Goal: Task Accomplishment & Management: Use online tool/utility

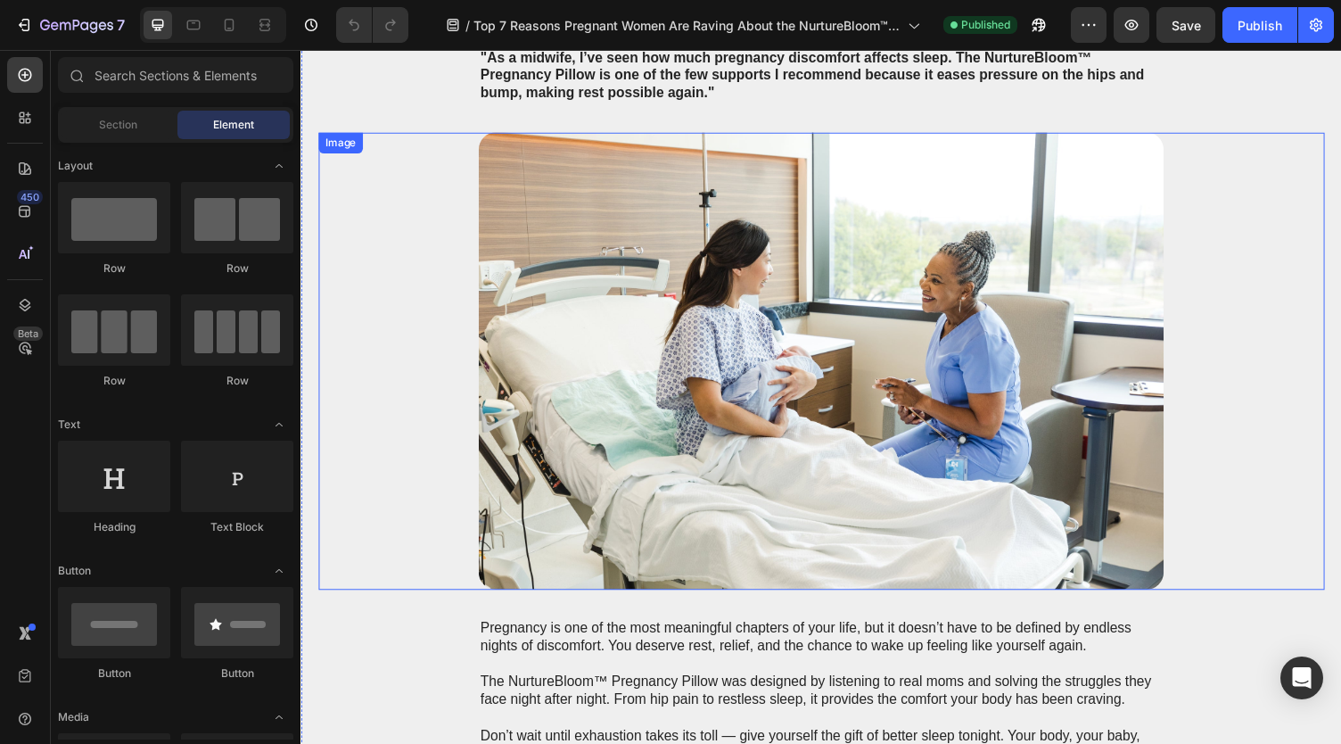
scroll to position [7966, 0]
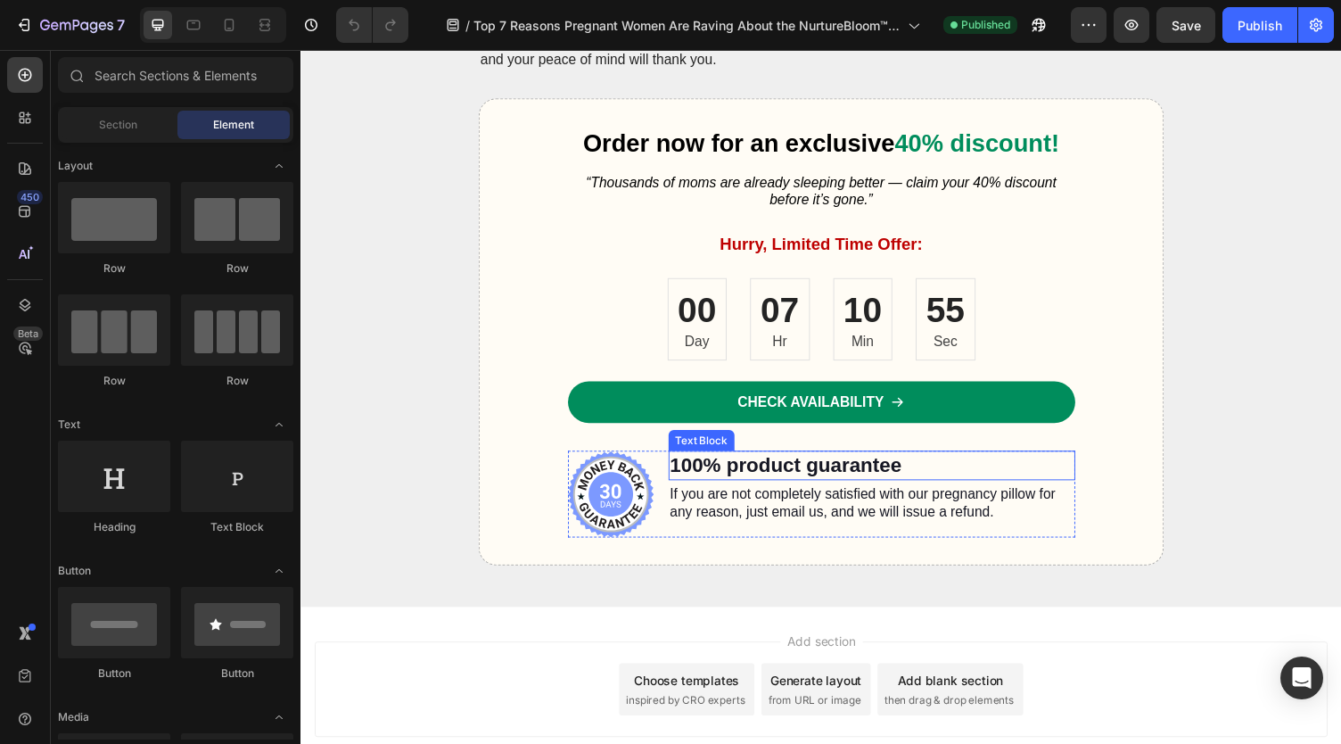
click at [782, 474] on p "100% product guarantee" at bounding box center [887, 477] width 415 height 27
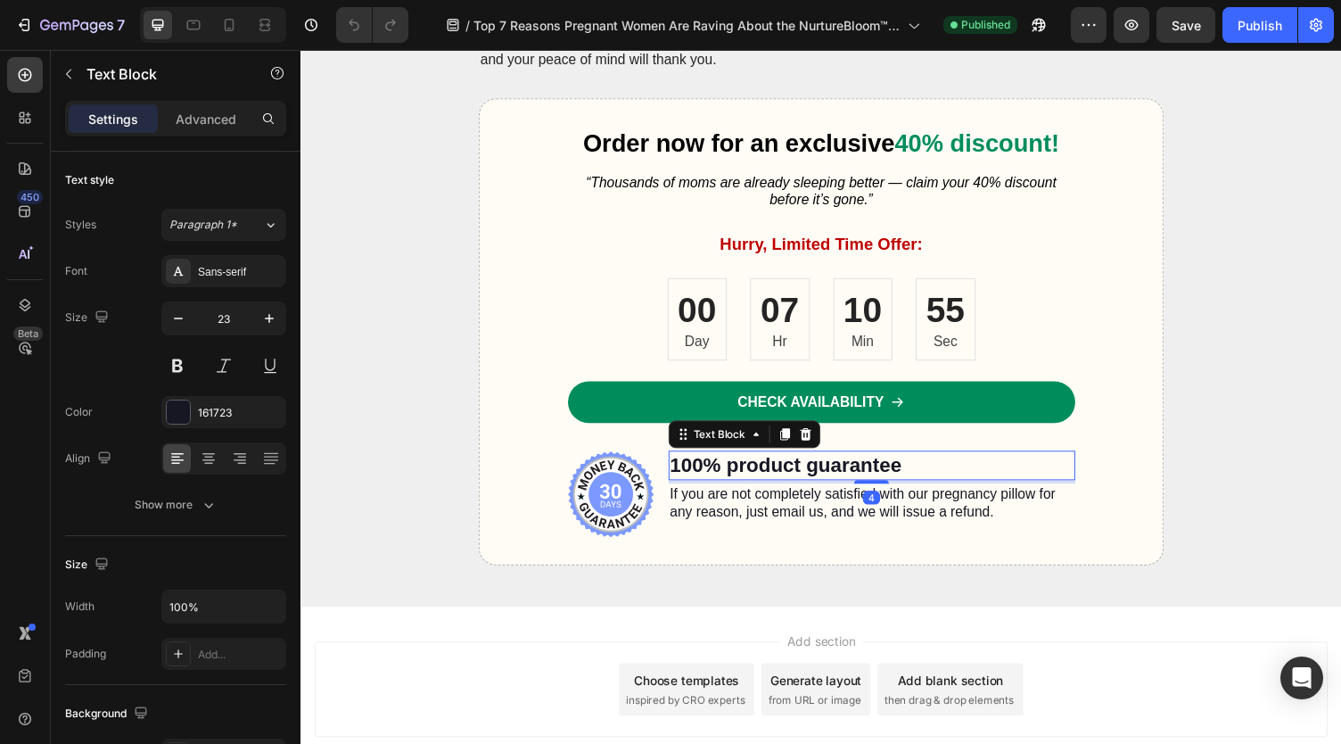
click at [782, 474] on p "100% product guarantee" at bounding box center [887, 477] width 415 height 27
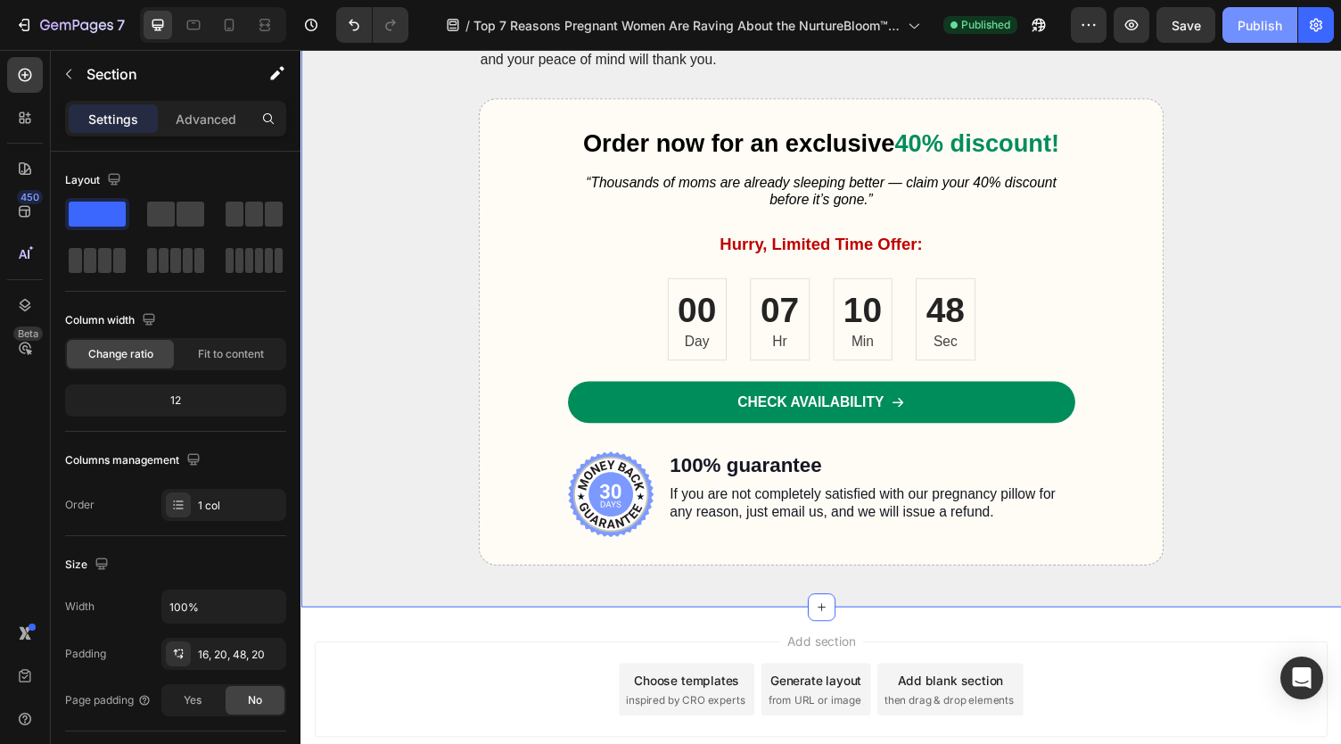
click at [1251, 27] on div "Publish" at bounding box center [1260, 25] width 45 height 19
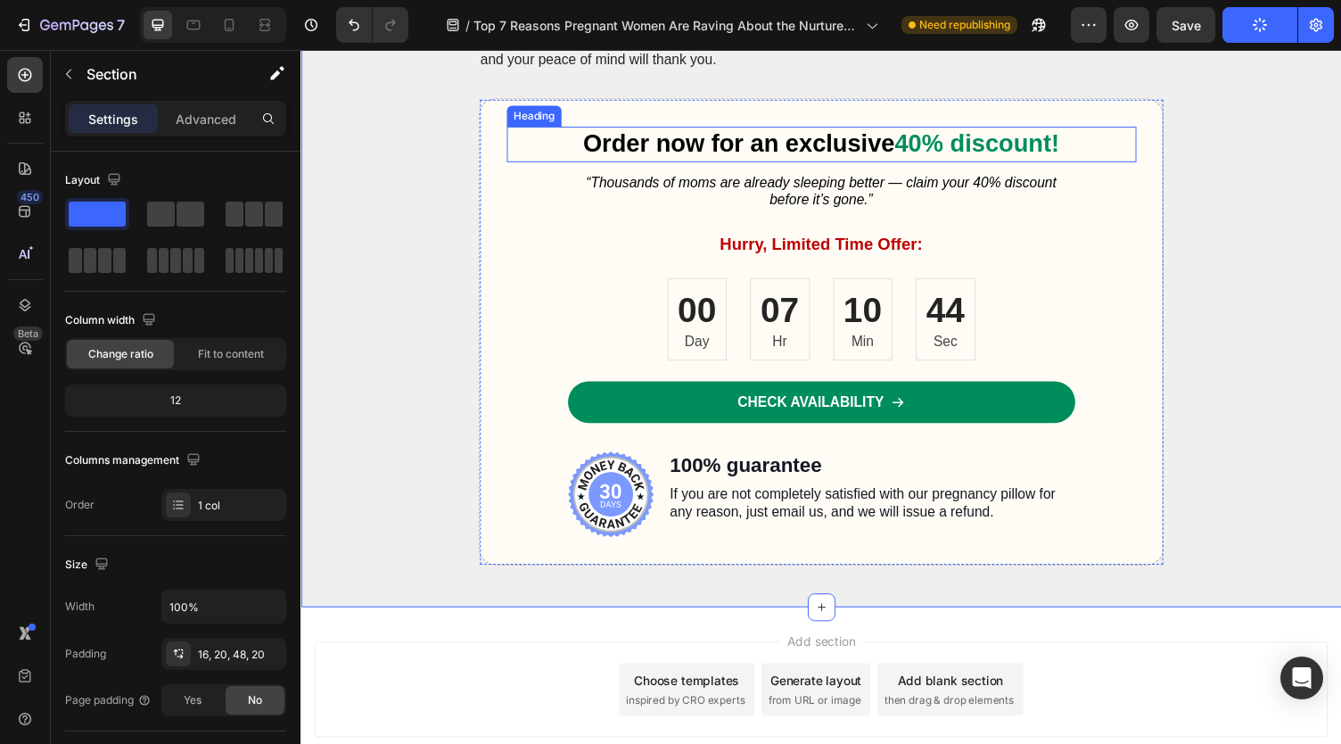
click at [961, 132] on span "40% discount!" at bounding box center [995, 146] width 169 height 28
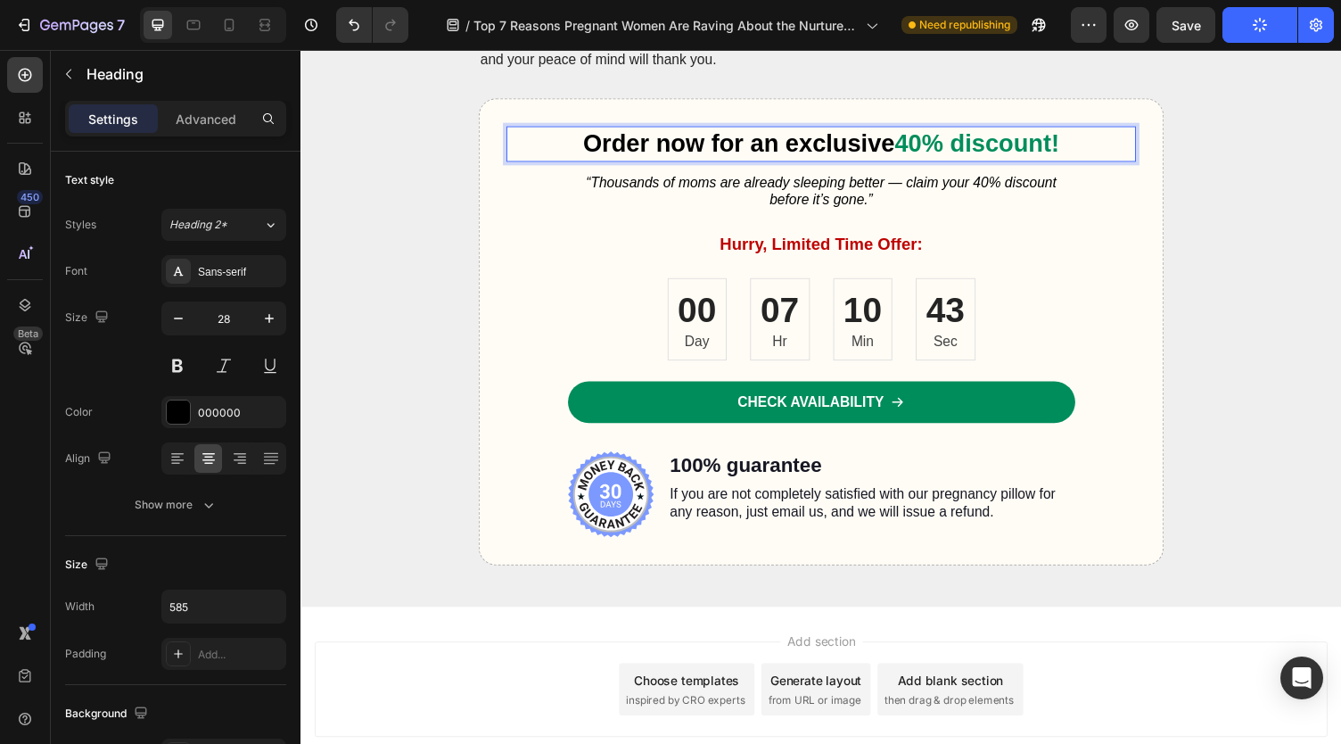
click at [928, 141] on span "40% discount!" at bounding box center [995, 146] width 169 height 28
click at [936, 148] on span "0% discount!" at bounding box center [1005, 146] width 155 height 28
click at [1000, 186] on icon "“Thousands of moms are already sleeping better — claim your 40% discount before…" at bounding box center [835, 195] width 483 height 34
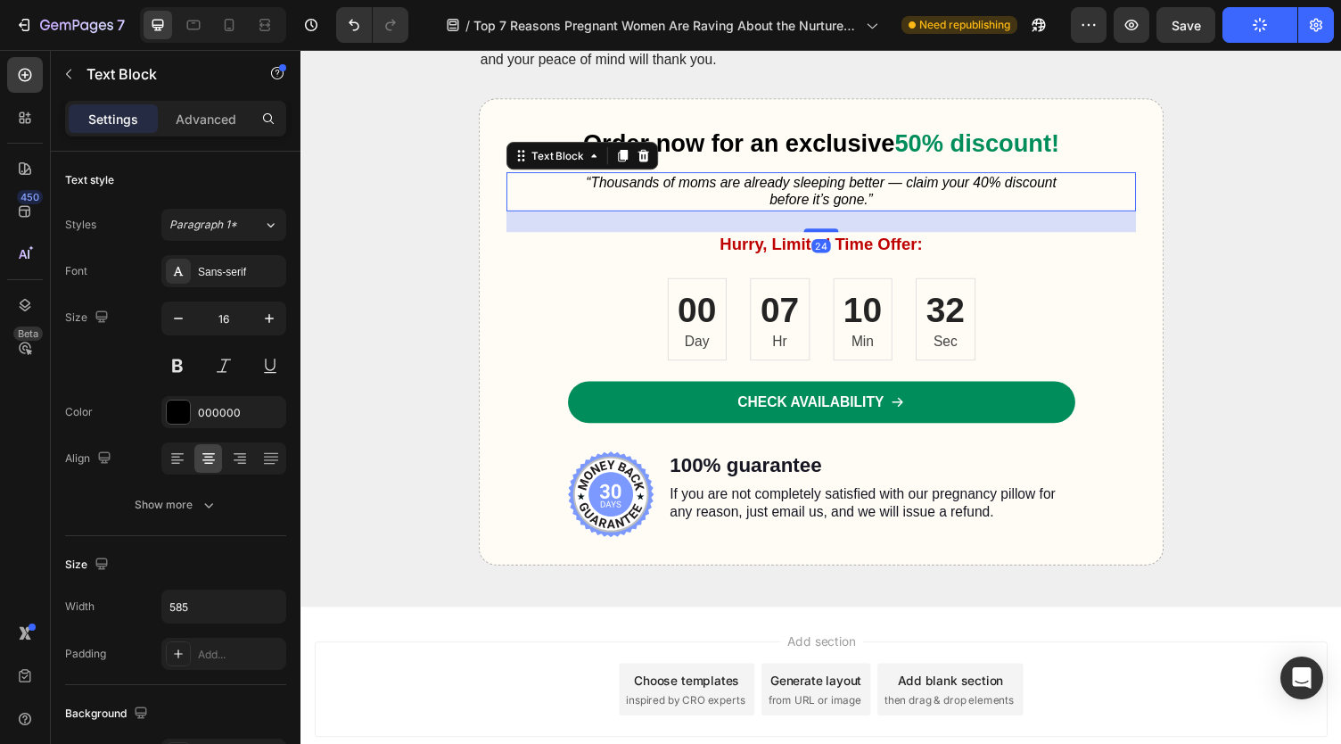
click at [992, 183] on icon "“Thousands of moms are already sleeping better — claim your 40% discount before…" at bounding box center [835, 195] width 483 height 34
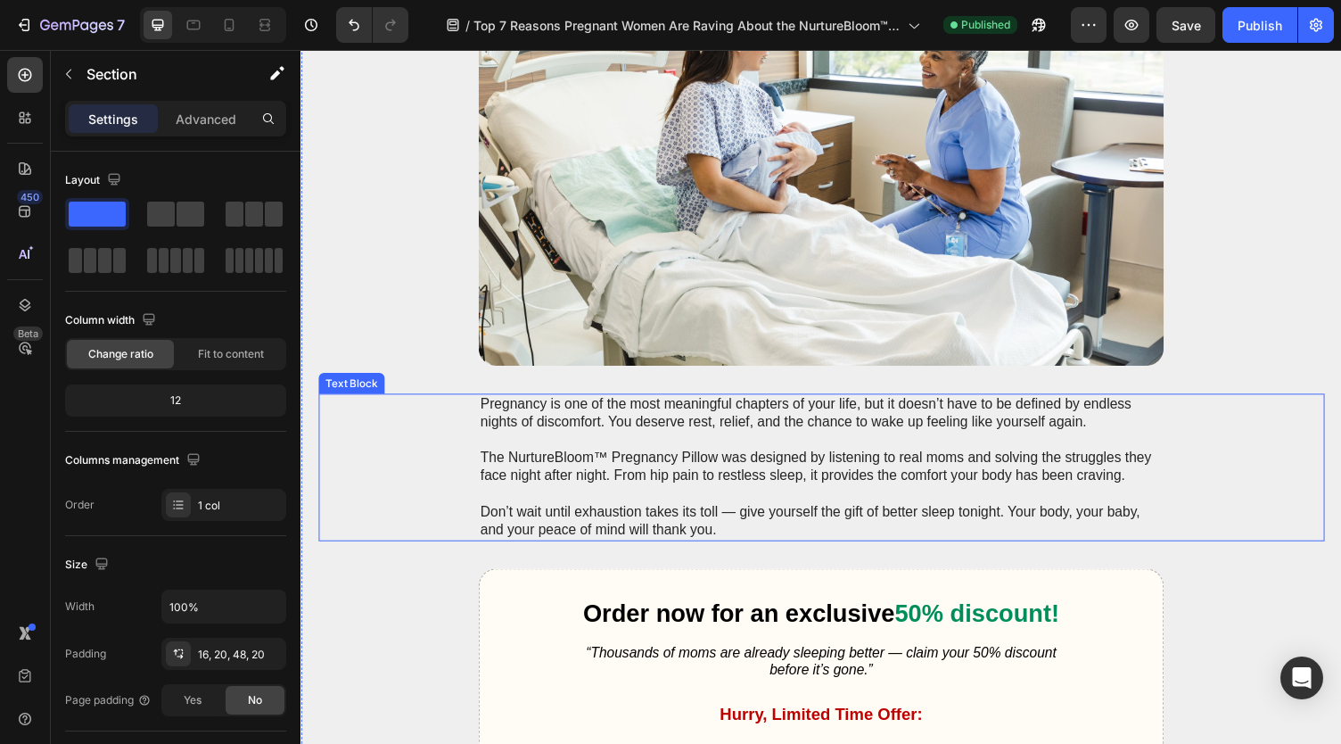
scroll to position [7455, 0]
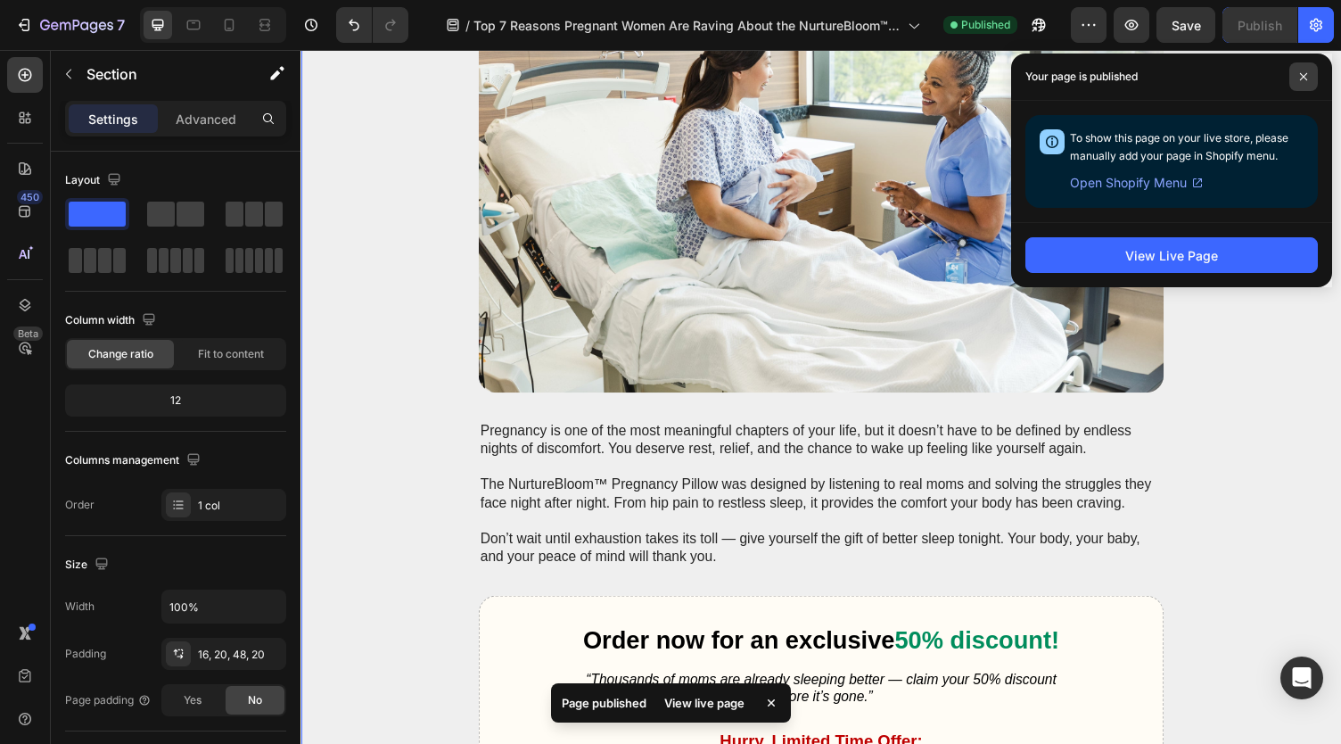
click at [1303, 80] on icon at bounding box center [1303, 76] width 9 height 9
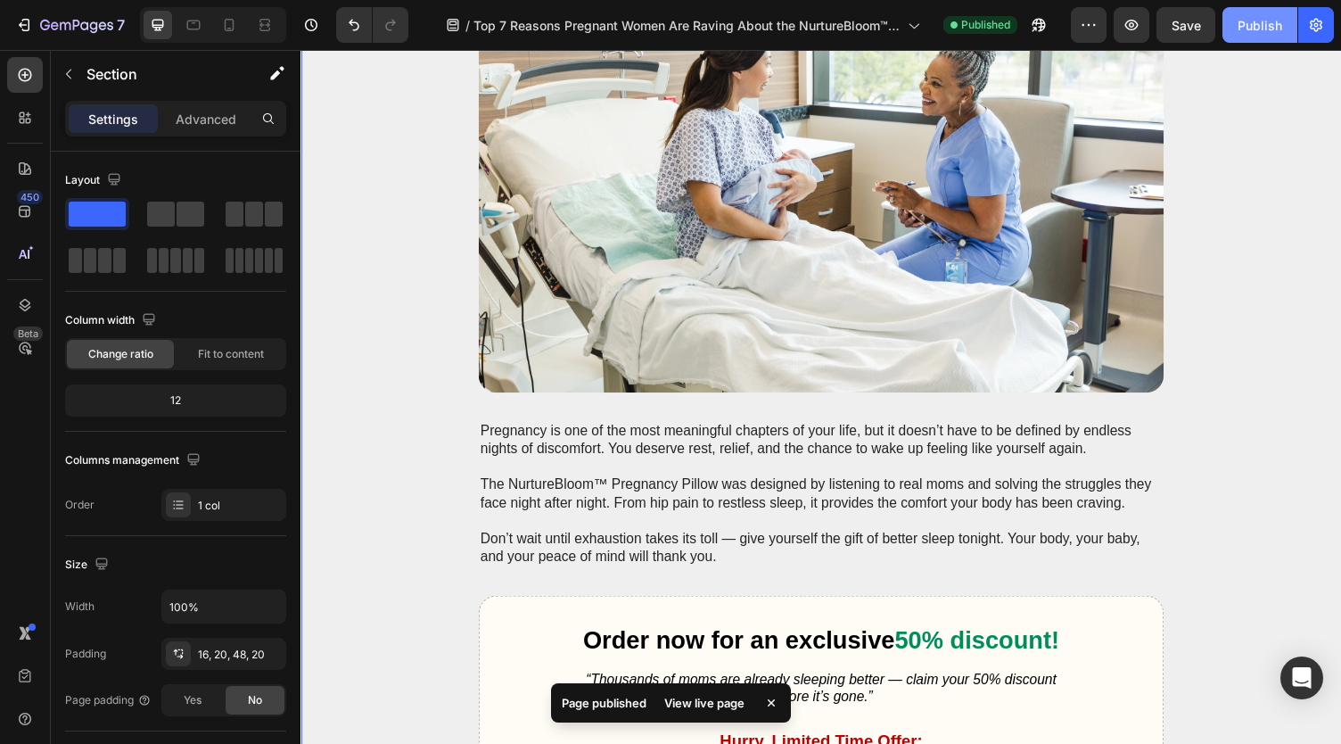
drag, startPoint x: 1253, startPoint y: 28, endPoint x: 962, endPoint y: 10, distance: 291.3
click at [1253, 28] on div "Publish" at bounding box center [1260, 25] width 45 height 19
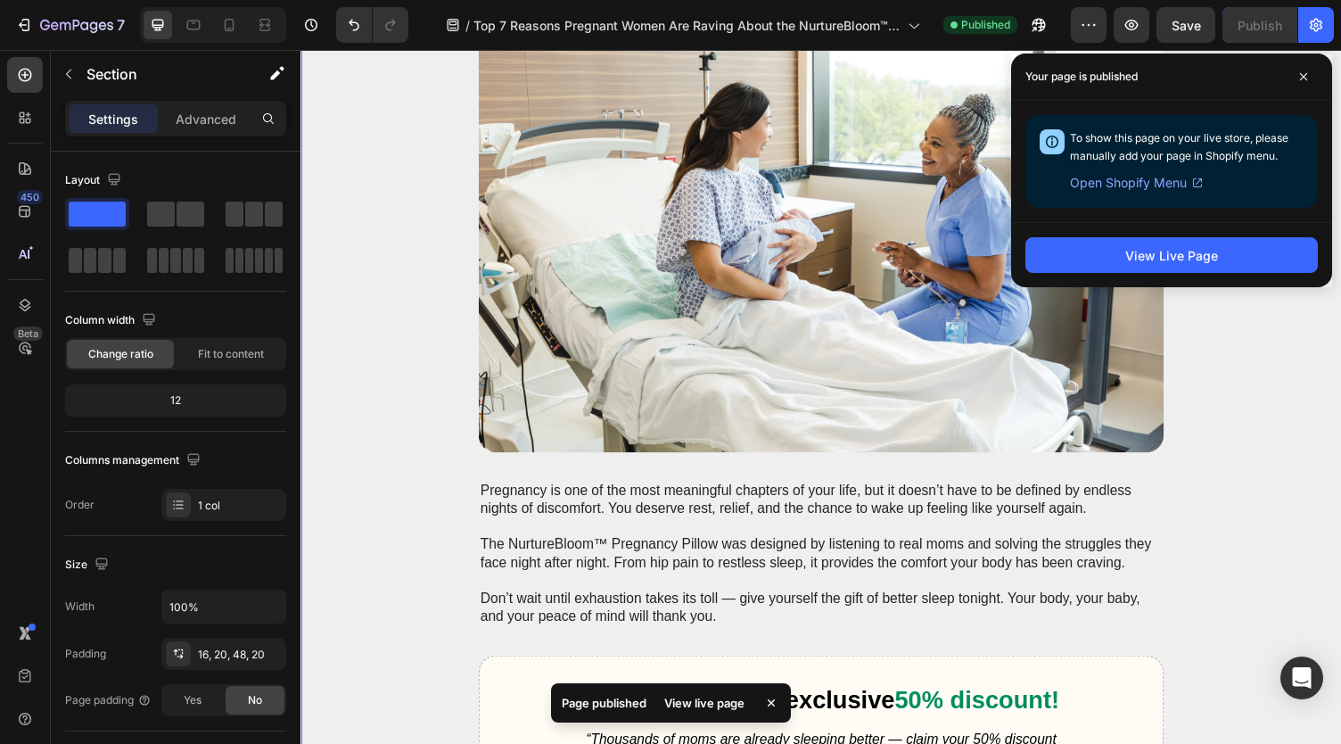
scroll to position [2981, 0]
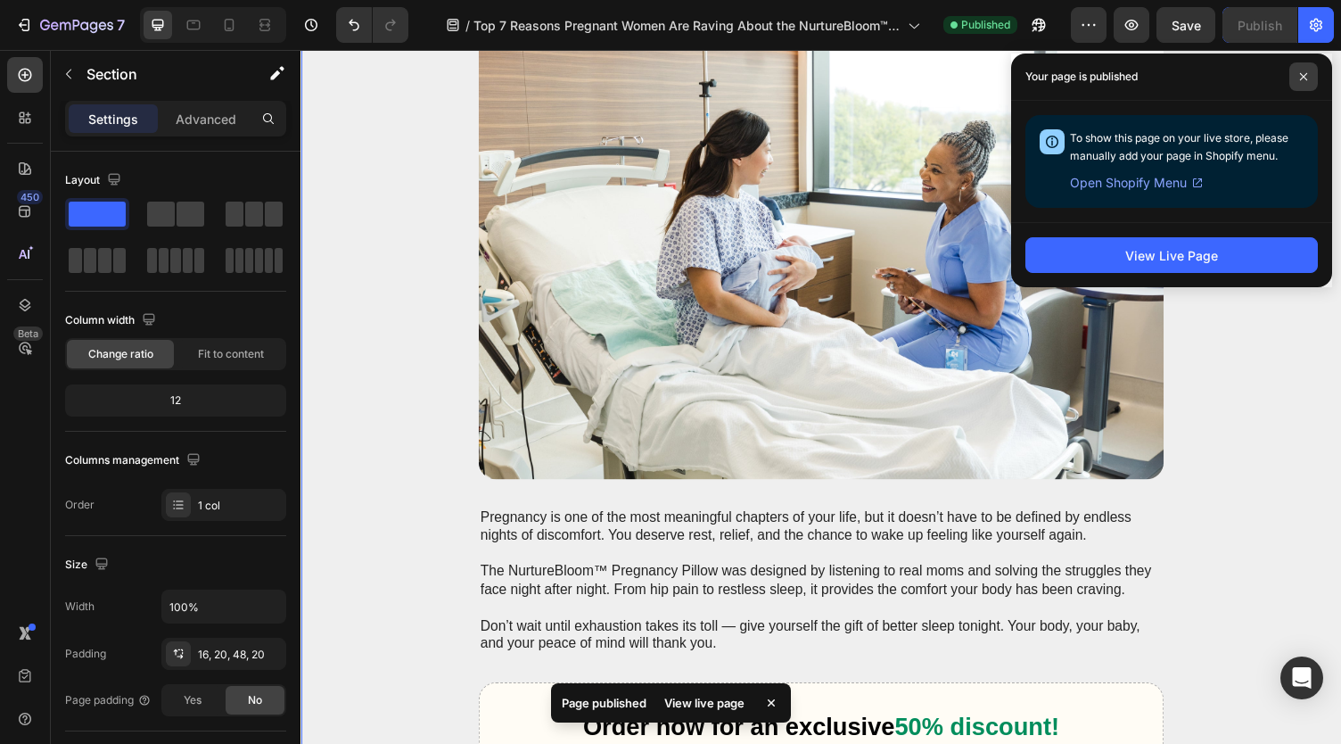
click at [1304, 73] on icon at bounding box center [1303, 76] width 9 height 9
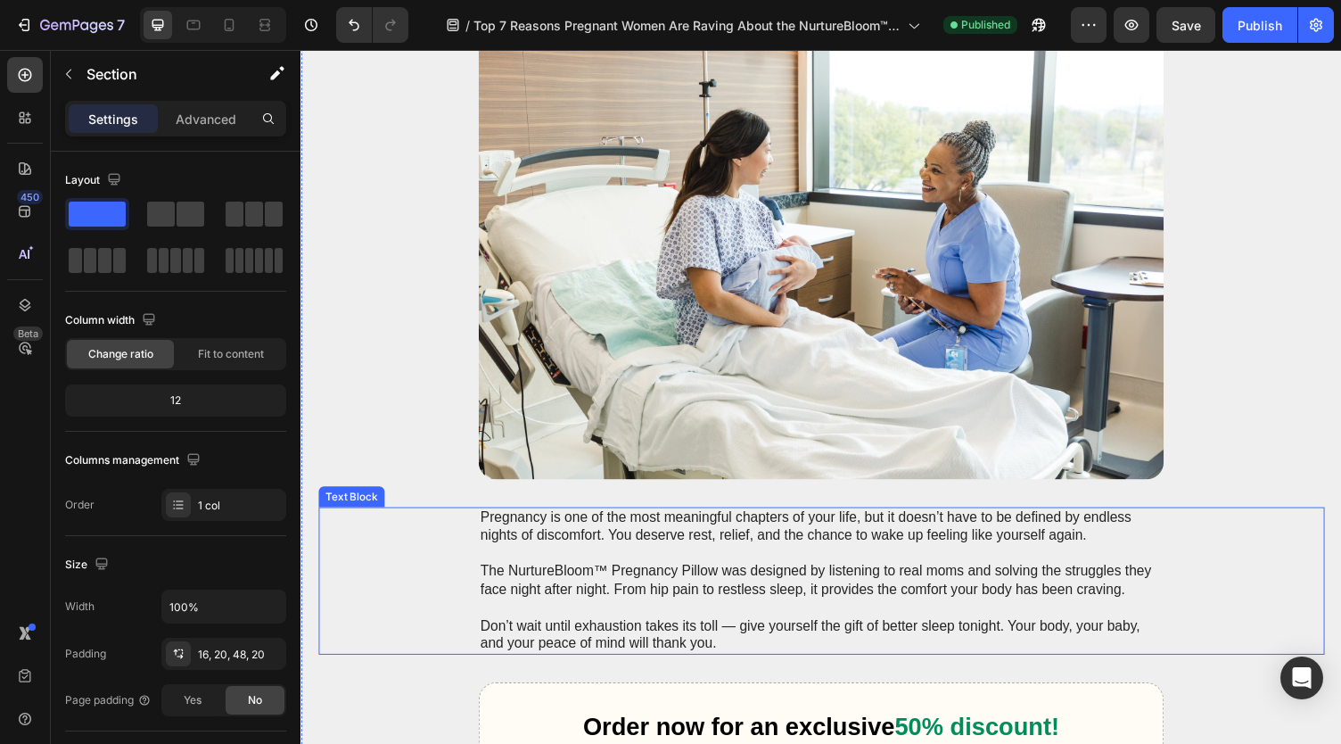
click at [582, 614] on p at bounding box center [835, 623] width 701 height 19
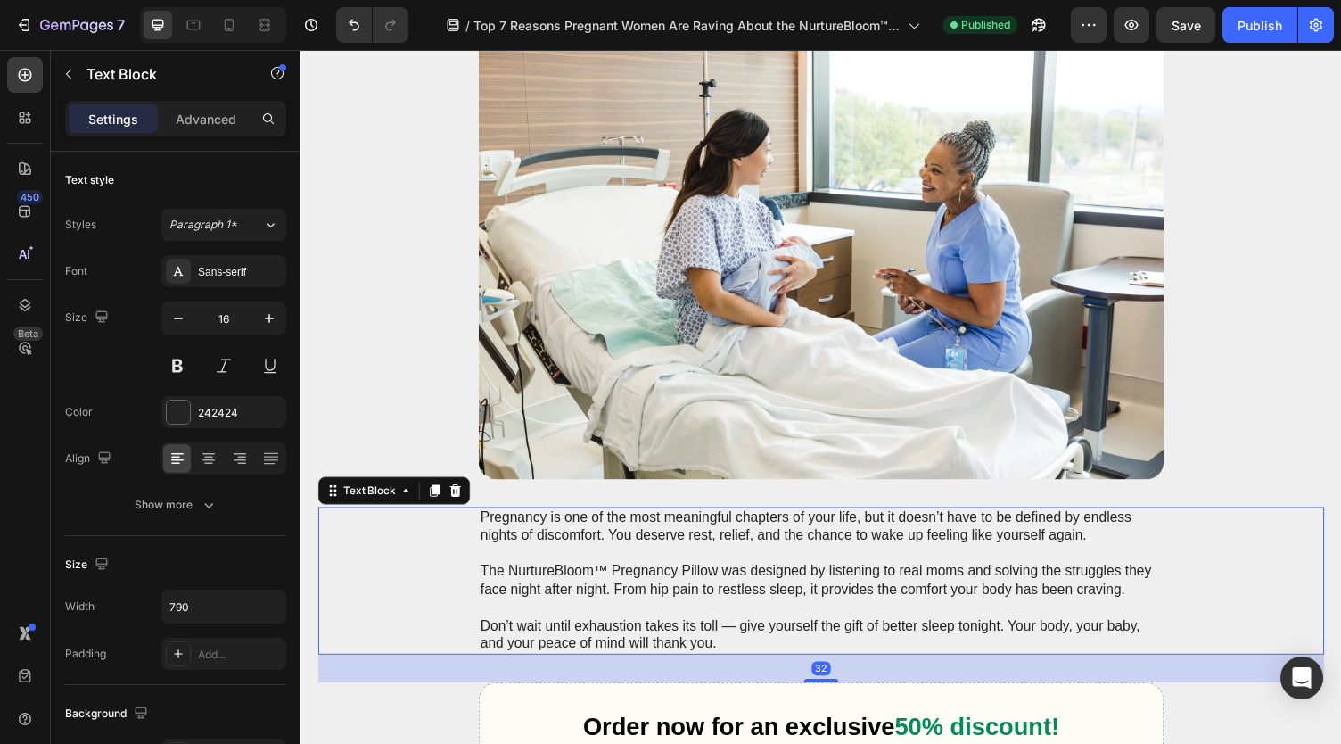
click at [538, 589] on p "The NurtureBloom™ Pregnancy Pillow was designed by listening to real moms and s…" at bounding box center [835, 595] width 701 height 37
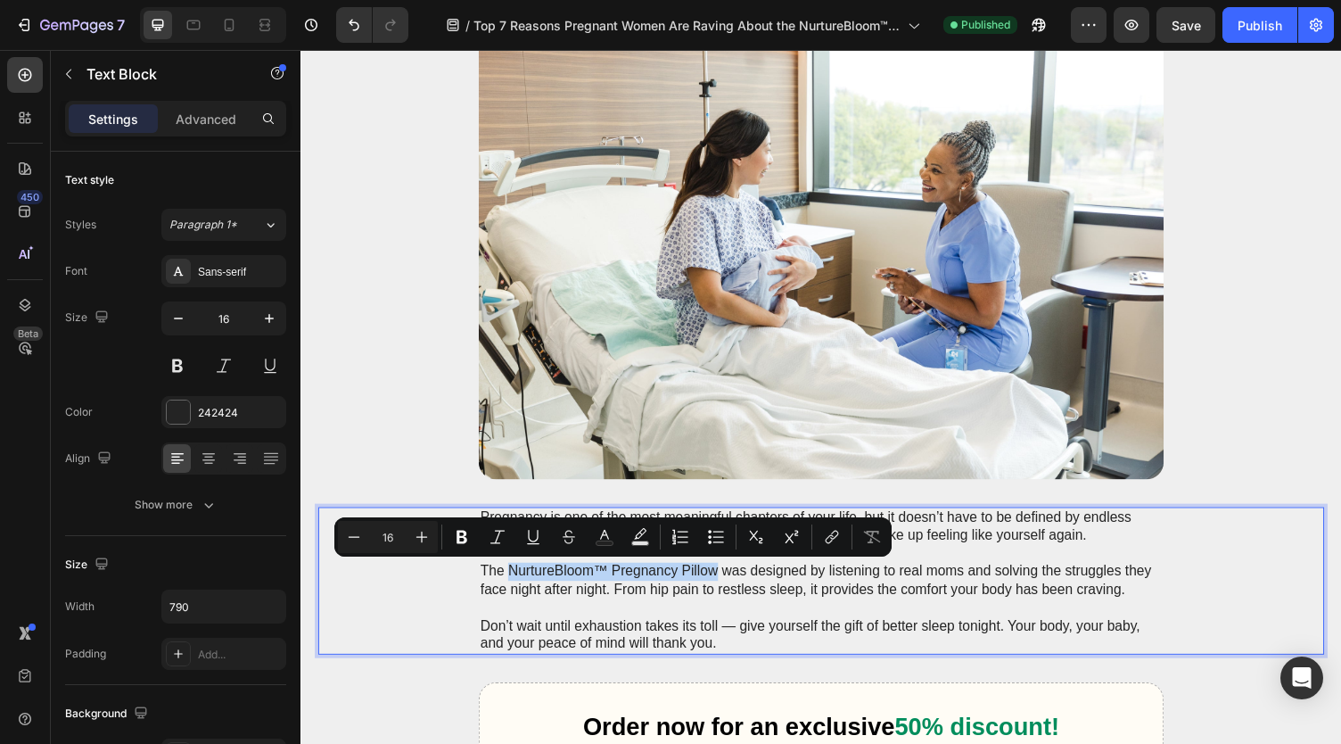
drag, startPoint x: 510, startPoint y: 583, endPoint x: 720, endPoint y: 589, distance: 209.6
click at [720, 589] on p "The NurtureBloom™ Pregnancy Pillow was designed by listening to real moms and s…" at bounding box center [835, 595] width 701 height 37
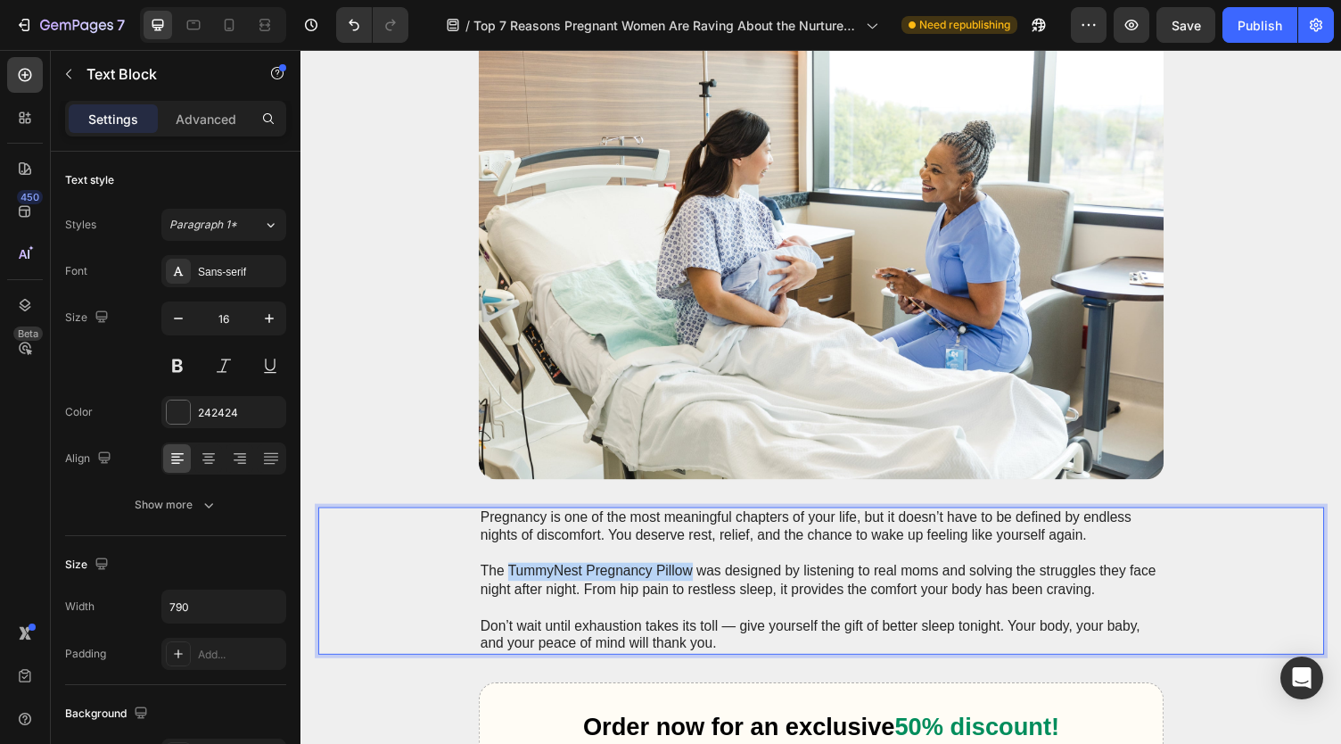
drag, startPoint x: 510, startPoint y: 583, endPoint x: 692, endPoint y: 590, distance: 182.1
click at [692, 590] on p "The TummyNest Pregnancy Pillow was designed by listening to real moms and solvi…" at bounding box center [835, 595] width 701 height 37
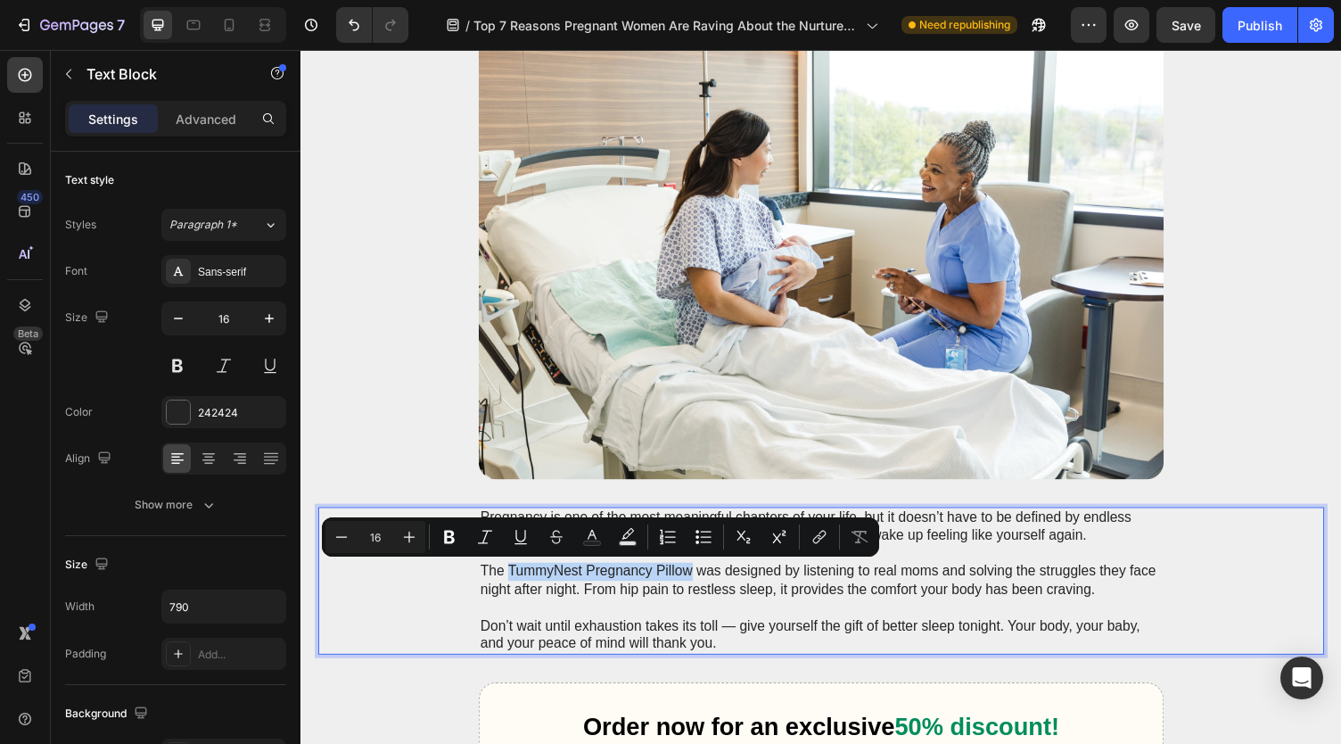
copy p "TummyNest Pregnancy Pillow"
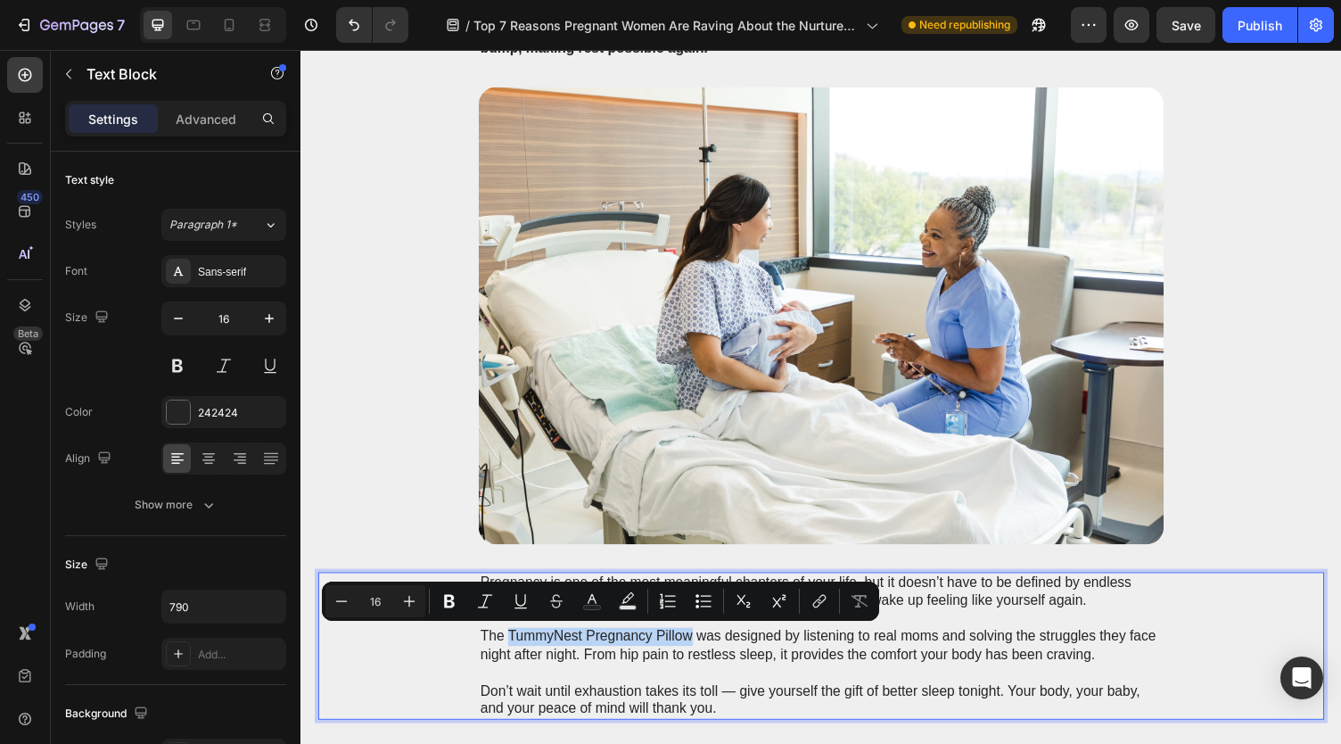
scroll to position [2714, 0]
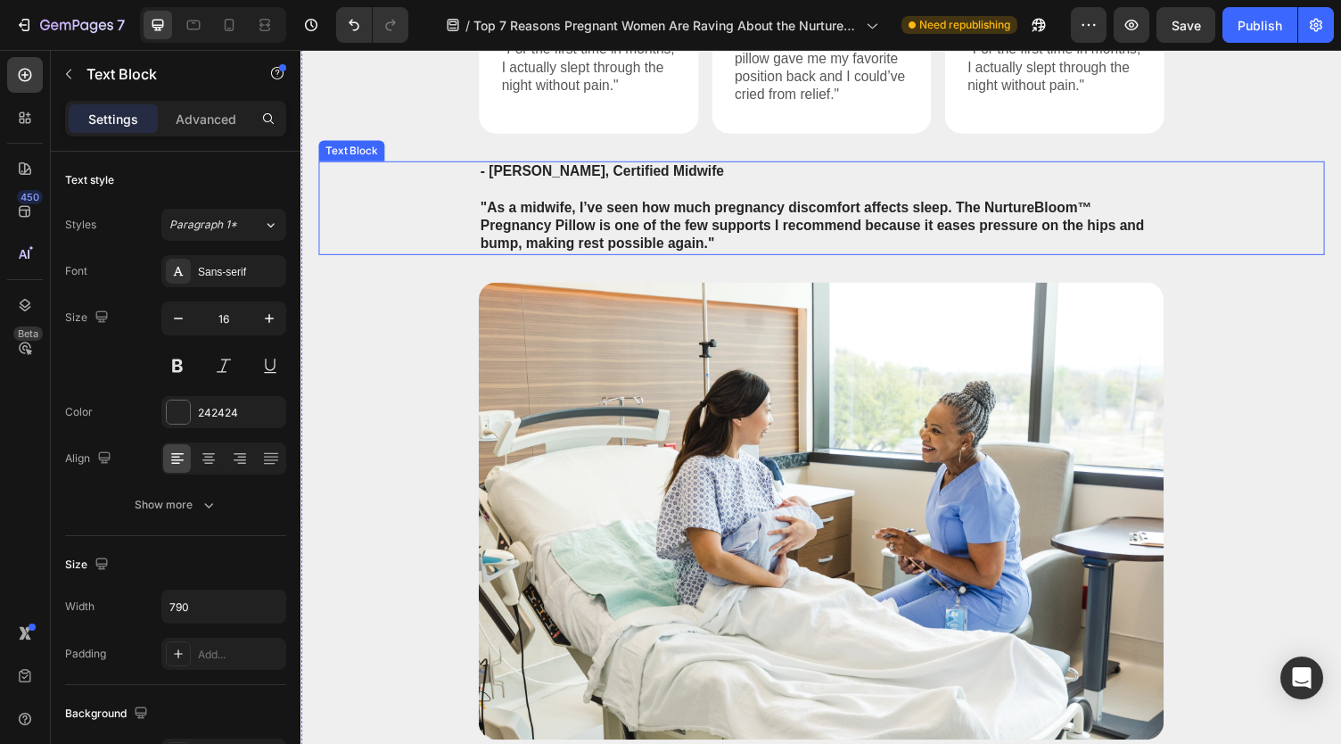
click at [985, 206] on p ""As a midwife, I’ve seen how much pregnancy discomfort affects sleep. The Nurtu…" at bounding box center [835, 230] width 701 height 55
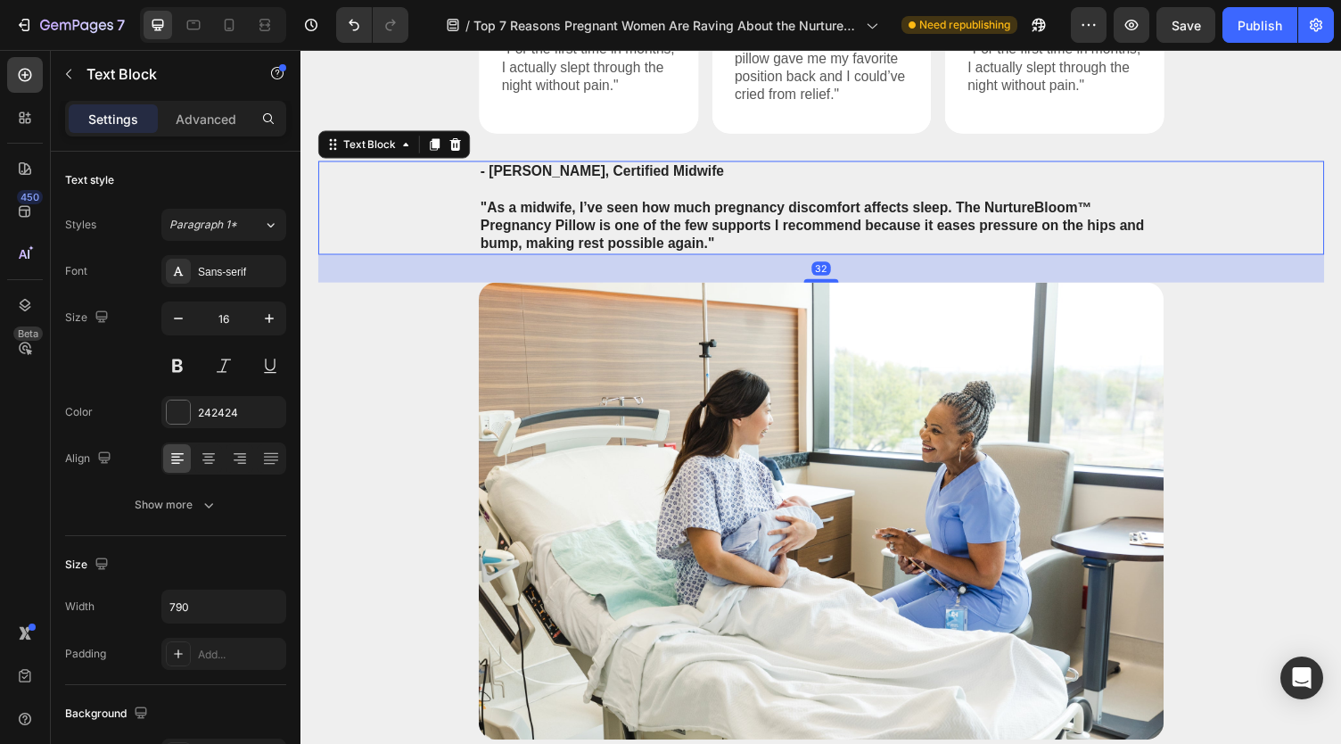
click at [985, 206] on p ""As a midwife, I’ve seen how much pregnancy discomfort affects sleep. The Nurtu…" at bounding box center [835, 230] width 701 height 55
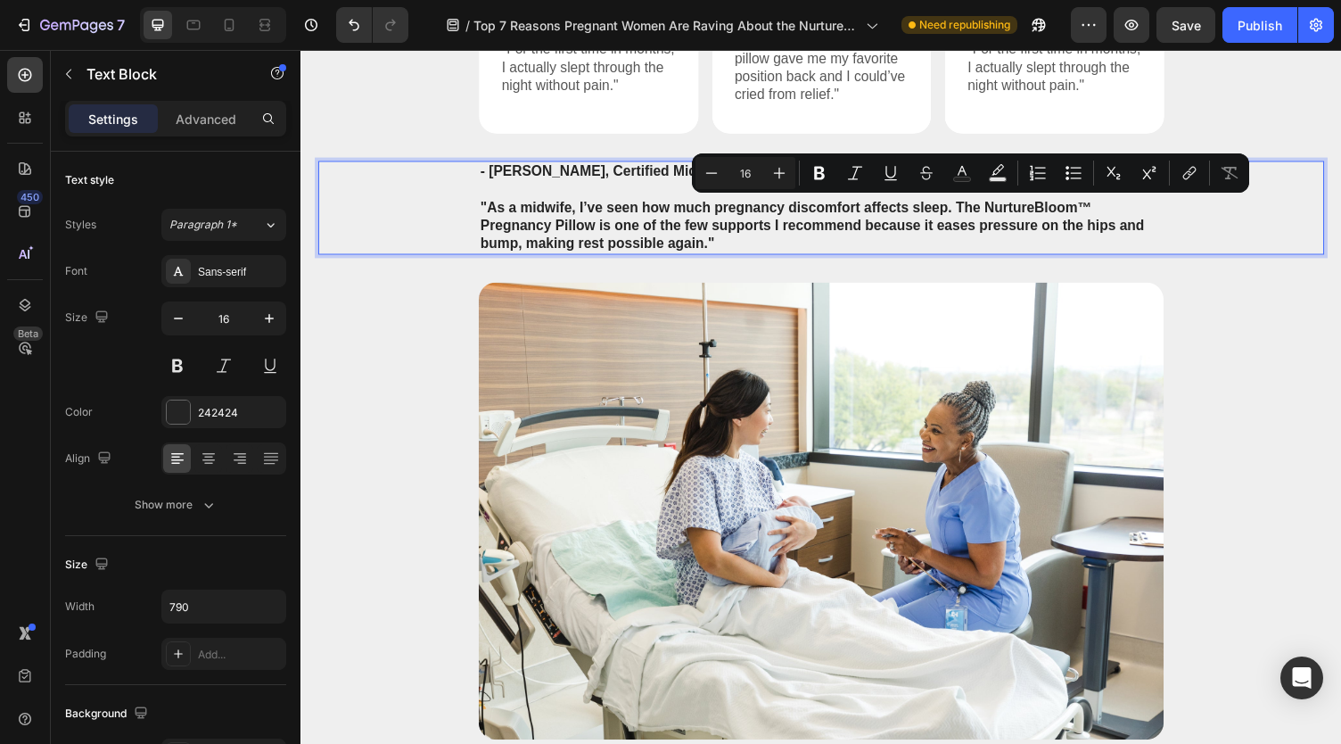
click at [1002, 212] on p ""As a midwife, I’ve seen how much pregnancy discomfort affects sleep. The Nurtu…" at bounding box center [835, 230] width 701 height 55
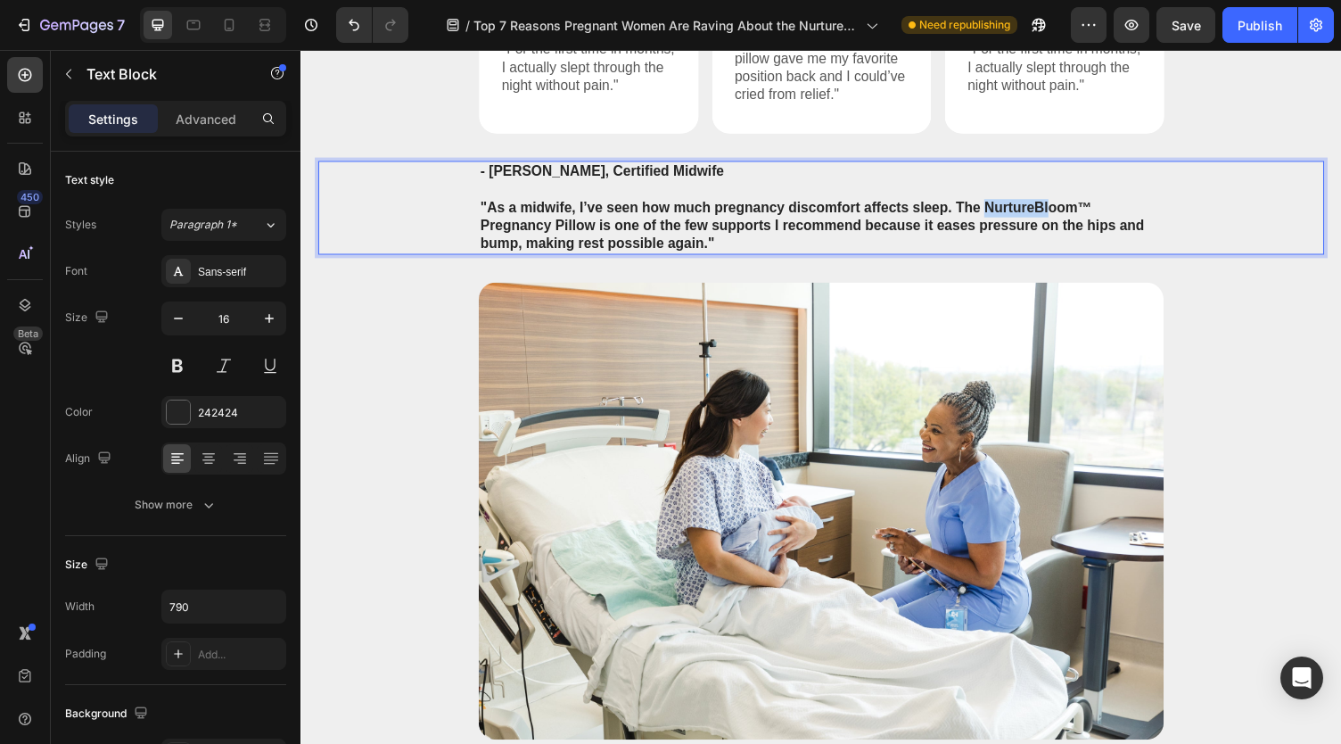
drag, startPoint x: 997, startPoint y: 214, endPoint x: 1066, endPoint y: 213, distance: 68.7
click at [1066, 213] on p ""As a midwife, I’ve seen how much pregnancy discomfort affects sleep. The Nurtu…" at bounding box center [835, 230] width 701 height 55
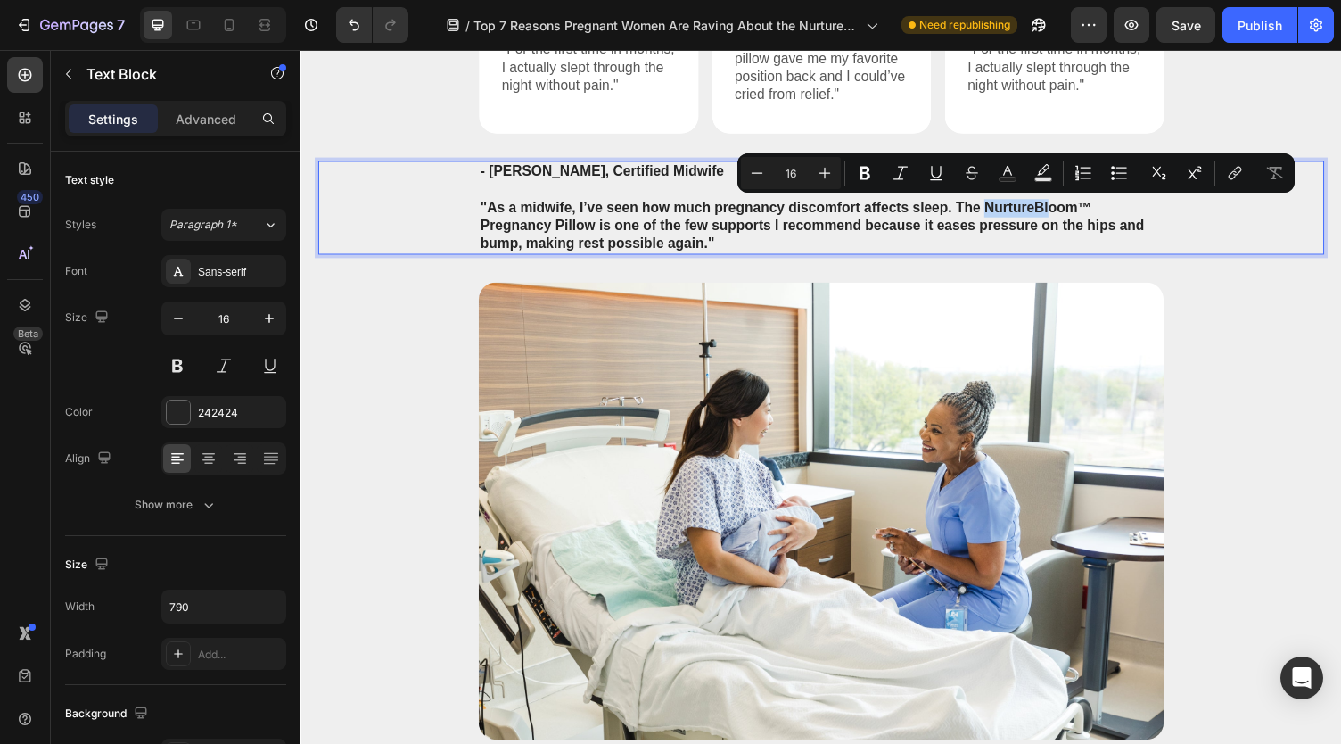
click at [1026, 212] on p ""As a midwife, I’ve seen how much pregnancy discomfort affects sleep. The Nurtu…" at bounding box center [835, 230] width 701 height 55
drag, startPoint x: 997, startPoint y: 212, endPoint x: 1087, endPoint y: 213, distance: 90.1
click at [1087, 213] on p ""As a midwife, I’ve seen how much pregnancy discomfort affects sleep. The Nurtu…" at bounding box center [835, 230] width 701 height 55
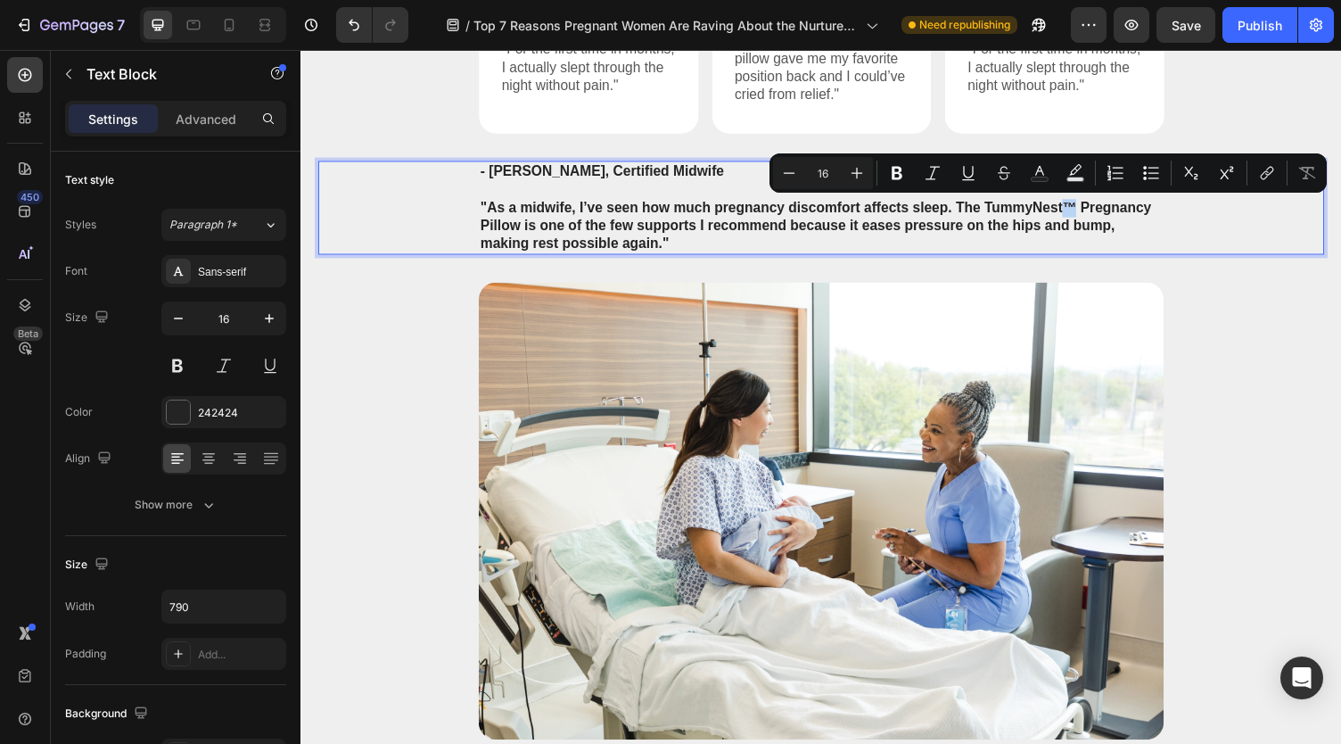
click at [1083, 210] on p ""As a midwife, I’ve seen how much pregnancy discomfort affects sleep. The Tummy…" at bounding box center [835, 230] width 701 height 55
copy p "™"
click at [1104, 219] on p ""As a midwife, I’ve seen how much pregnancy discomfort affects sleep. The Tummy…" at bounding box center [835, 230] width 701 height 55
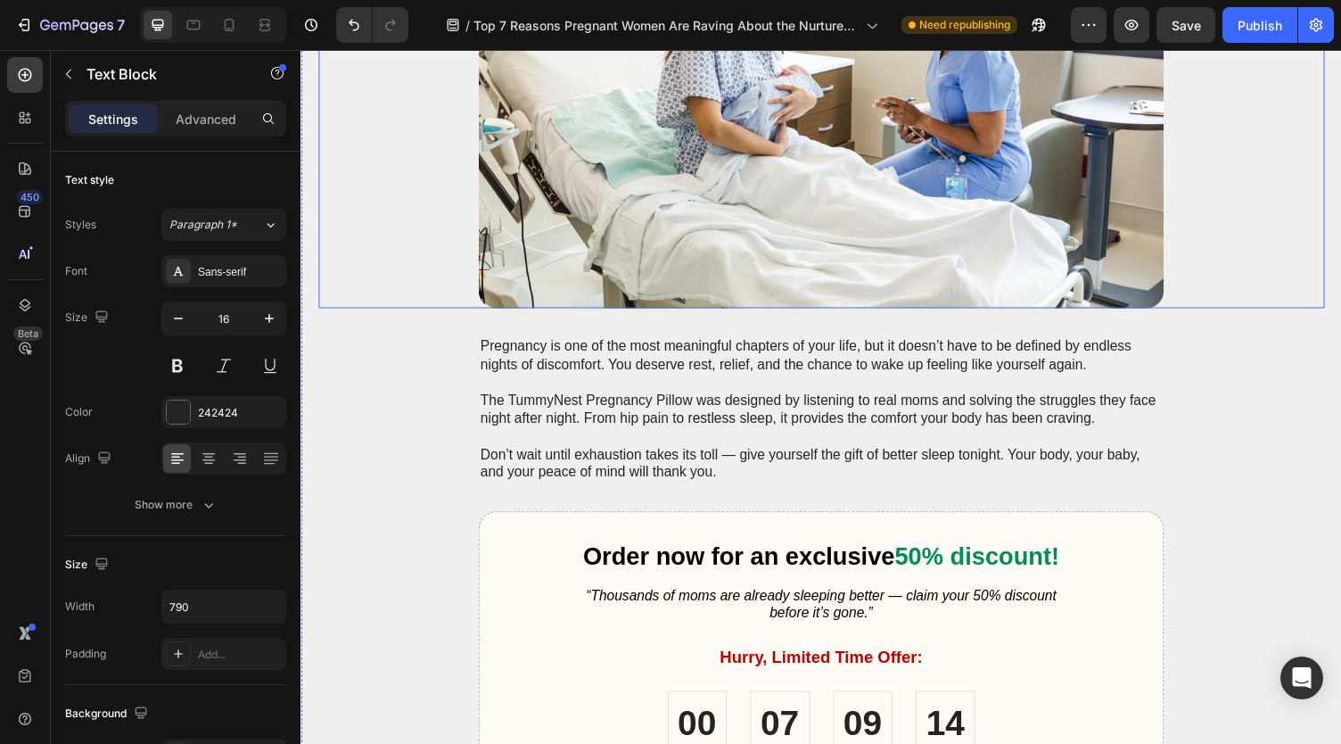
scroll to position [3160, 0]
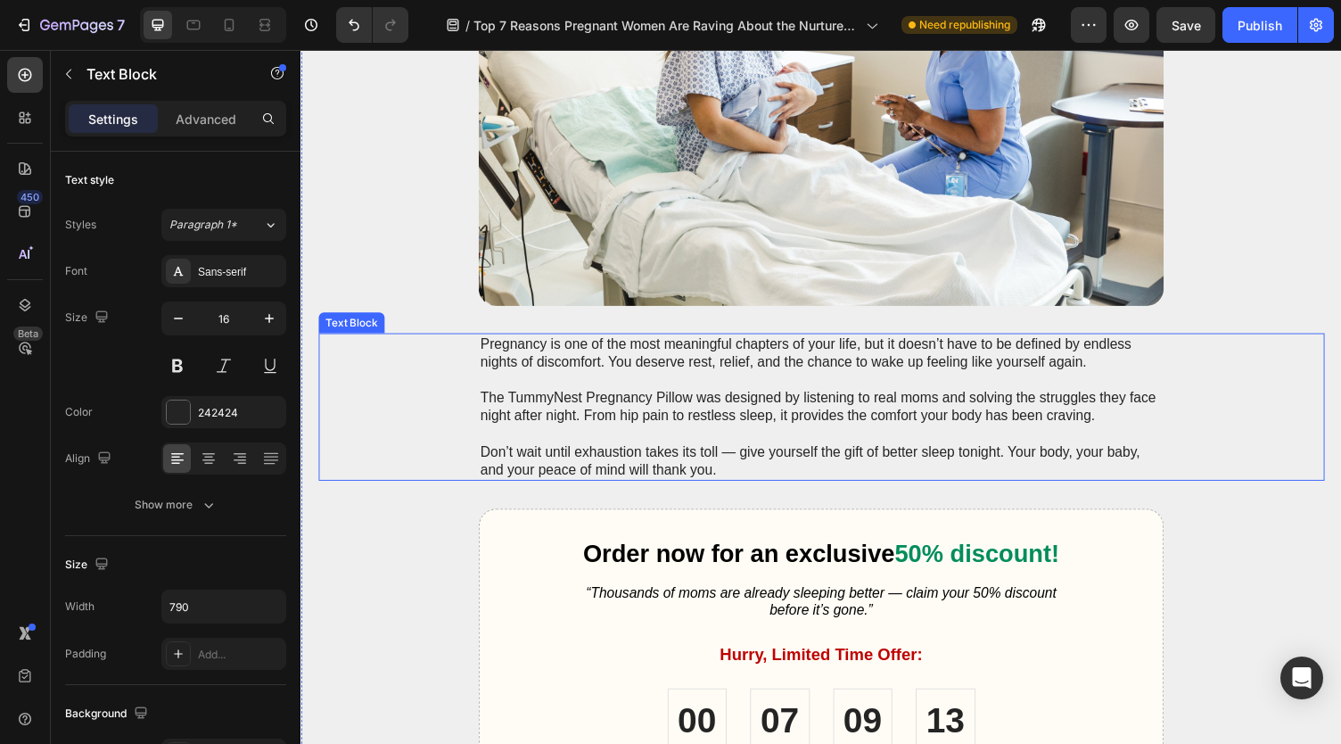
click at [740, 374] on p "Pregnancy is one of the most meaningful chapters of your life, but it doesn’t h…" at bounding box center [835, 361] width 701 height 37
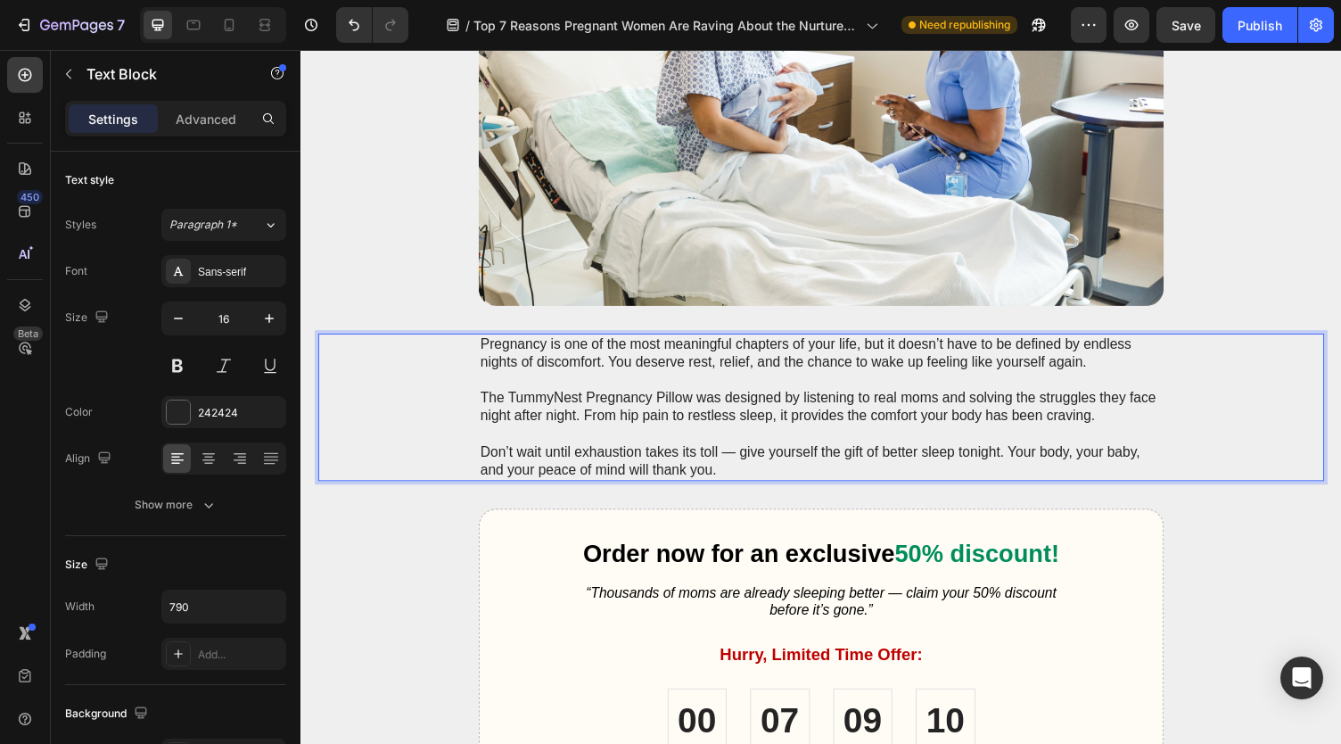
click at [583, 408] on p "The TummyNest Pregnancy Pillow was designed by listening to real moms and solvi…" at bounding box center [835, 417] width 701 height 37
click at [612, 433] on p "The TummyNest™ Pregnancy Pillow was designed by listening to real moms and solv…" at bounding box center [835, 417] width 701 height 37
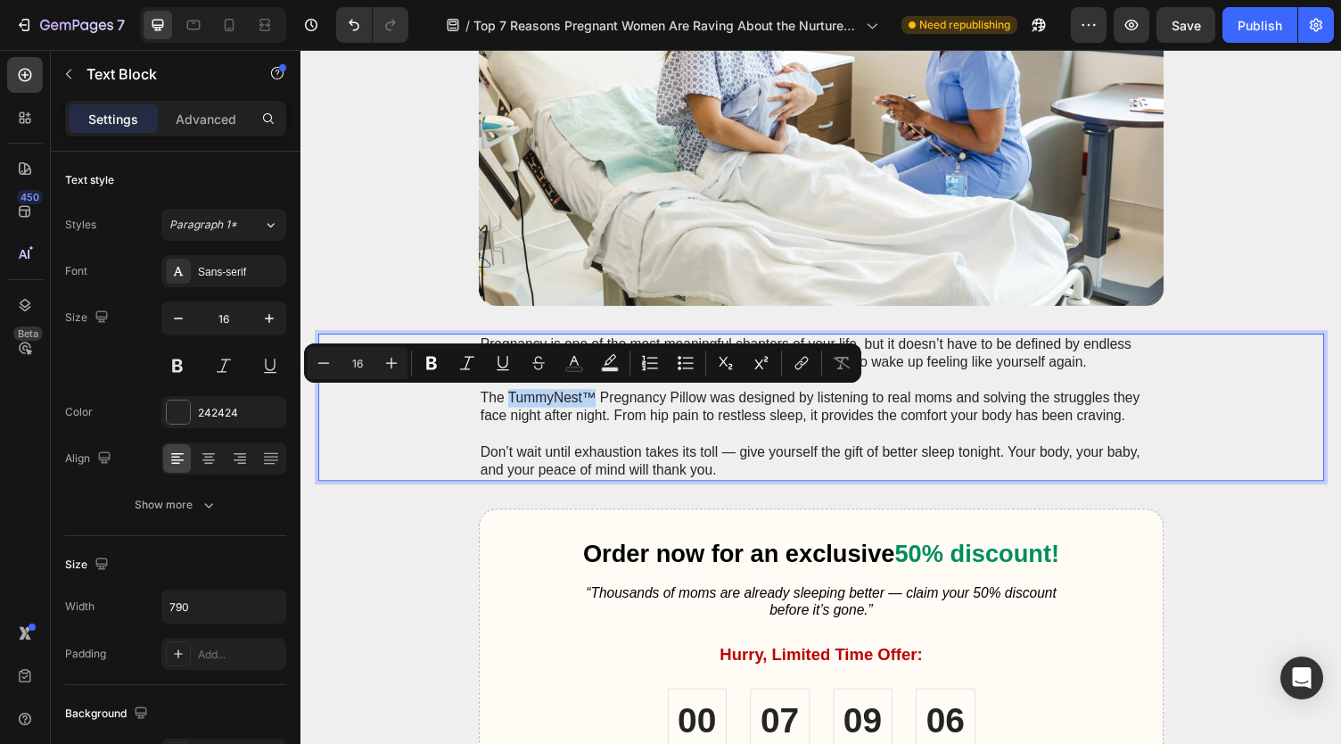
drag, startPoint x: 509, startPoint y: 407, endPoint x: 596, endPoint y: 404, distance: 86.5
click at [596, 404] on p "The TummyNest™ Pregnancy Pillow was designed by listening to real moms and solv…" at bounding box center [835, 417] width 701 height 37
copy p "TummyNest™"
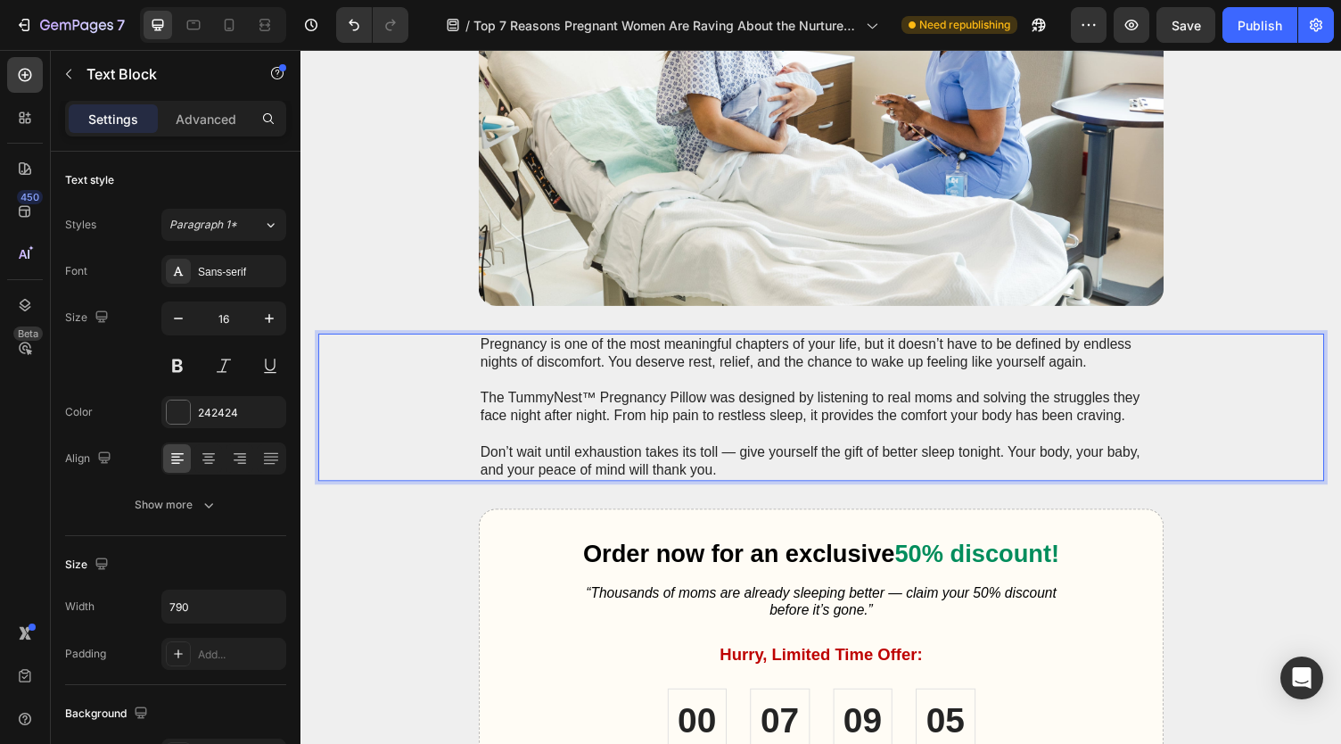
click at [771, 465] on p "Don’t wait until exhaustion takes its toll — give yourself the gift of better s…" at bounding box center [835, 473] width 701 height 37
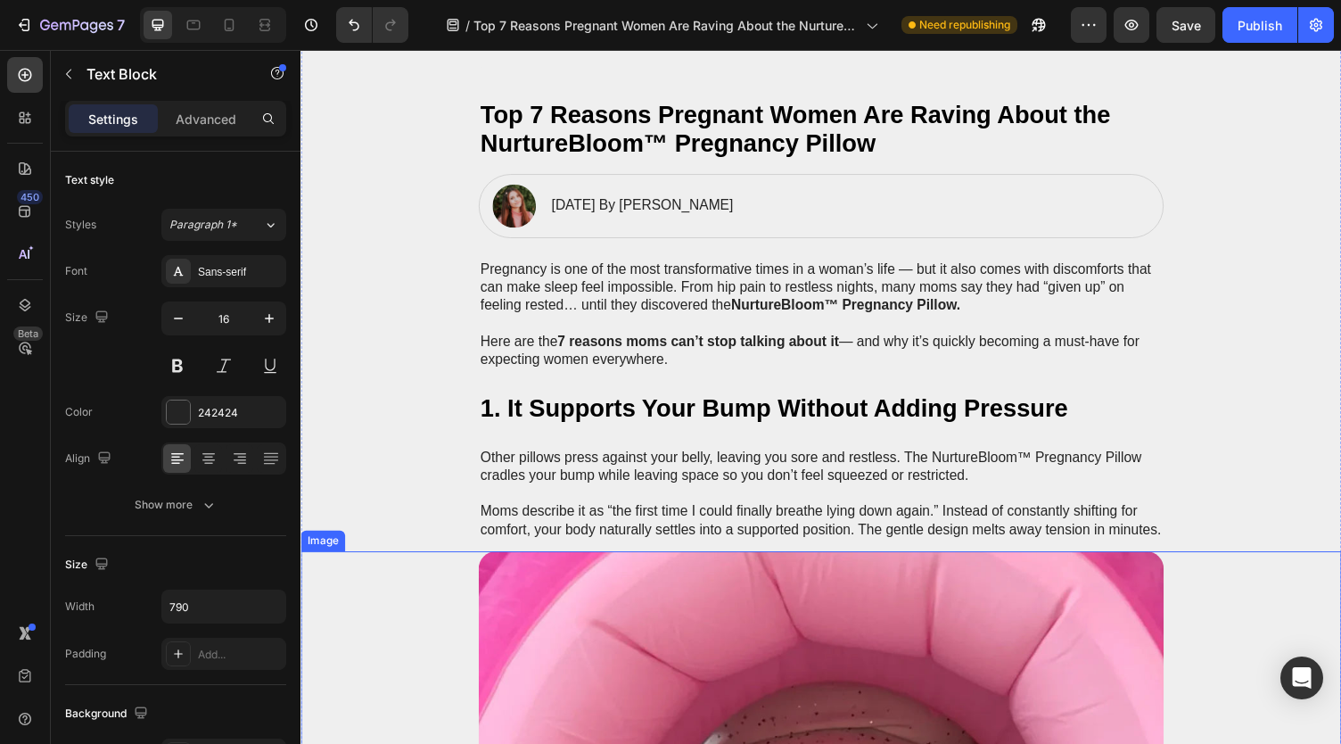
scroll to position [0, 0]
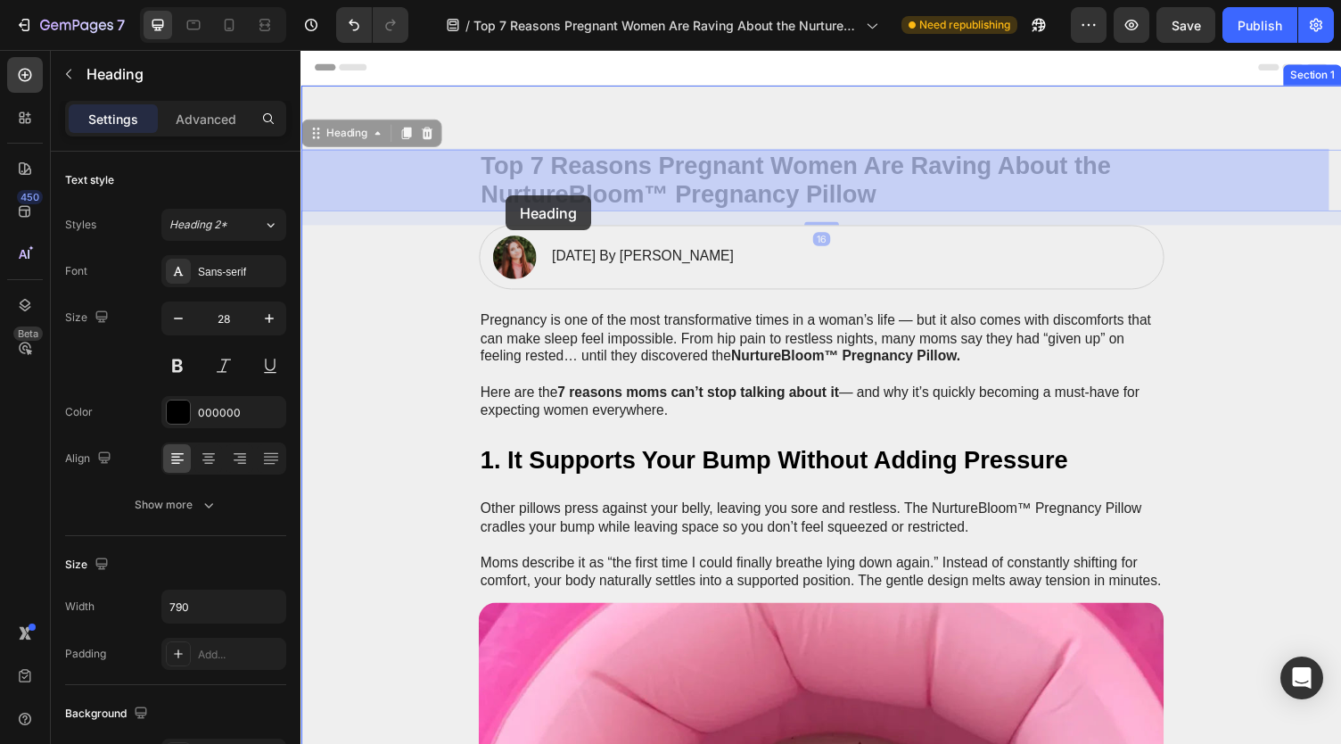
drag, startPoint x: 486, startPoint y: 197, endPoint x: 498, endPoint y: 200, distance: 11.9
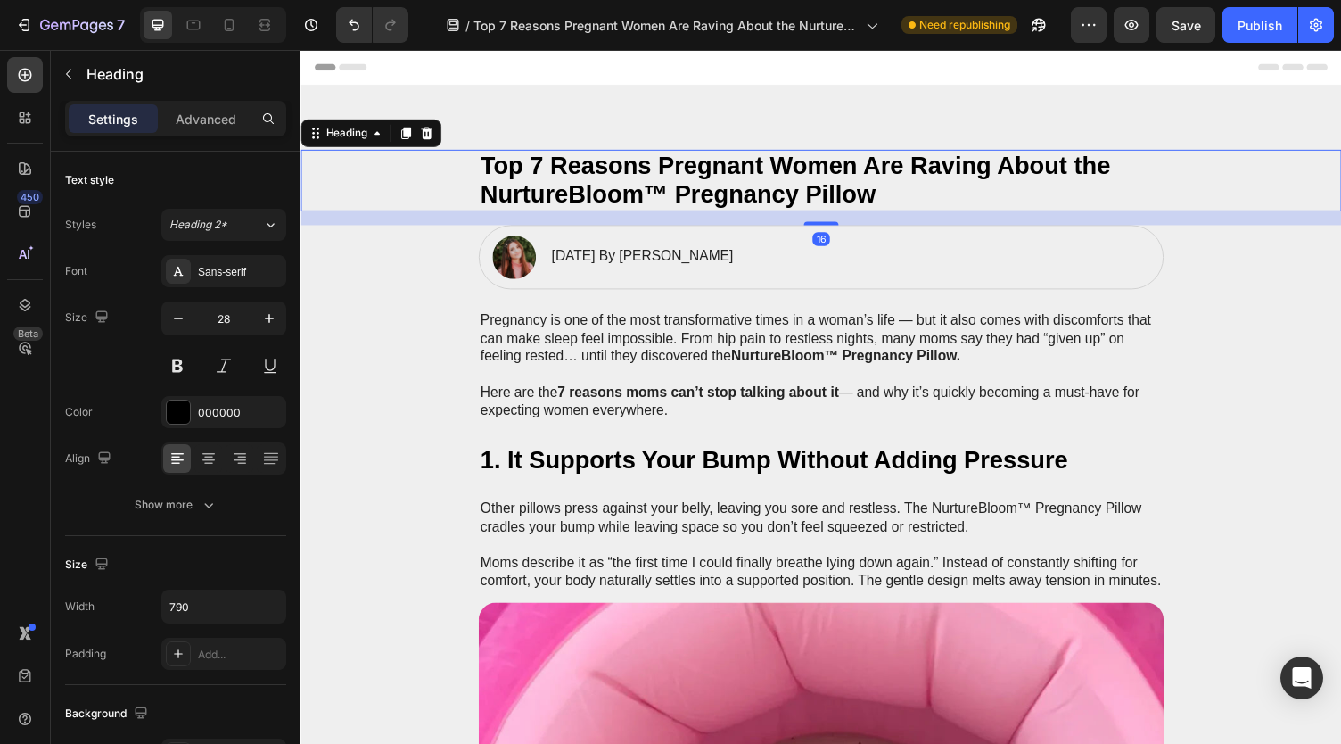
click at [513, 194] on h2 "Top 7 Reasons Pregnant Women Are Raving About the NurtureBloom™ Pregnancy Pillow" at bounding box center [835, 184] width 705 height 63
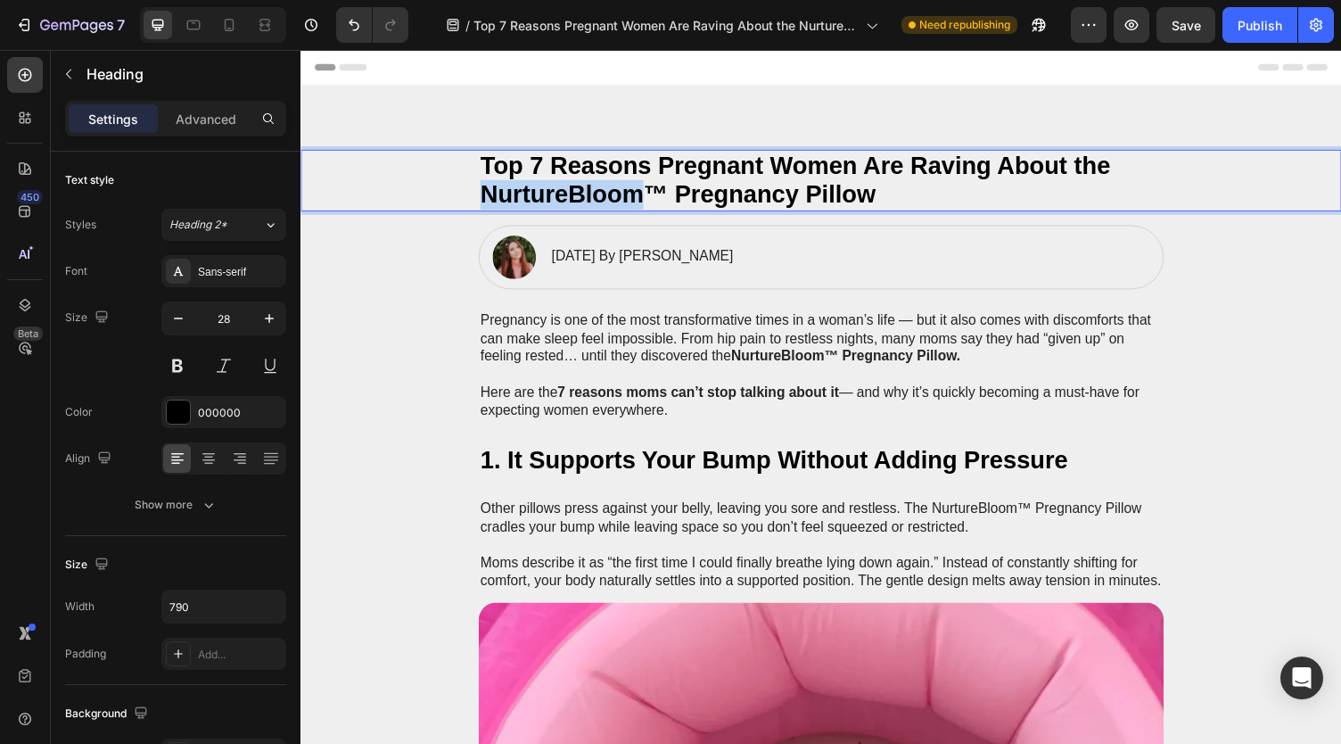
drag, startPoint x: 513, startPoint y: 194, endPoint x: 482, endPoint y: 200, distance: 31.8
click at [511, 194] on p "Top 7 Reasons Pregnant Women Are Raving About the NurtureBloom™ Pregnancy Pillow" at bounding box center [835, 184] width 701 height 60
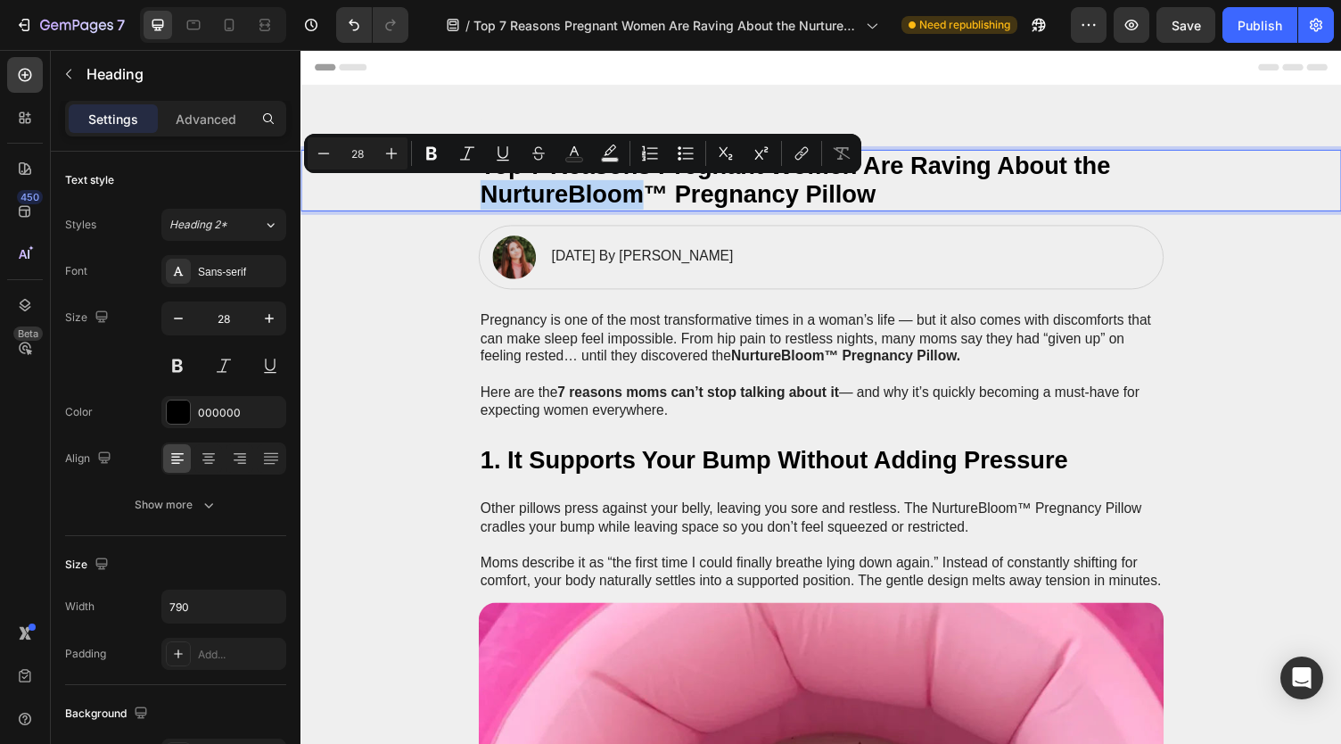
click at [487, 200] on p "Top 7 Reasons Pregnant Women Are Raving About the NurtureBloom™ Pregnancy Pillow" at bounding box center [835, 184] width 701 height 60
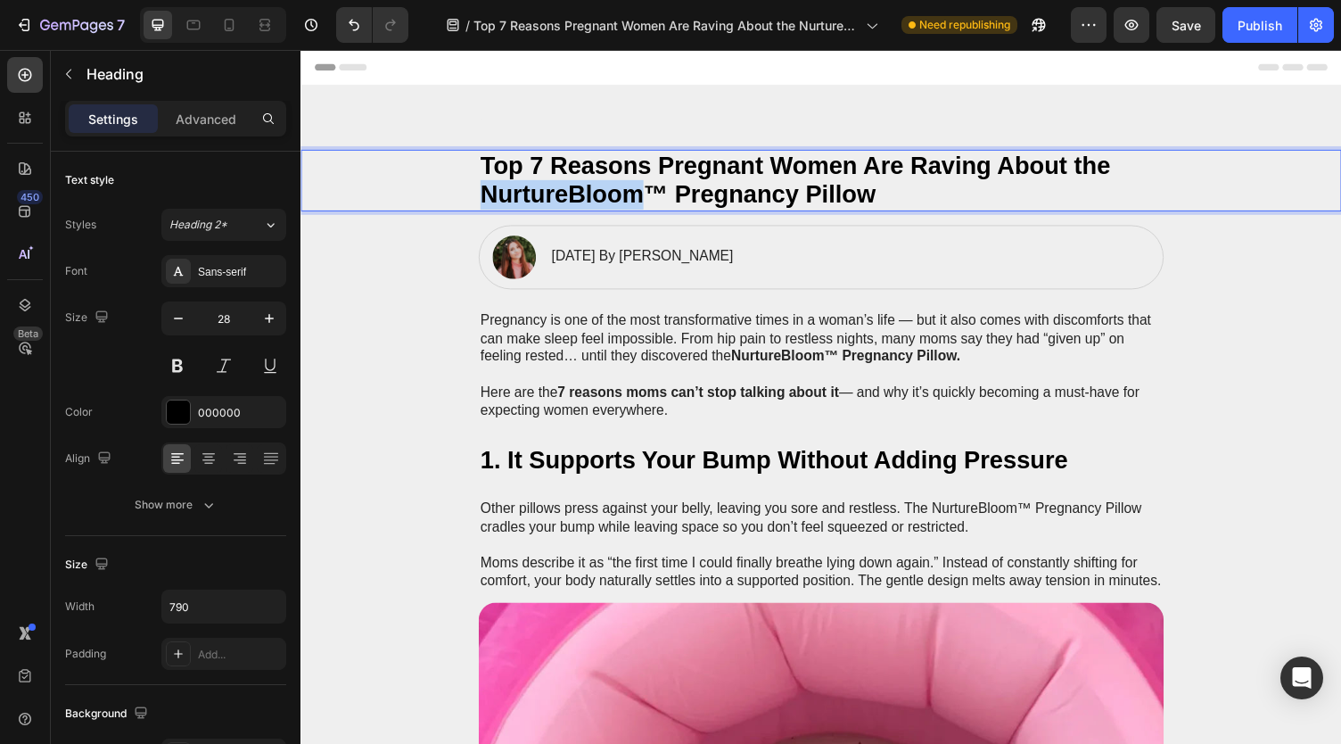
click at [486, 200] on p "Top 7 Reasons Pregnant Women Are Raving About the NurtureBloom™ Pregnancy Pillow" at bounding box center [835, 184] width 701 height 60
click at [873, 193] on p "Top 7 Reasons Pregnant Women Are Raving About the TummyNest™ Pregnancy Pillow" at bounding box center [835, 184] width 701 height 60
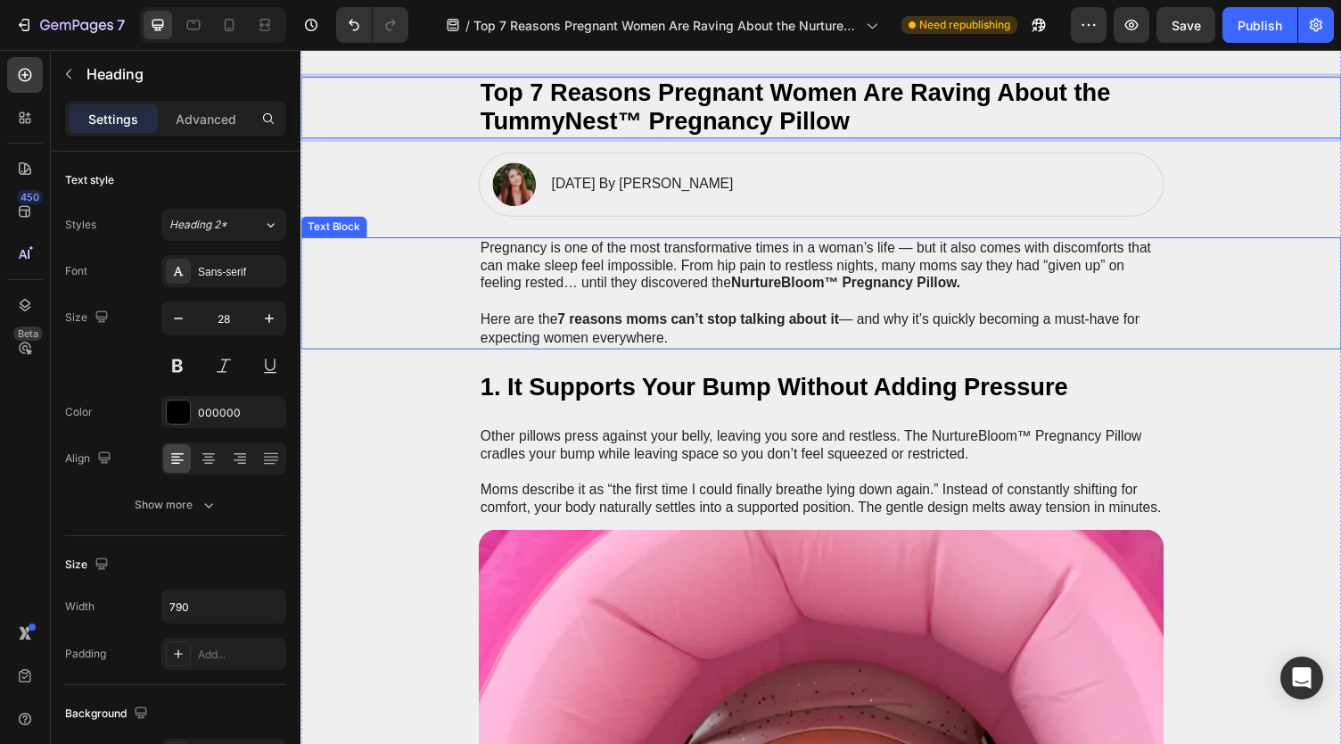
scroll to position [178, 0]
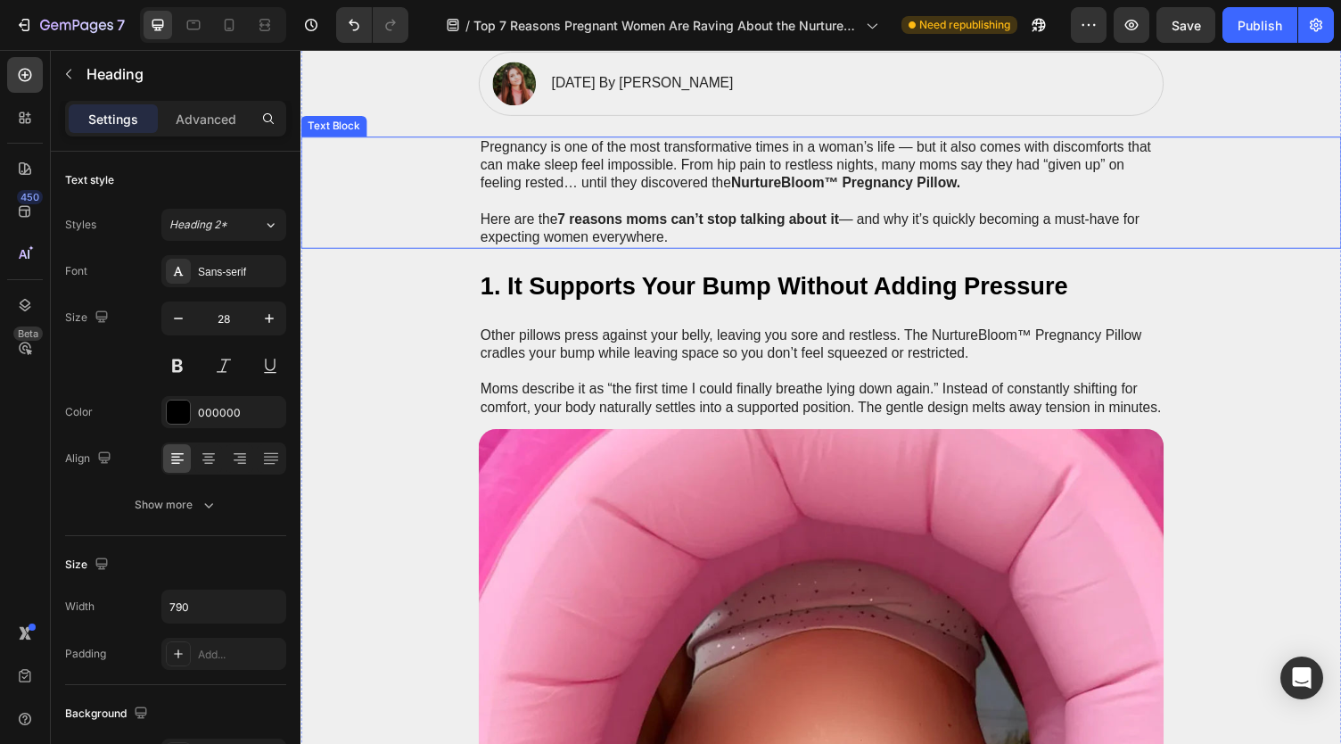
click at [768, 181] on strong "NurtureBloom™ Pregnancy Pillow." at bounding box center [860, 185] width 235 height 15
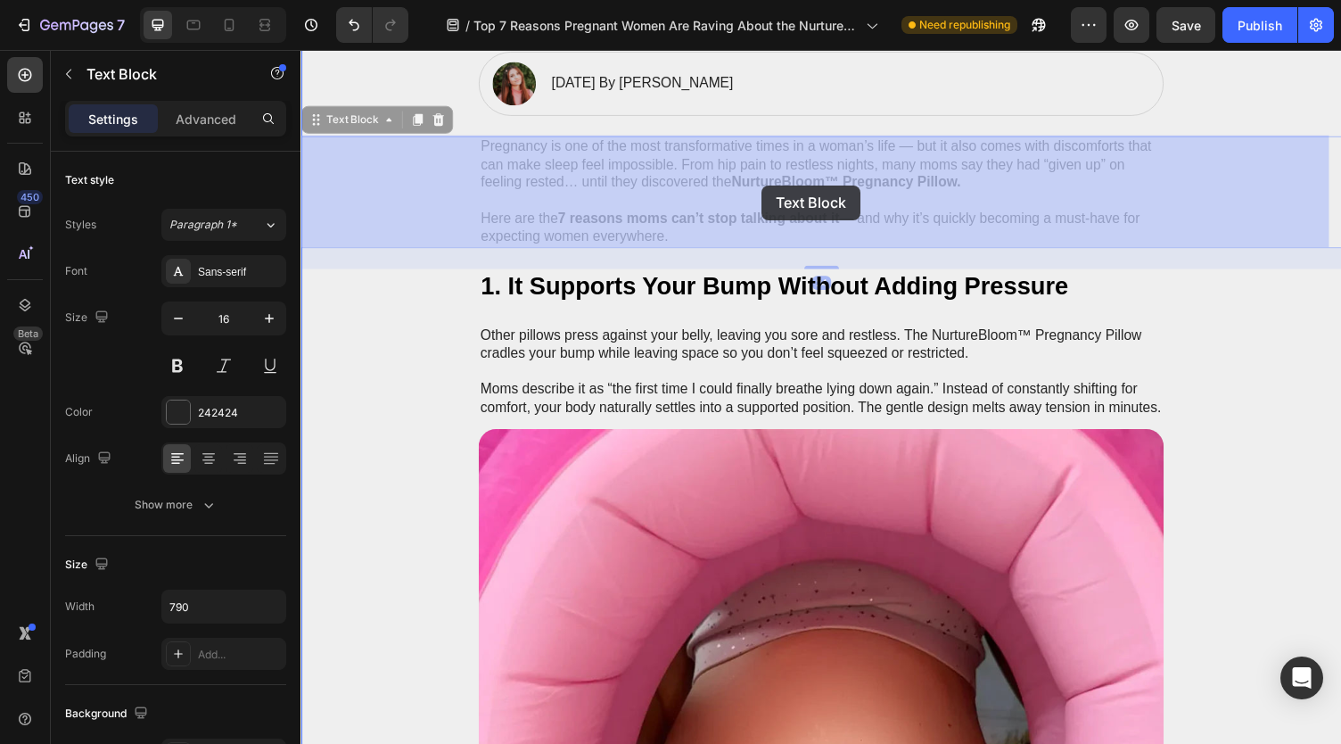
drag, startPoint x: 744, startPoint y: 186, endPoint x: 754, endPoint y: 188, distance: 10.8
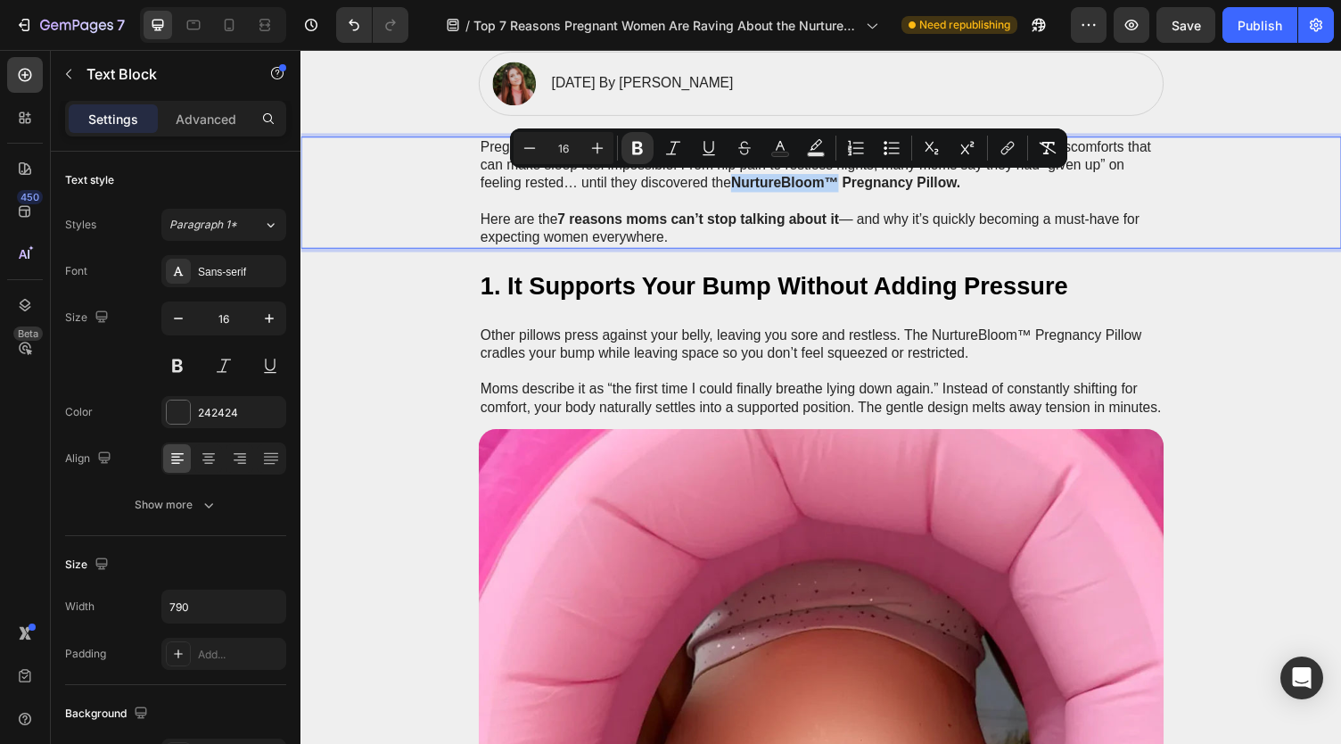
drag, startPoint x: 742, startPoint y: 188, endPoint x: 846, endPoint y: 188, distance: 104.3
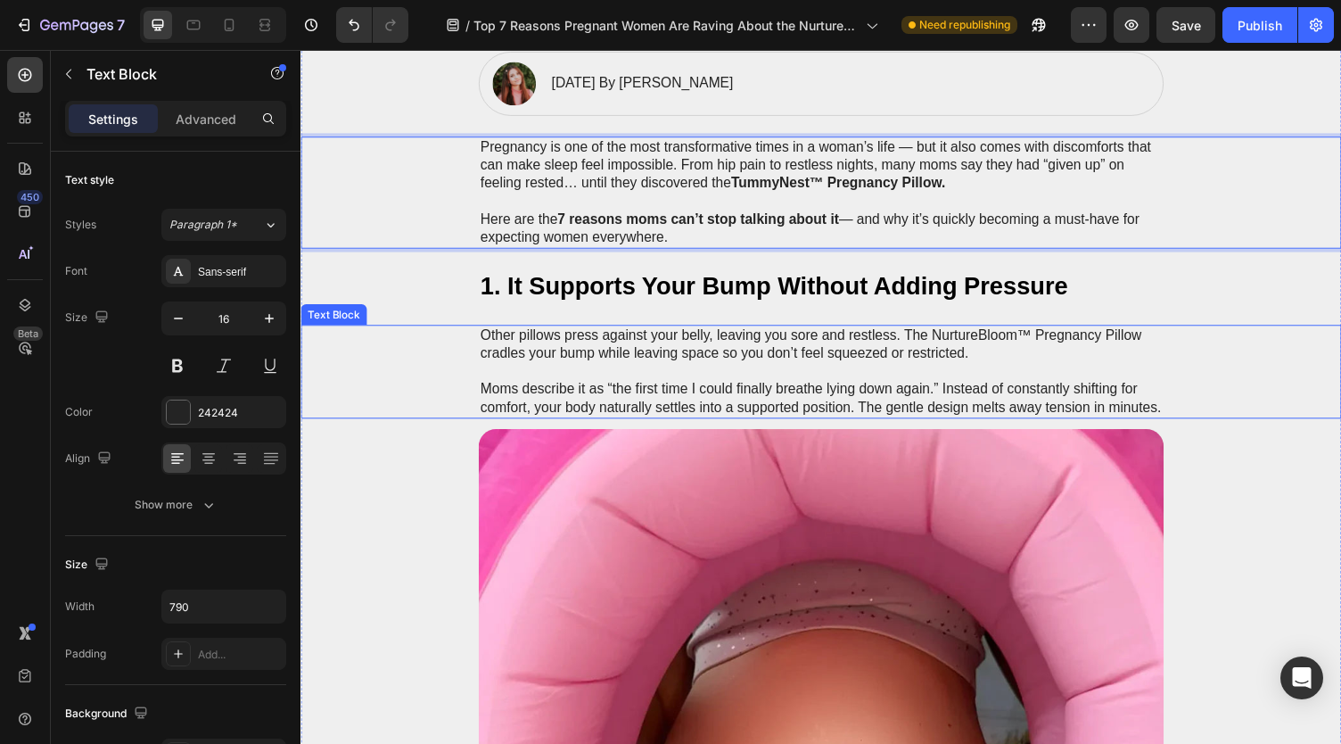
click at [419, 342] on div "Other pillows press against your belly, leaving you sore and restless. The Nurt…" at bounding box center [835, 381] width 1035 height 96
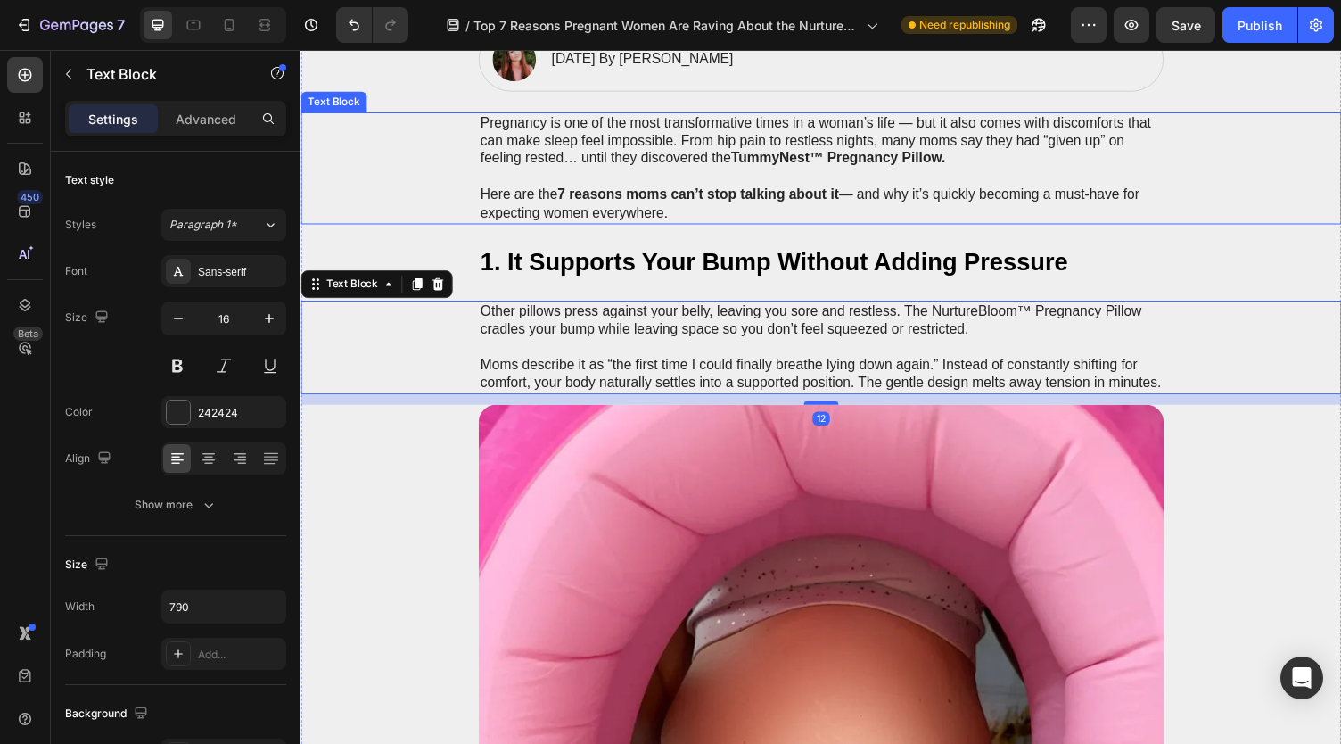
scroll to position [357, 0]
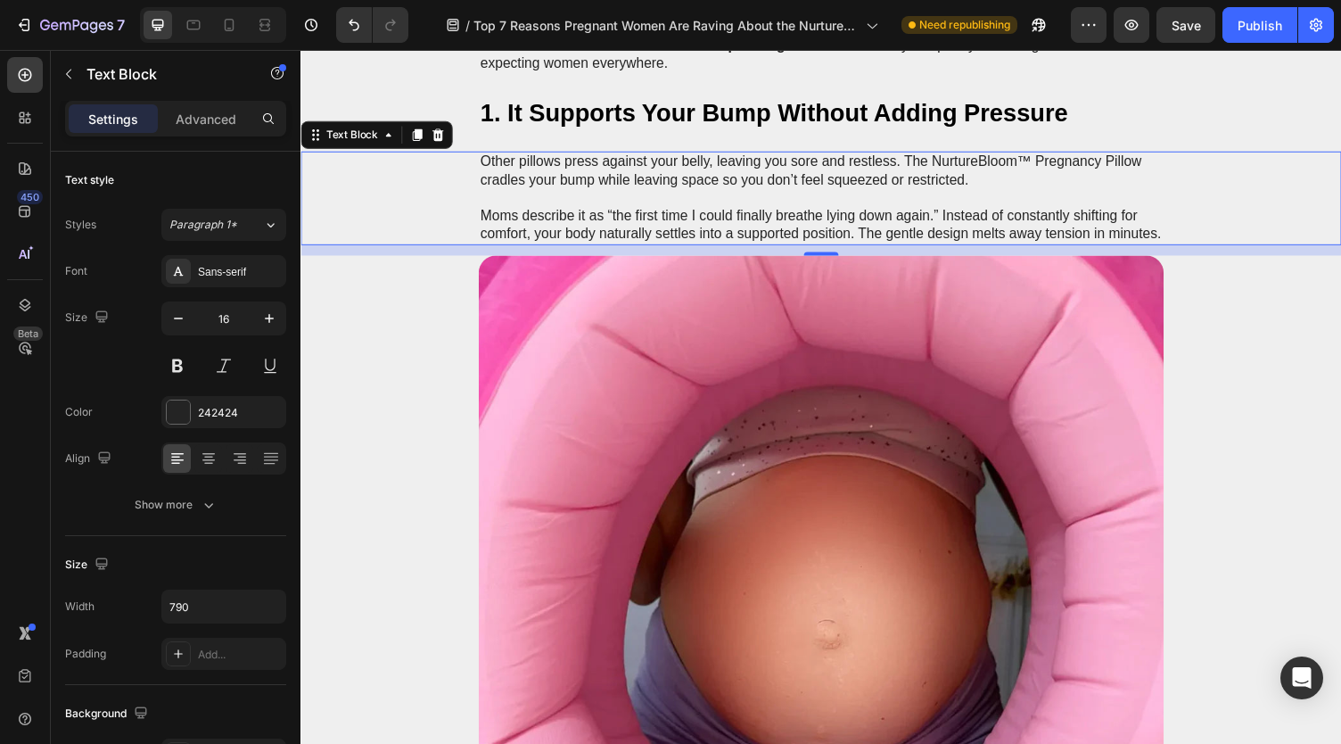
click at [954, 166] on p "Other pillows press against your belly, leaving you sore and restless. The Nurt…" at bounding box center [835, 174] width 701 height 37
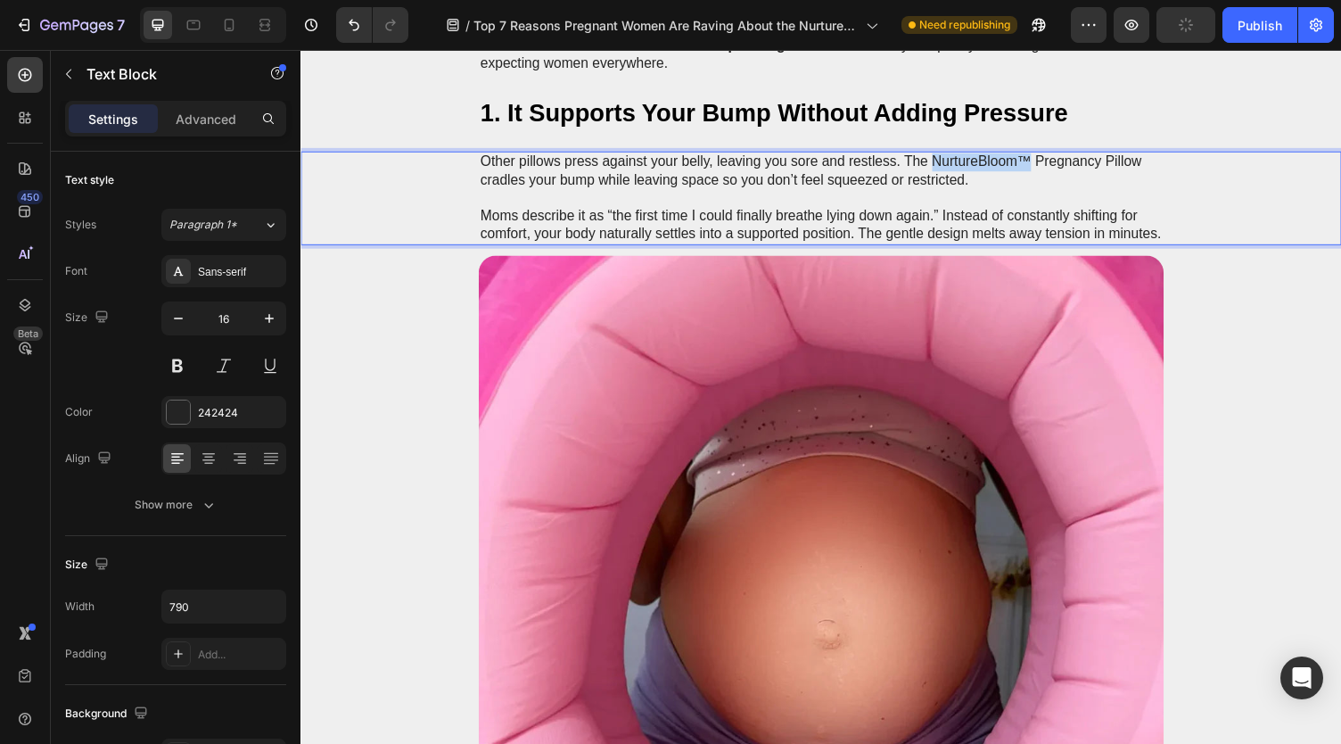
drag, startPoint x: 944, startPoint y: 164, endPoint x: 1042, endPoint y: 166, distance: 97.2
click at [1042, 166] on p "Other pillows press against your belly, leaving you sore and restless. The Nurt…" at bounding box center [835, 174] width 701 height 37
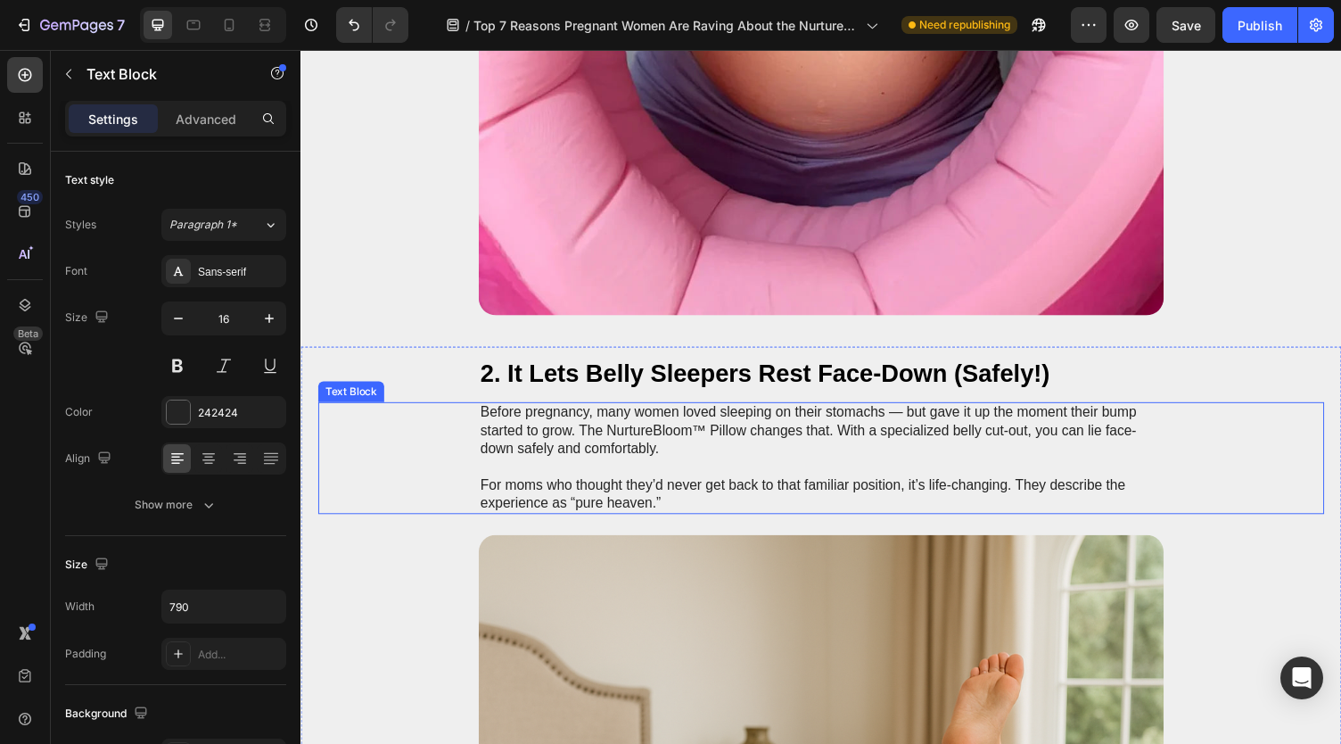
scroll to position [1070, 0]
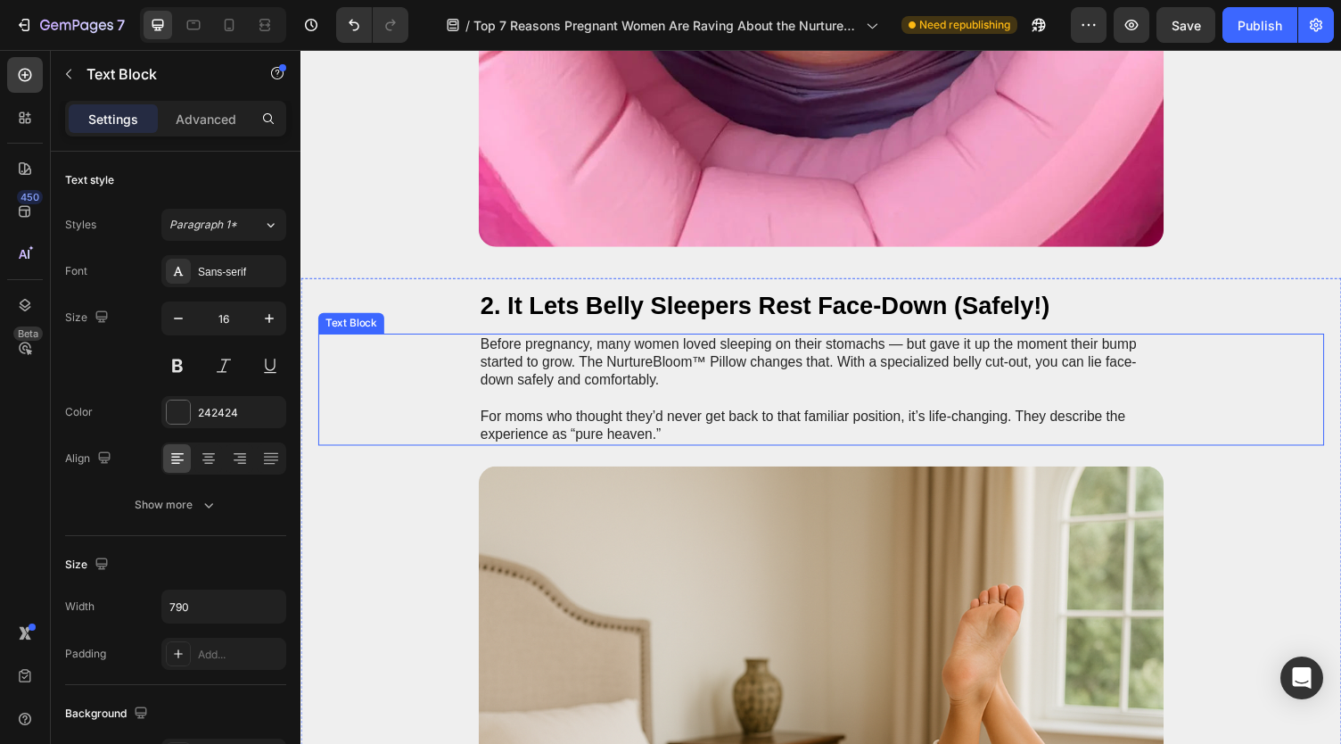
click at [633, 375] on p "Before pregnancy, many women loved sleeping on their stomachs — but gave it up …" at bounding box center [835, 370] width 701 height 55
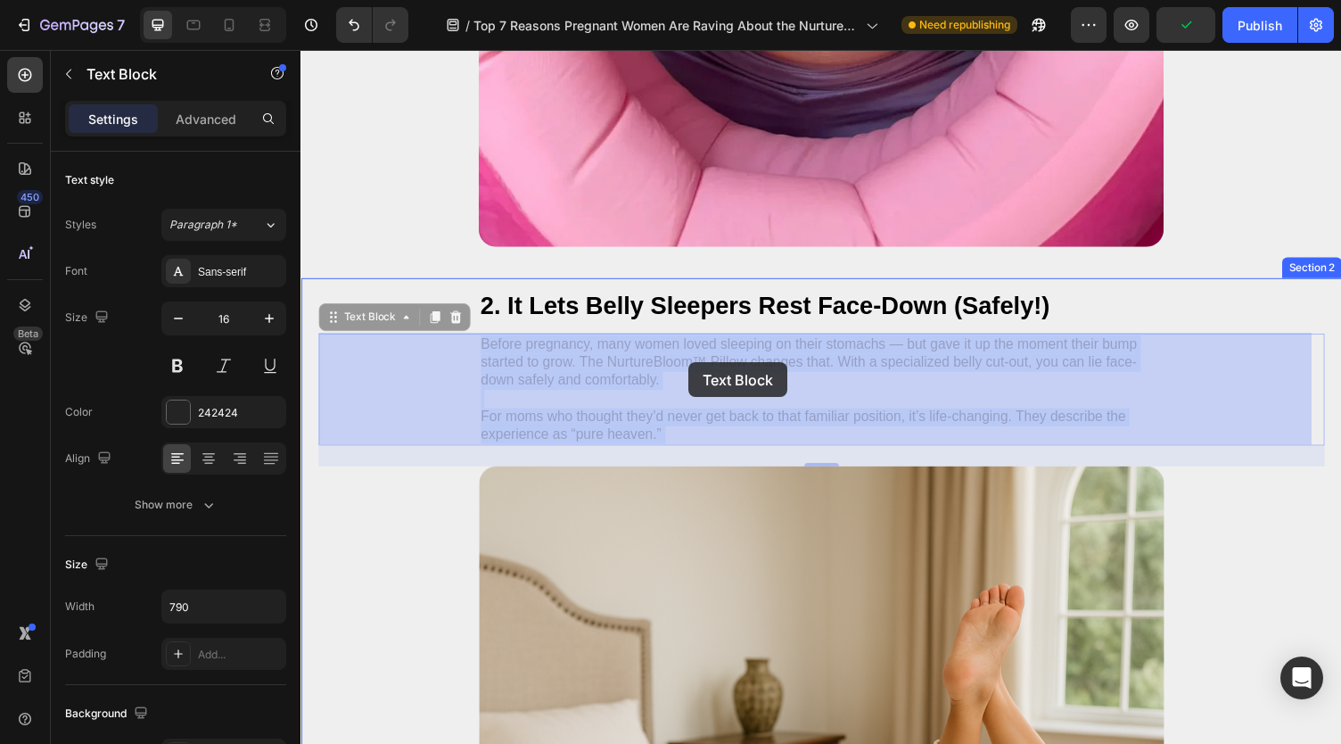
drag, startPoint x: 612, startPoint y: 371, endPoint x: 699, endPoint y: 371, distance: 87.4
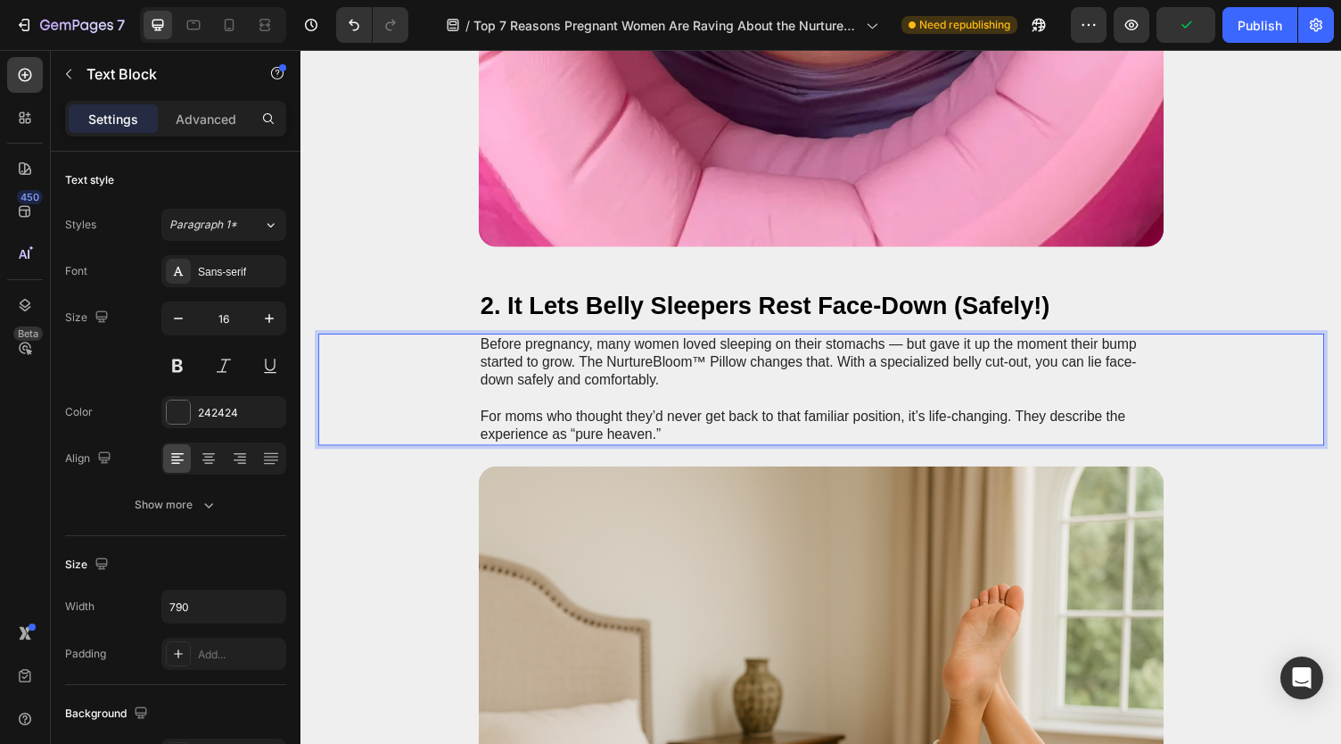
drag, startPoint x: 612, startPoint y: 367, endPoint x: 652, endPoint y: 366, distance: 40.2
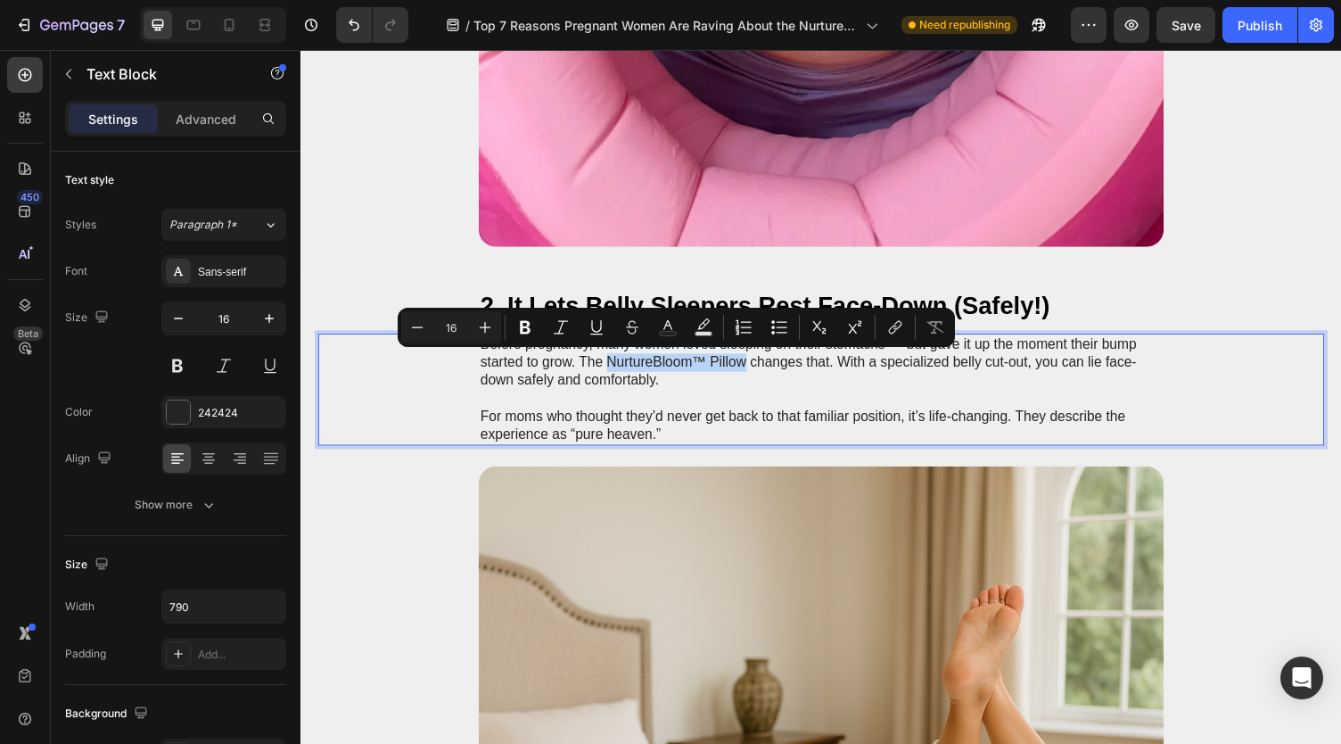
drag, startPoint x: 611, startPoint y: 367, endPoint x: 749, endPoint y: 368, distance: 138.2
click at [749, 368] on p "Before pregnancy, many women loved sleeping on their stomachs — but gave it up …" at bounding box center [835, 370] width 701 height 55
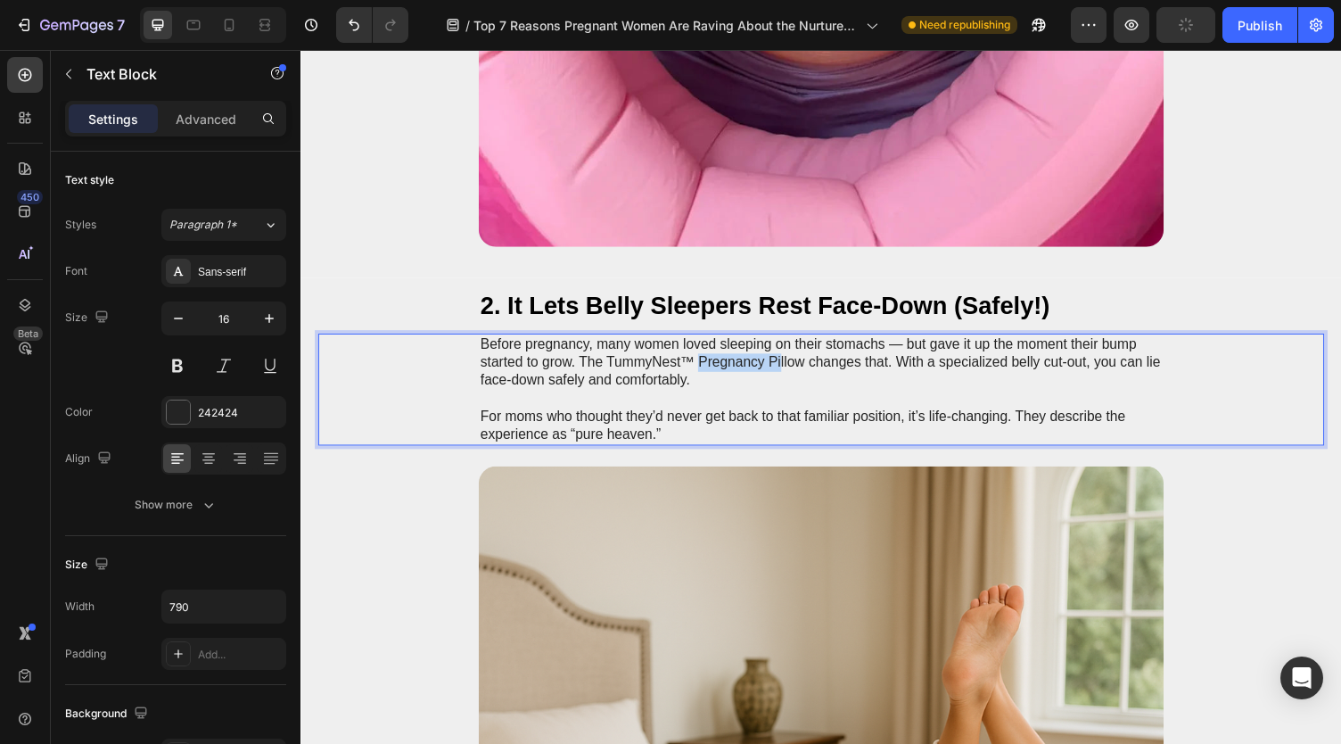
drag, startPoint x: 704, startPoint y: 367, endPoint x: 787, endPoint y: 371, distance: 83.9
click at [787, 371] on p "Before pregnancy, many women loved sleeping on their stomachs — but gave it up …" at bounding box center [835, 370] width 701 height 55
click at [837, 375] on p "Before pregnancy, many women loved sleeping on their stomachs — but gave it up …" at bounding box center [835, 370] width 701 height 55
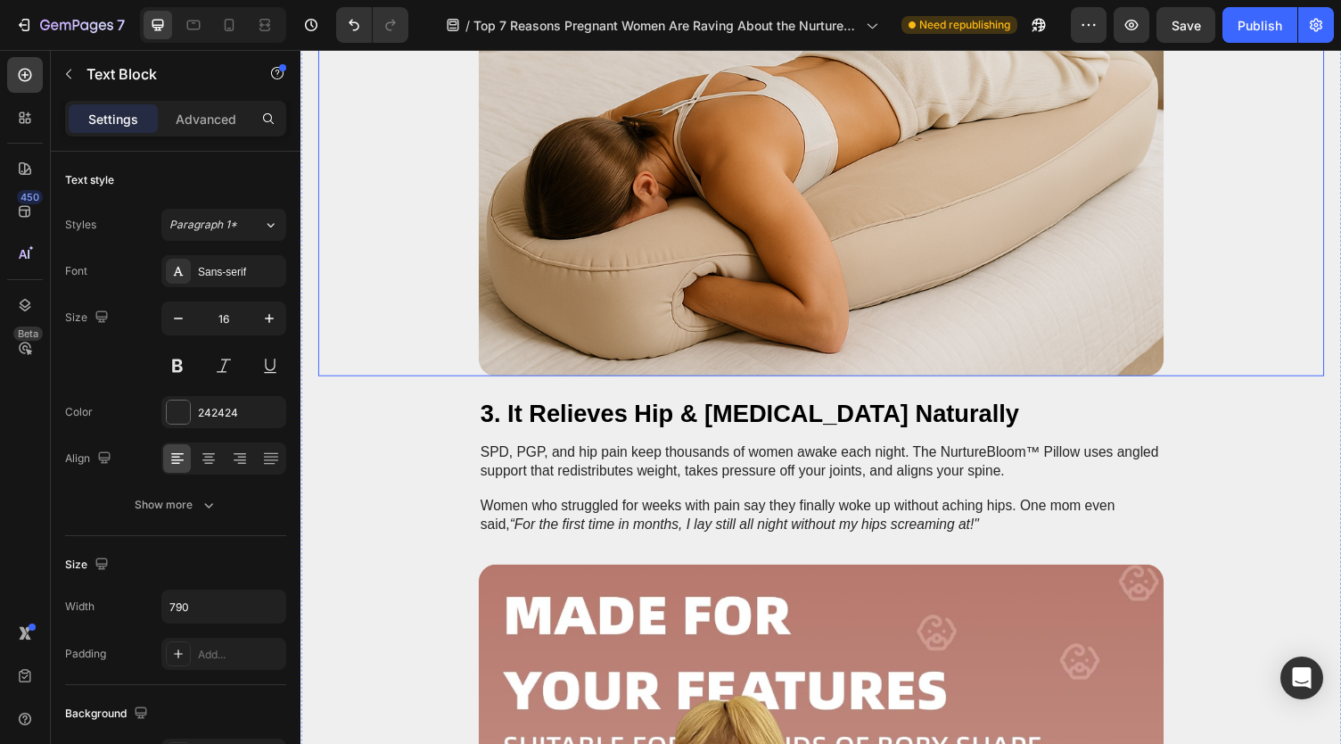
scroll to position [1962, 0]
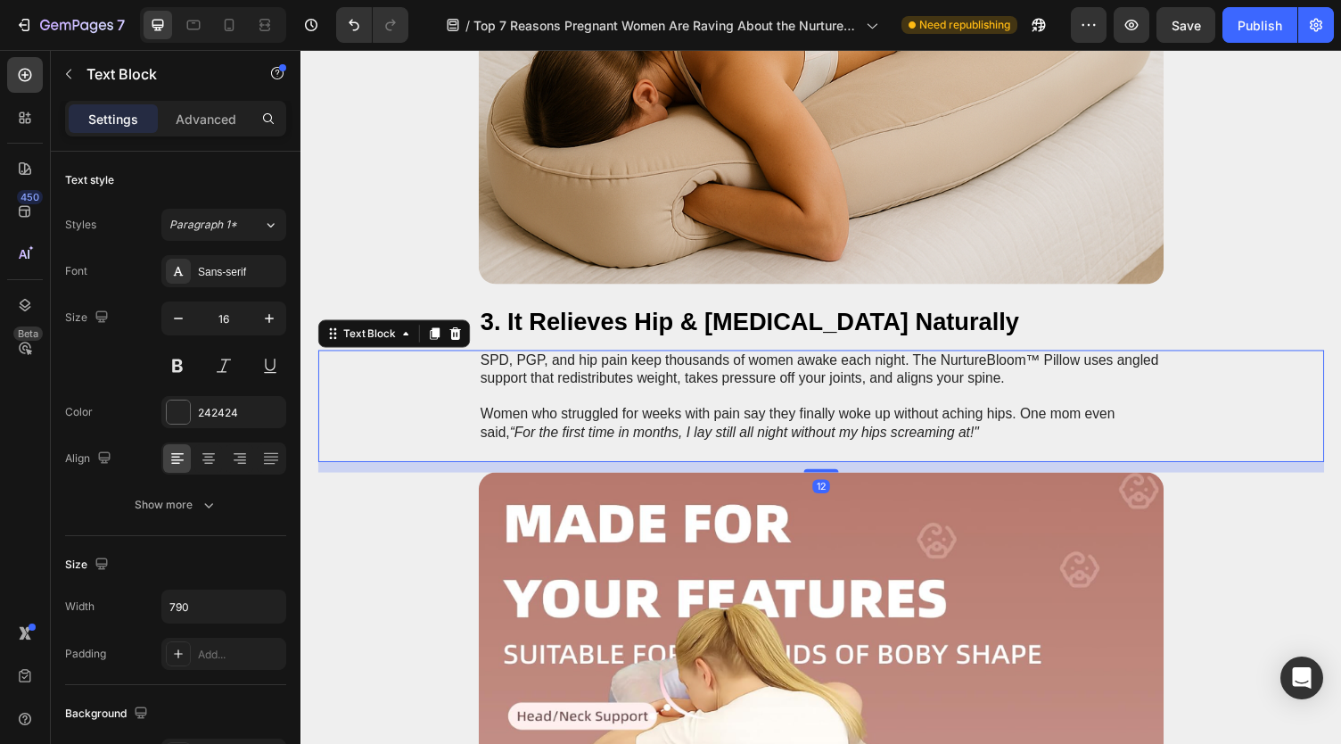
click at [954, 368] on p "SPD, PGP, and hip pain keep thousands of women awake each night. The NurtureBlo…" at bounding box center [835, 378] width 701 height 37
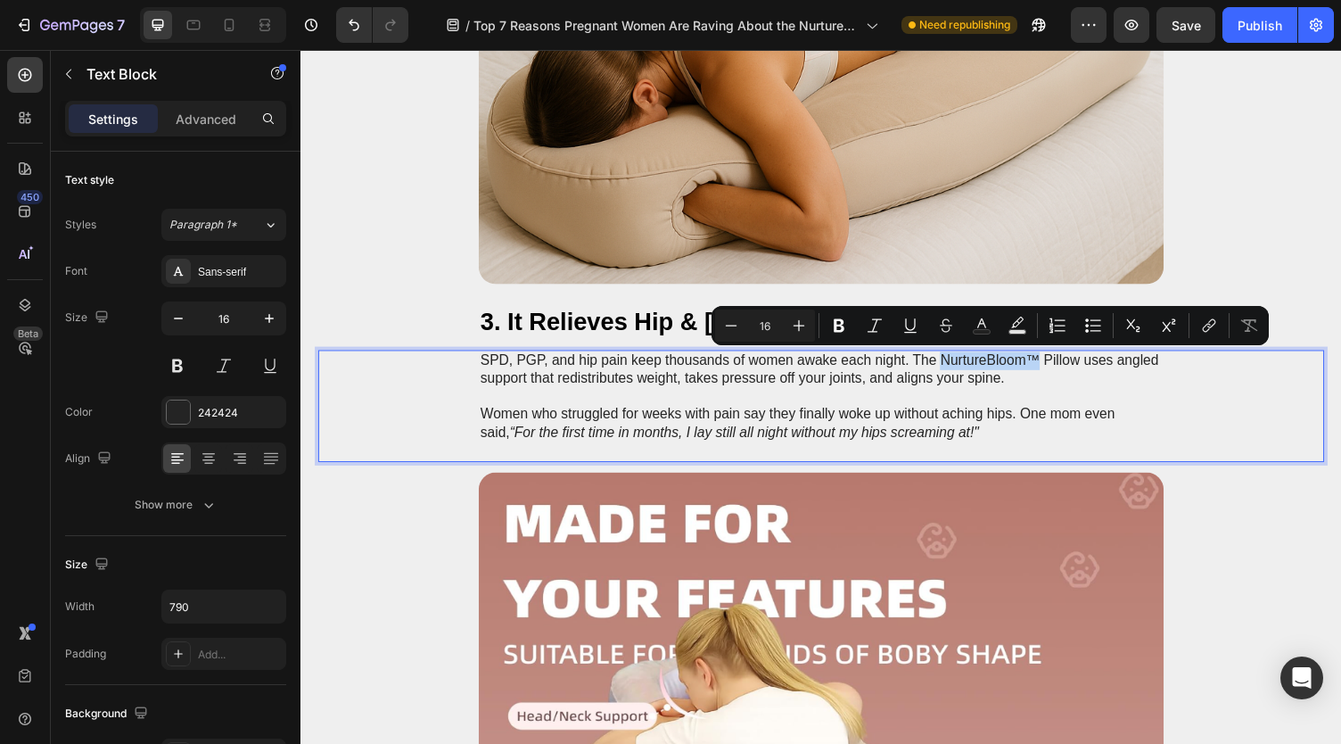
drag, startPoint x: 954, startPoint y: 368, endPoint x: 1036, endPoint y: 370, distance: 82.1
click at [1036, 370] on p "SPD, PGP, and hip pain keep thousands of women awake each night. The NurtureBlo…" at bounding box center [835, 378] width 701 height 37
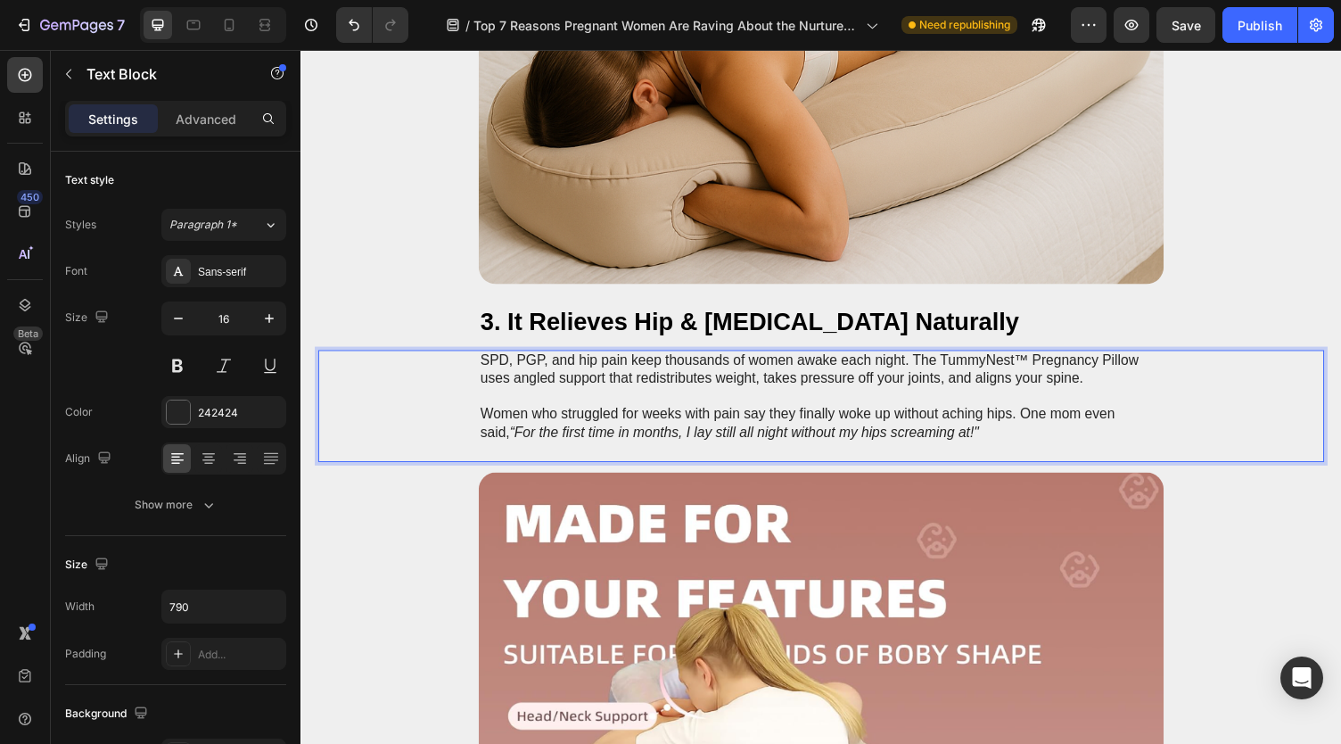
click at [1030, 373] on p "SPD, PGP, and hip pain keep thousands of women awake each night. The TummyNest™…" at bounding box center [835, 378] width 701 height 37
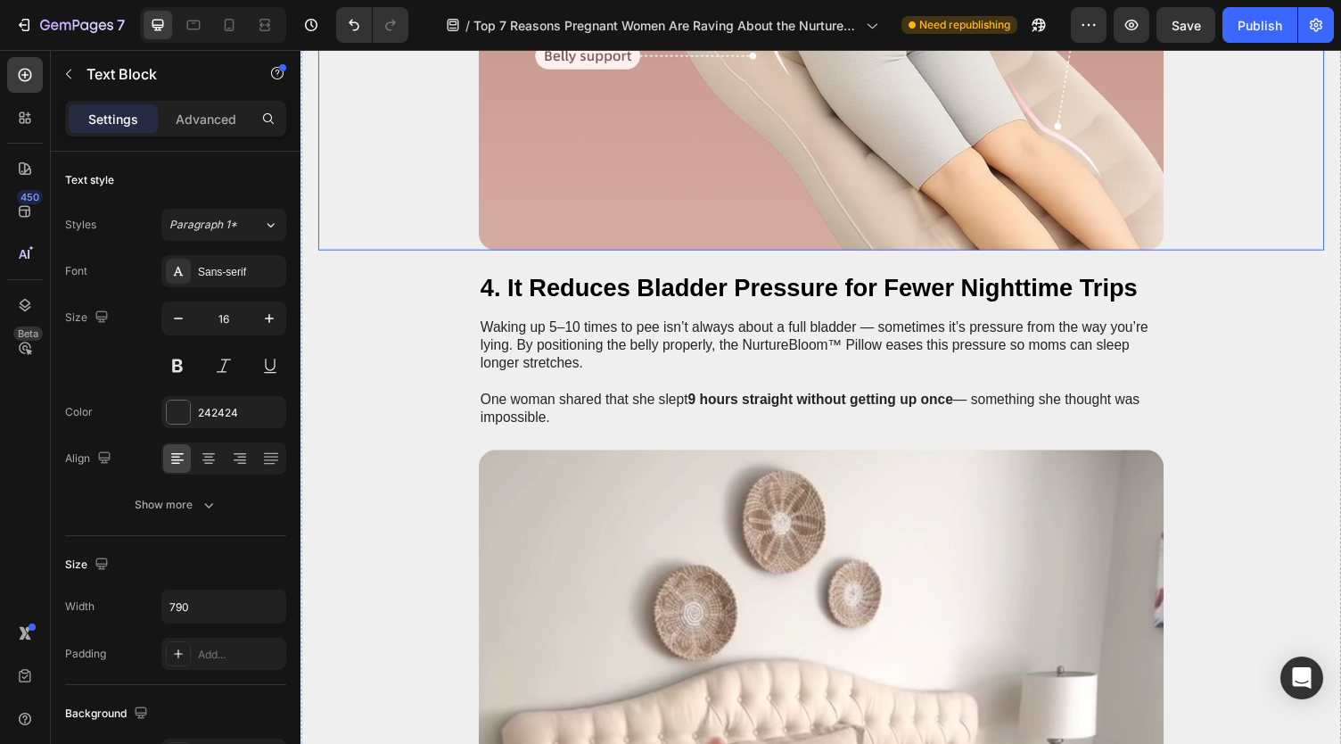
scroll to position [2943, 0]
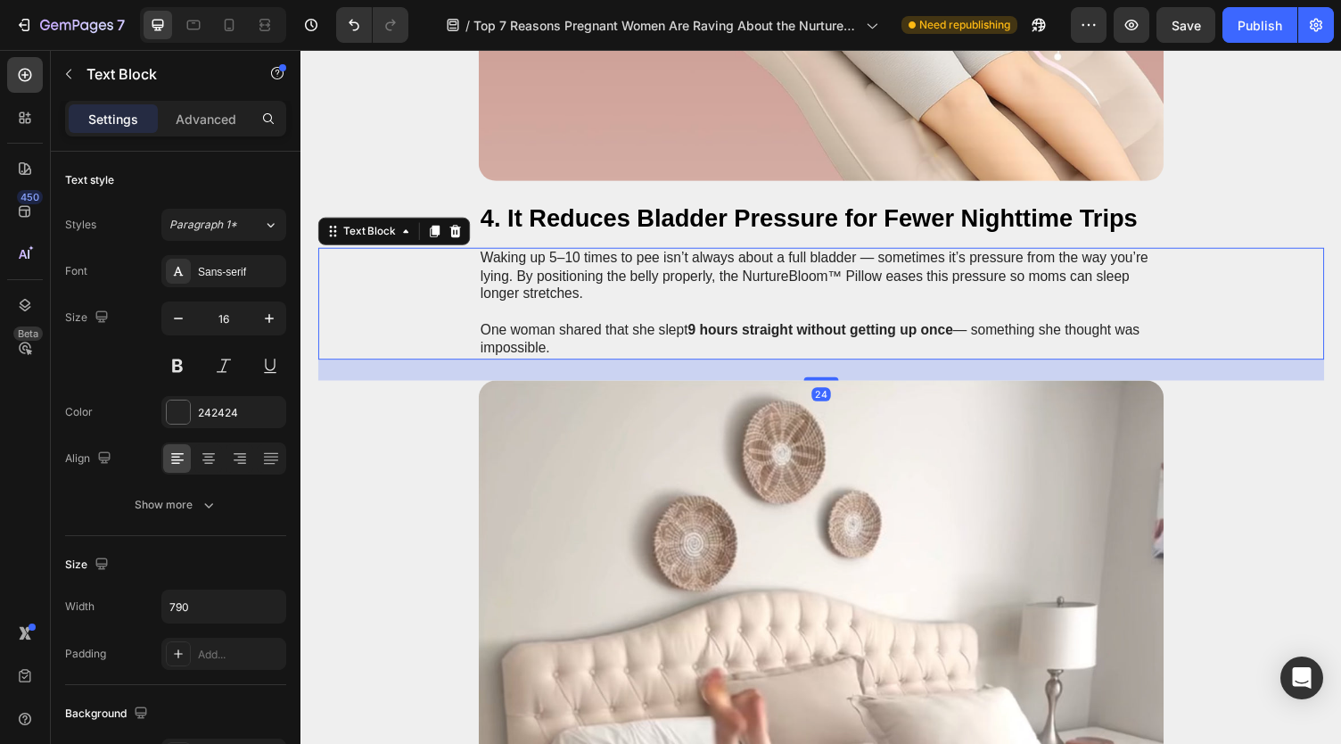
click at [749, 284] on p "Waking up 5–10 times to pee isn’t always about a full bladder — sometimes it’s …" at bounding box center [835, 282] width 701 height 55
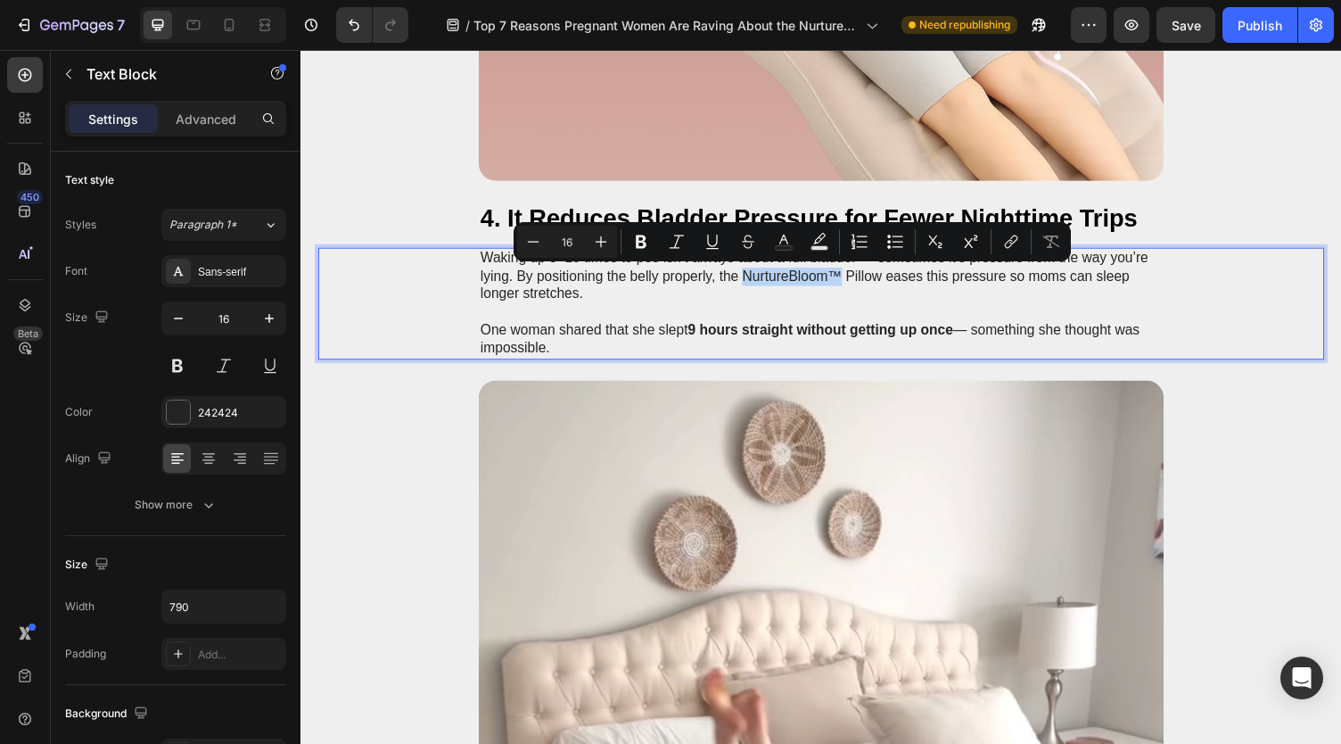
drag, startPoint x: 752, startPoint y: 284, endPoint x: 845, endPoint y: 284, distance: 93.6
click at [845, 284] on p "Waking up 5–10 times to pee isn’t always about a full bladder — sometimes it’s …" at bounding box center [835, 282] width 701 height 55
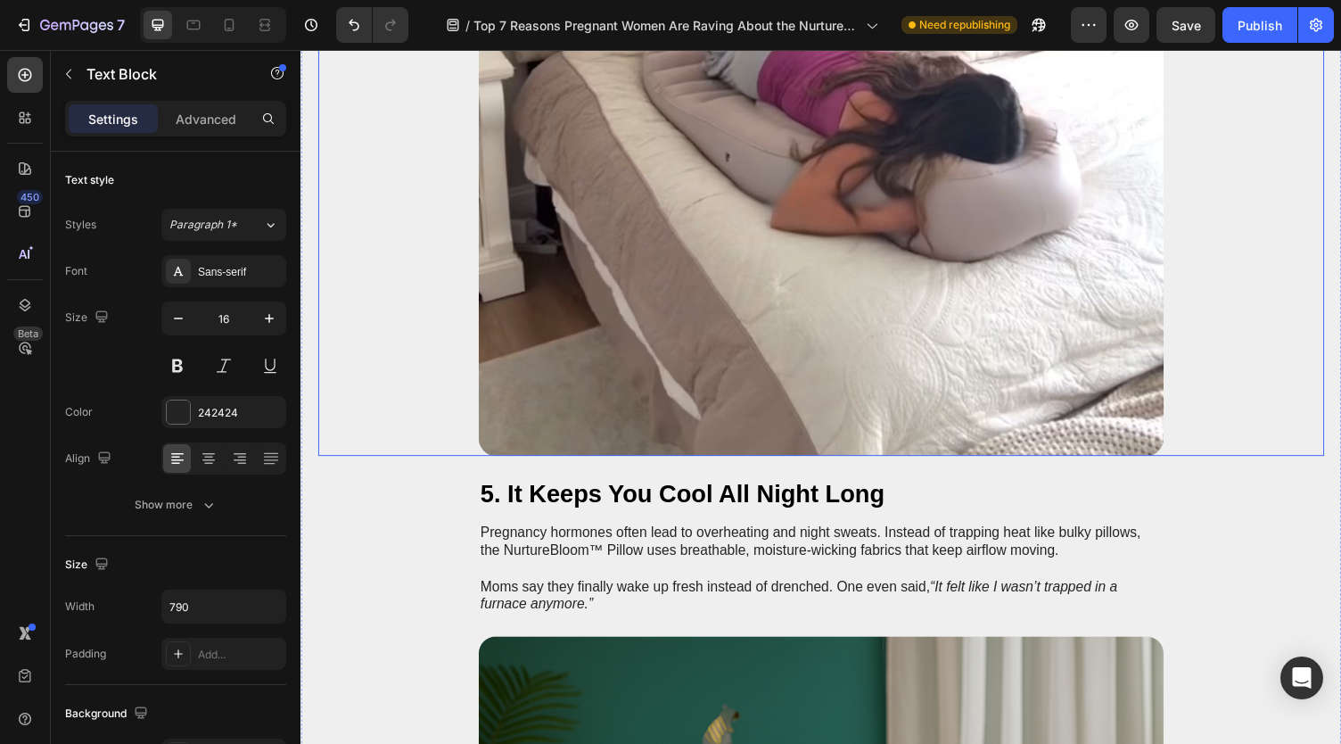
scroll to position [3835, 0]
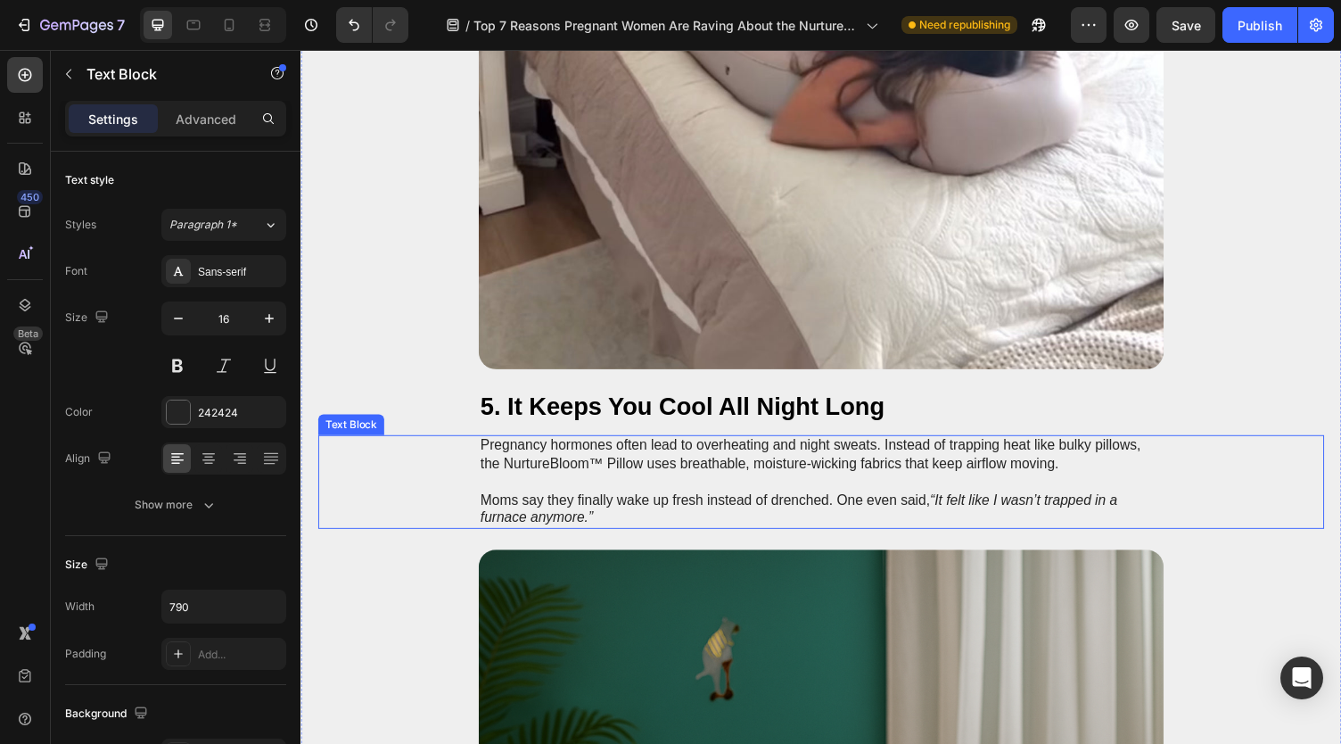
click at [507, 471] on p "Pregnancy hormones often lead to overheating and night sweats. Instead of trapp…" at bounding box center [835, 466] width 701 height 37
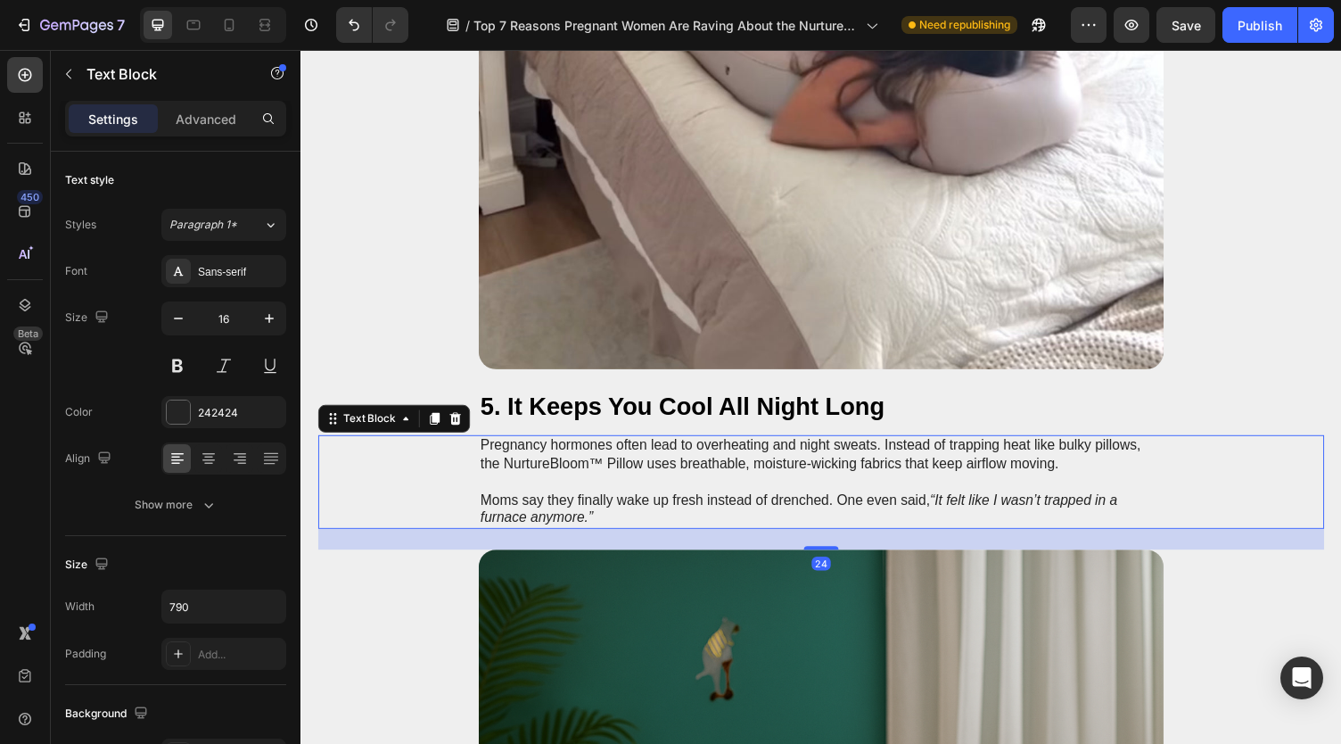
click at [507, 474] on p "Pregnancy hormones often lead to overheating and night sweats. Instead of trapp…" at bounding box center [835, 466] width 701 height 37
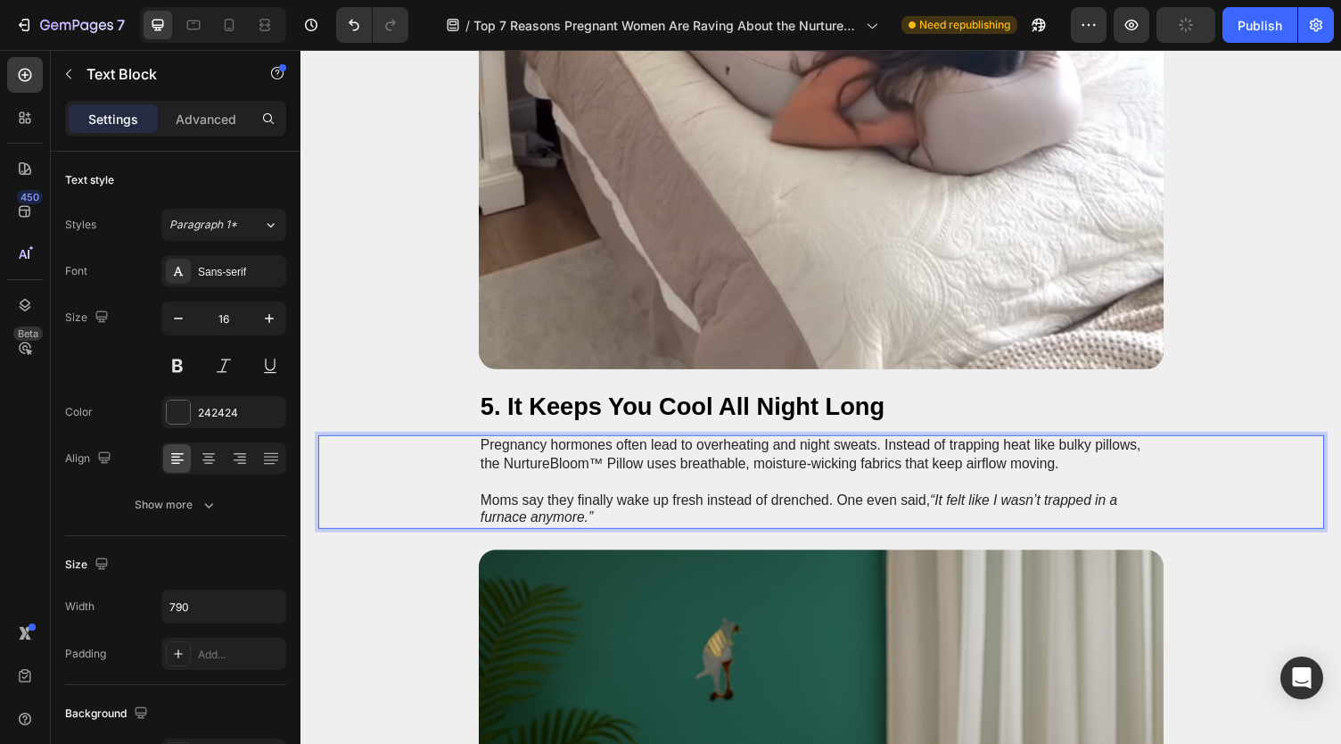
click at [511, 474] on p "Pregnancy hormones often lead to overheating and night sweats. Instead of trapp…" at bounding box center [835, 466] width 701 height 37
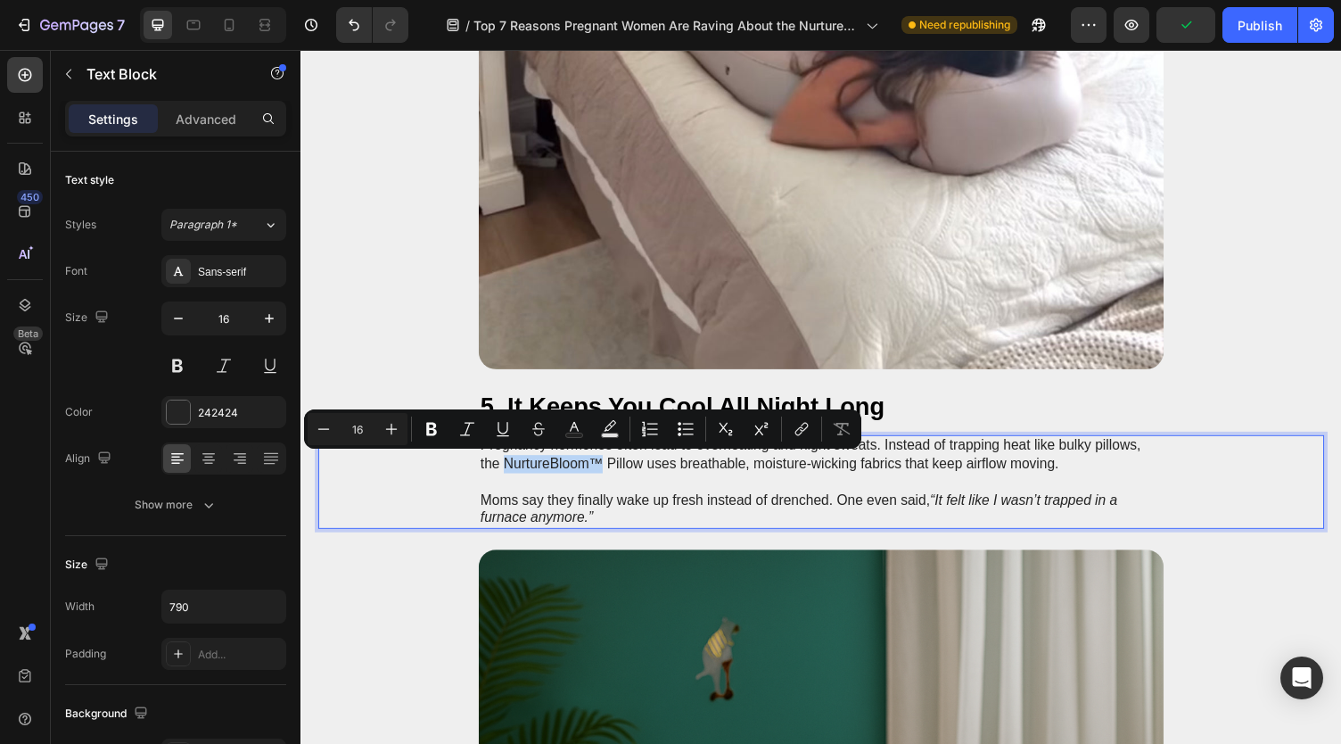
drag, startPoint x: 505, startPoint y: 474, endPoint x: 597, endPoint y: 480, distance: 92.0
click at [598, 478] on p "Pregnancy hormones often lead to overheating and night sweats. Instead of trapp…" at bounding box center [835, 466] width 701 height 37
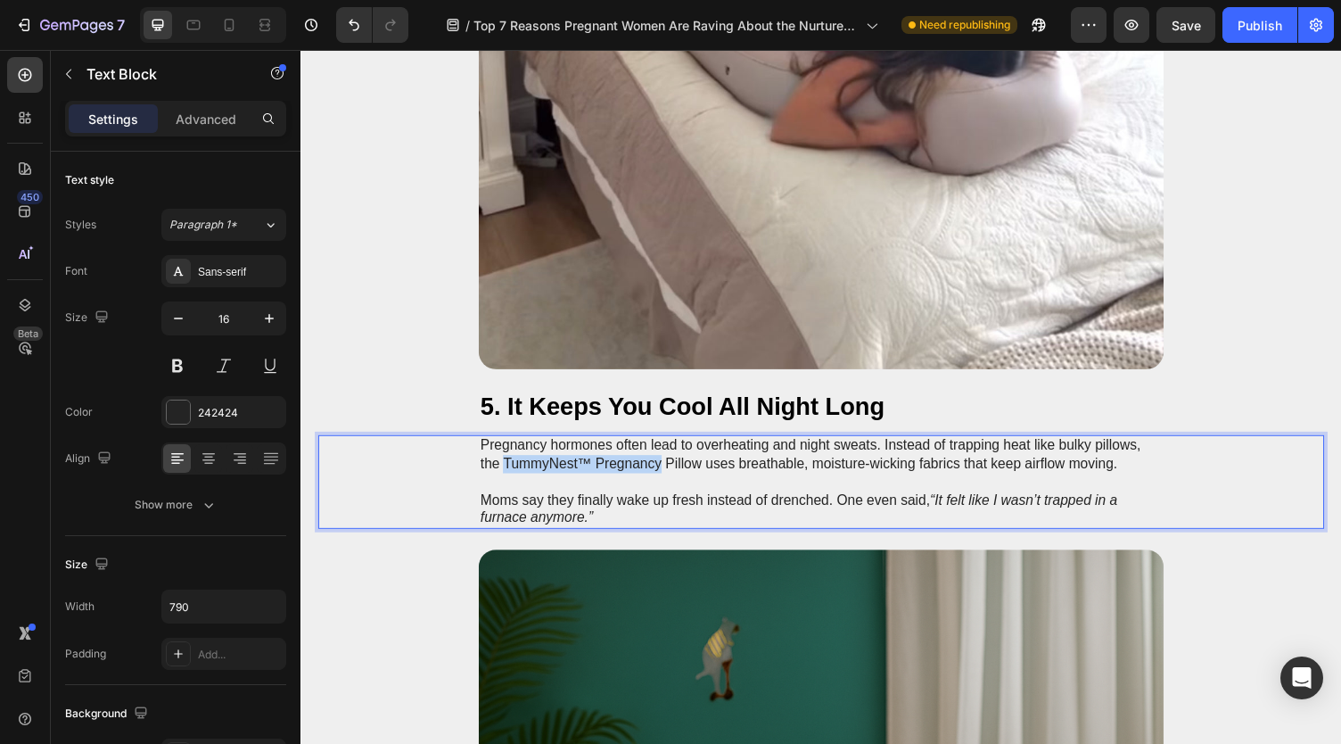
drag, startPoint x: 505, startPoint y: 477, endPoint x: 663, endPoint y: 481, distance: 157.9
click at [663, 481] on p "Pregnancy hormones often lead to overheating and night sweats. Instead of trapp…" at bounding box center [835, 466] width 701 height 37
copy p "TummyNest™ Pregnancy"
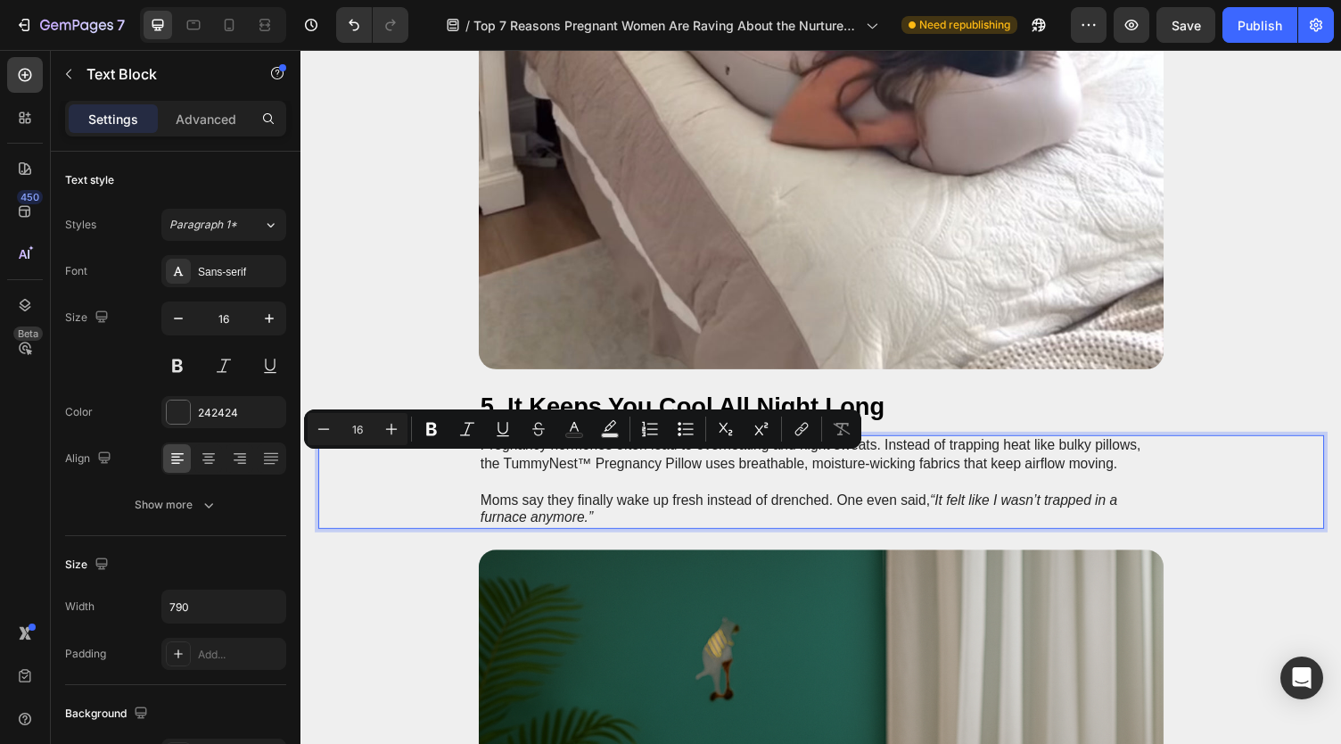
click at [740, 488] on p "Rich Text Editor. Editing area: main" at bounding box center [835, 494] width 701 height 19
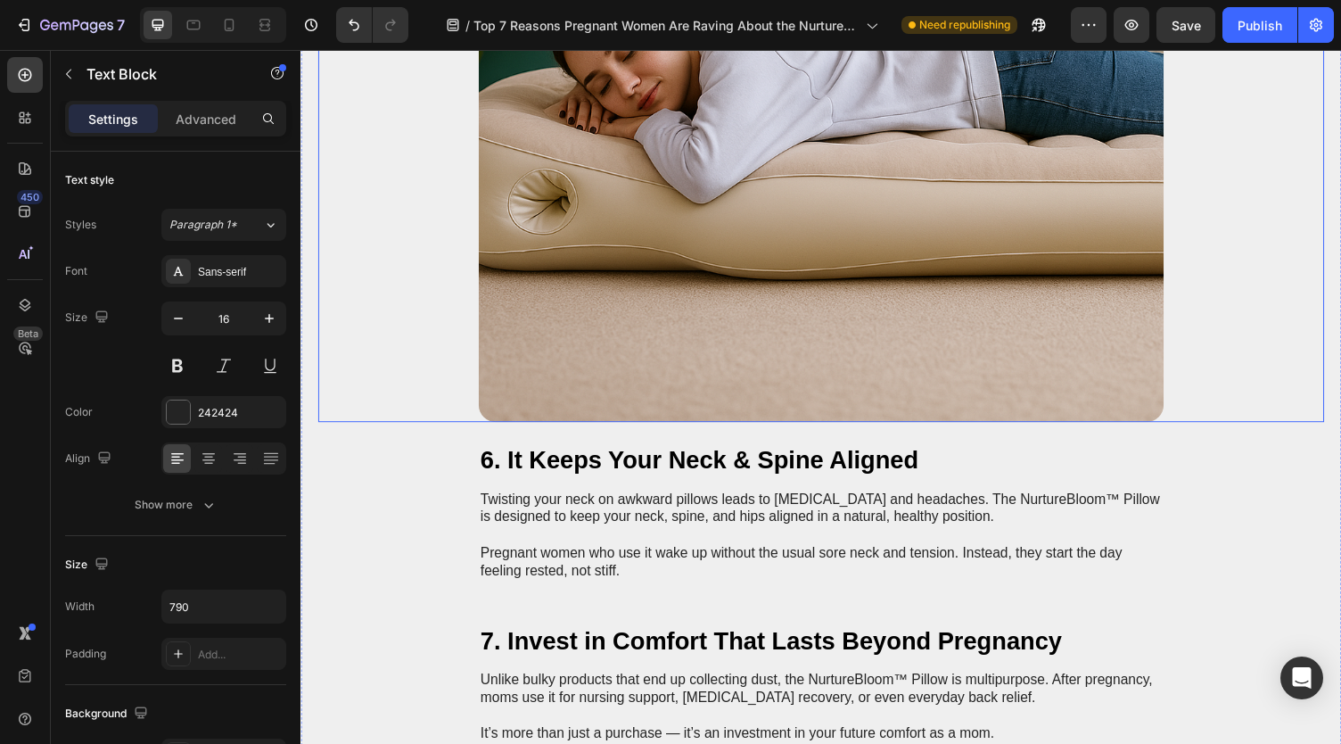
scroll to position [4816, 0]
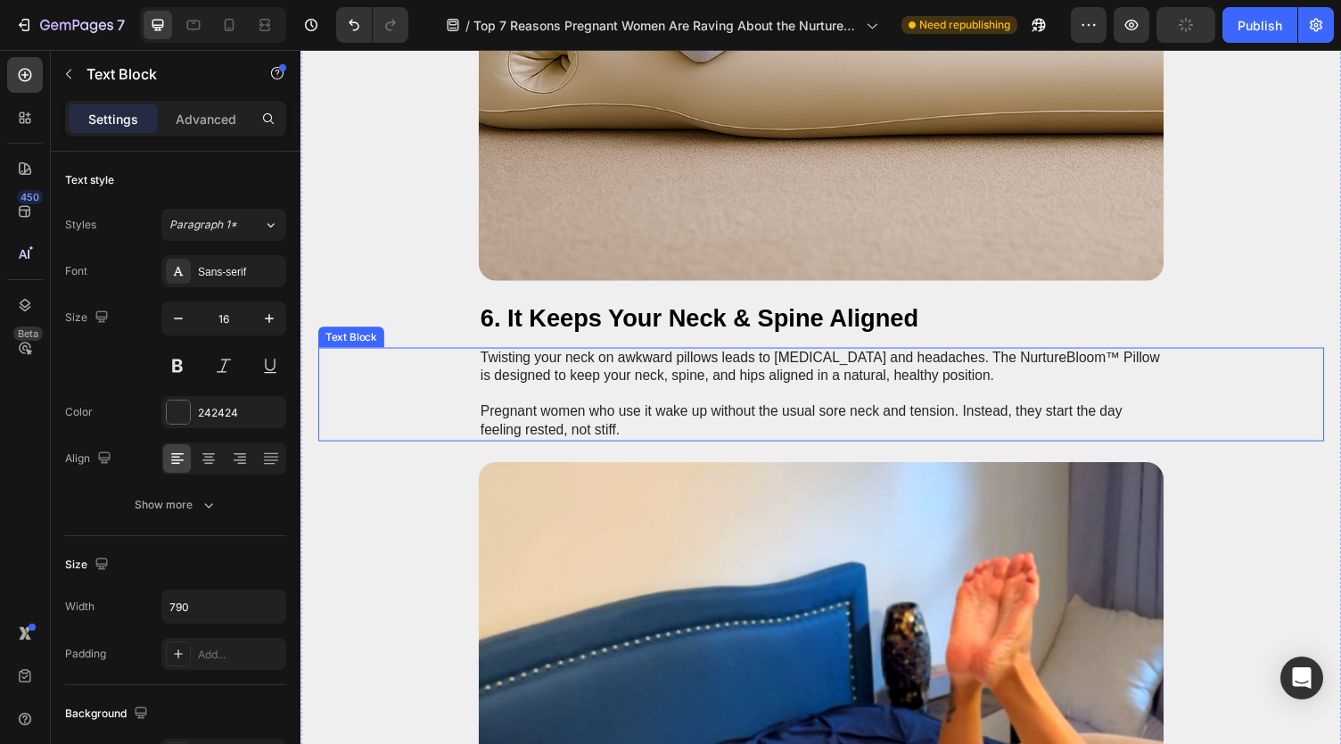
click at [949, 371] on p "Twisting your neck on awkward pillows leads to stiffness and headaches. The Nur…" at bounding box center [835, 376] width 701 height 37
drag, startPoint x: 974, startPoint y: 369, endPoint x: 1010, endPoint y: 369, distance: 36.6
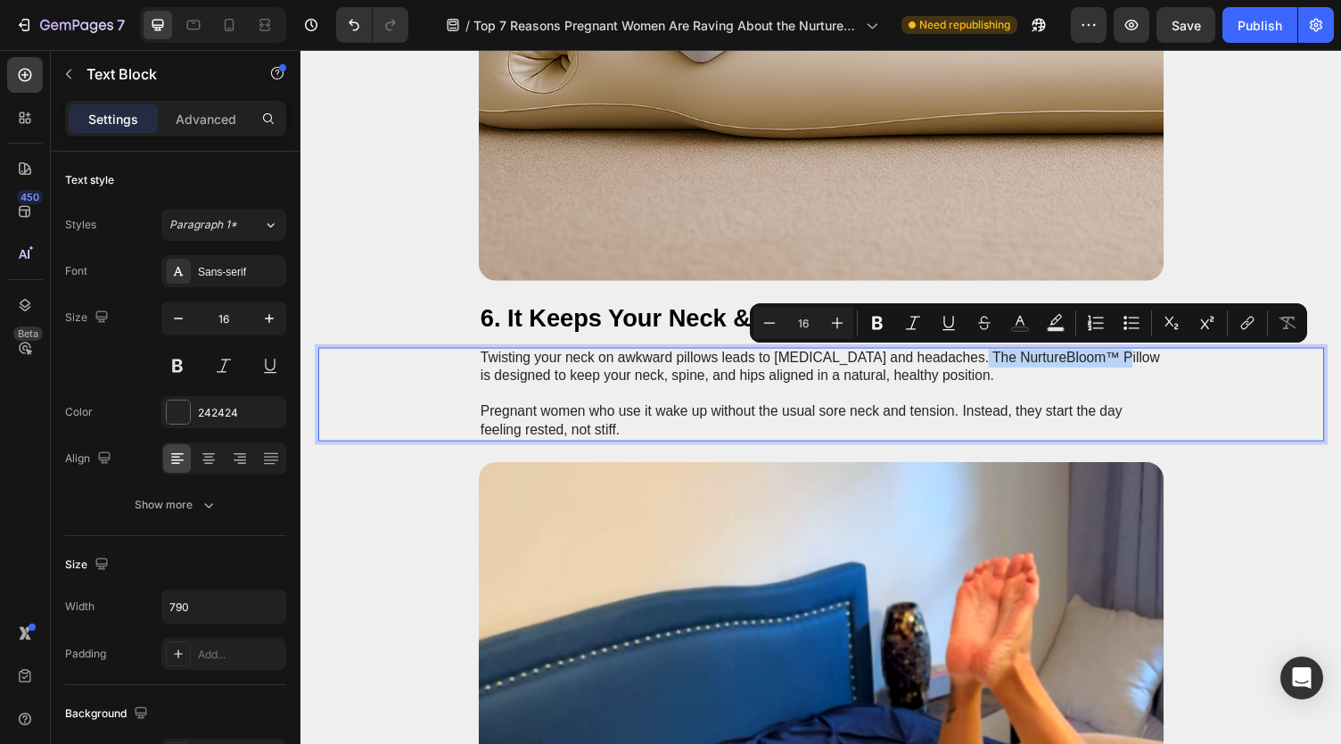
drag, startPoint x: 978, startPoint y: 367, endPoint x: 1112, endPoint y: 369, distance: 133.8
click at [1112, 369] on p "Twisting your neck on awkward pillows leads to stiffness and headaches. The Nur…" at bounding box center [835, 376] width 701 height 37
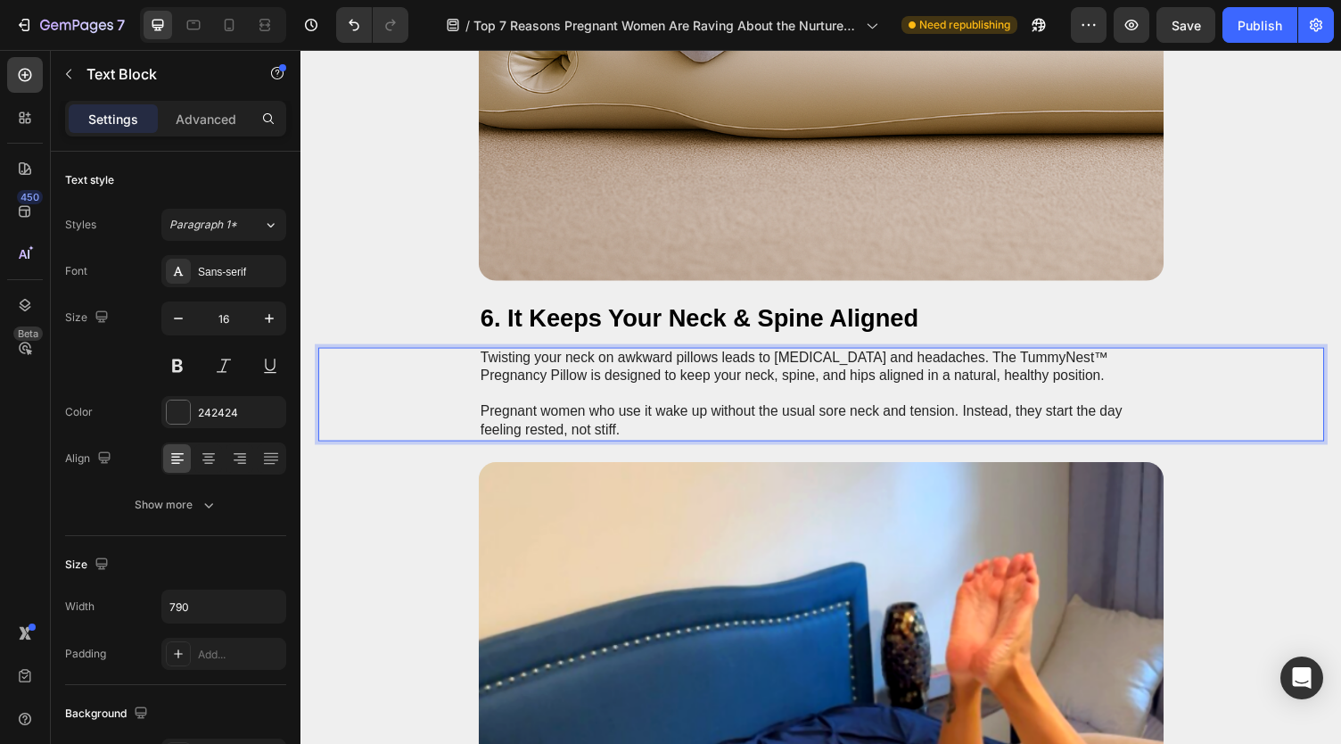
click at [732, 411] on p "Rich Text Editor. Editing area: main" at bounding box center [835, 403] width 701 height 19
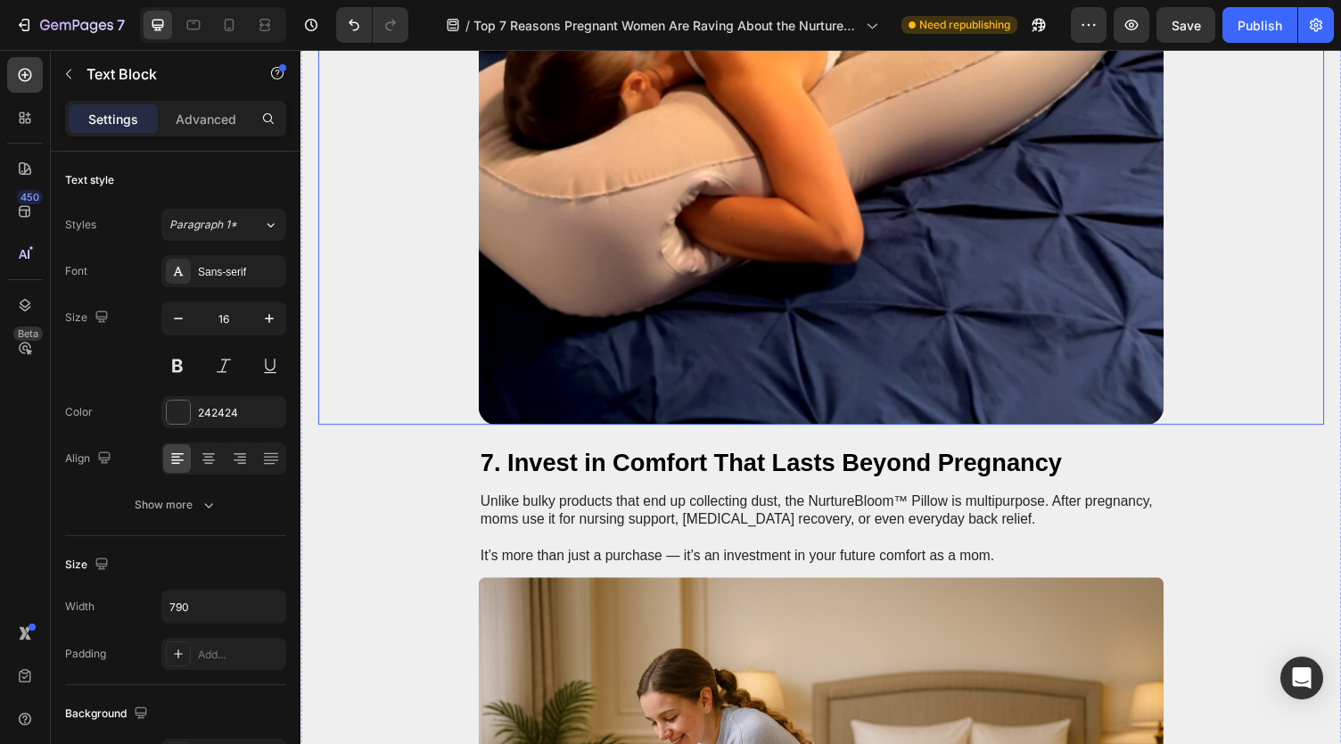
scroll to position [6064, 0]
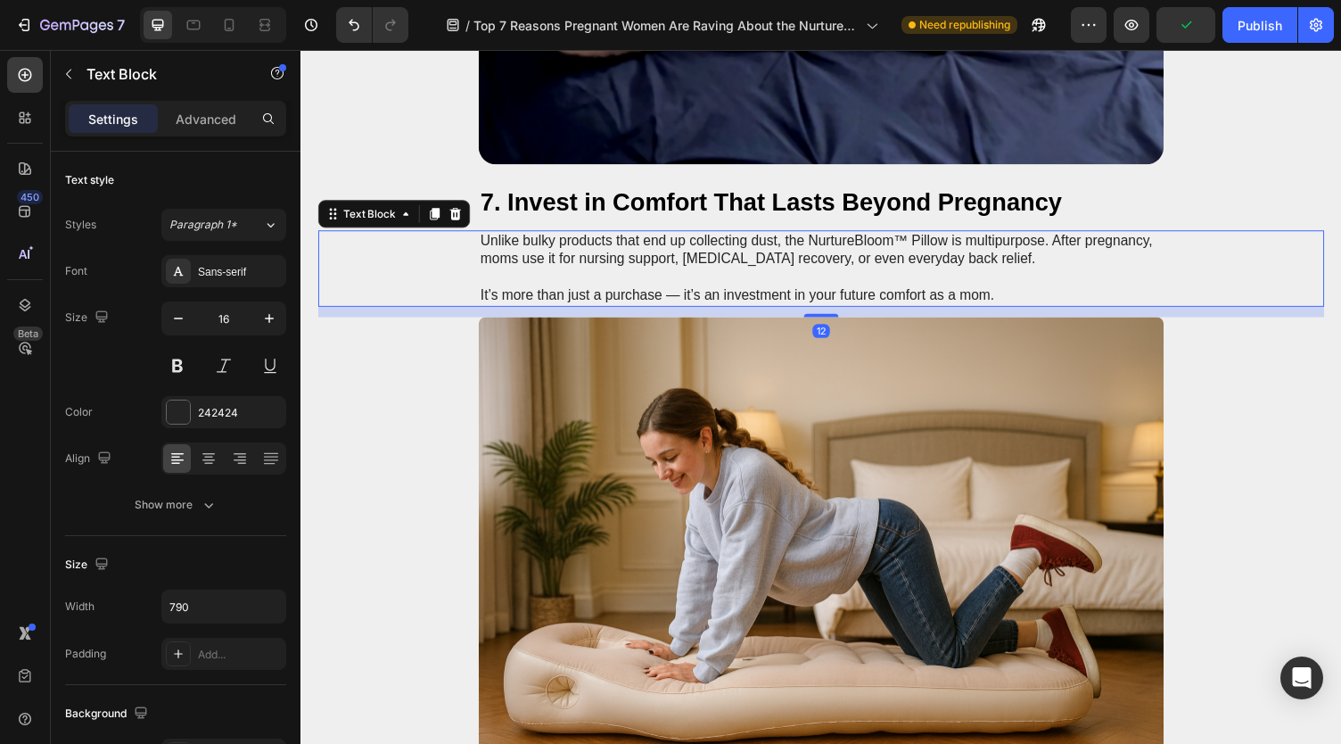
click at [822, 246] on p "Unlike bulky products that end up collecting dust, the NurtureBloom™ Pillow is …" at bounding box center [835, 255] width 701 height 37
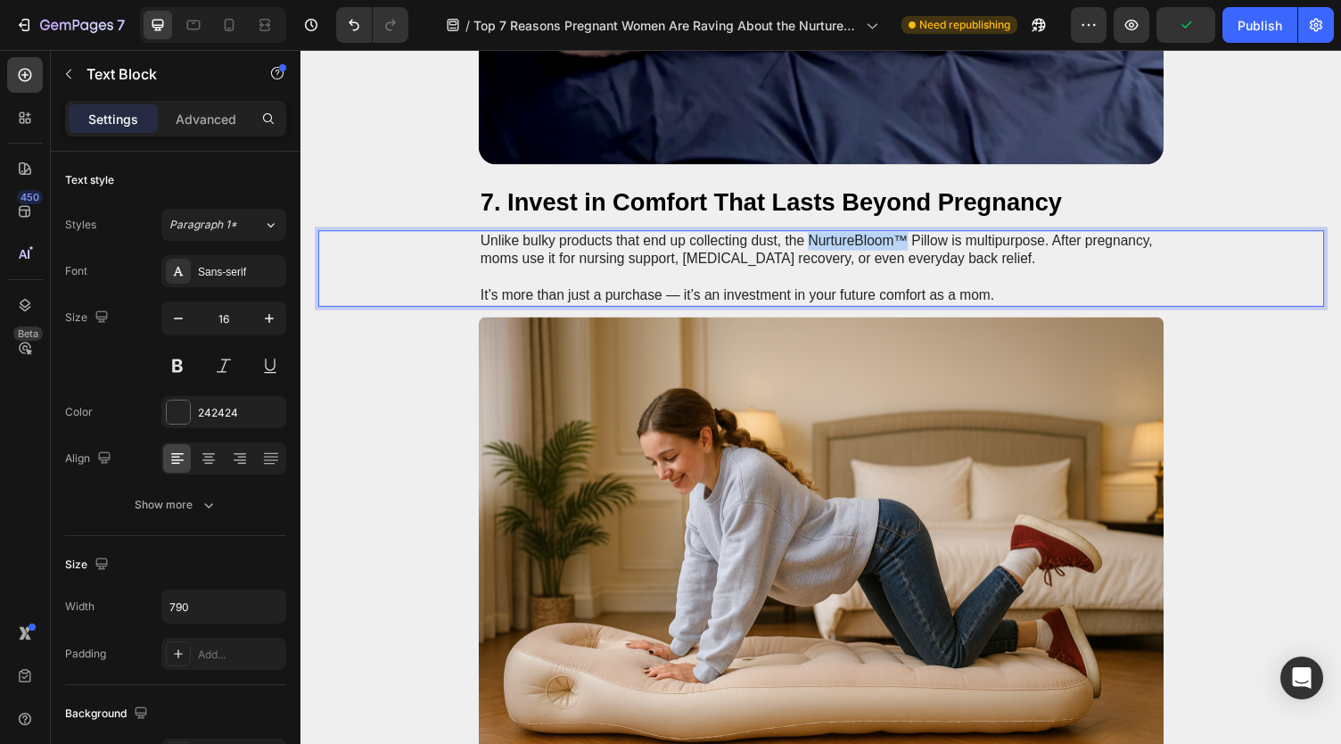
drag, startPoint x: 820, startPoint y: 247, endPoint x: 915, endPoint y: 249, distance: 95.4
click at [915, 249] on p "Unlike bulky products that end up collecting dust, the NurtureBloom™ Pillow is …" at bounding box center [835, 255] width 701 height 37
click at [776, 270] on p "Unlike bulky products that end up collecting dust, the TummyNest™ Pregnancy Pil…" at bounding box center [835, 255] width 701 height 37
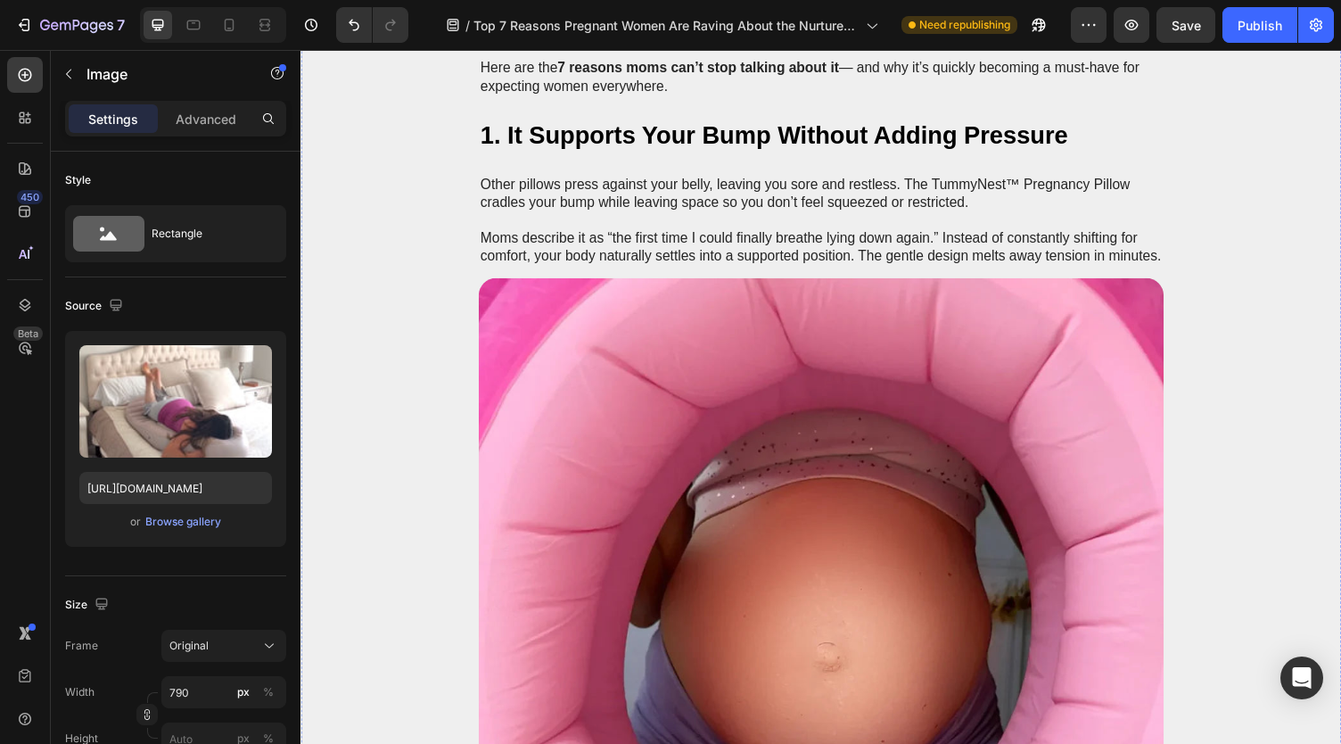
scroll to position [0, 0]
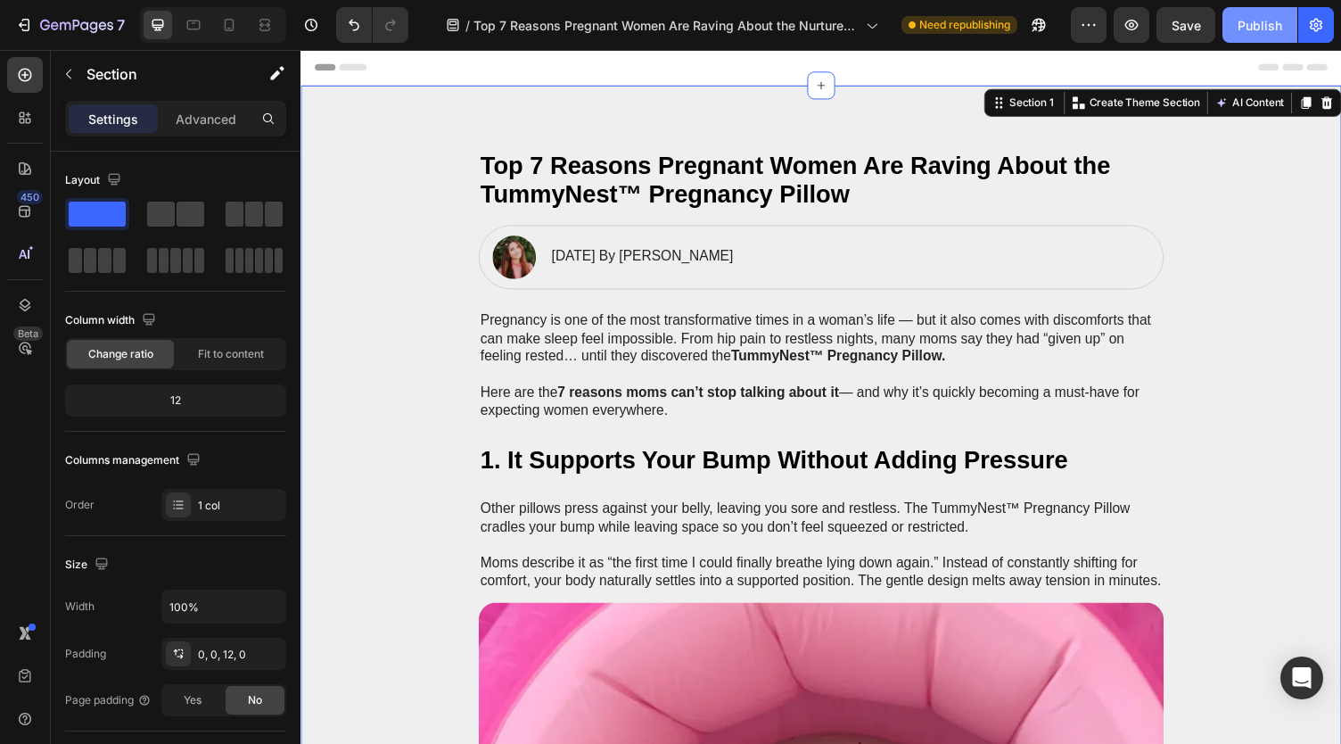
click at [1251, 27] on div "Publish" at bounding box center [1260, 25] width 45 height 19
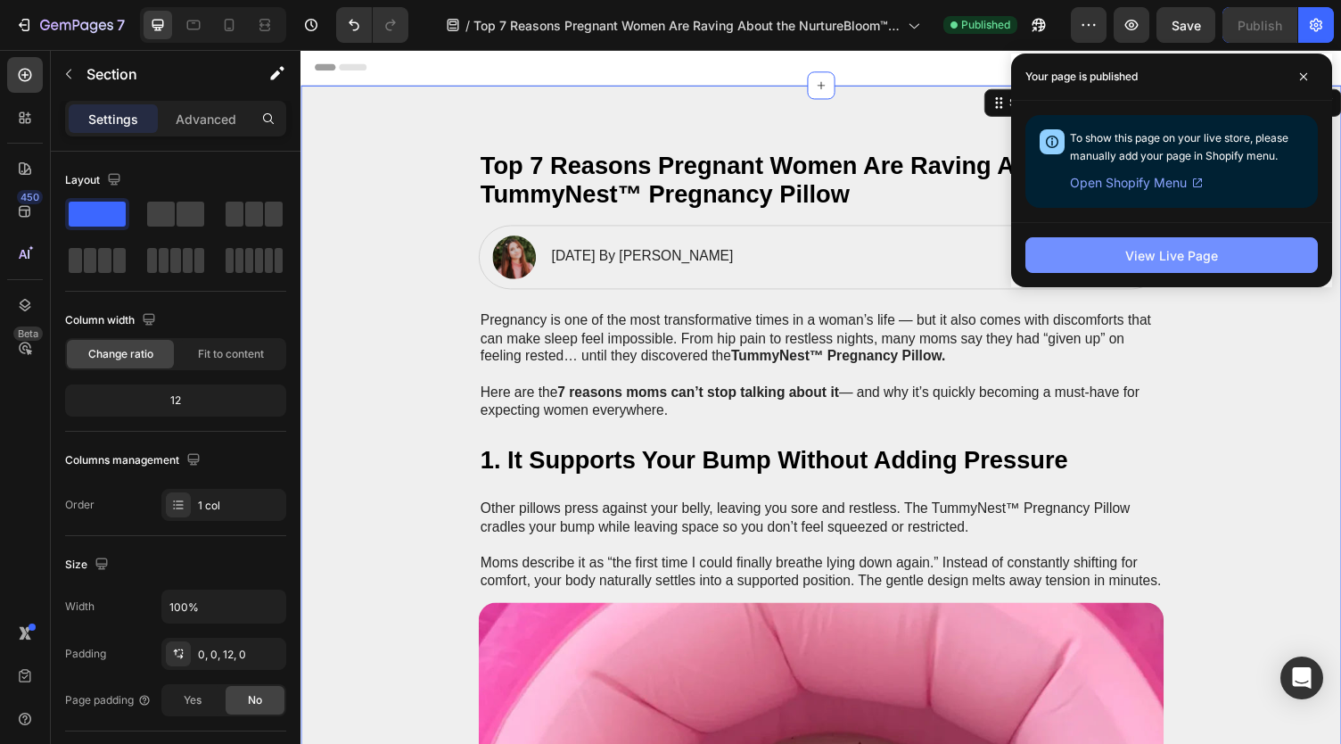
click at [1143, 255] on div "View Live Page" at bounding box center [1171, 255] width 93 height 19
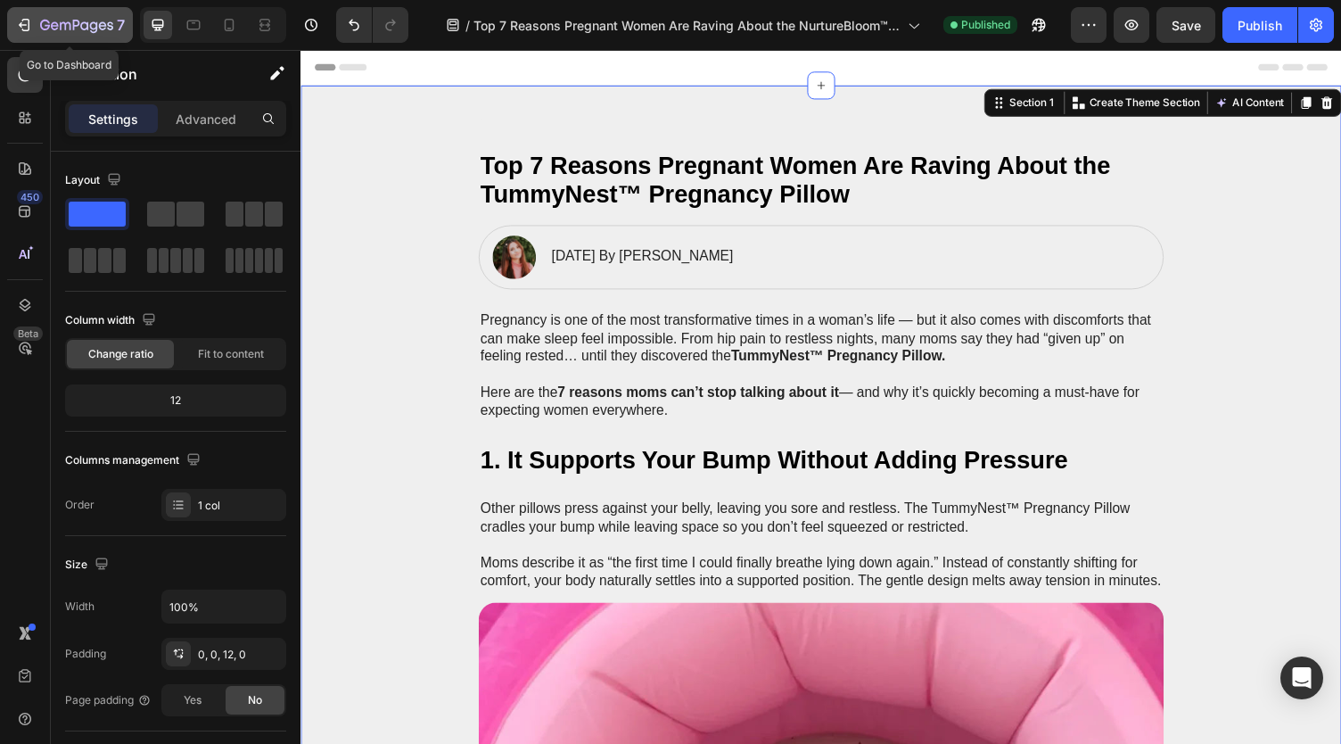
click at [102, 37] on button "7" at bounding box center [70, 25] width 126 height 36
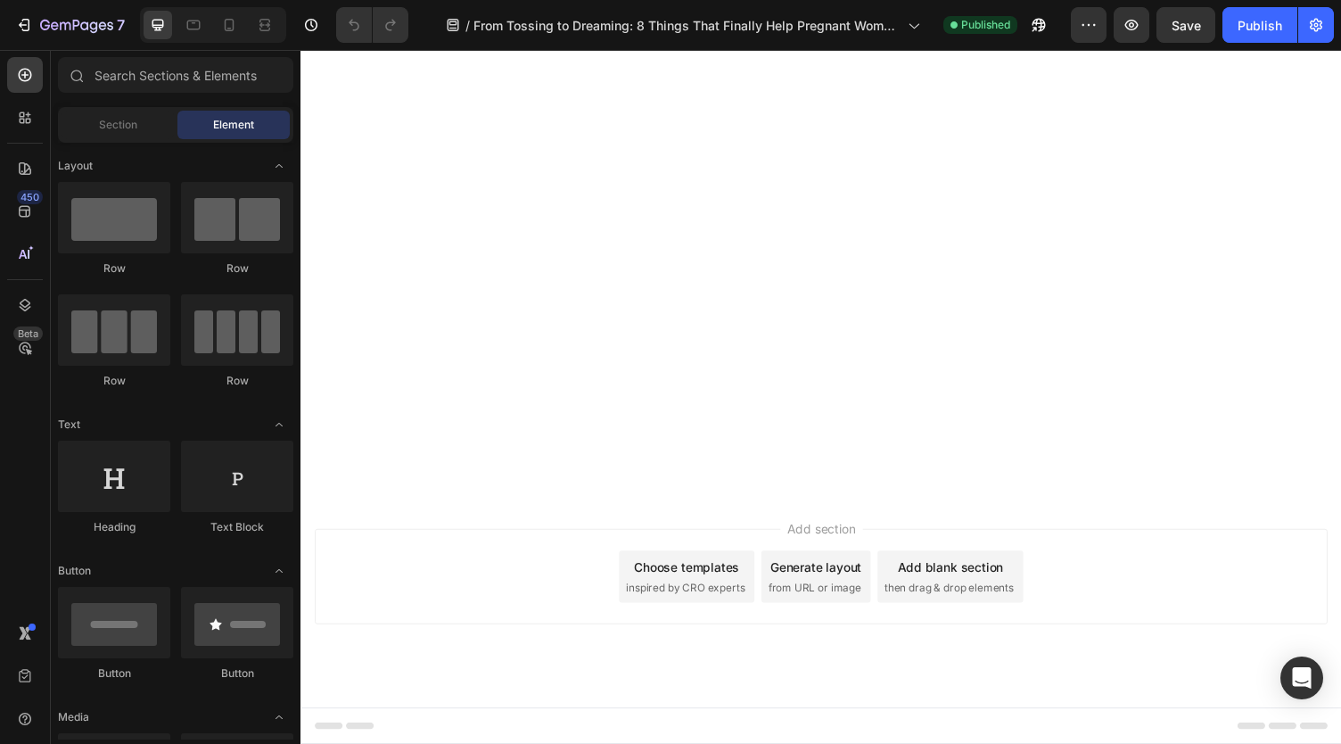
scroll to position [5440, 0]
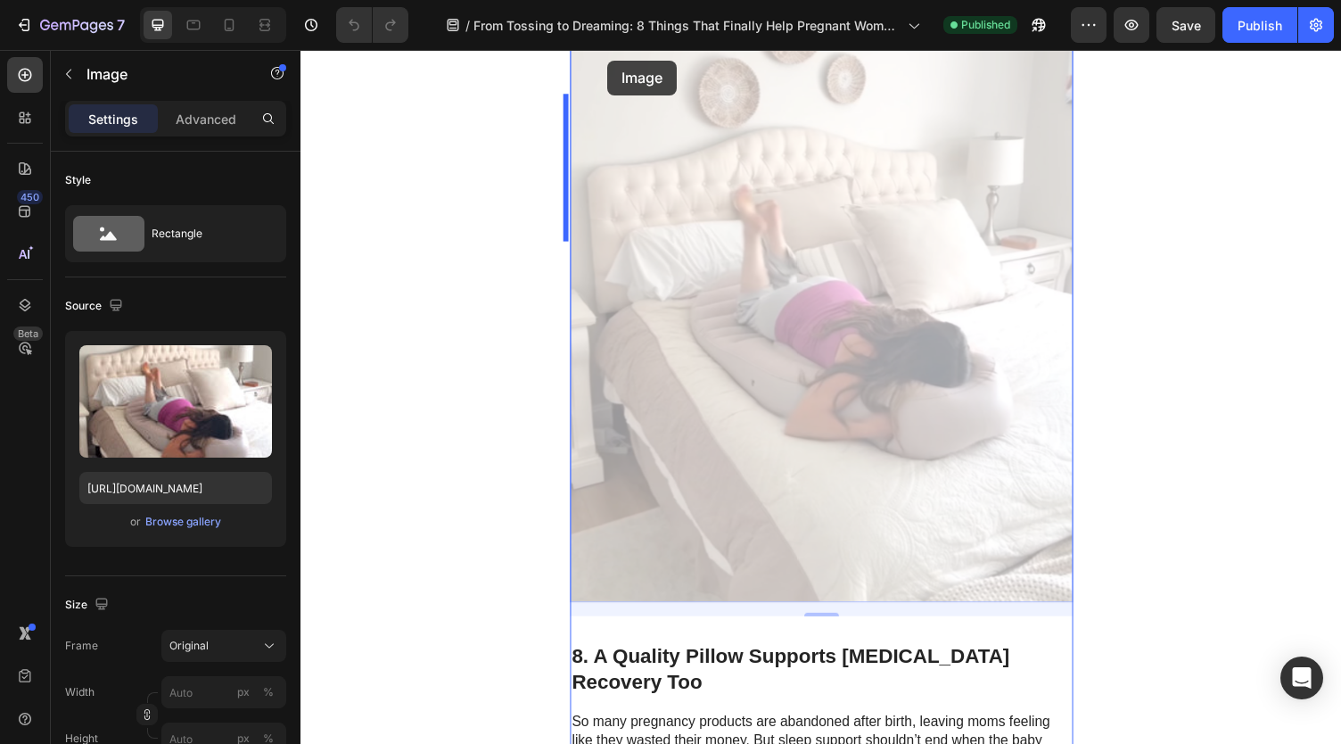
scroll to position [3184, 0]
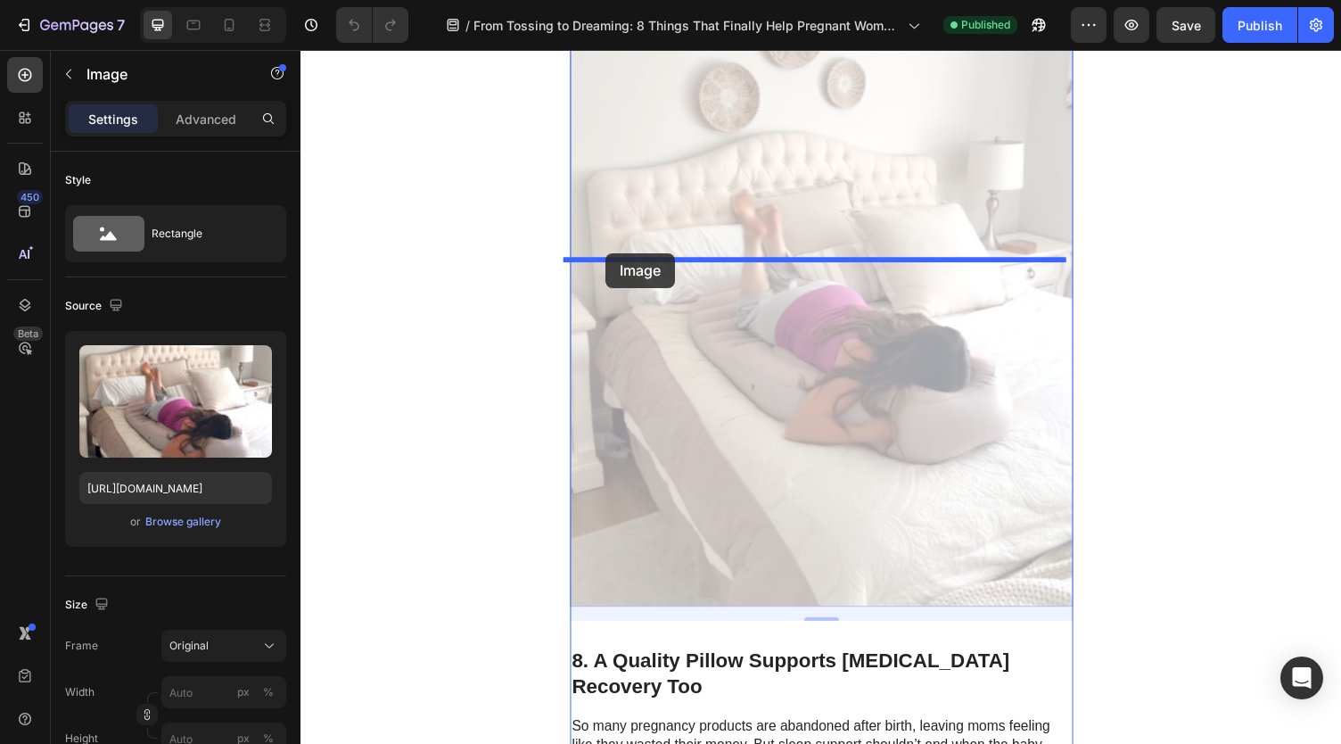
drag, startPoint x: 606, startPoint y: 367, endPoint x: 614, endPoint y: 259, distance: 108.2
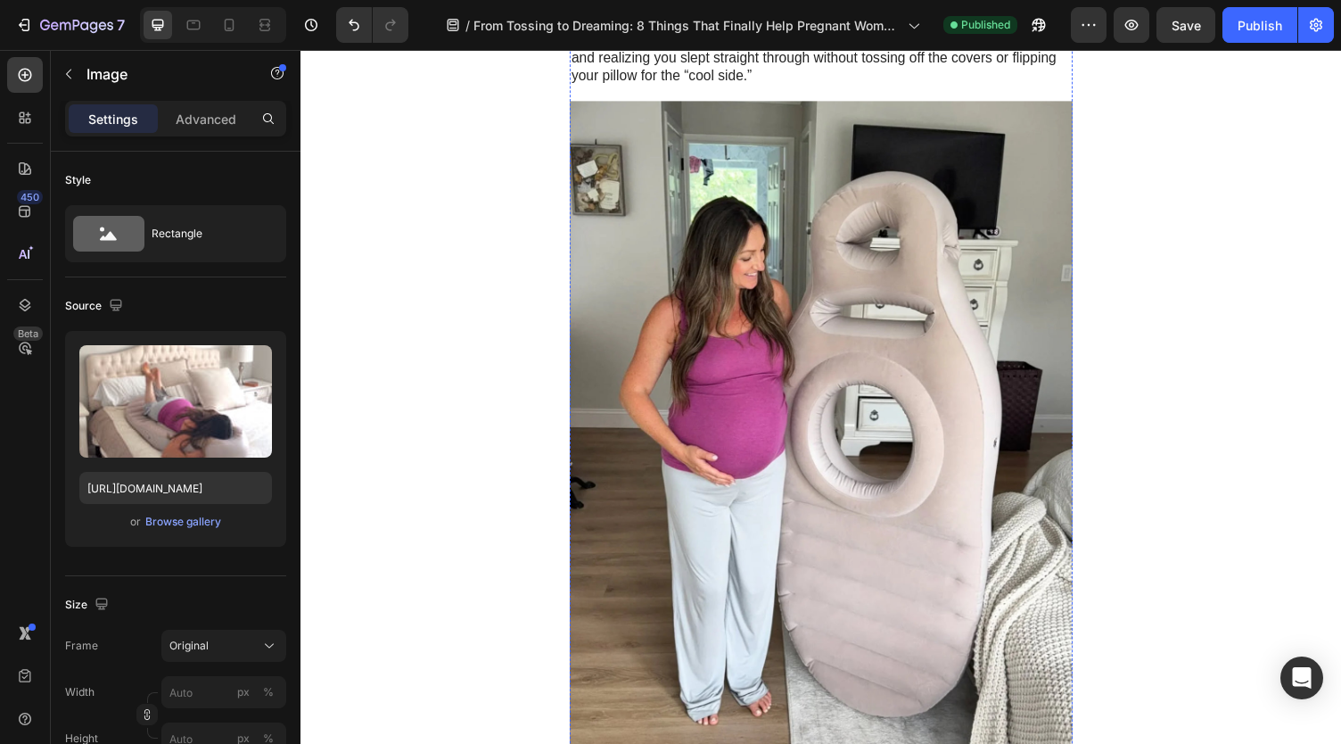
scroll to position [3808, 0]
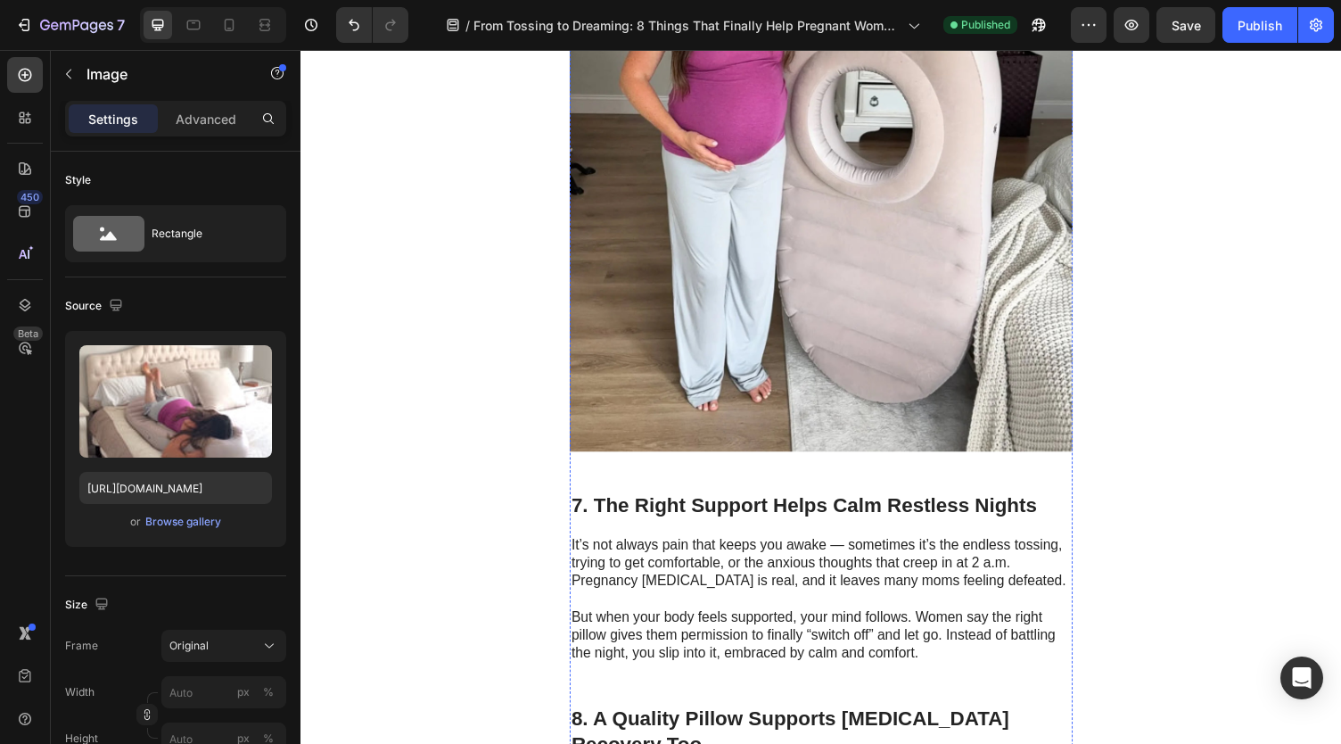
drag, startPoint x: 742, startPoint y: 414, endPoint x: 705, endPoint y: 376, distance: 53.0
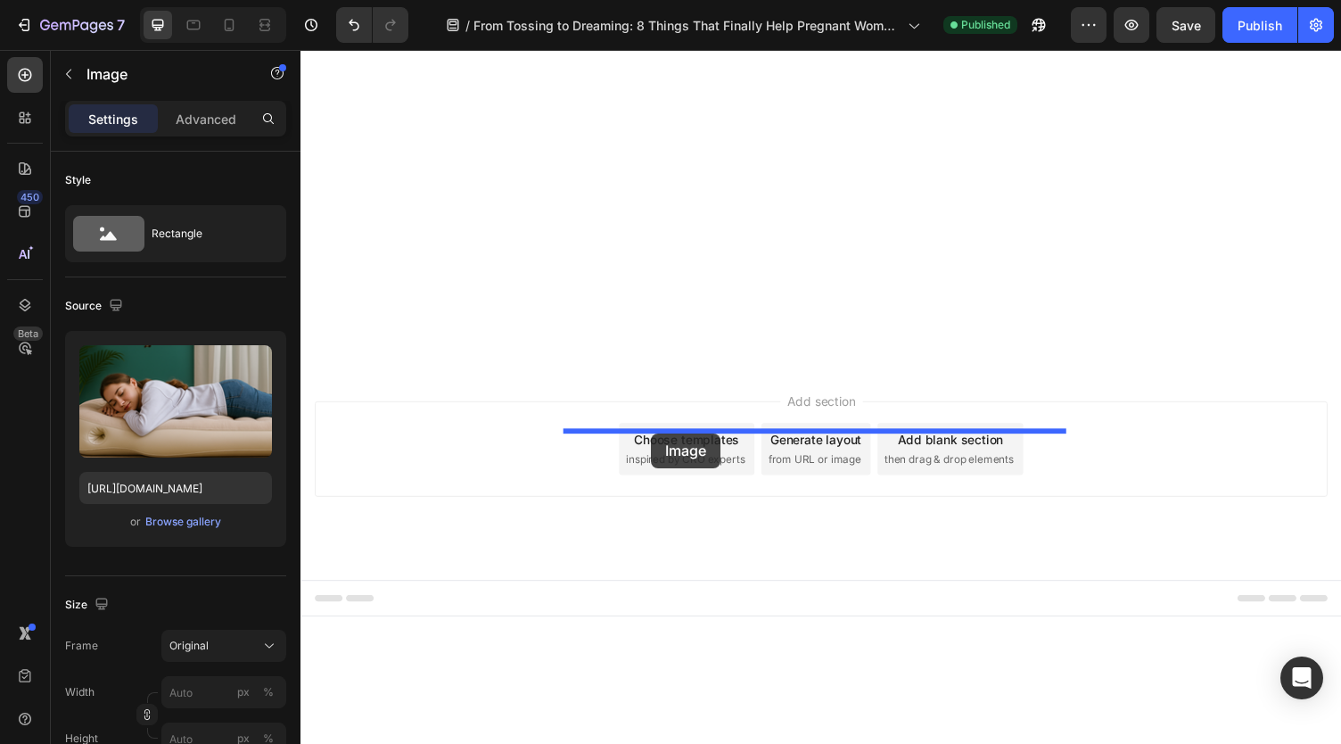
drag, startPoint x: 614, startPoint y: 288, endPoint x: 661, endPoint y: 444, distance: 162.8
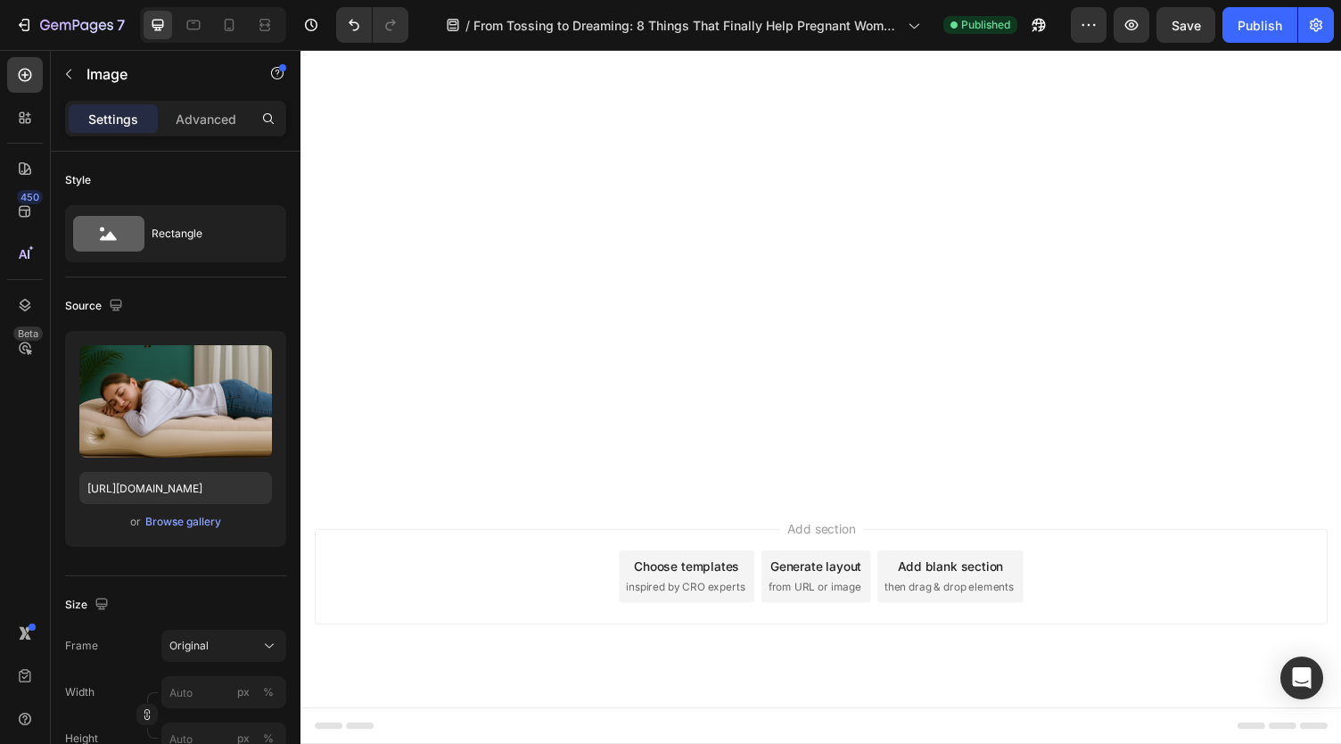
scroll to position [5685, 0]
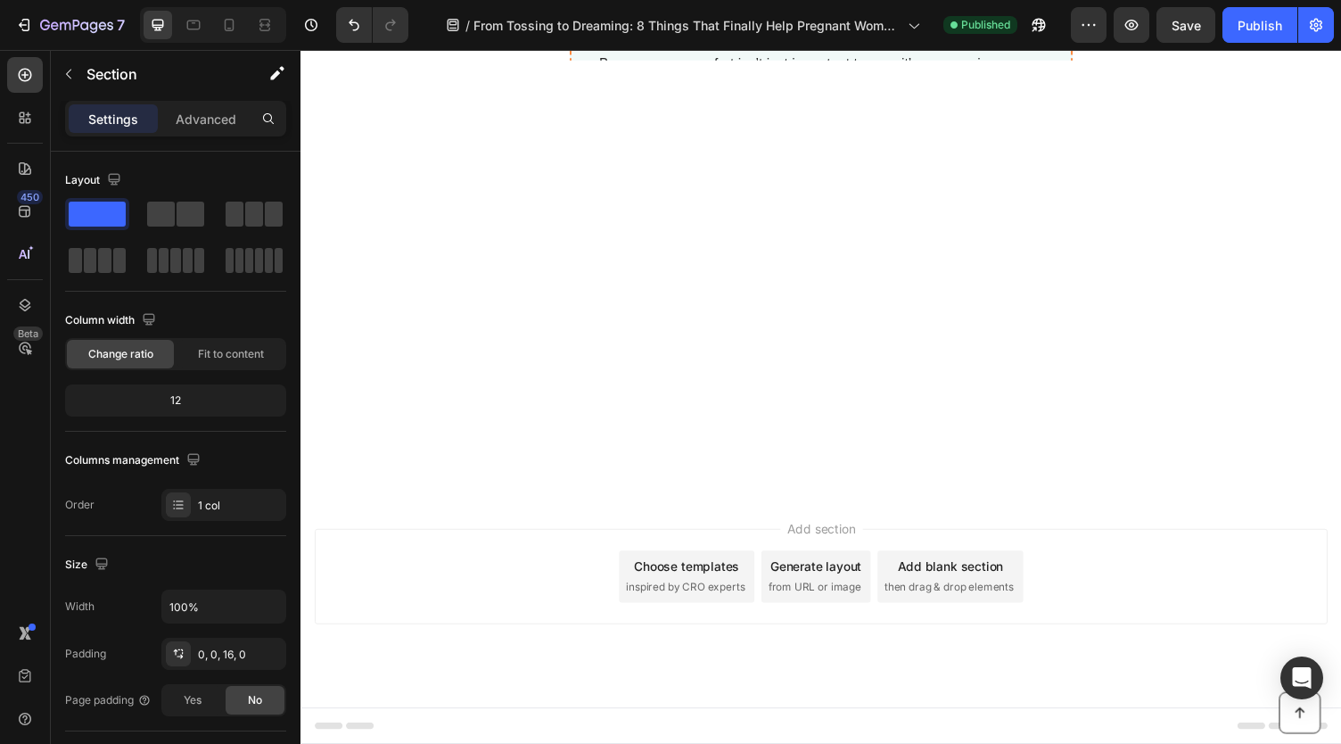
scroll to position [7468, 0]
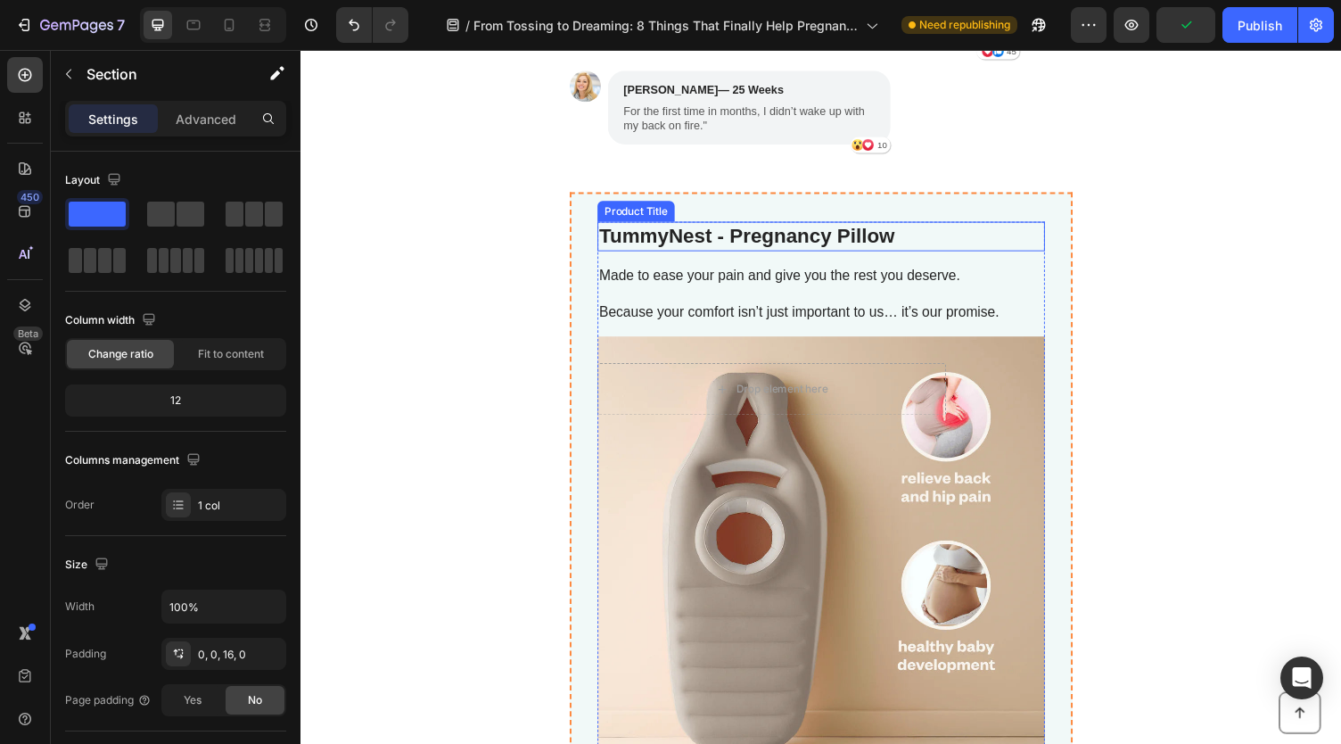
click at [697, 234] on h2 "TummyNest - Pregnancy Pillow" at bounding box center [836, 242] width 460 height 30
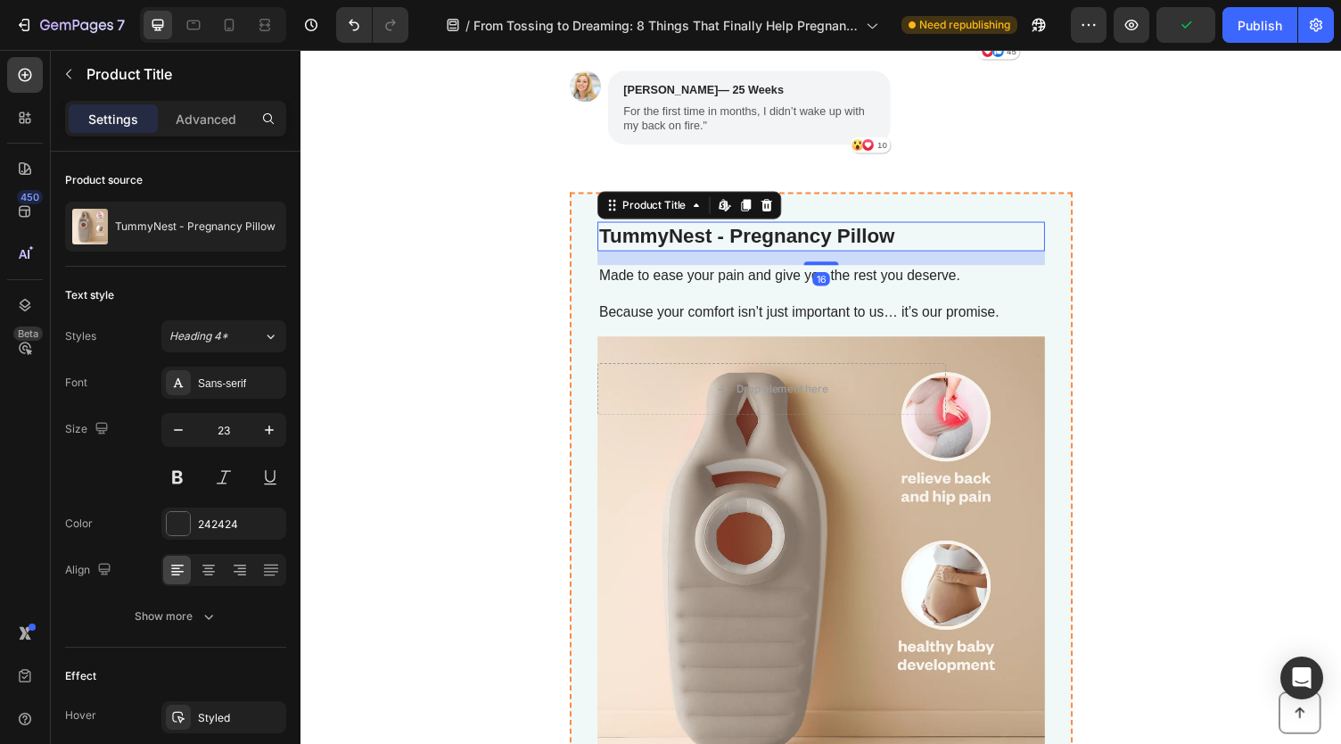
click at [712, 241] on h2 "TummyNest - Pregnancy Pillow" at bounding box center [836, 242] width 460 height 30
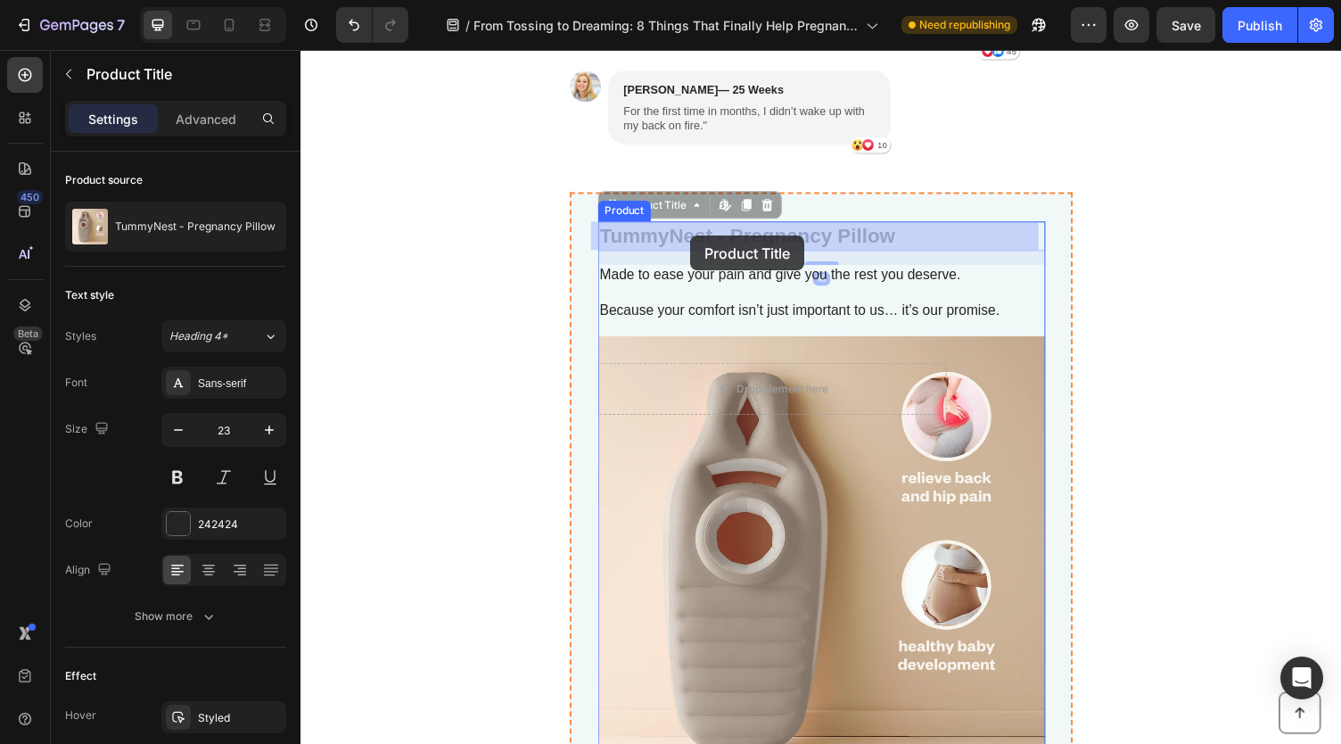
drag, startPoint x: 715, startPoint y: 240, endPoint x: 701, endPoint y: 241, distance: 14.3
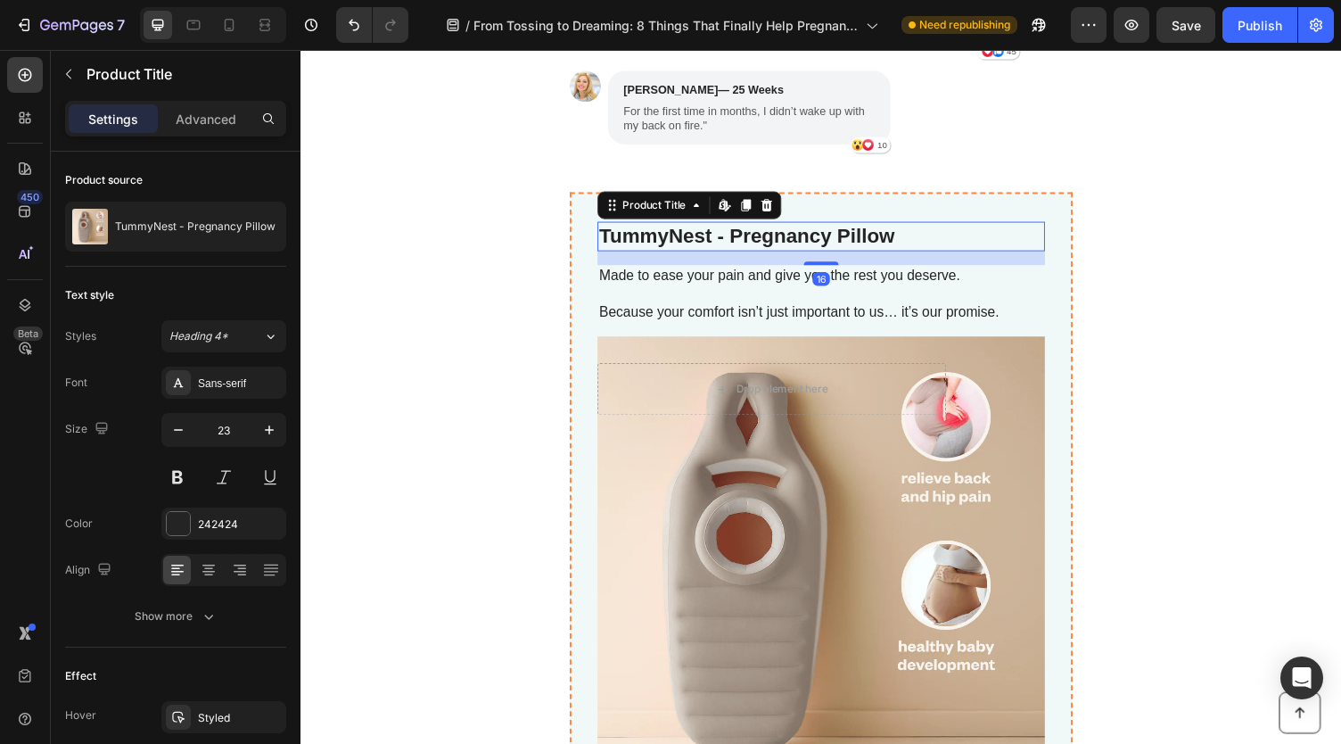
click at [688, 241] on h2 "TummyNest - Pregnancy Pillow" at bounding box center [836, 242] width 460 height 30
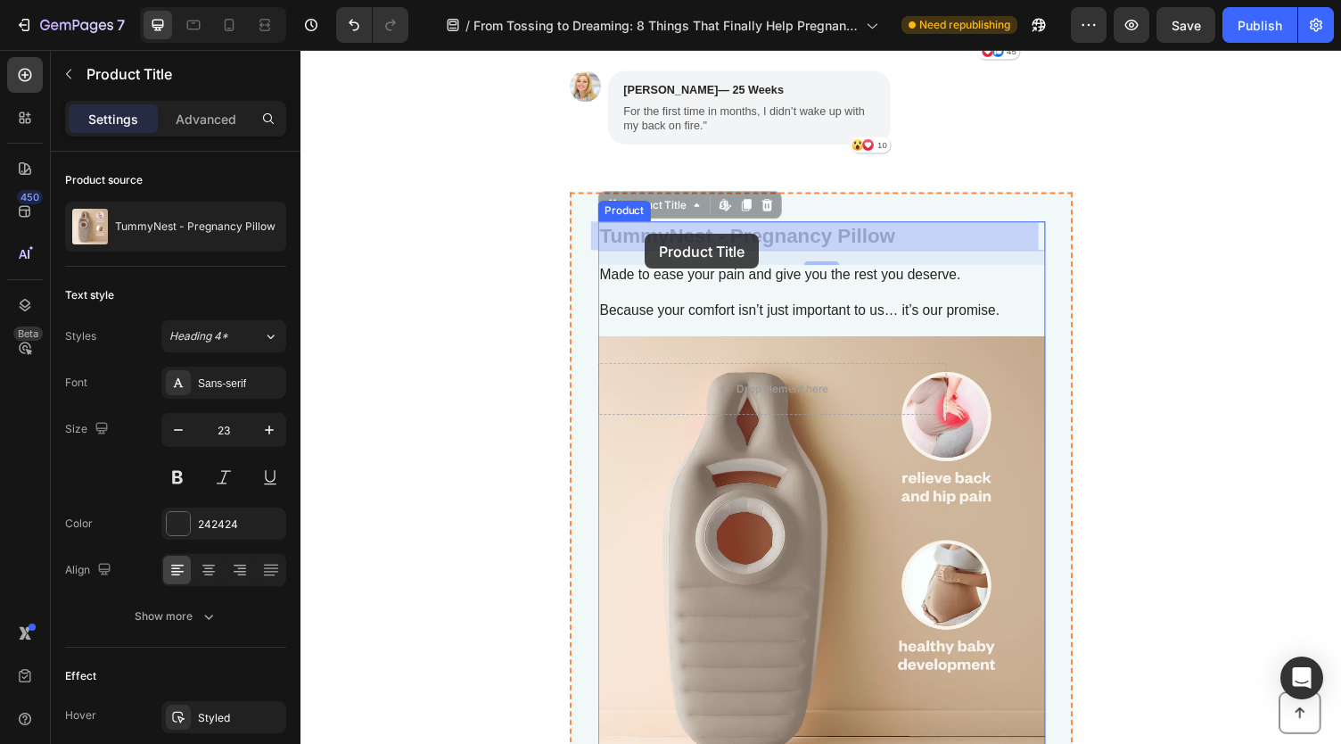
drag, startPoint x: 606, startPoint y: 239, endPoint x: 655, endPoint y: 239, distance: 48.2
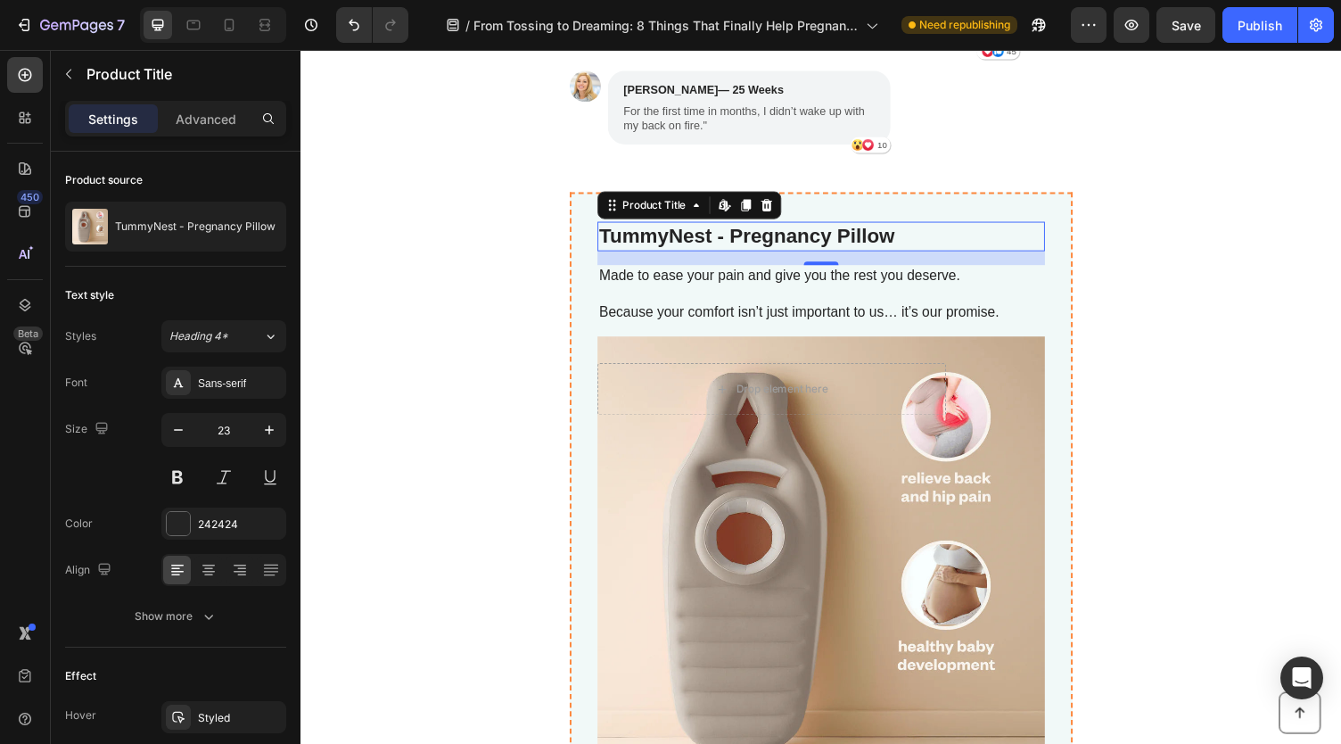
click at [638, 243] on h2 "TummyNest - Pregnancy Pillow" at bounding box center [836, 242] width 460 height 30
click at [612, 241] on h2 "TummyNest - Pregnancy Pillow" at bounding box center [836, 242] width 460 height 30
click at [622, 245] on h2 "TummyNest - Pregnancy Pillow" at bounding box center [836, 242] width 460 height 30
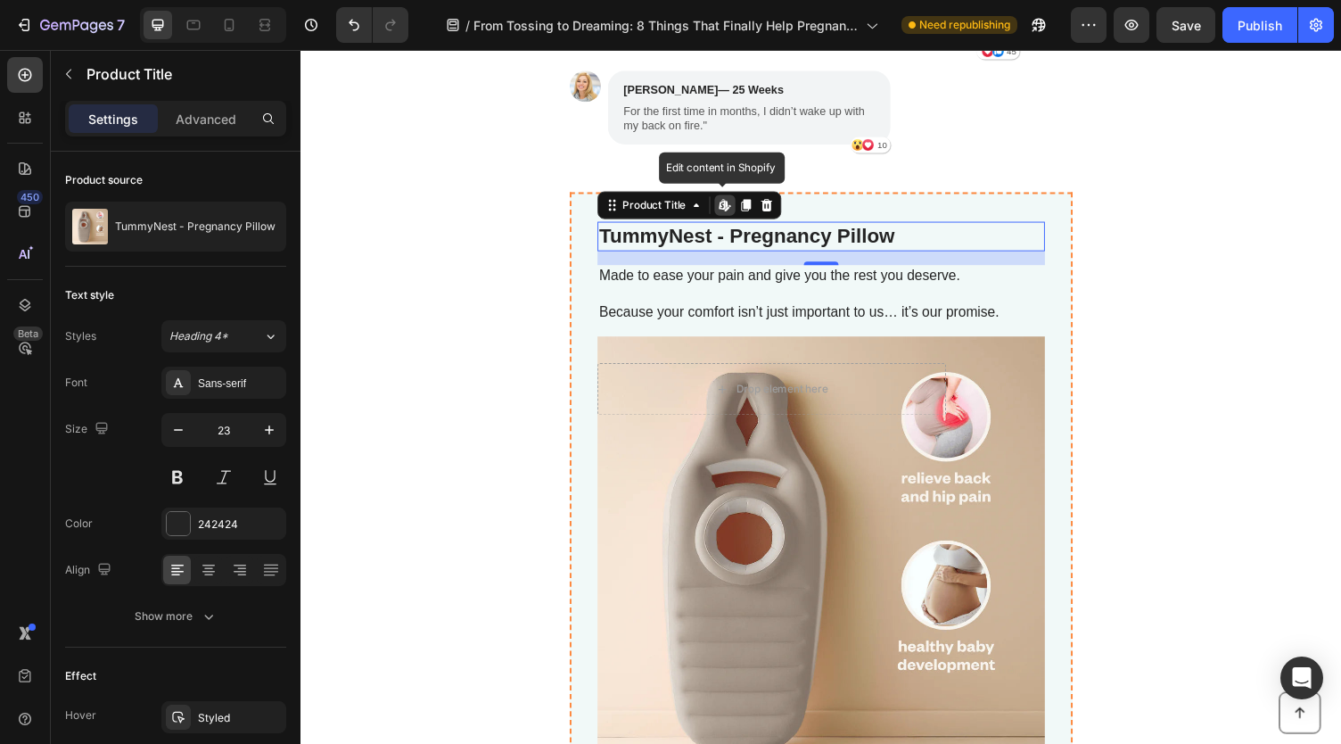
click at [622, 245] on h2 "TummyNest - Pregnancy Pillow" at bounding box center [836, 242] width 460 height 30
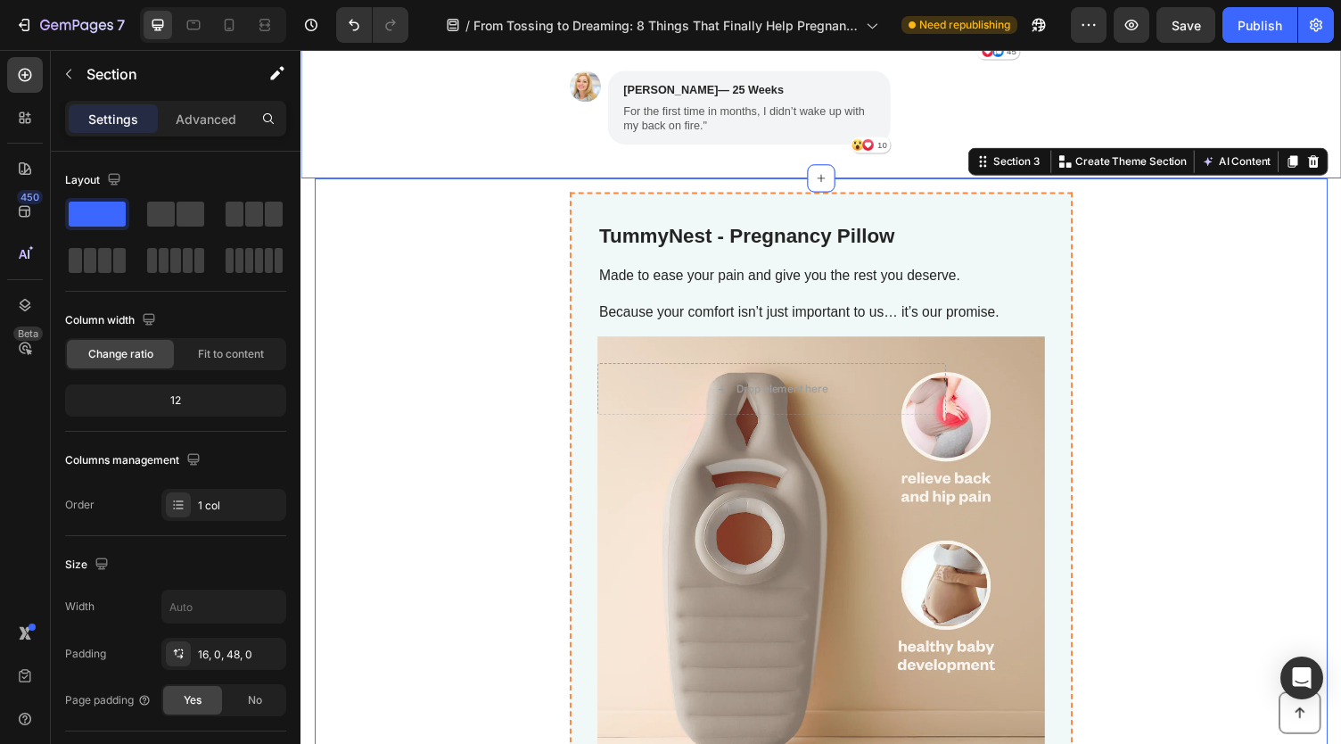
click at [439, 154] on div "Image [PERSON_NAME] — 34 Weeks Text Block "I dreaded bedtime because of [MEDICA…" at bounding box center [836, 15] width 1070 height 305
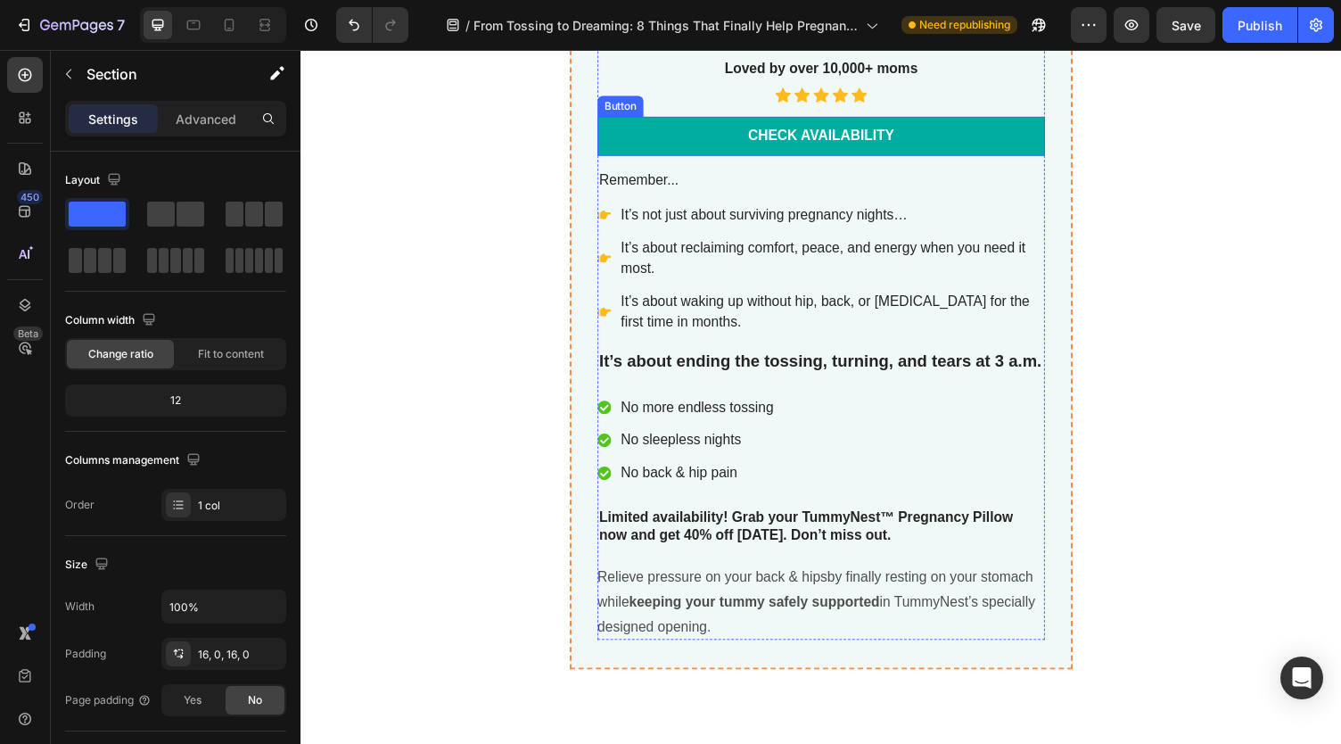
scroll to position [8003, 0]
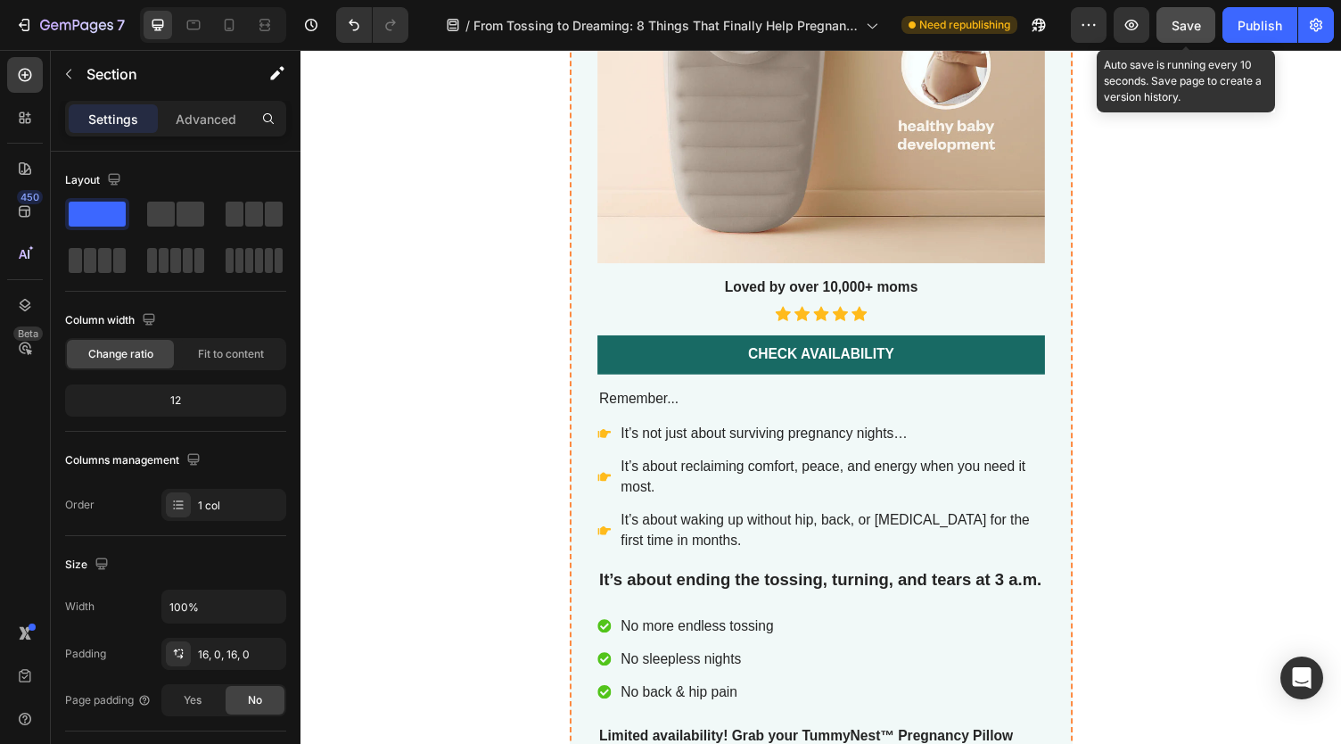
click at [1186, 24] on span "Save" at bounding box center [1186, 25] width 29 height 15
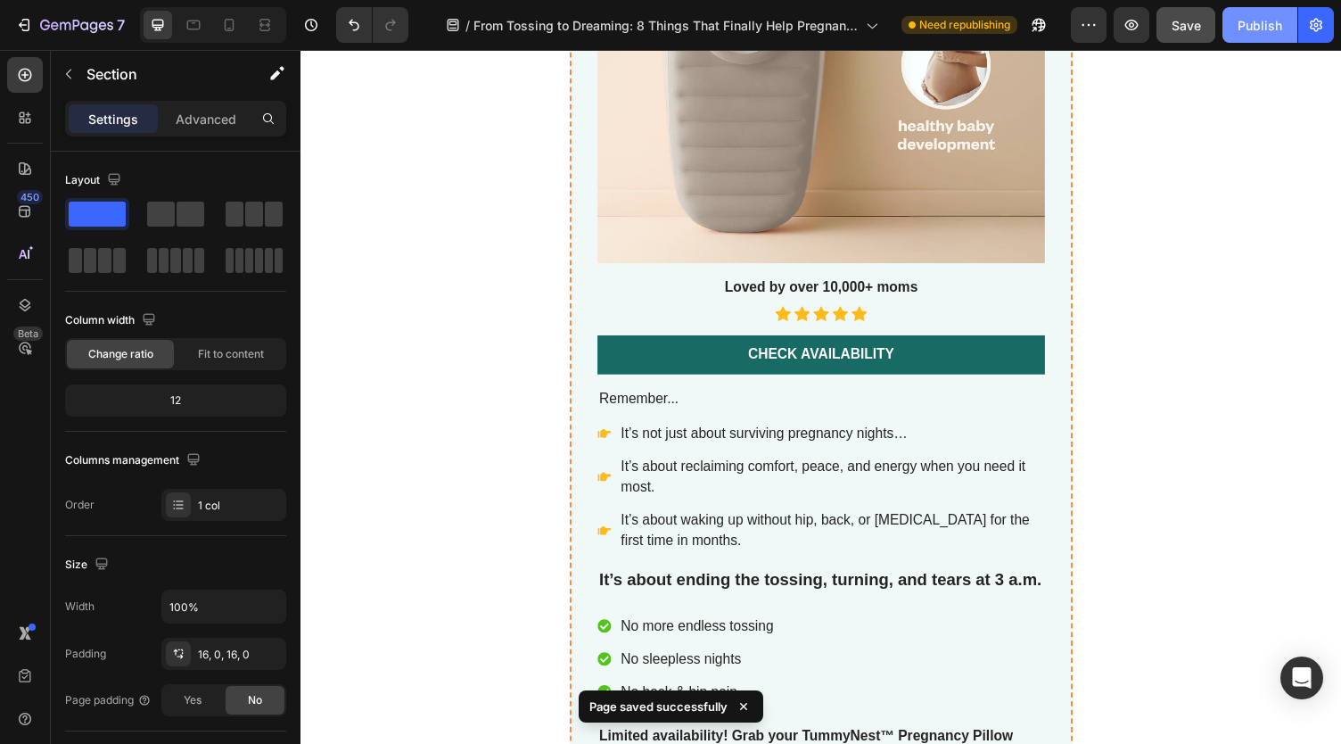
click at [1278, 14] on button "Publish" at bounding box center [1260, 25] width 75 height 36
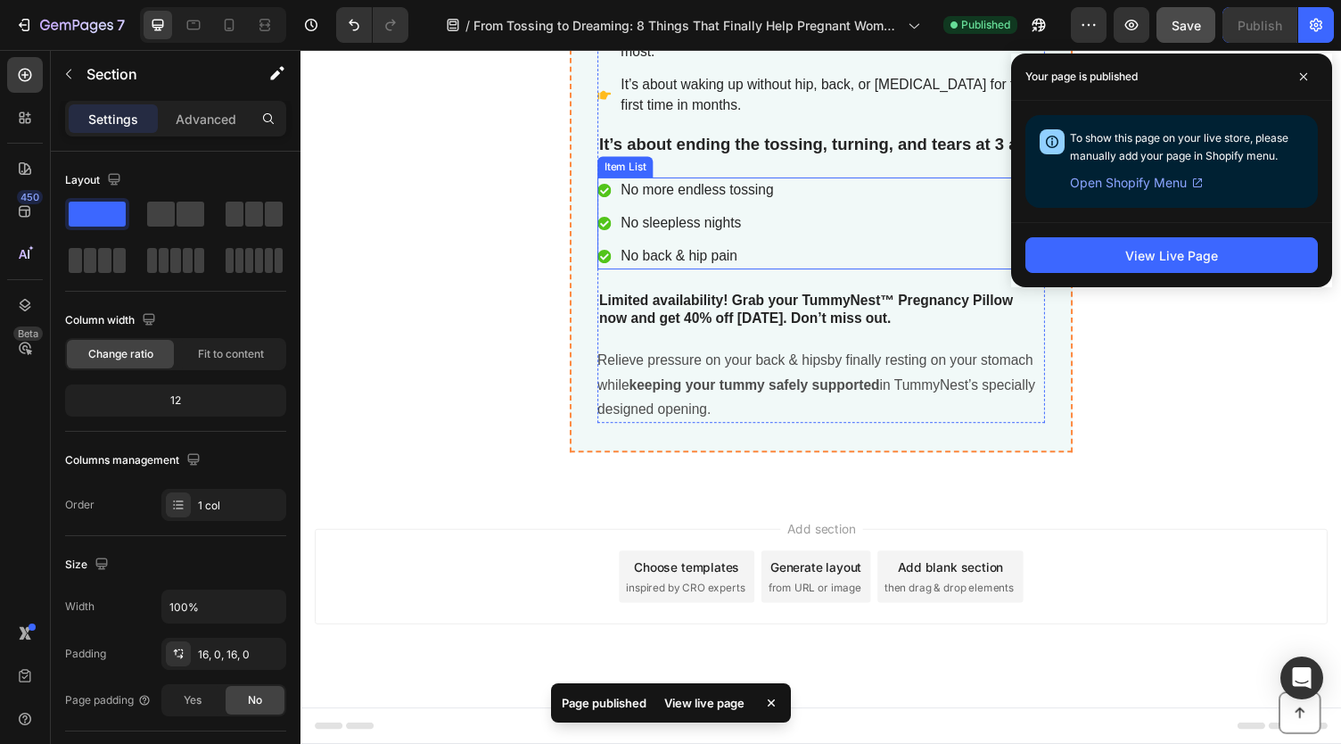
scroll to position [8446, 0]
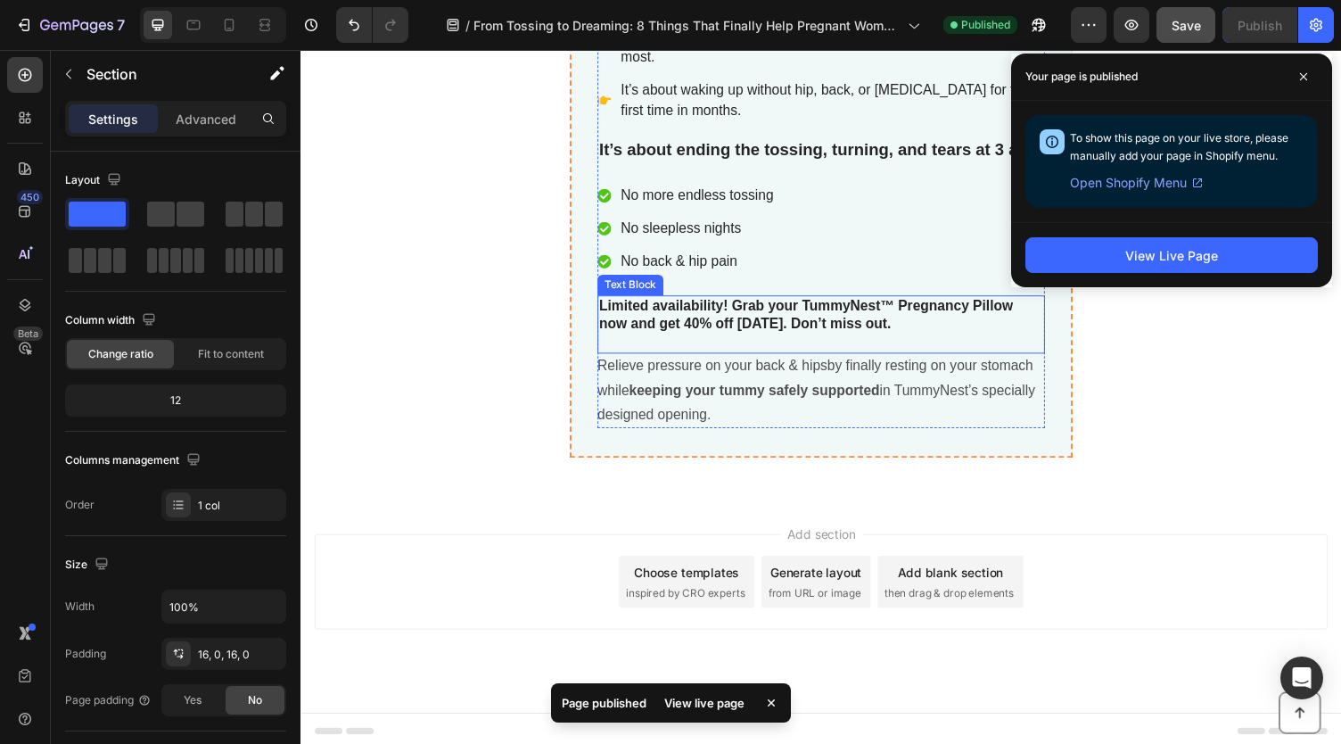
click at [705, 326] on strong "Limited availability! Grab your TummyNest™ Pregnancy Pillow now and get 40% off…" at bounding box center [819, 322] width 425 height 34
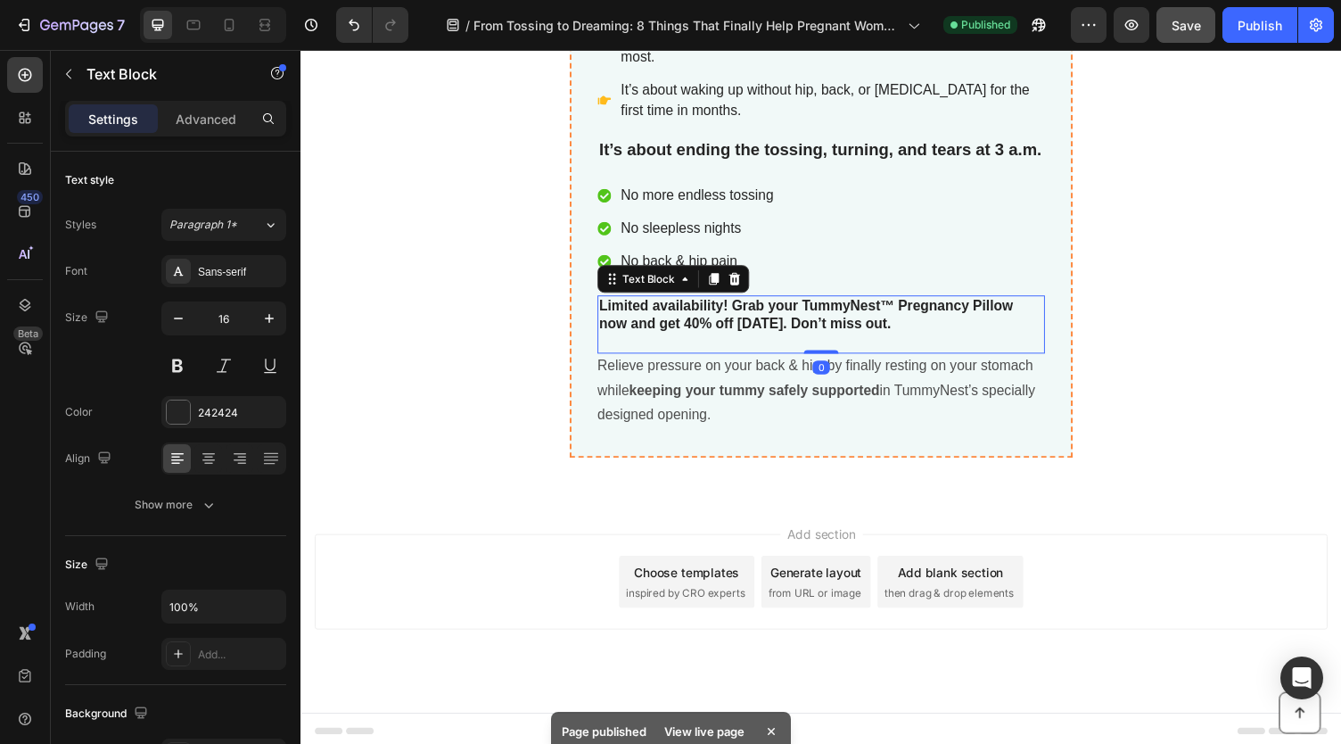
click at [695, 328] on strong "Limited availability! Grab your TummyNest™ Pregnancy Pillow now and get 40% off…" at bounding box center [819, 322] width 425 height 34
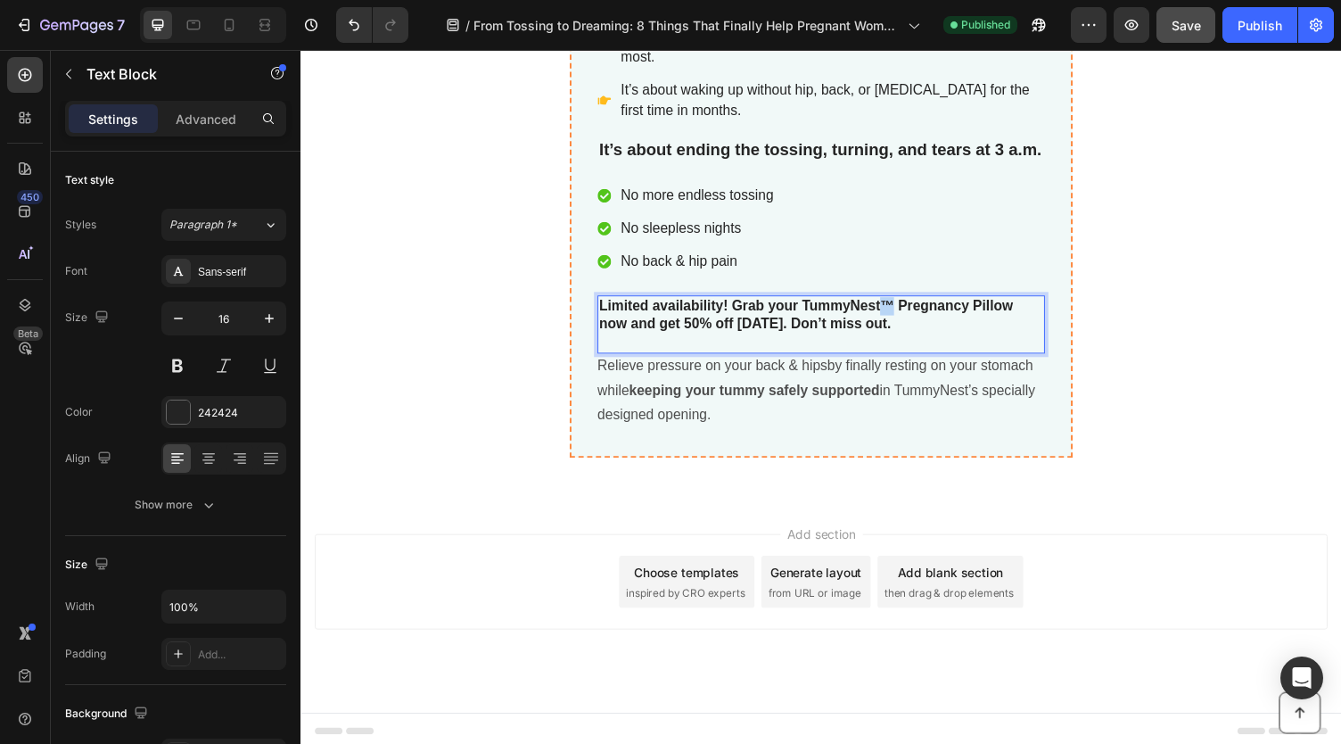
click at [895, 305] on strong "Limited availability! Grab your TummyNest™ Pregnancy Pillow now and get 50% off…" at bounding box center [819, 322] width 425 height 34
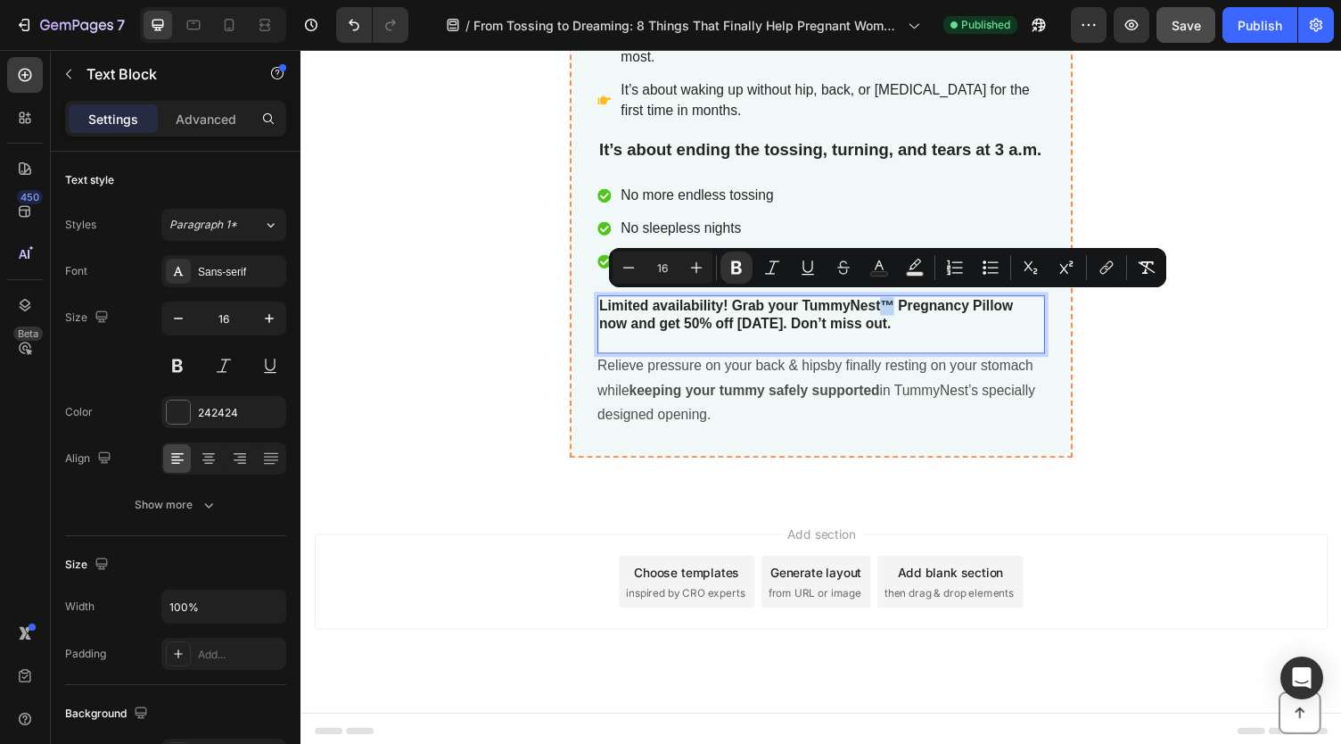
copy strong "™"
click at [866, 396] on strong "keeping your tummy safely supported" at bounding box center [767, 399] width 258 height 15
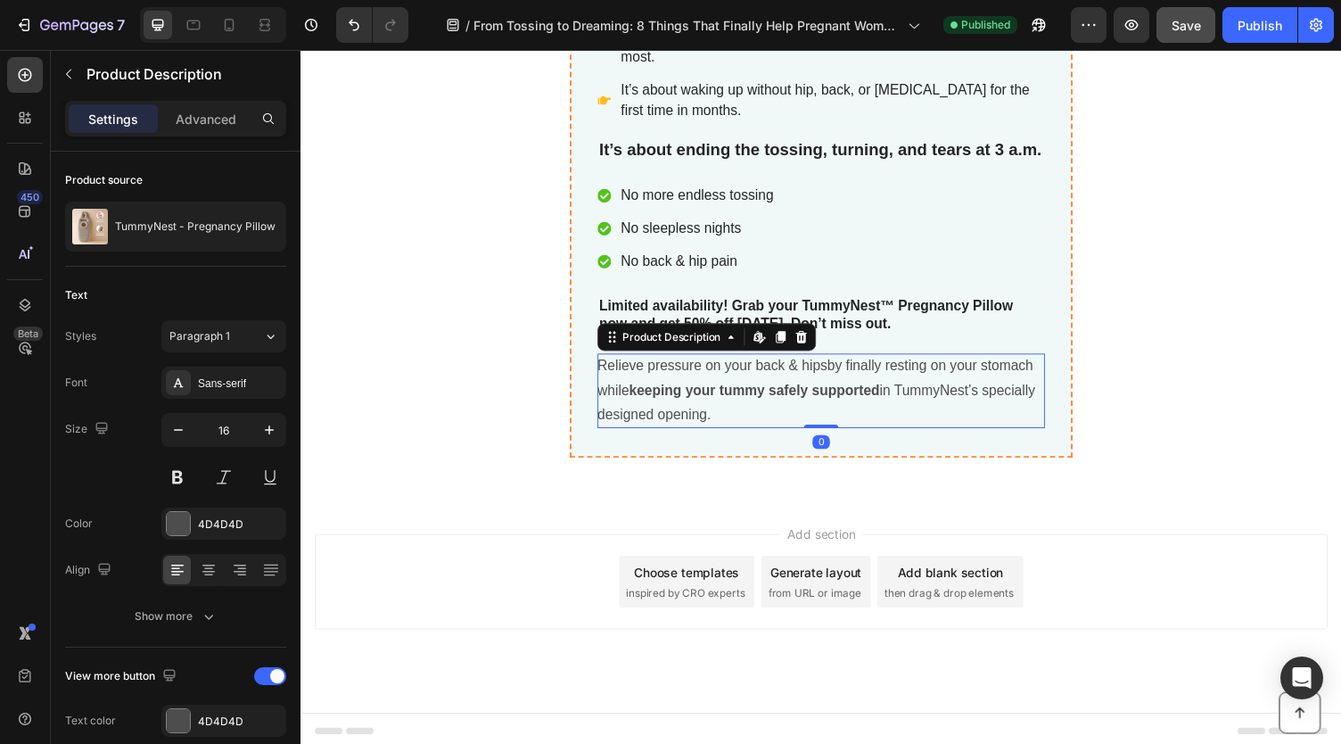
click at [1112, 558] on div "Add section Choose templates inspired by CRO experts Generate layout from URL o…" at bounding box center [836, 597] width 1042 height 98
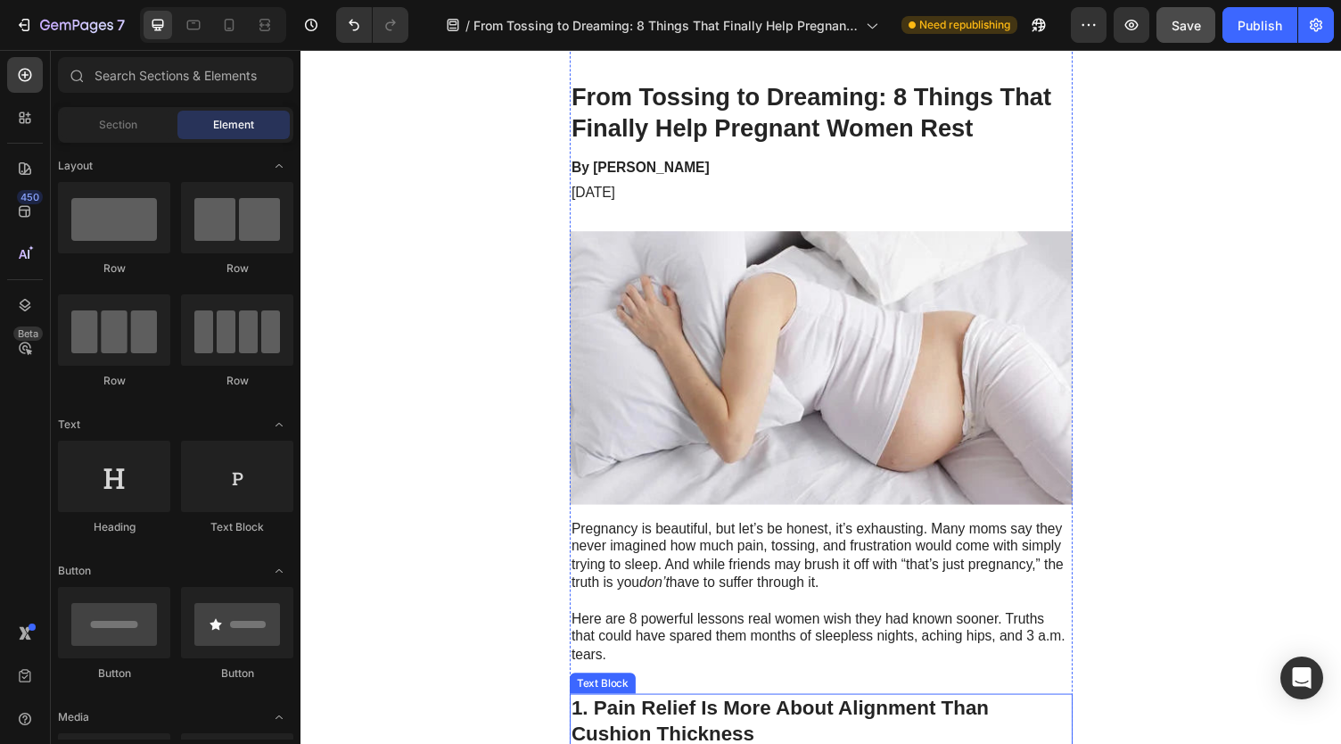
scroll to position [0, 0]
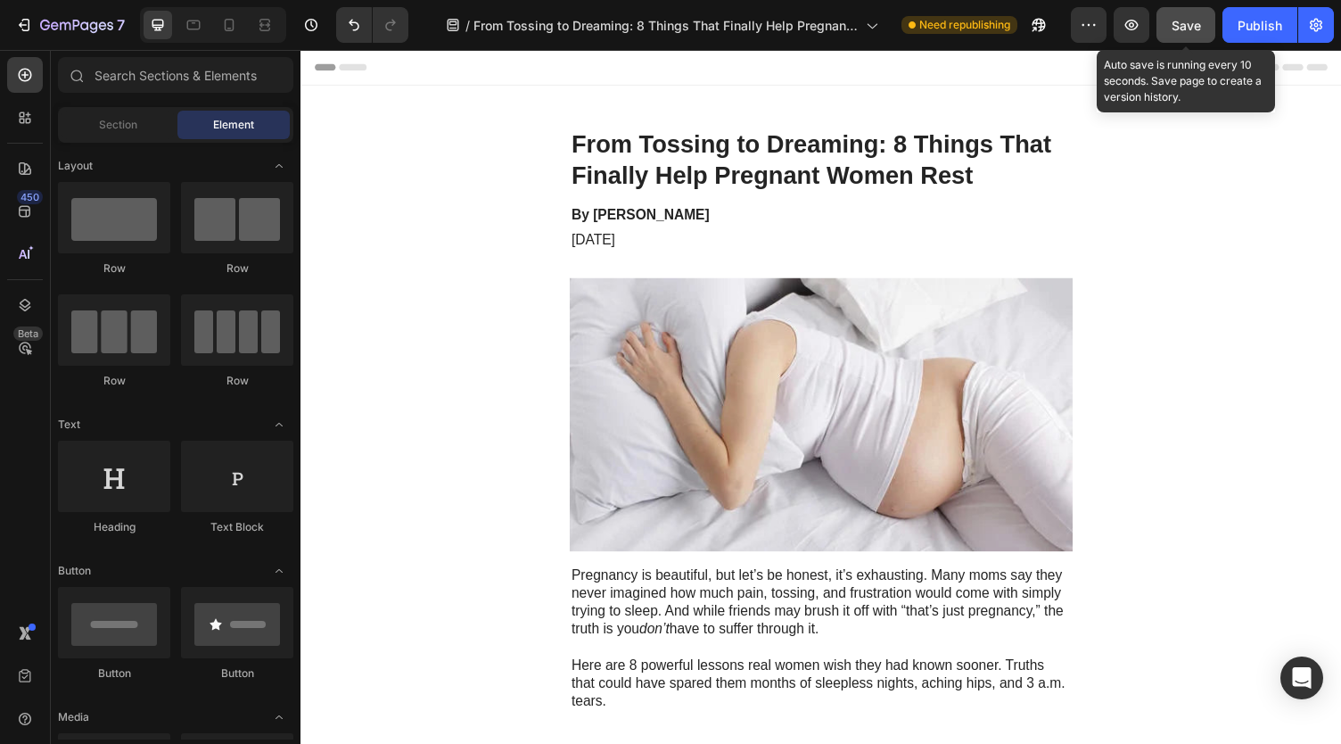
click at [1188, 13] on button "Save" at bounding box center [1186, 25] width 59 height 36
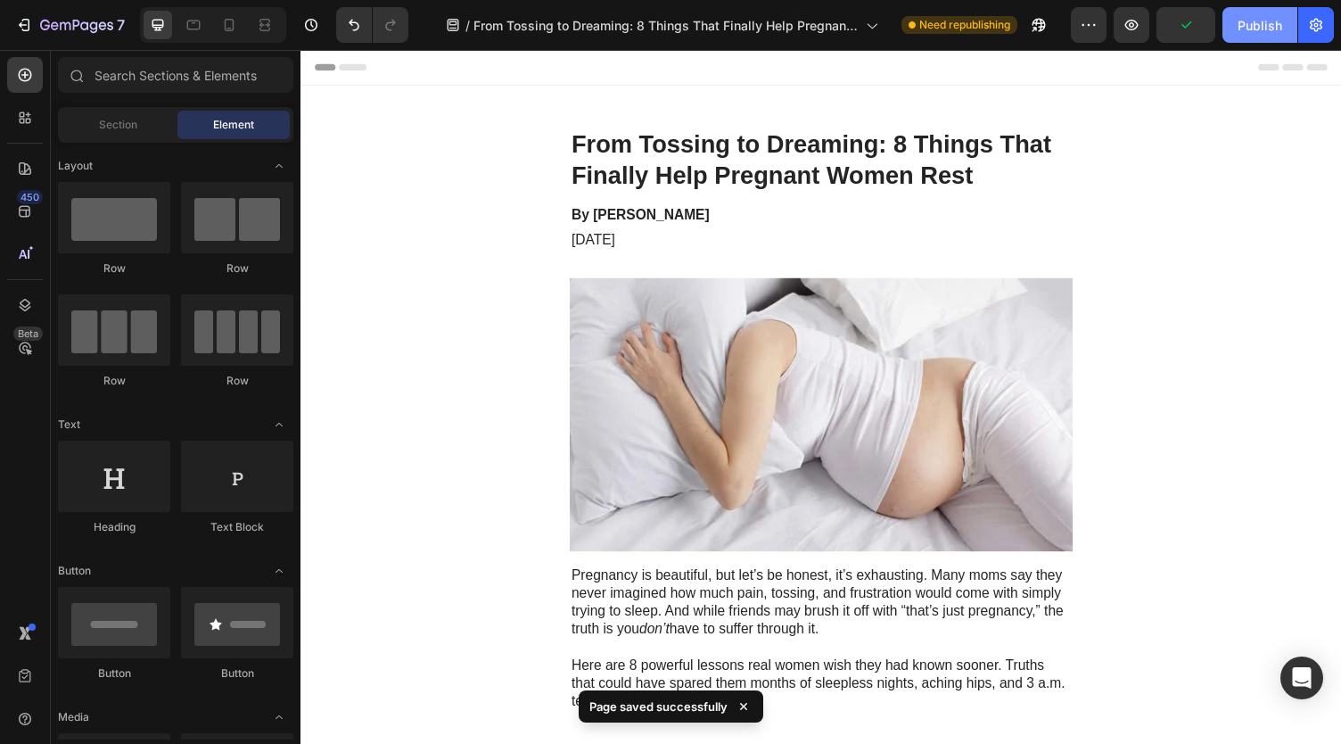
click at [1245, 29] on div "Publish" at bounding box center [1260, 25] width 45 height 19
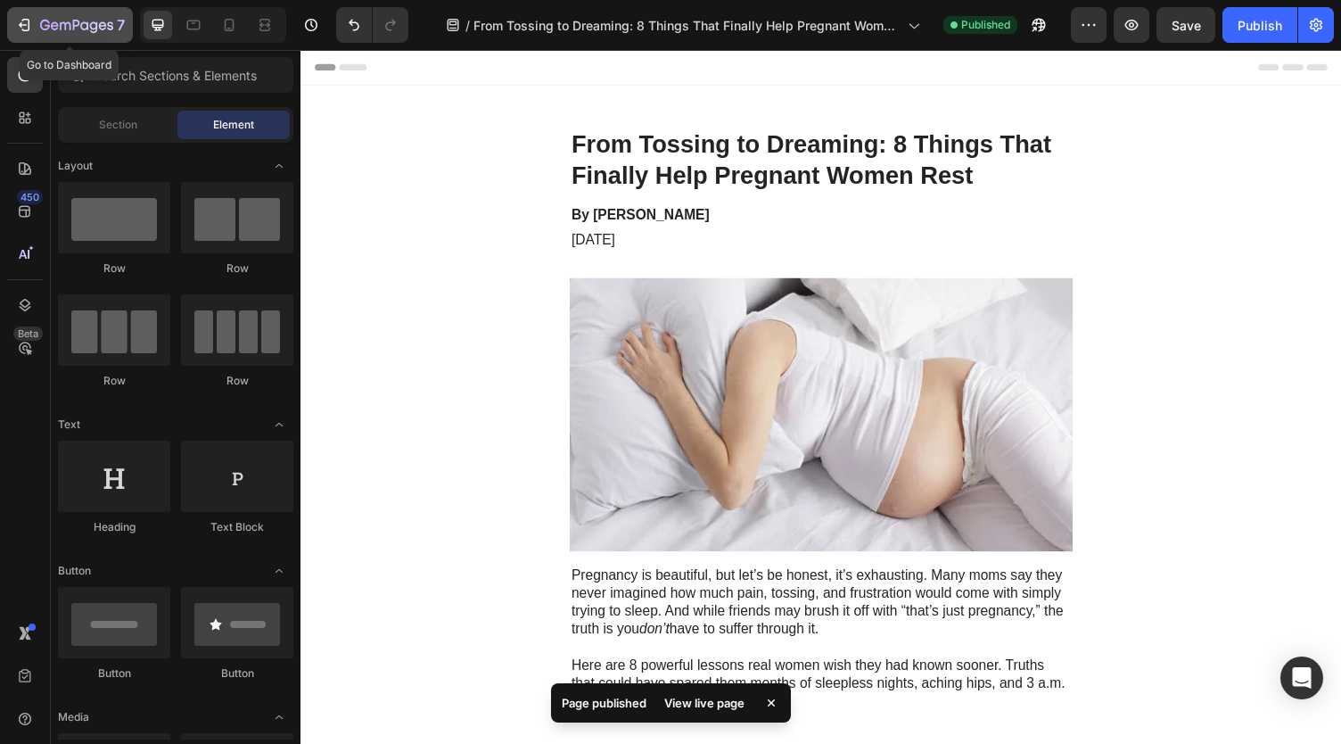
click at [56, 14] on div "7" at bounding box center [82, 24] width 85 height 21
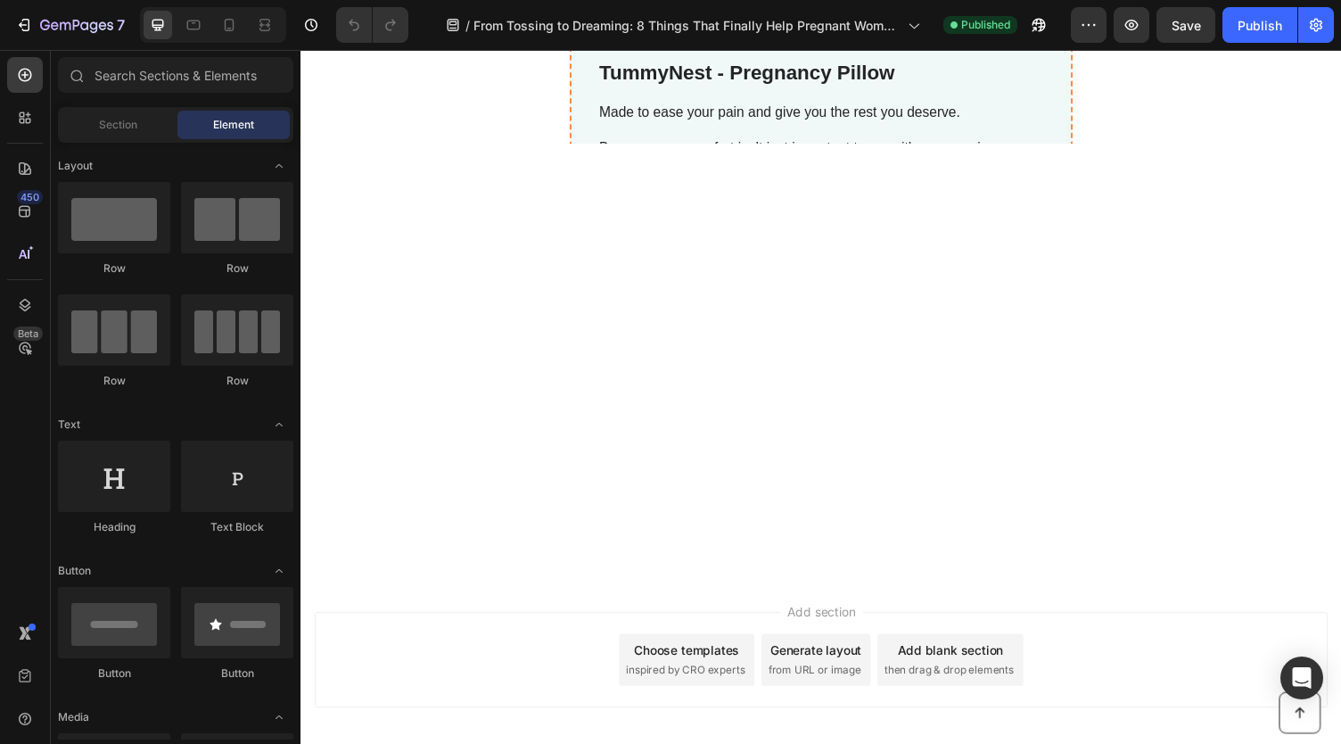
scroll to position [7541, 0]
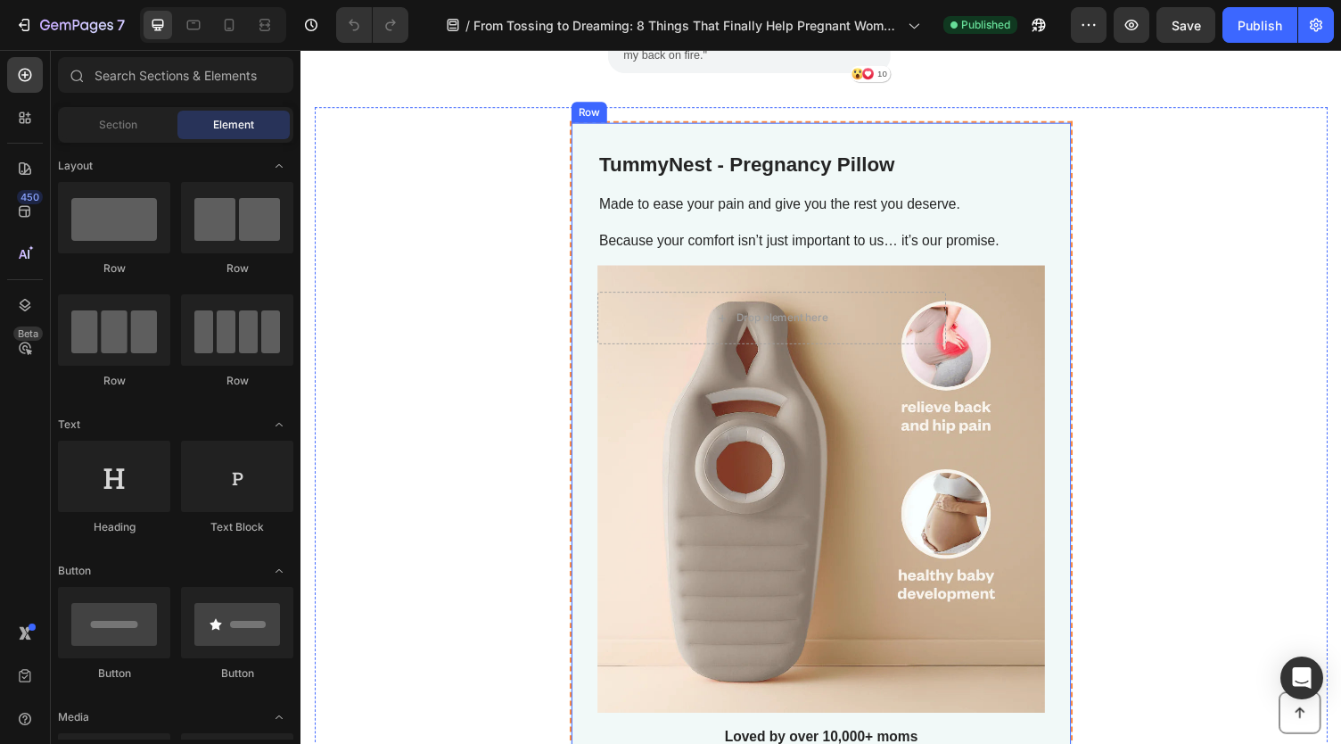
click at [657, 163] on h2 "TummyNest - Pregnancy Pillow" at bounding box center [836, 168] width 460 height 30
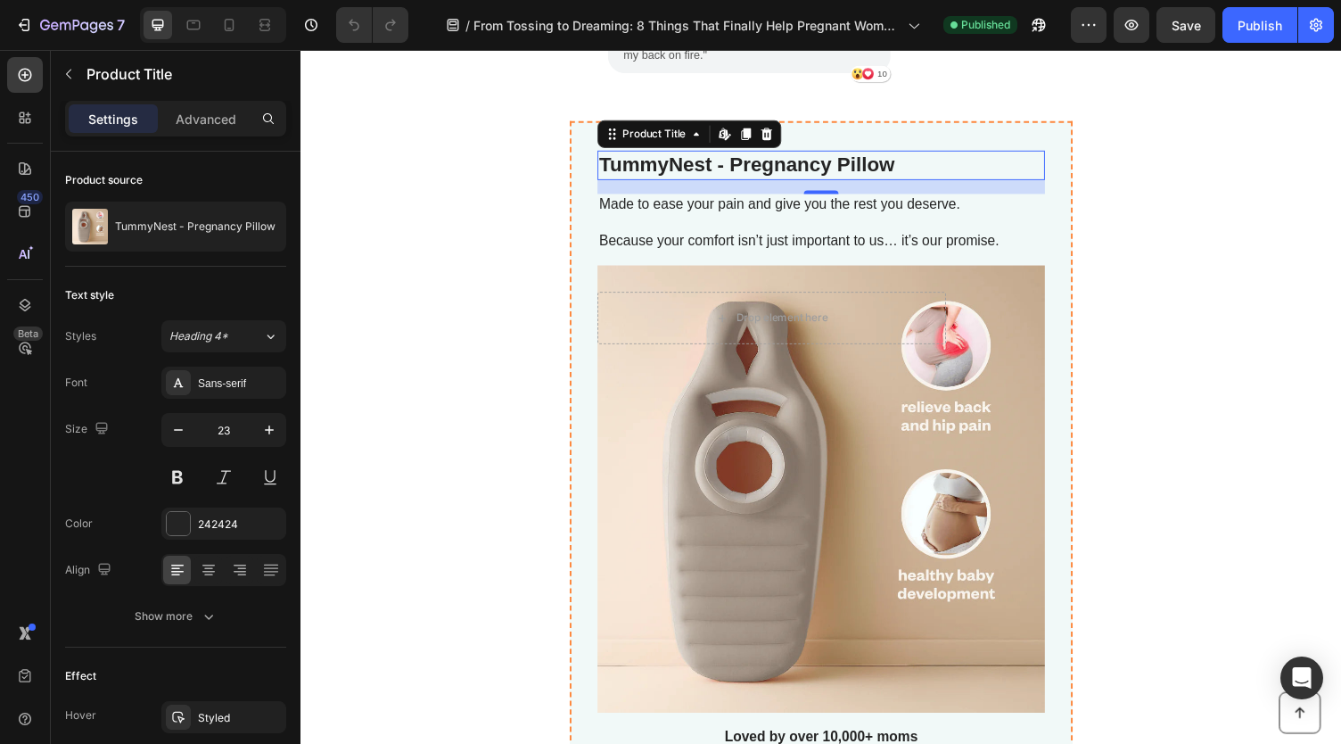
click at [729, 169] on h2 "TummyNest - Pregnancy Pillow" at bounding box center [836, 168] width 460 height 30
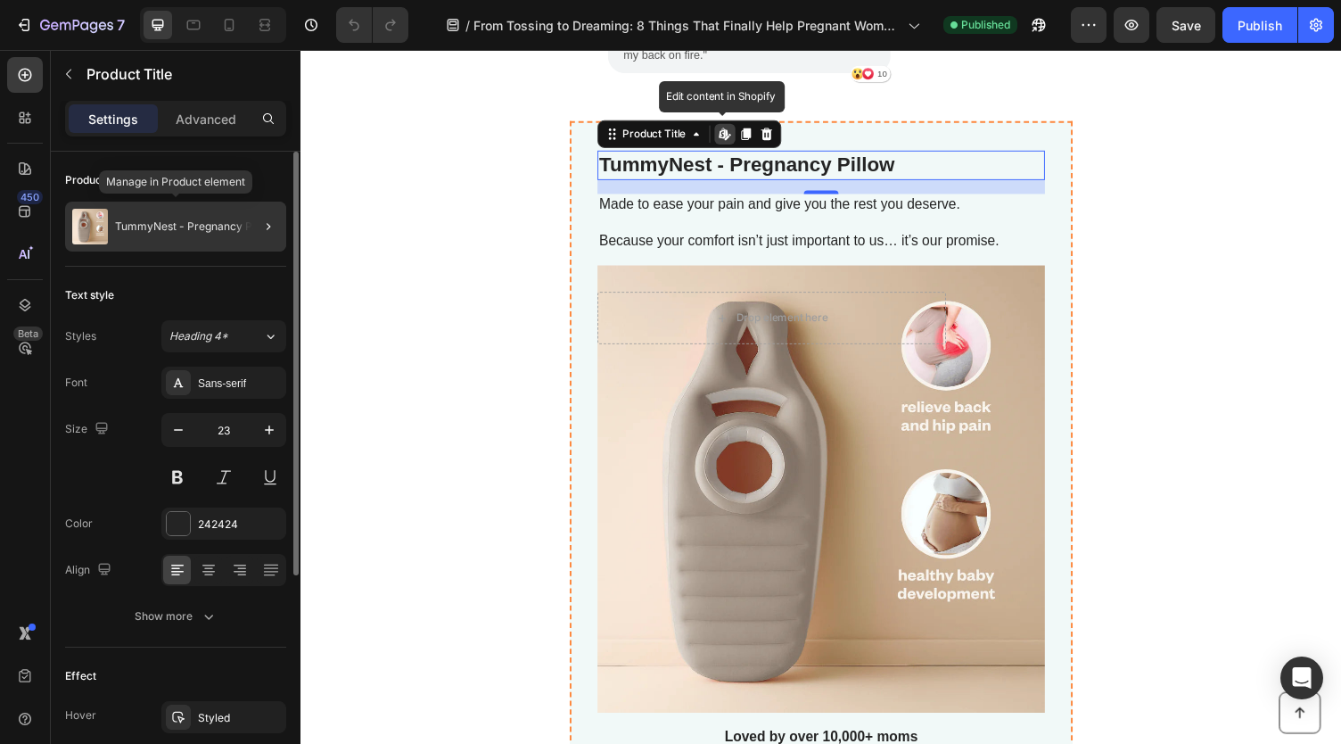
click at [207, 218] on div "TummyNest - Pregnancy Pillow" at bounding box center [175, 227] width 221 height 50
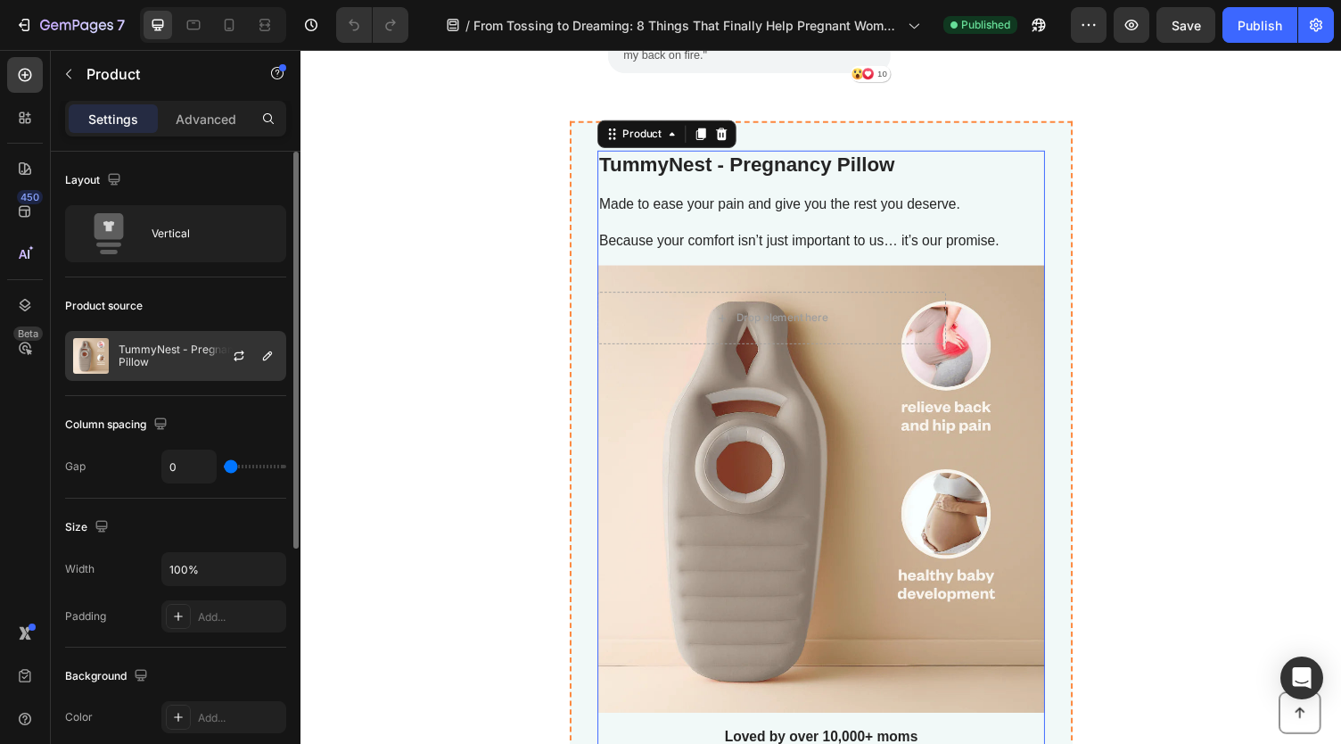
click at [173, 354] on p "TummyNest - Pregnancy Pillow" at bounding box center [199, 355] width 160 height 25
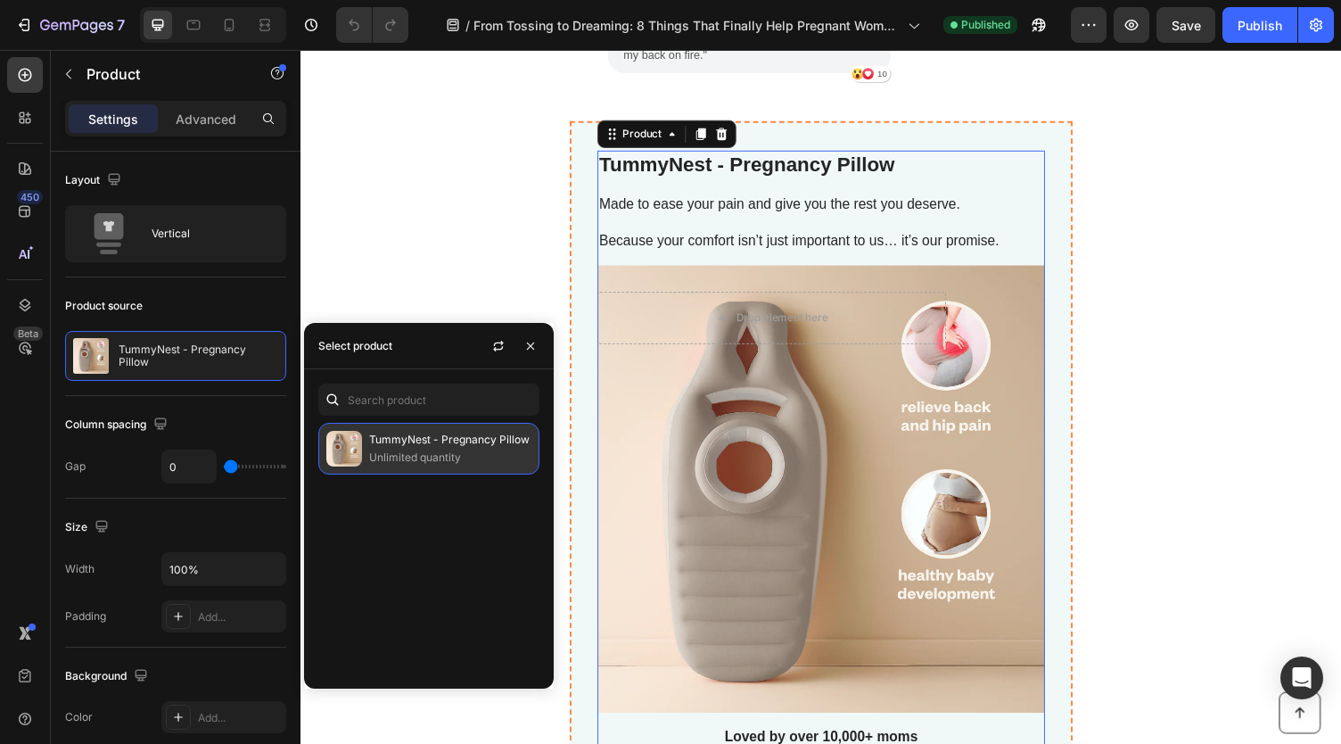
click at [409, 446] on p "TummyNest - Pregnancy Pillow" at bounding box center [450, 440] width 162 height 18
click at [452, 293] on div "TummyNest - Pregnancy Pillow Product Title Made to ease your pain and give you …" at bounding box center [836, 748] width 1042 height 1250
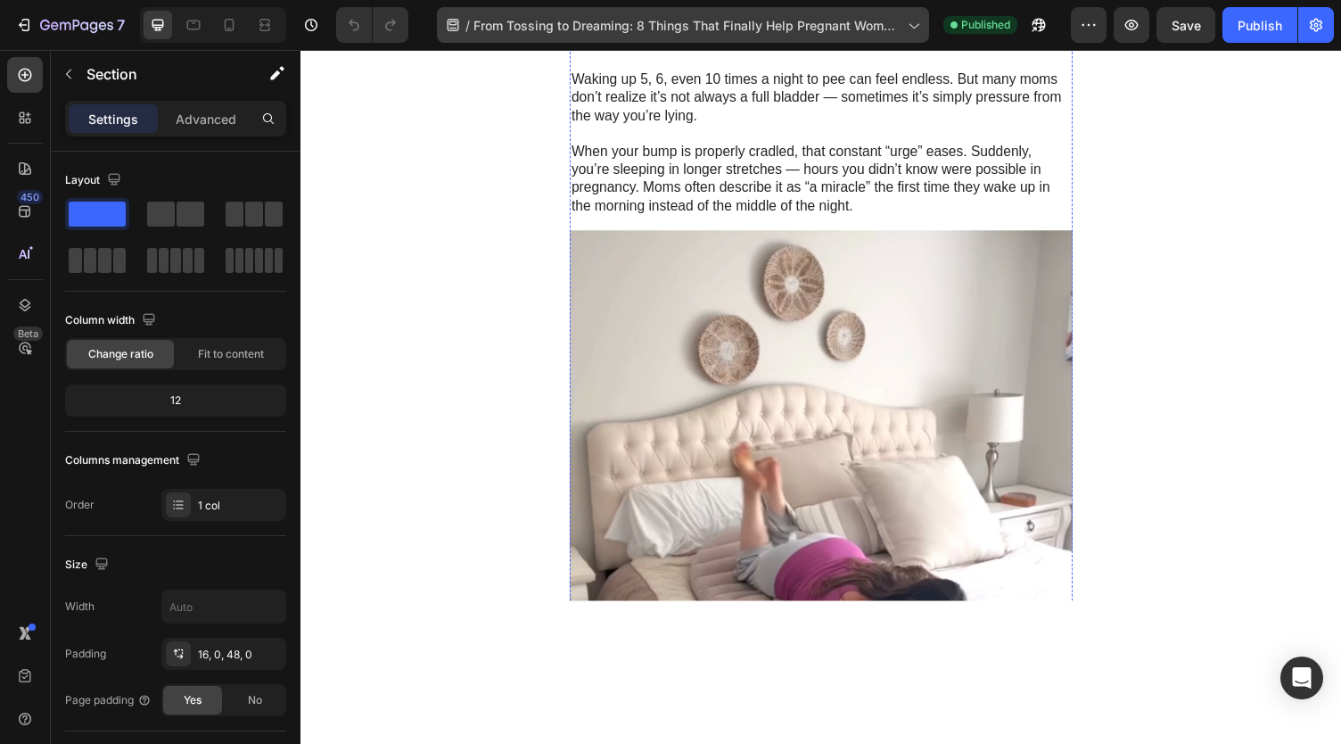
scroll to position [1912, 0]
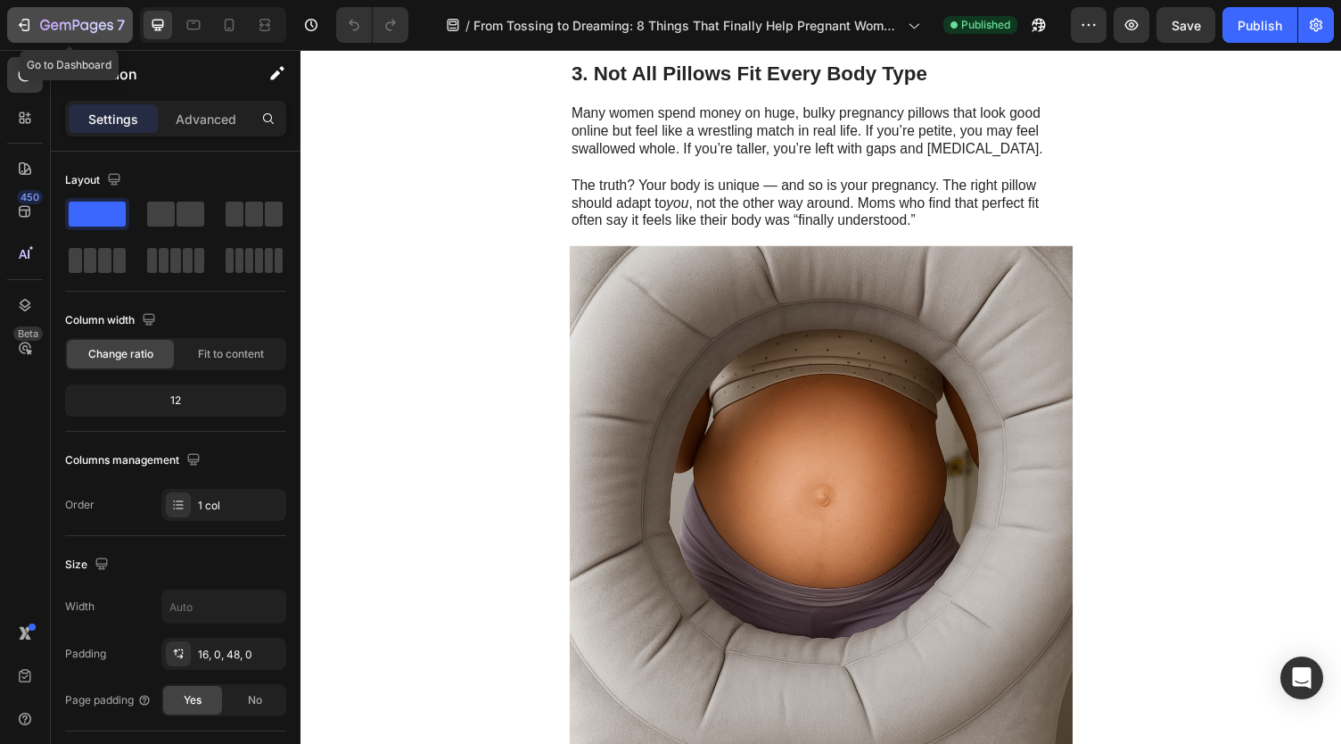
click at [30, 29] on icon "button" at bounding box center [24, 25] width 18 height 18
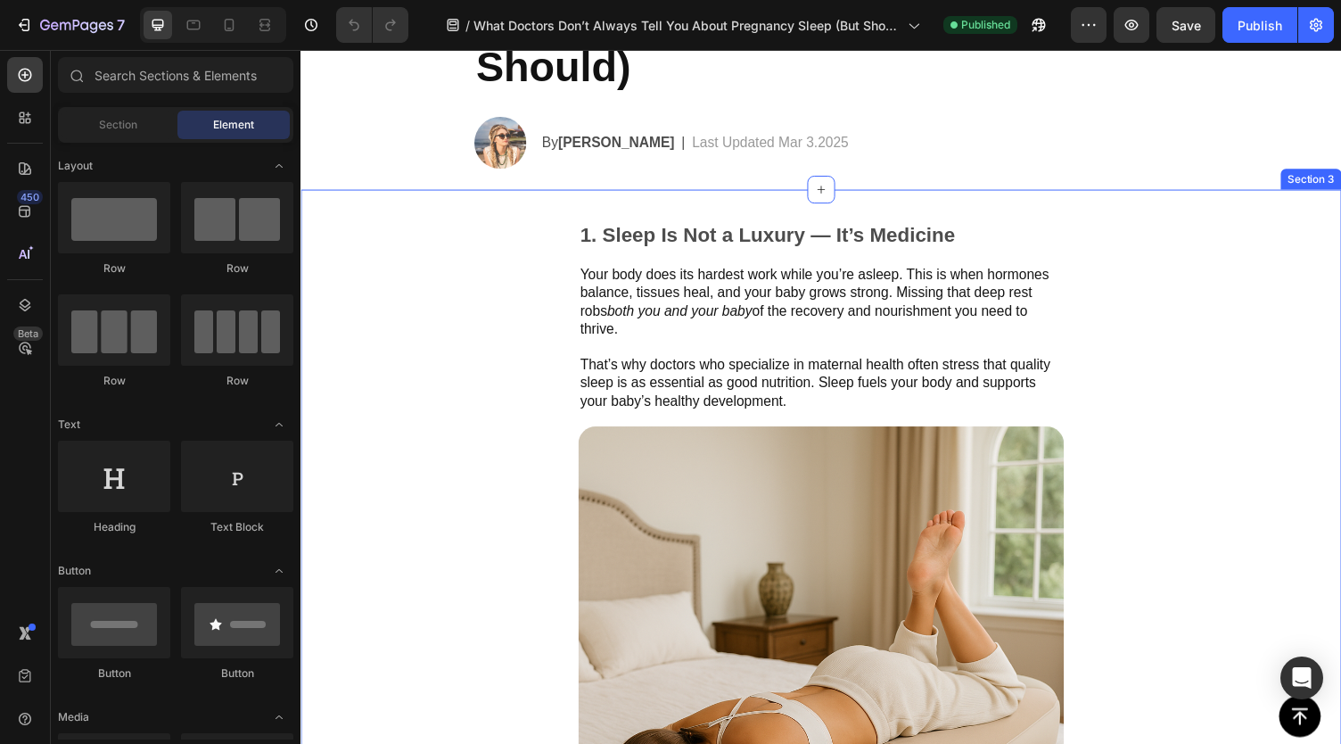
scroll to position [357, 0]
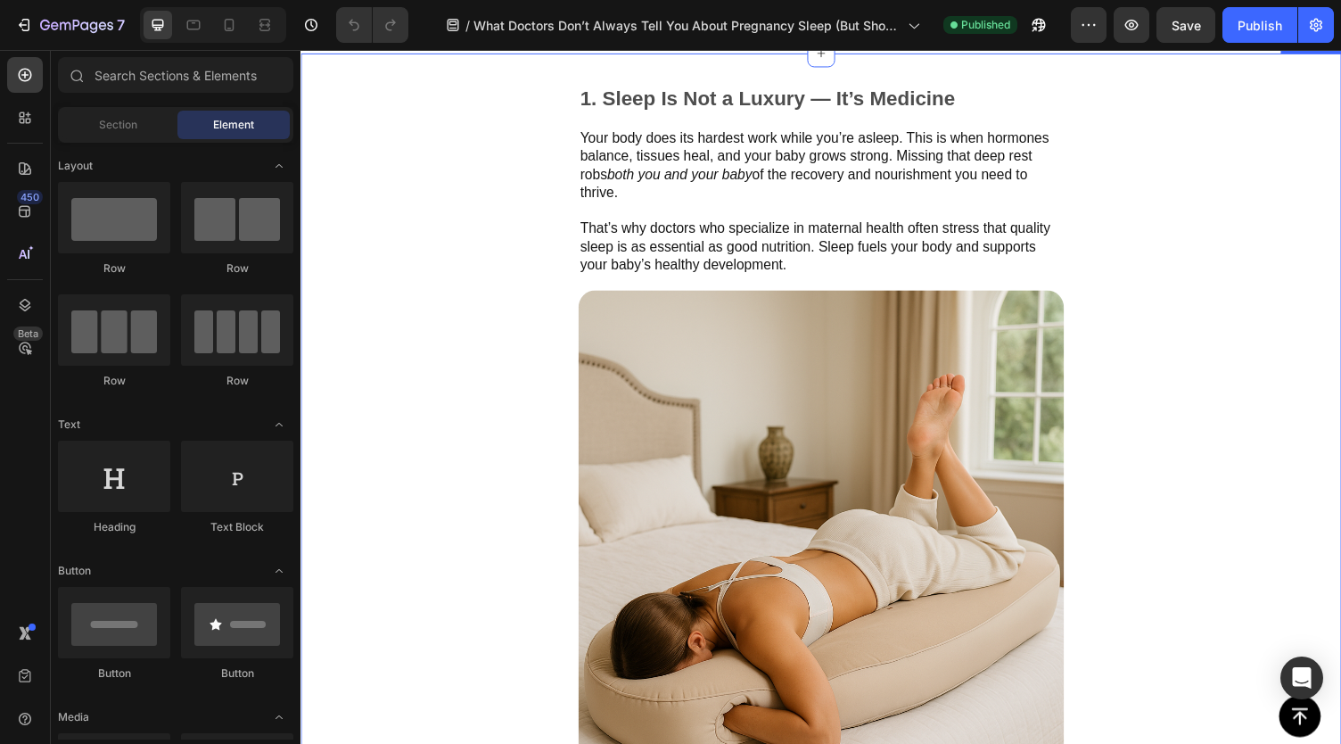
click at [787, 434] on img at bounding box center [835, 546] width 499 height 499
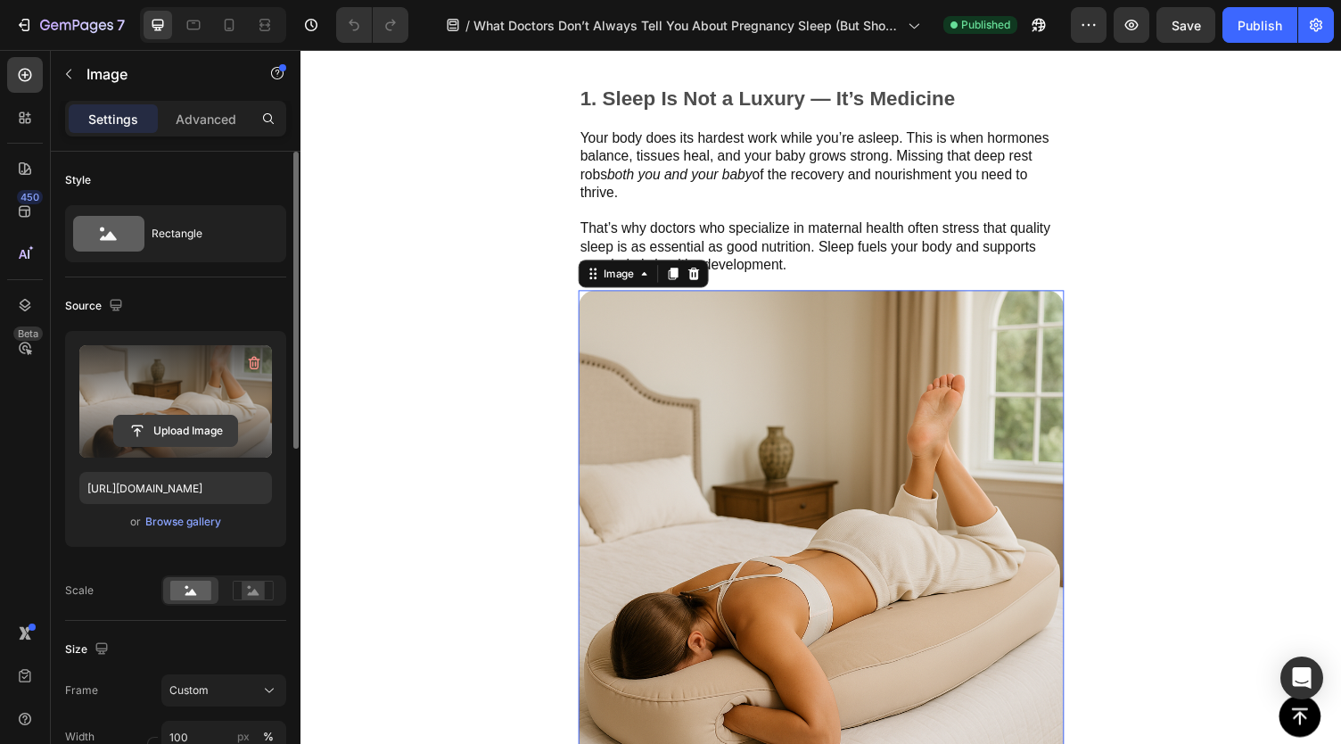
click at [166, 435] on input "file" at bounding box center [175, 431] width 123 height 30
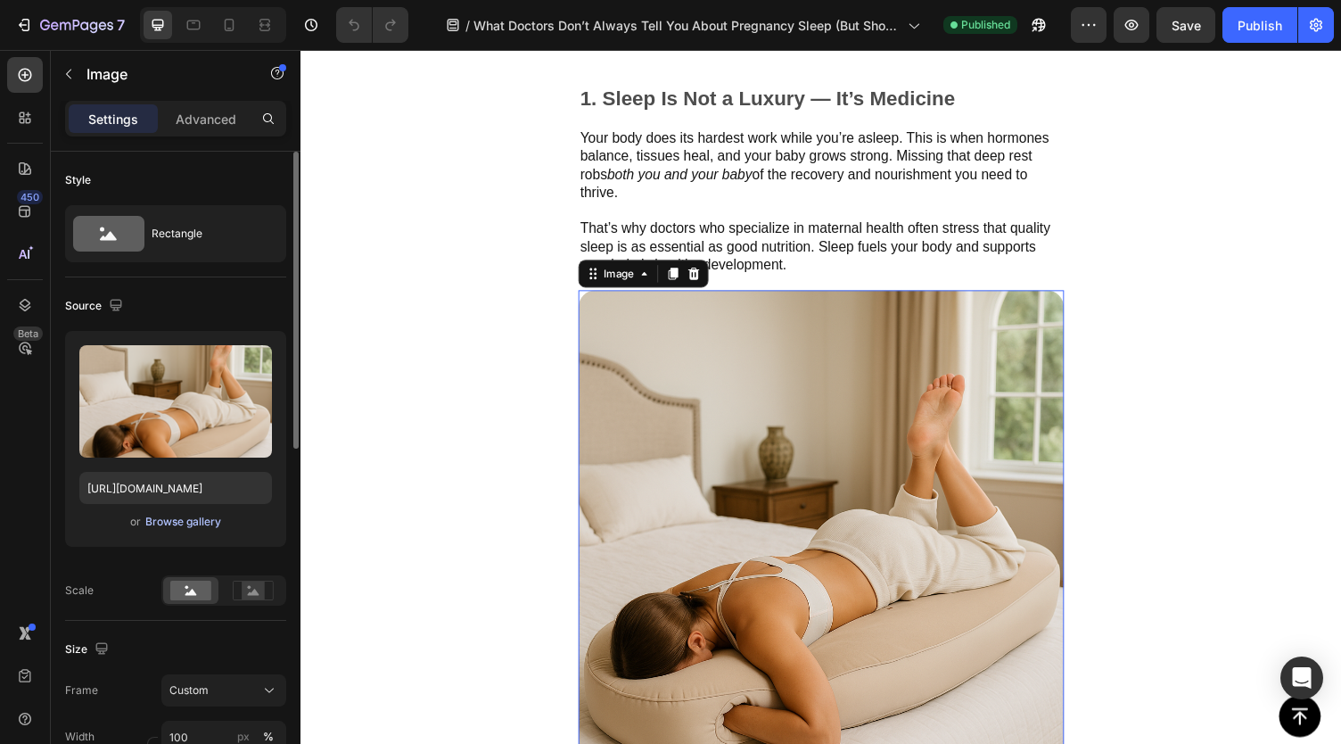
click at [191, 513] on button "Browse gallery" at bounding box center [183, 522] width 78 height 18
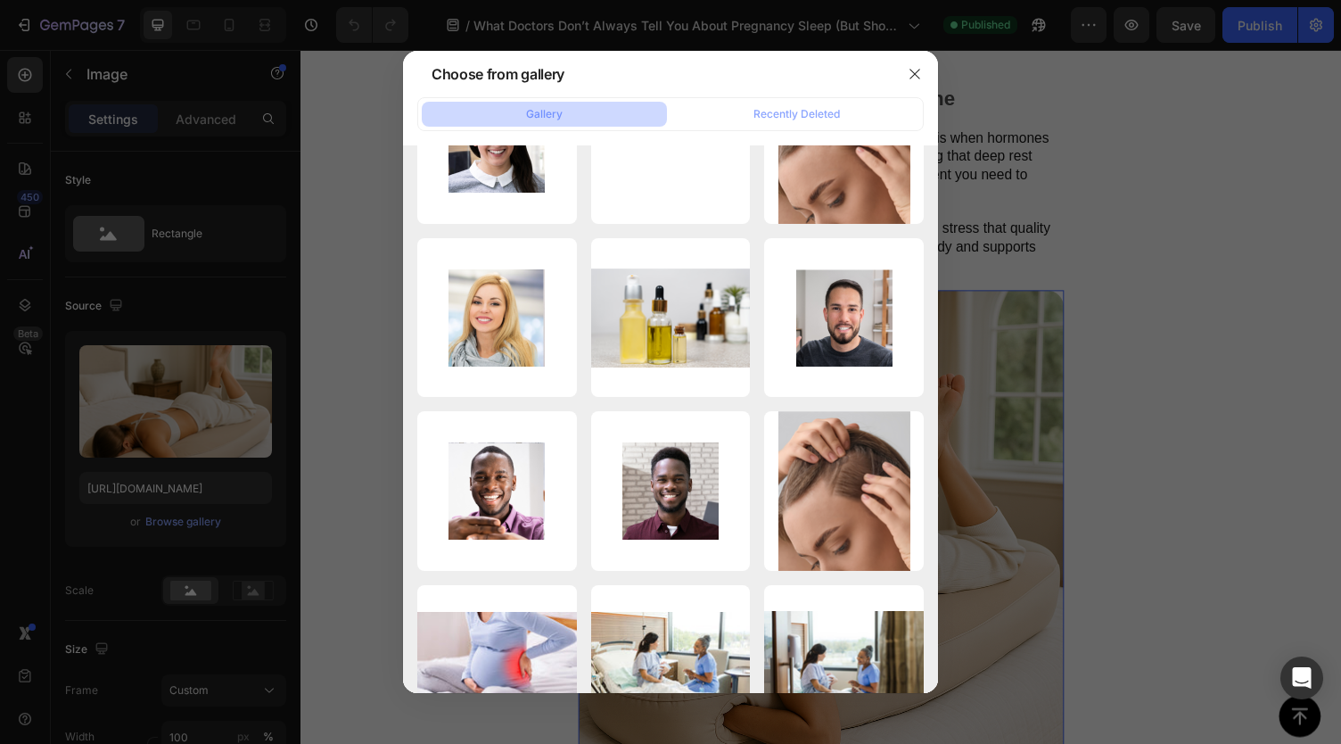
scroll to position [3488, 0]
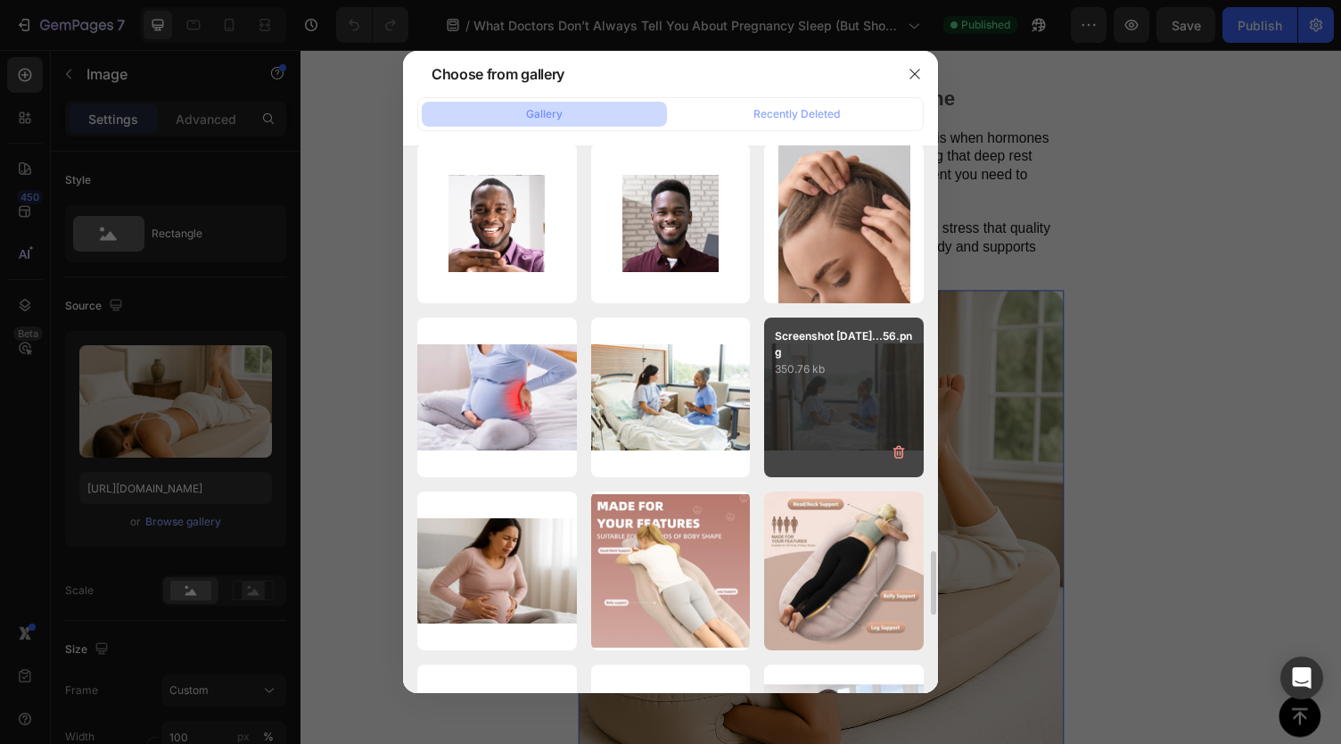
click at [818, 404] on div "Screenshot 2025-09-24...56.png 350.76 kb" at bounding box center [844, 397] width 160 height 160
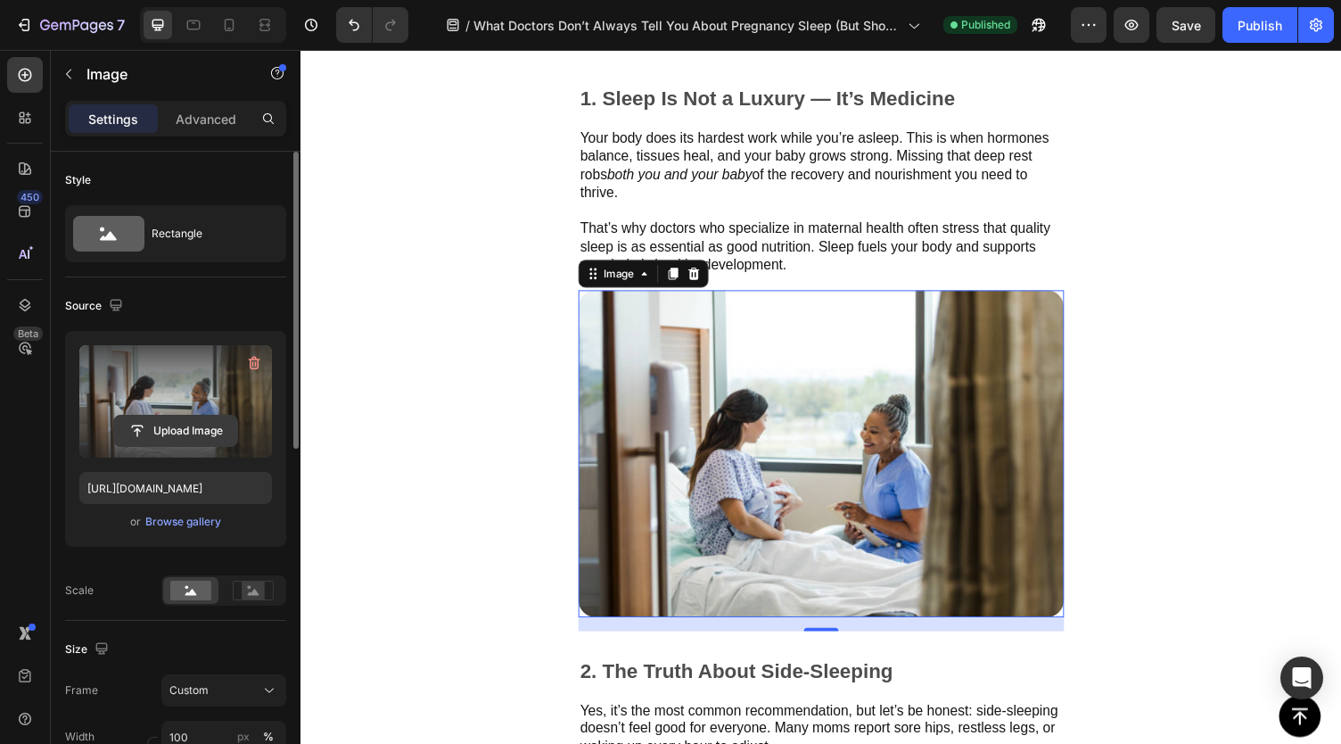
click at [178, 422] on input "file" at bounding box center [175, 431] width 123 height 30
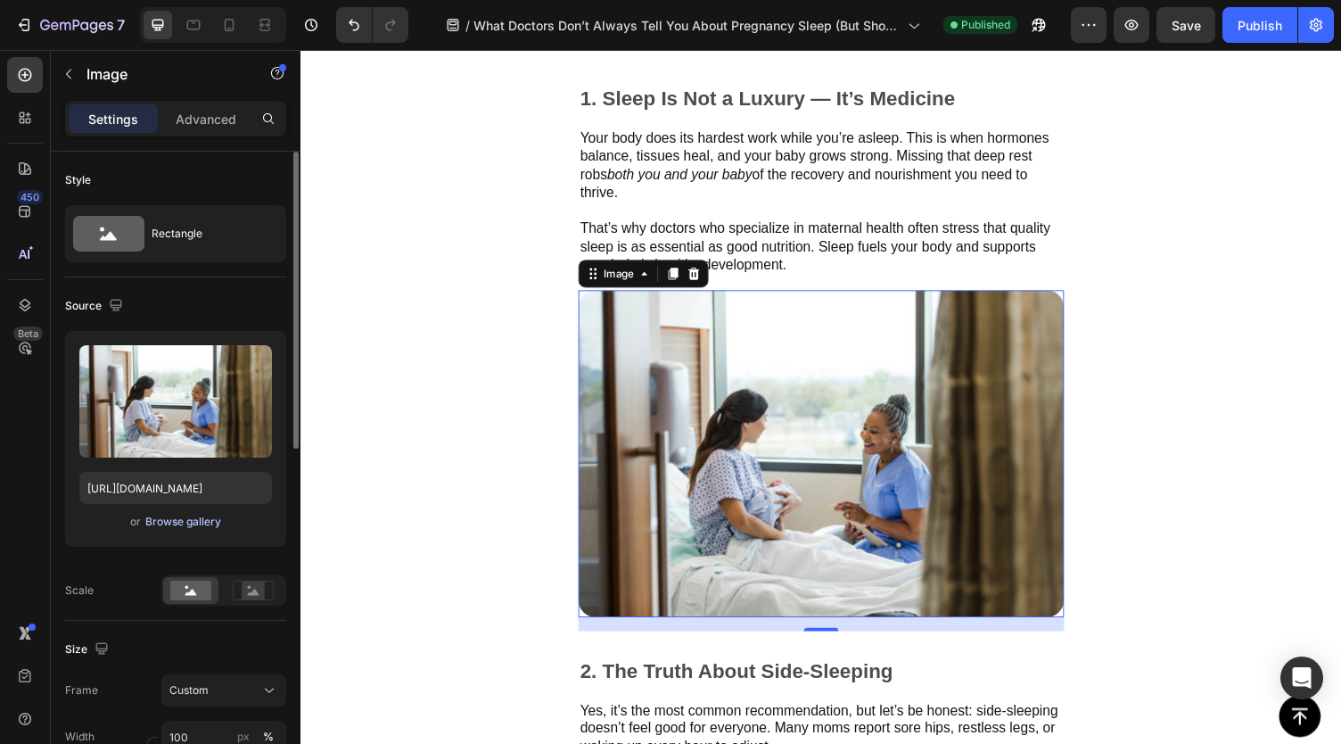
click at [171, 524] on div "Browse gallery" at bounding box center [183, 522] width 76 height 16
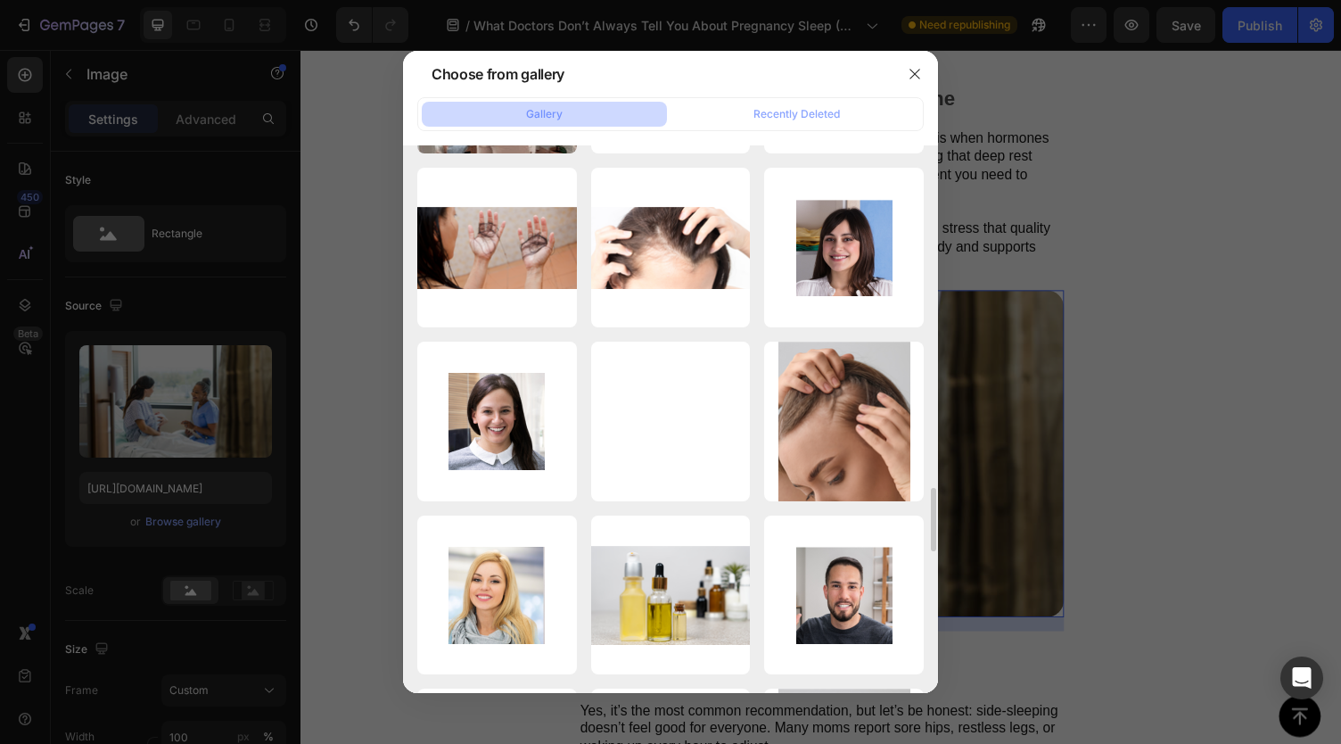
scroll to position [3032, 0]
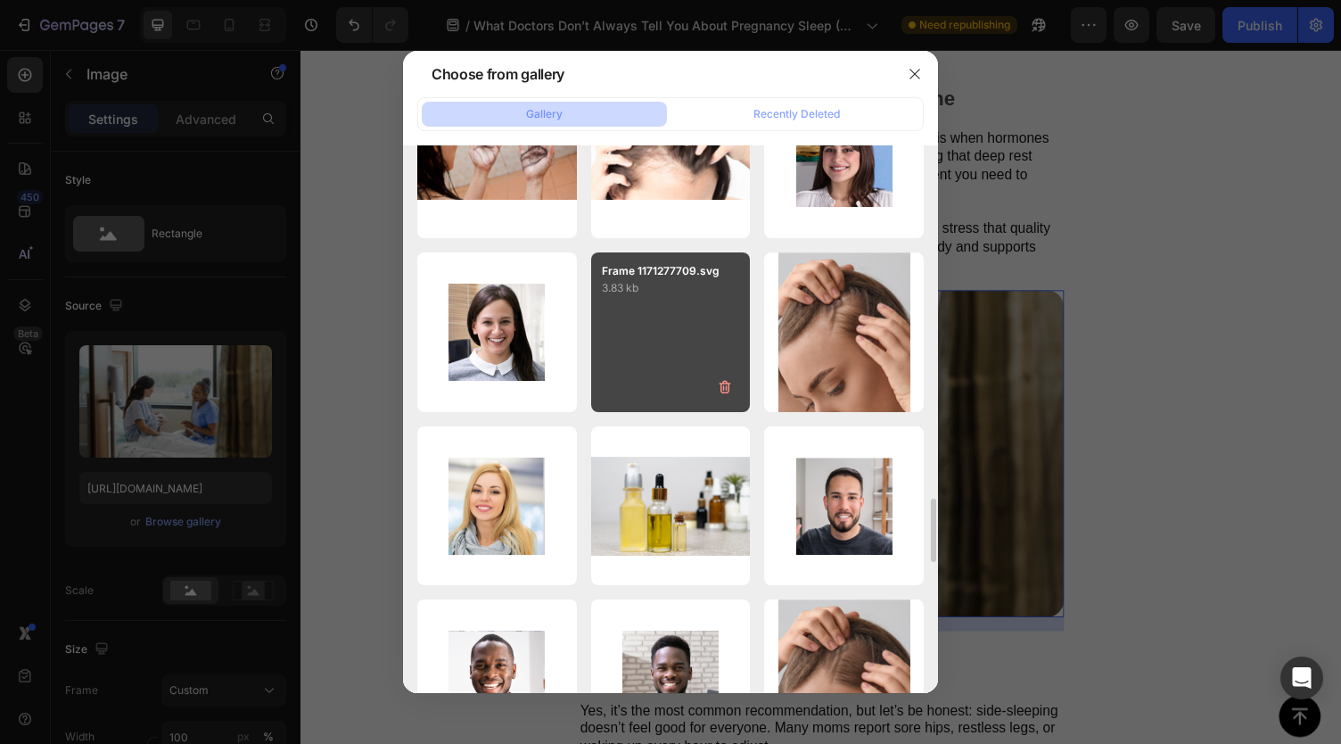
click at [626, 340] on div "Frame 1171277709.svg 3.83 kb" at bounding box center [671, 332] width 160 height 160
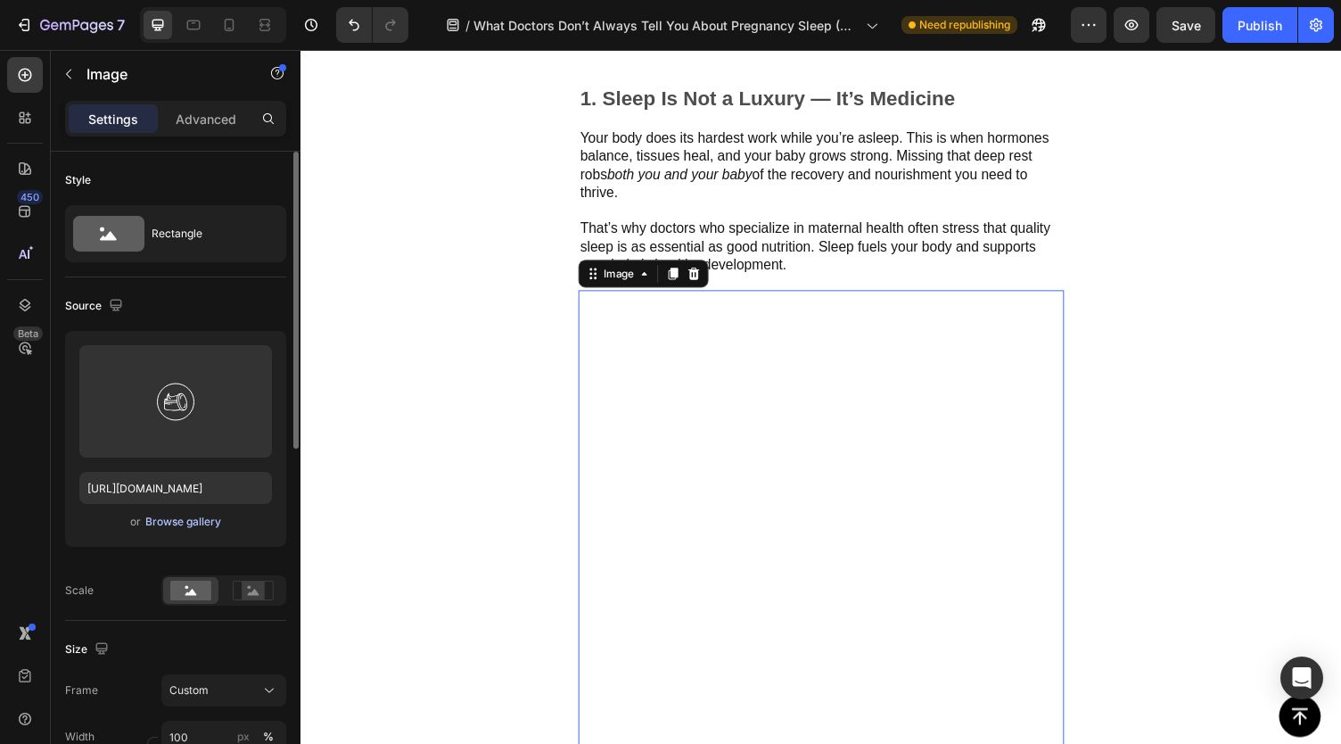
click at [169, 514] on div "Browse gallery" at bounding box center [183, 522] width 76 height 16
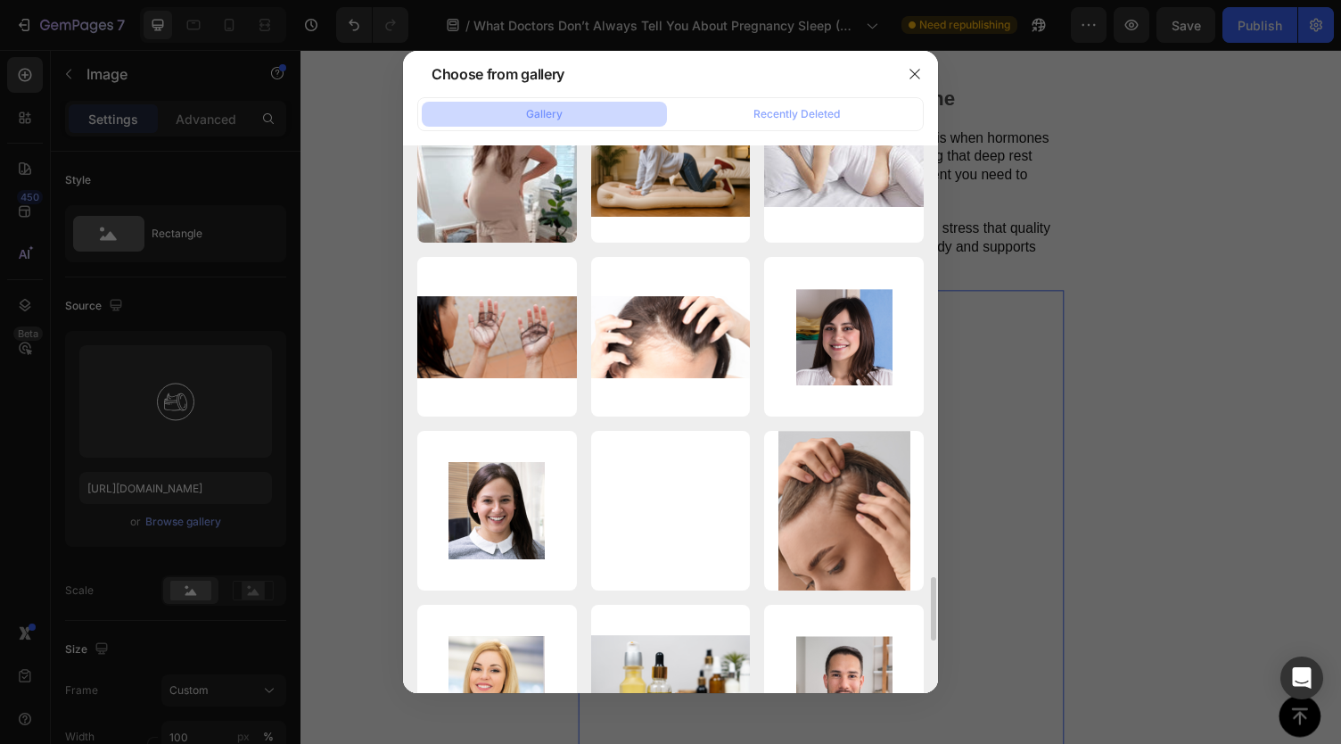
scroll to position [3478, 0]
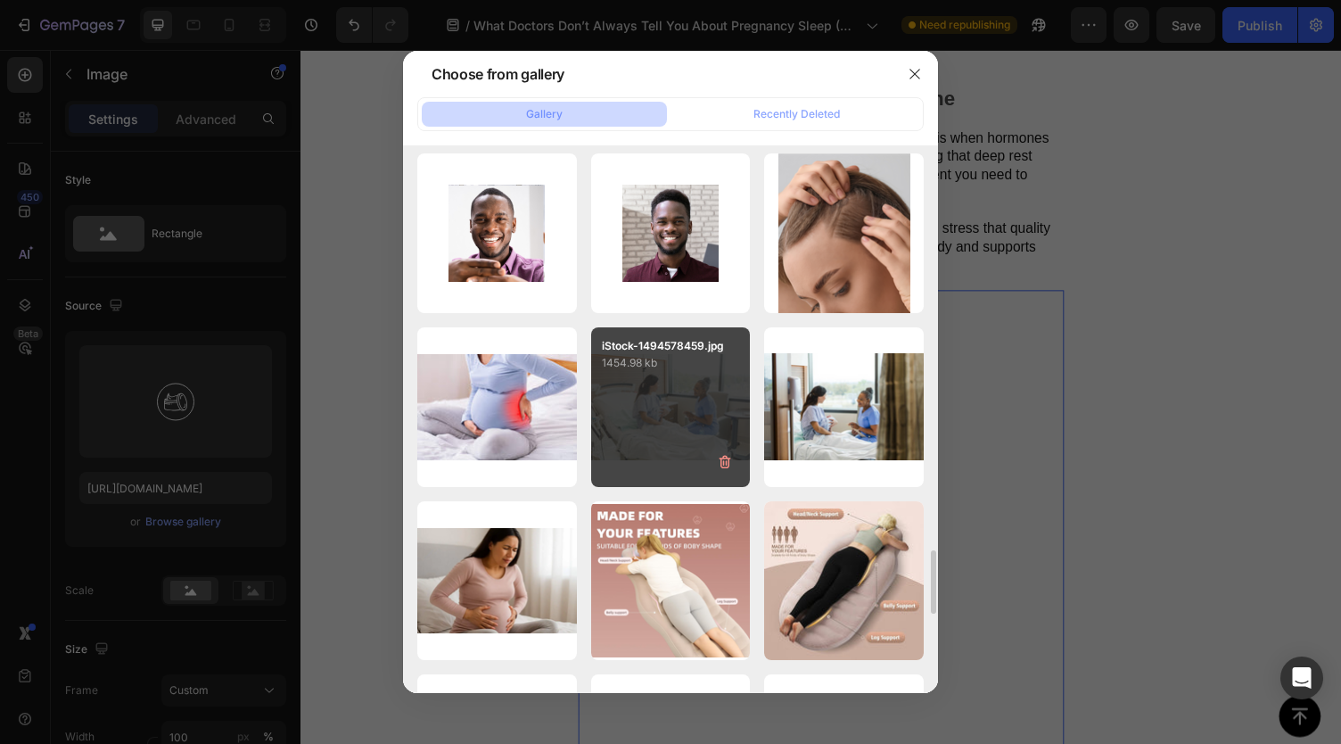
click at [606, 379] on div "iStock-1494578459.jpg 1454.98 kb" at bounding box center [671, 407] width 160 height 160
type input "https://cdn.shopify.com/s/files/1/0933/9217/5488/files/gempages_579974827469701…"
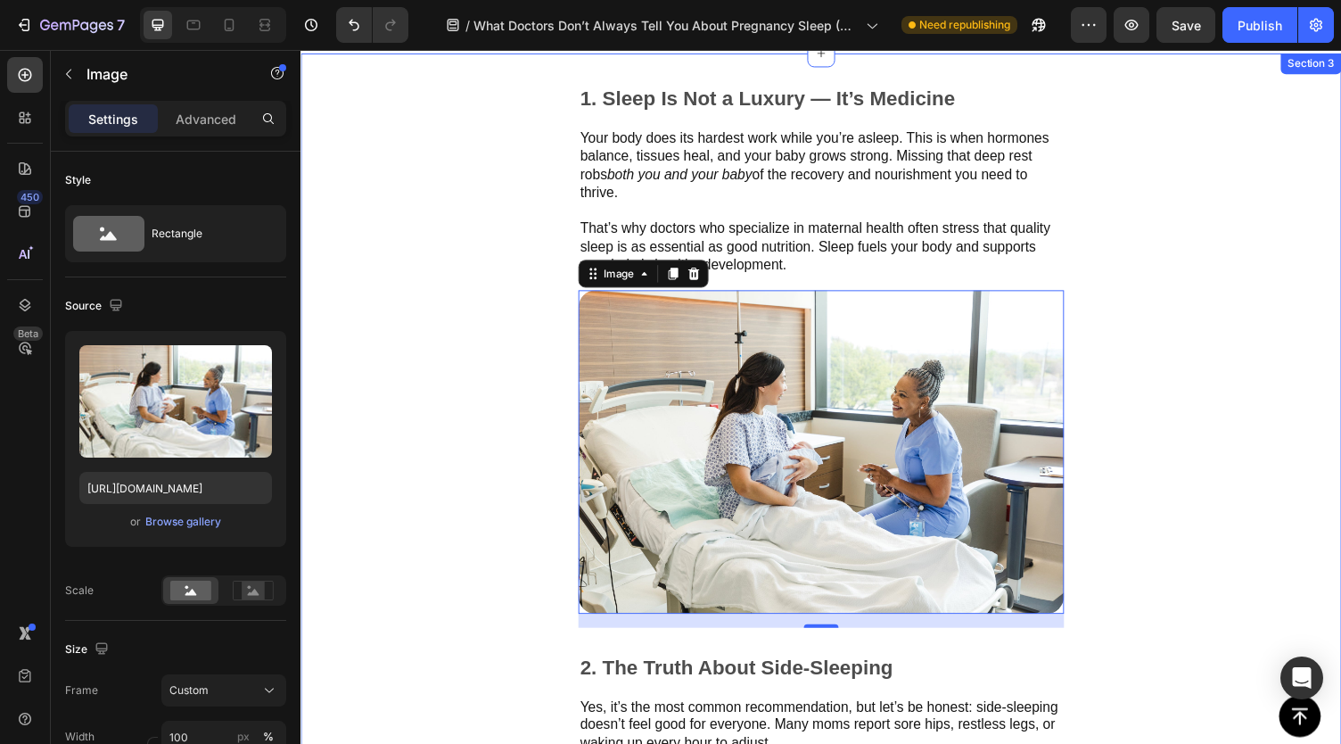
click at [470, 418] on div "1. Sleep Is Not a Luxury — It’s Medicine Text Block Your body does its hardest …" at bounding box center [836, 694] width 1070 height 1280
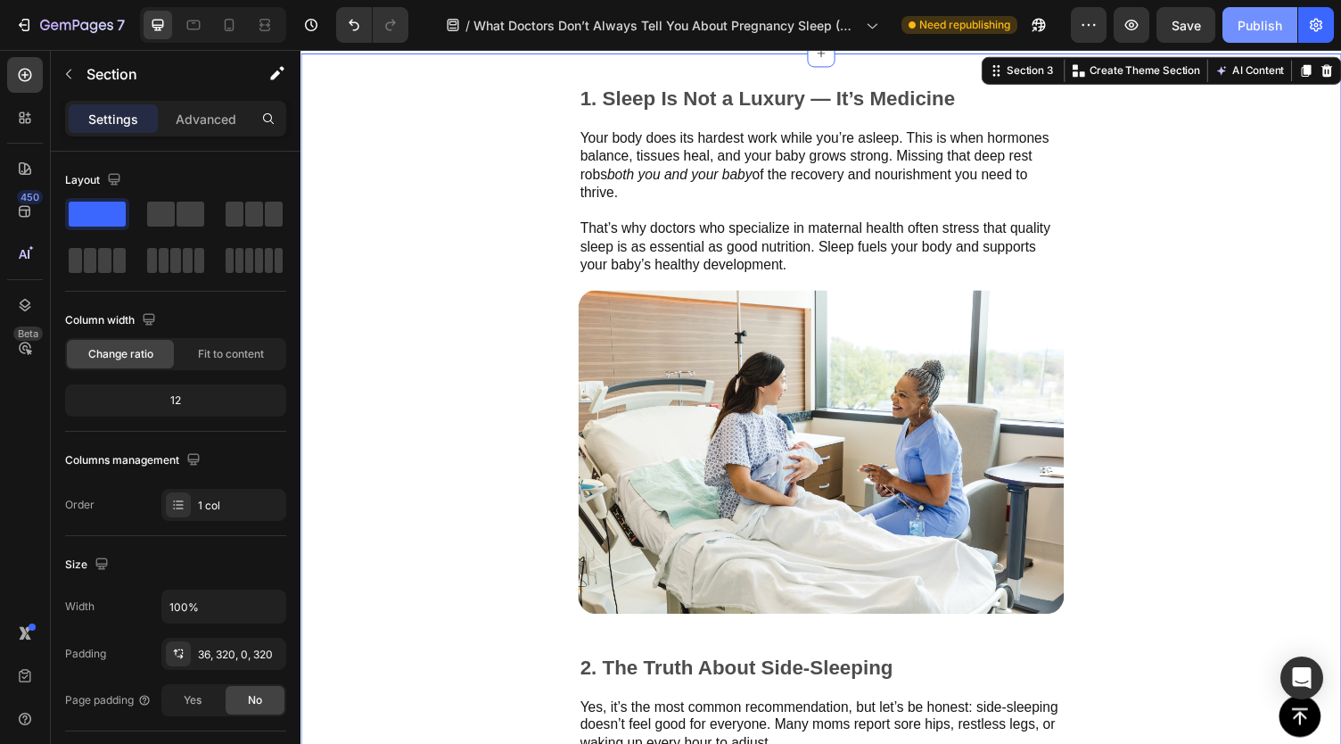
click at [1257, 23] on div "Publish" at bounding box center [1260, 25] width 45 height 19
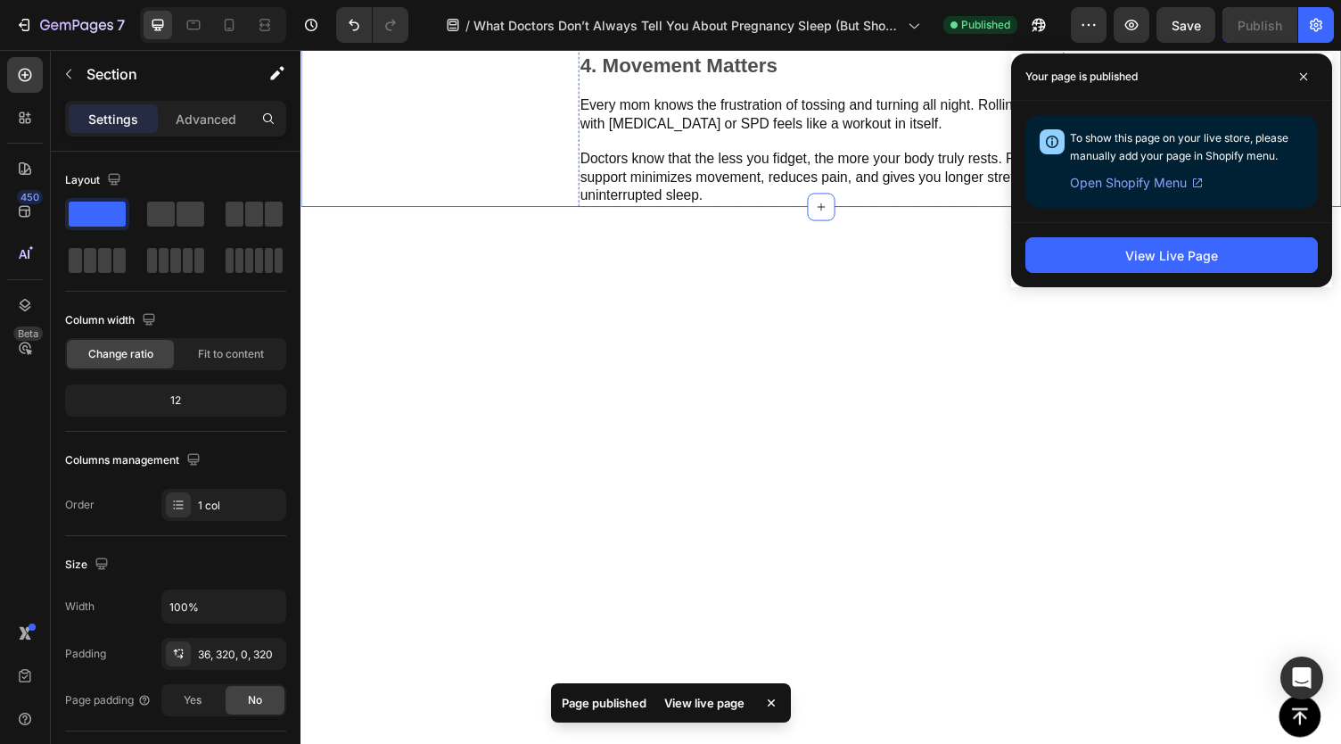
scroll to position [1605, 0]
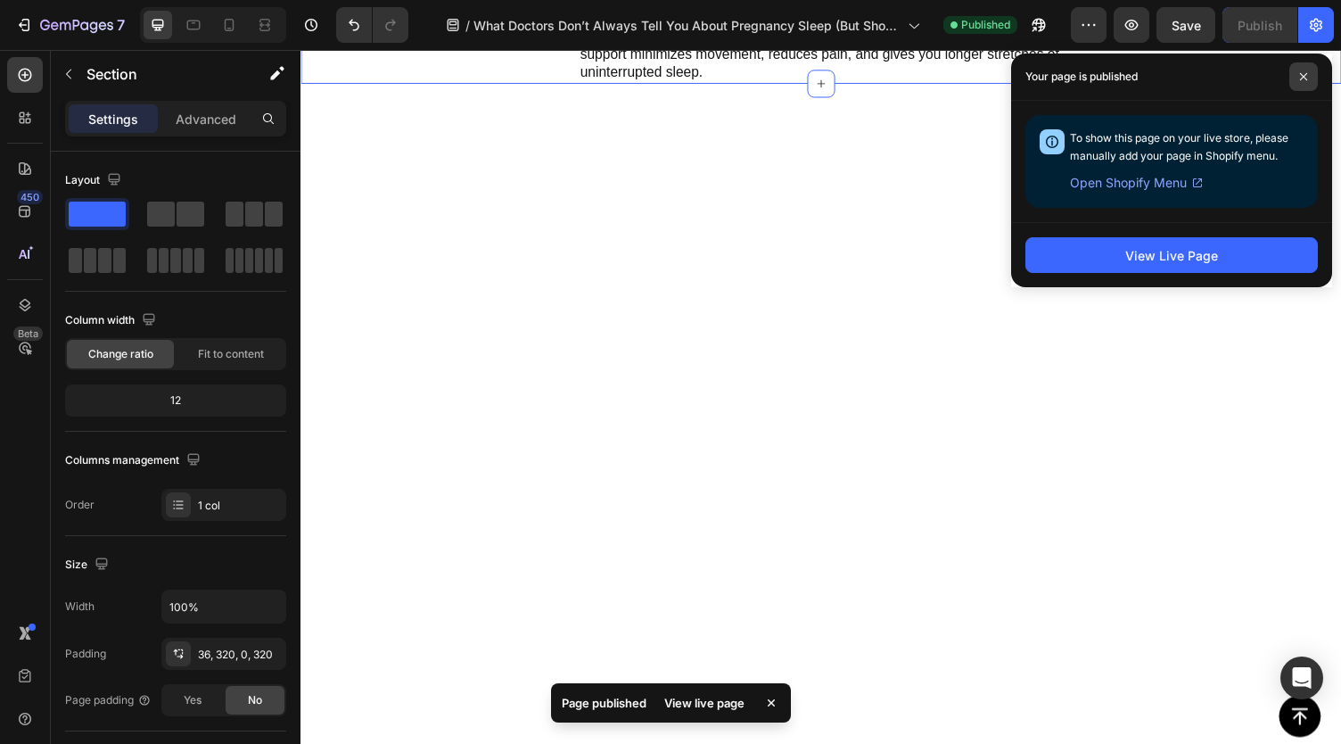
click at [1302, 81] on span at bounding box center [1304, 76] width 29 height 29
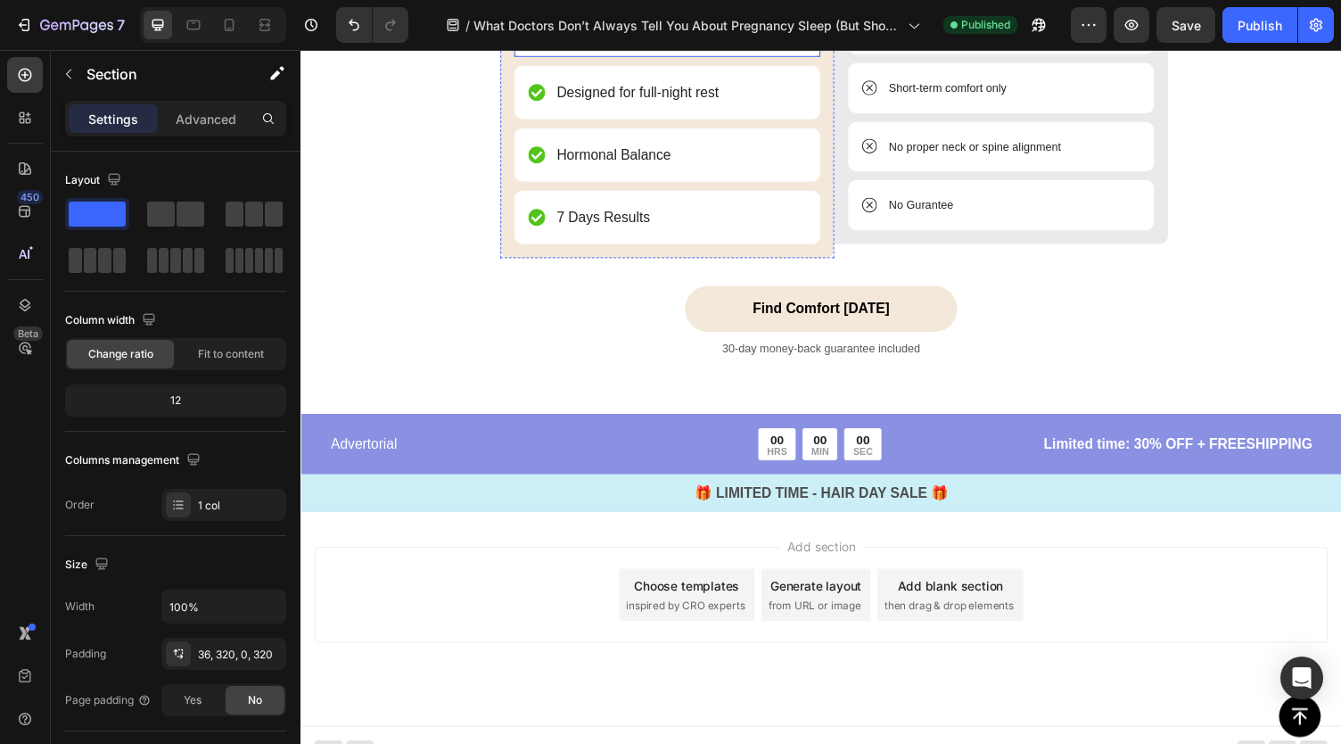
scroll to position [4716, 0]
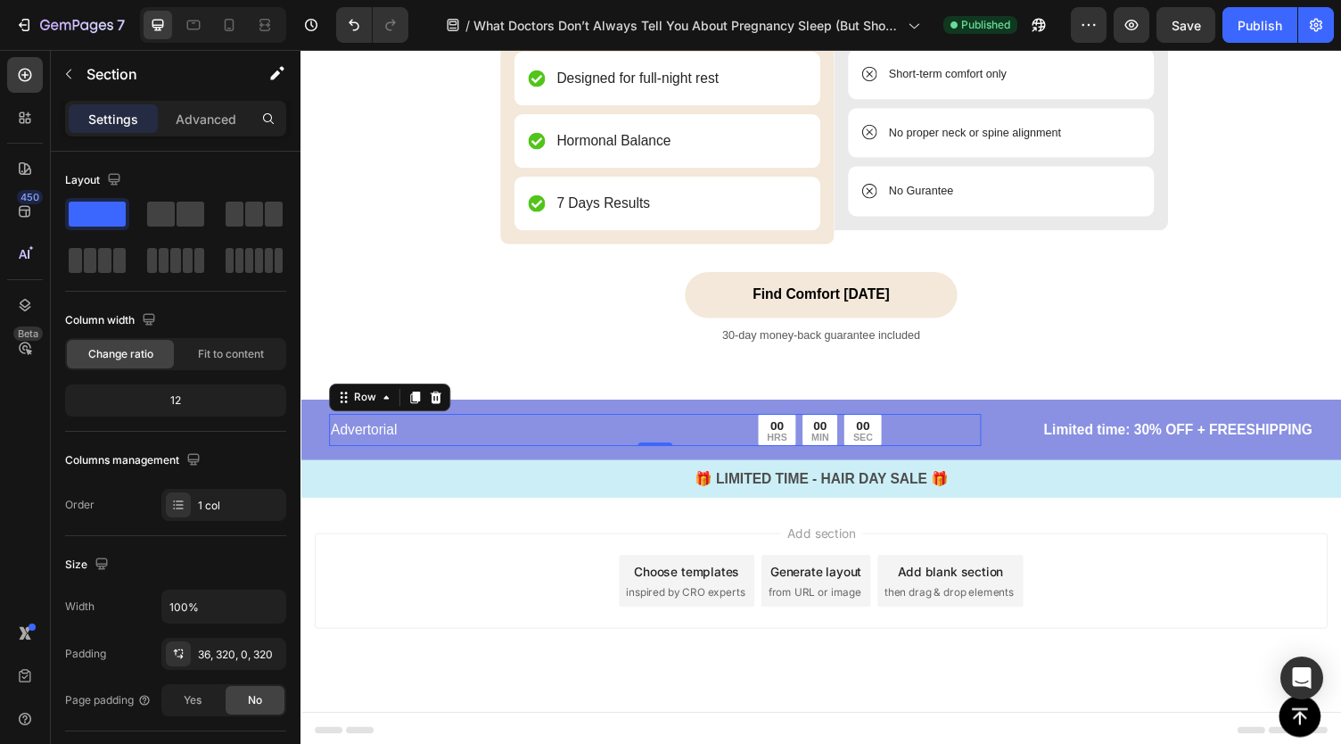
click at [655, 451] on div "Advertorial Text Block 00 HRS 00 MIN 00 SEC Countdown Timer Row 0" at bounding box center [664, 441] width 671 height 33
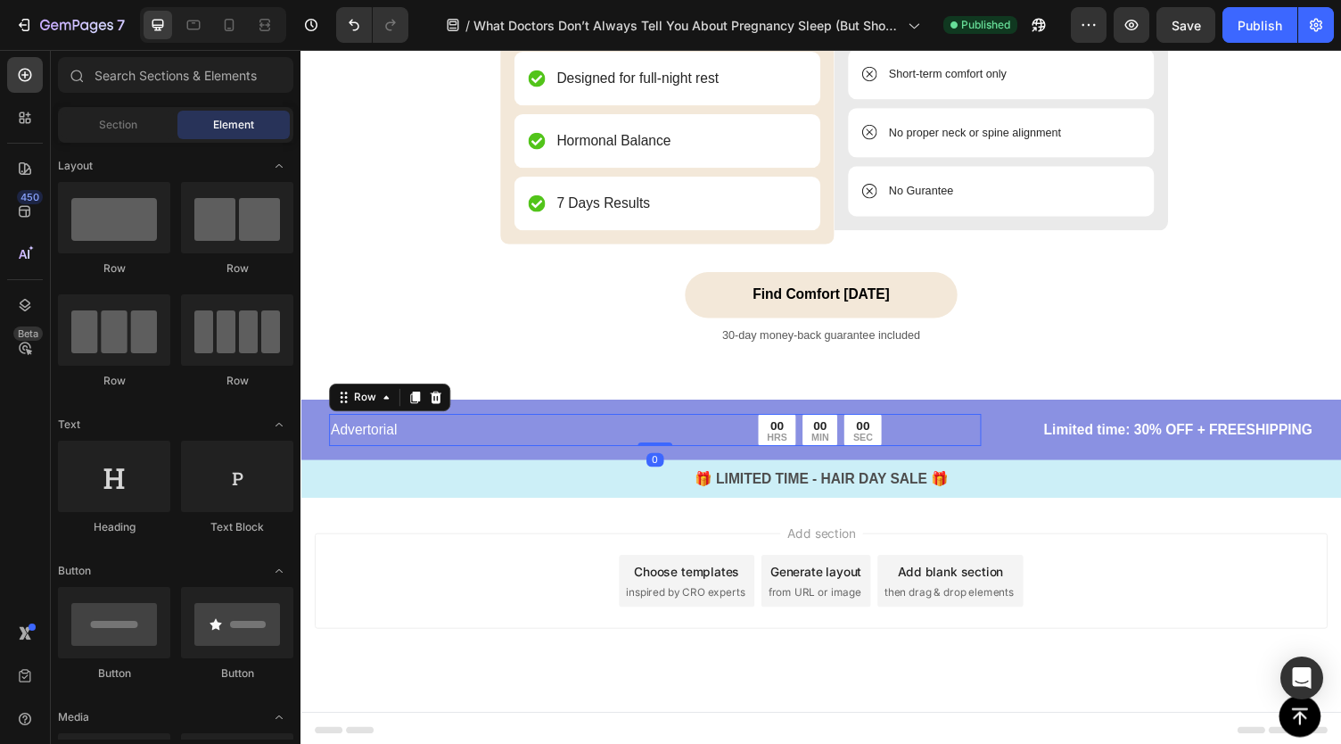
click at [479, 562] on div "Add section Choose templates inspired by CRO experts Generate layout from URL o…" at bounding box center [836, 596] width 1042 height 98
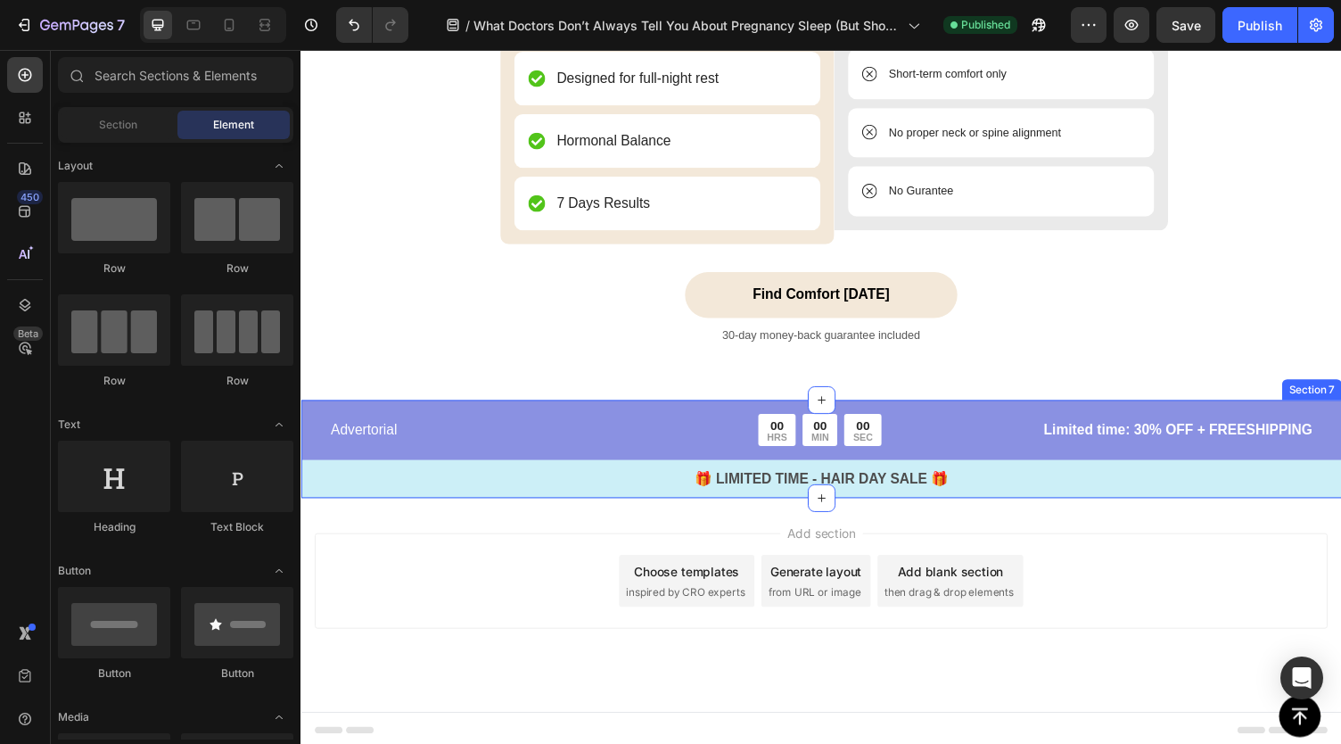
click at [359, 415] on div "Advertorial Text Block 00 HRS 00 MIN 00 SEC Countdown Timer Row Limited time: 3…" at bounding box center [836, 460] width 1070 height 101
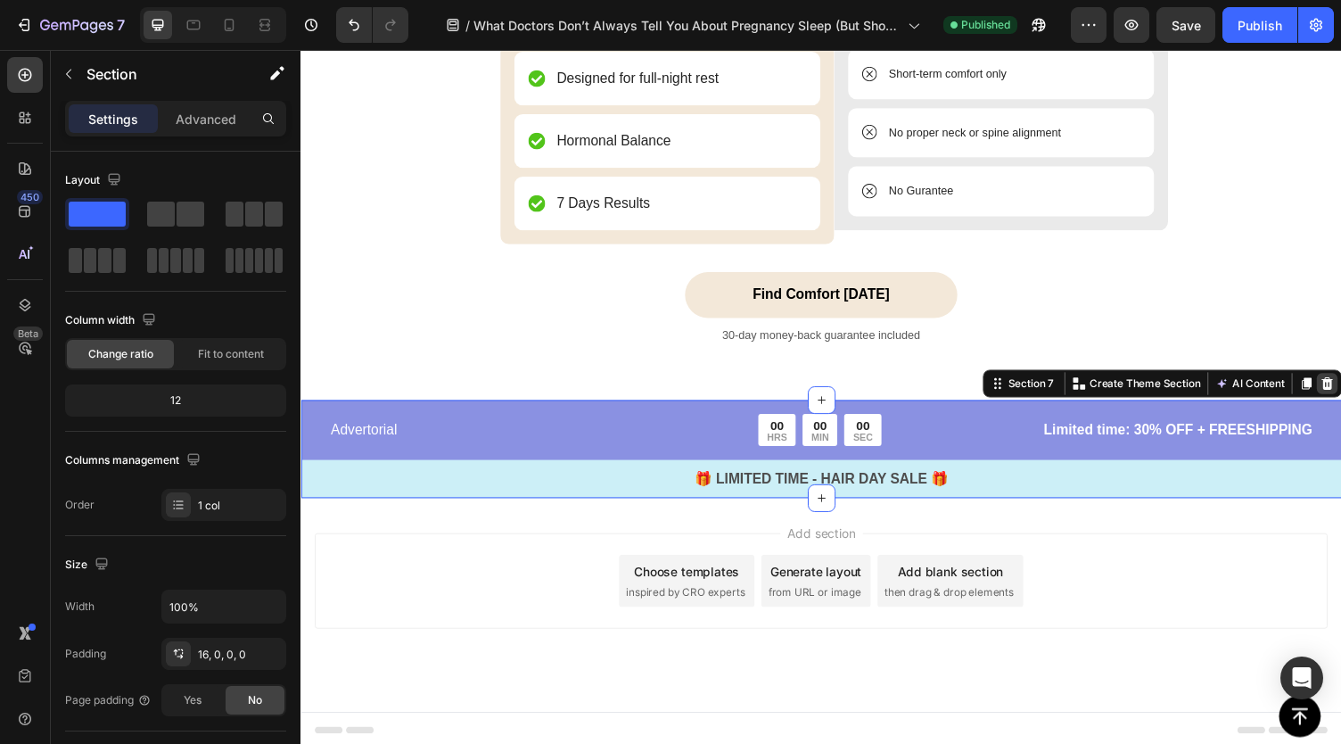
click at [1340, 386] on icon at bounding box center [1355, 393] width 14 height 14
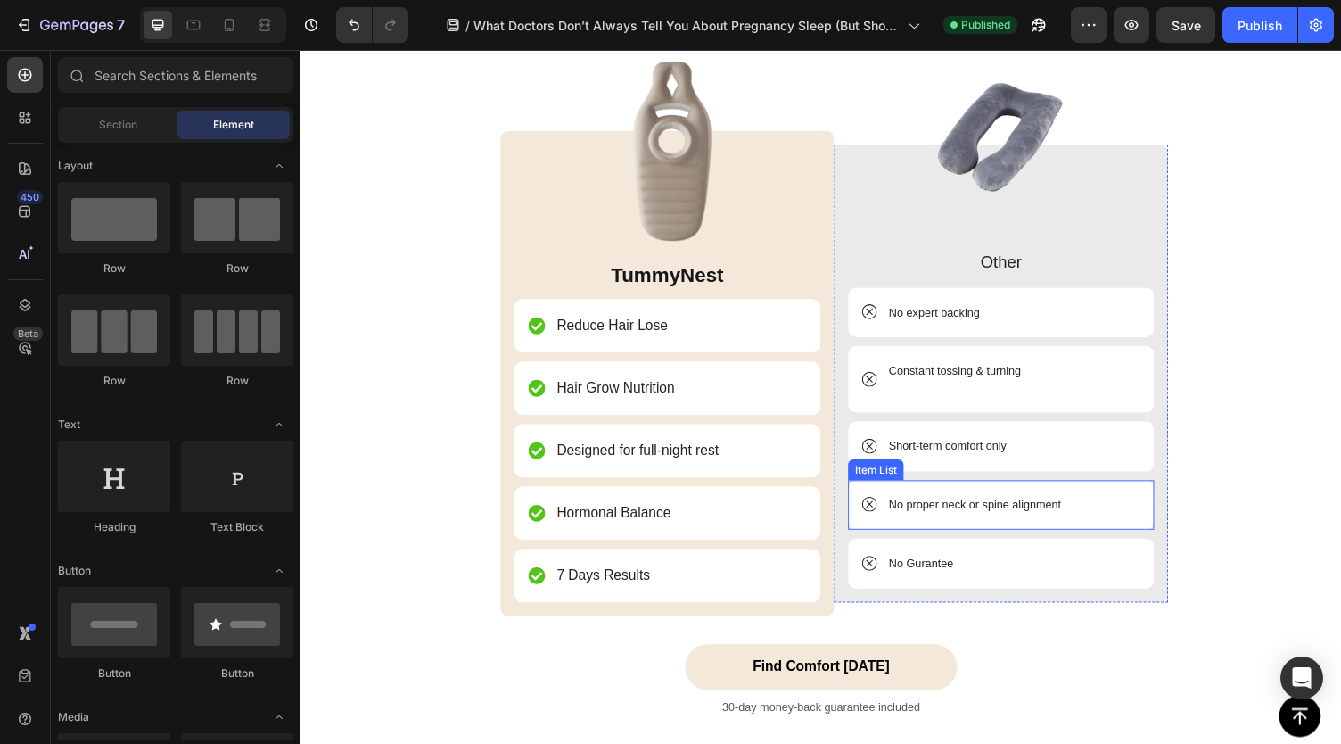
scroll to position [4080, 0]
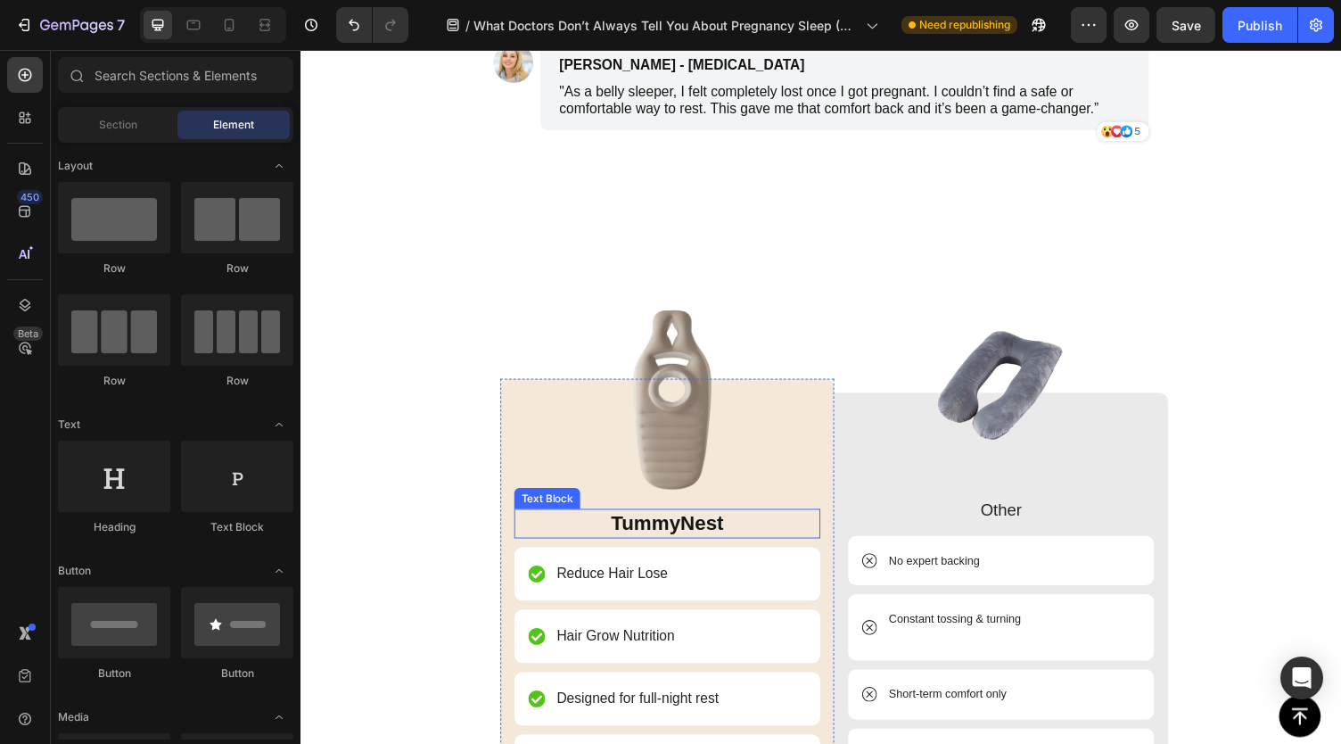
click at [680, 536] on p "TummyNest" at bounding box center [677, 537] width 311 height 27
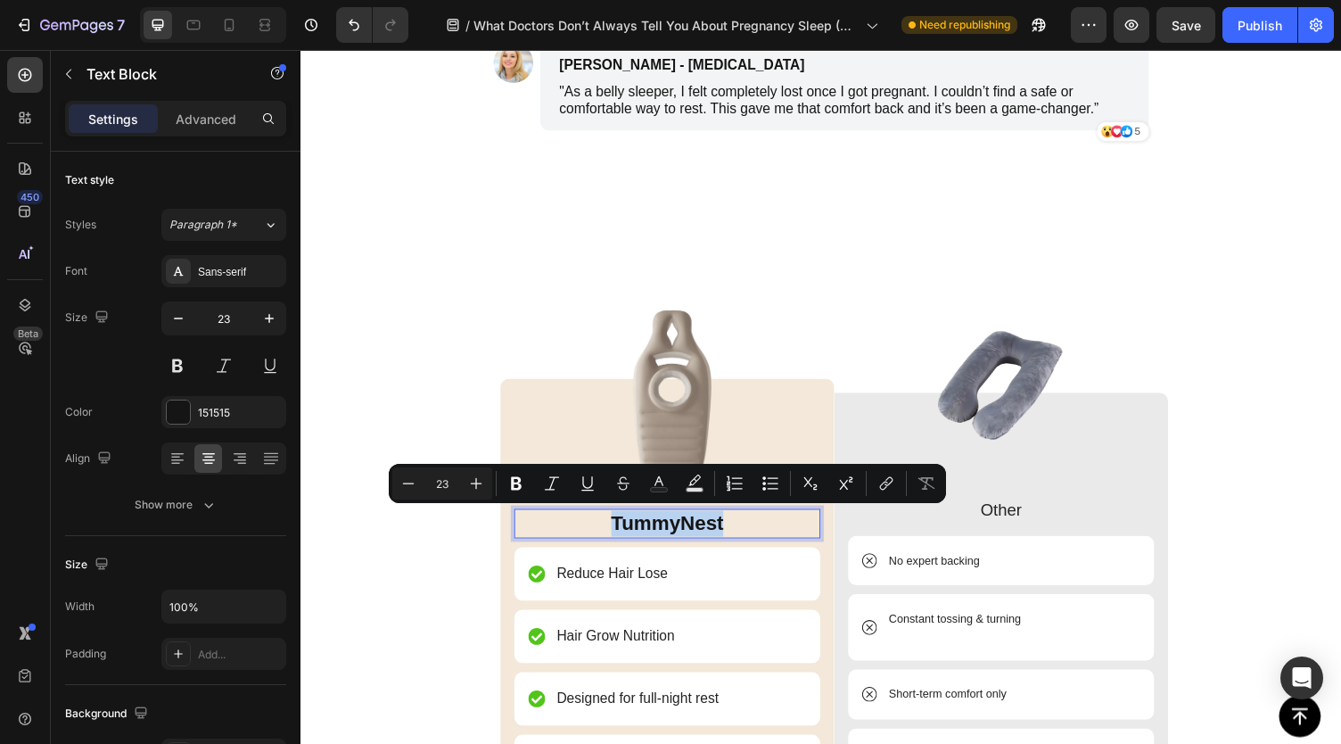
click at [730, 532] on p "TummyNest" at bounding box center [677, 537] width 311 height 27
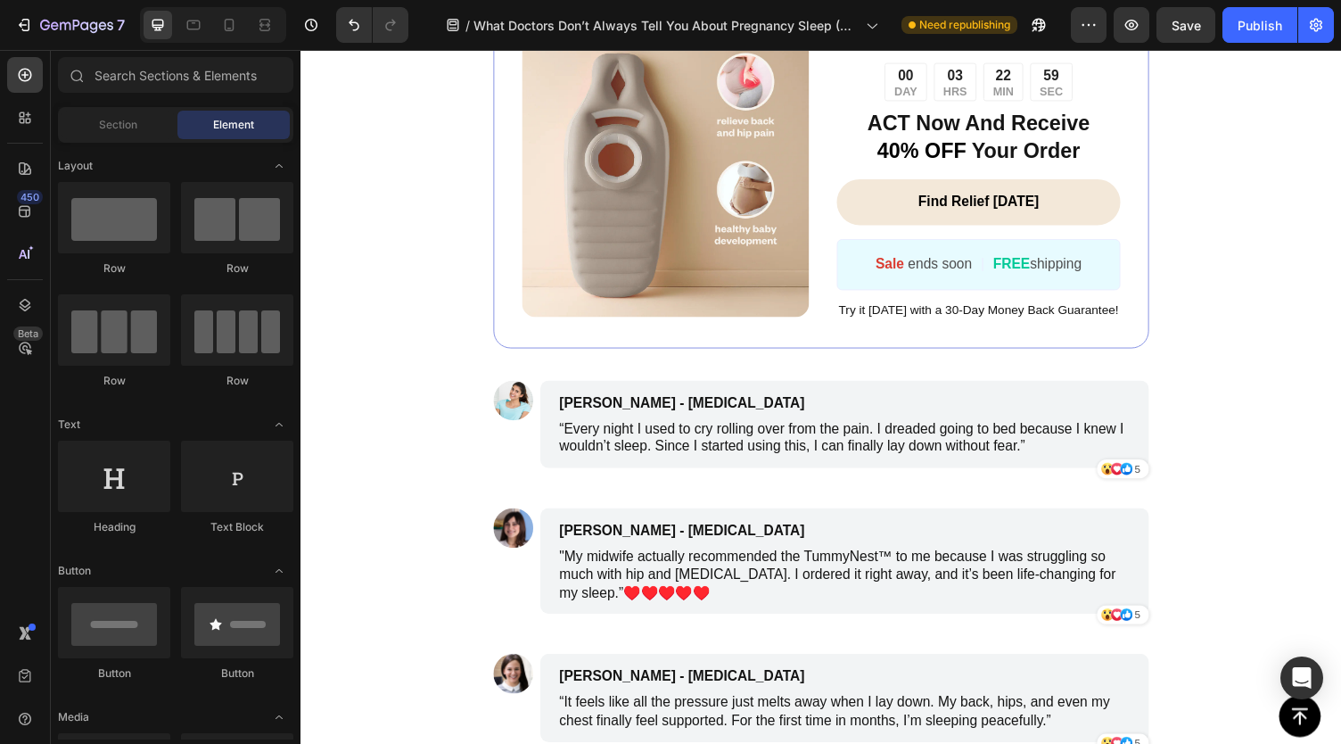
scroll to position [2832, 0]
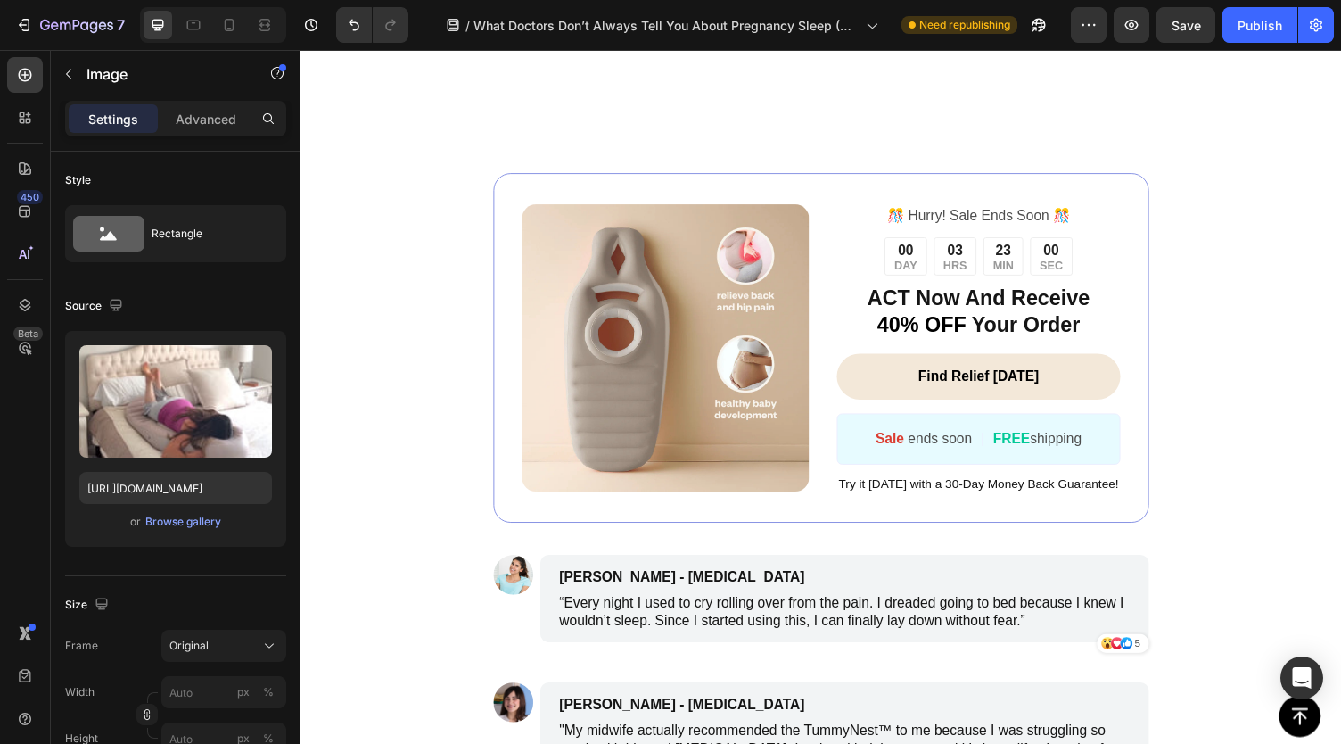
scroll to position [4080, 0]
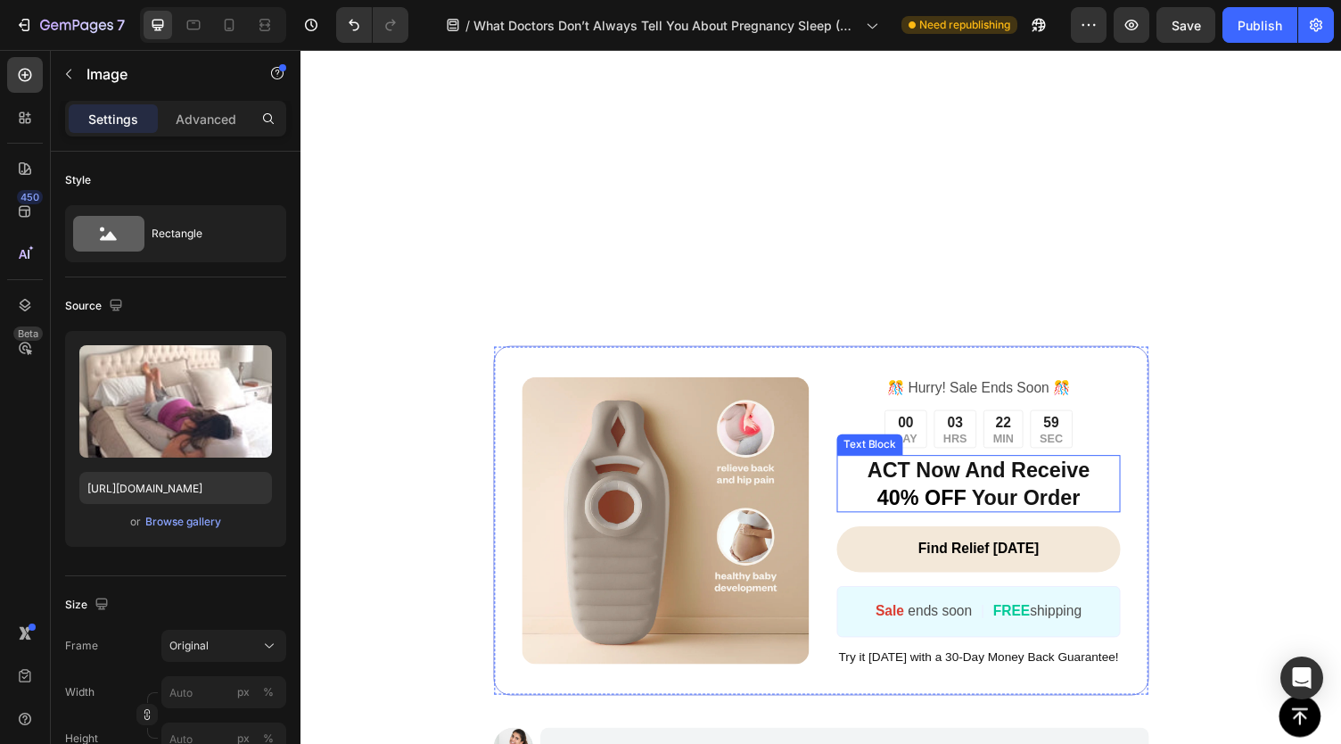
click at [908, 509] on span "40% OFF" at bounding box center [940, 510] width 92 height 24
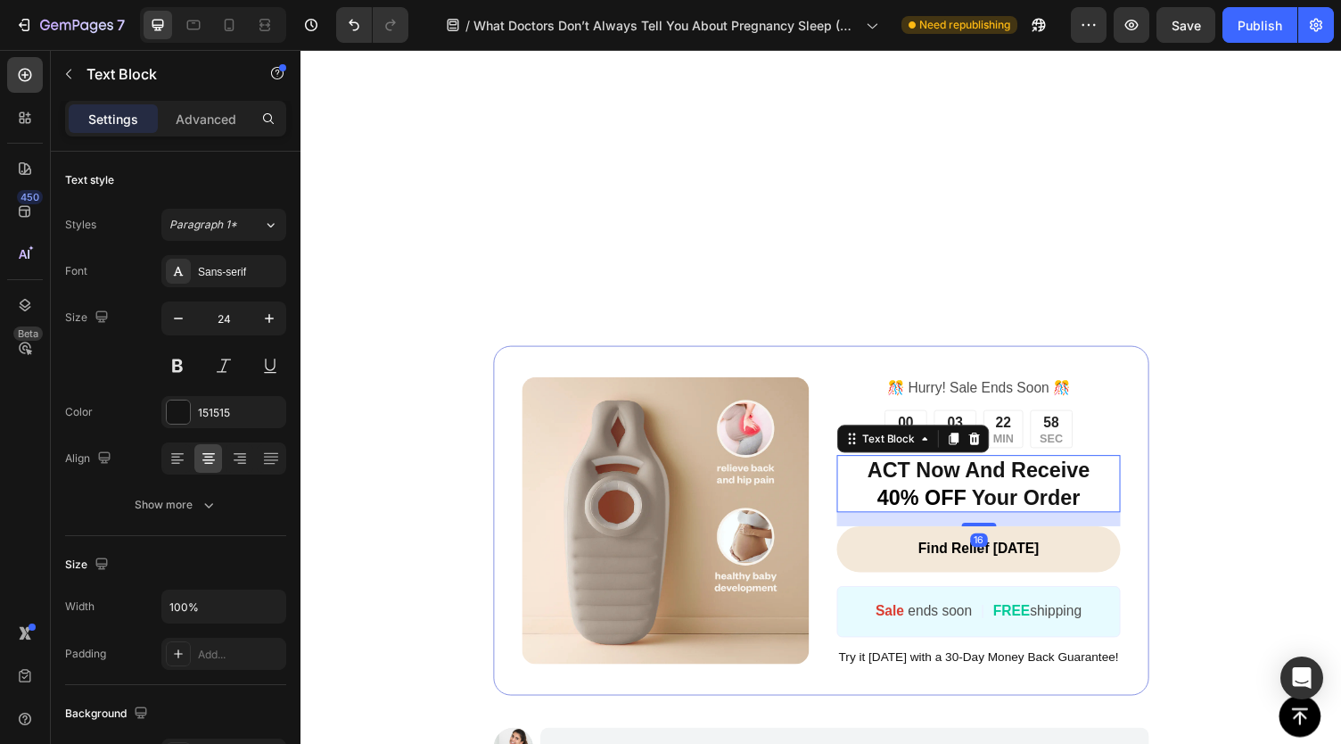
click at [902, 509] on span "40% OFF" at bounding box center [940, 510] width 92 height 24
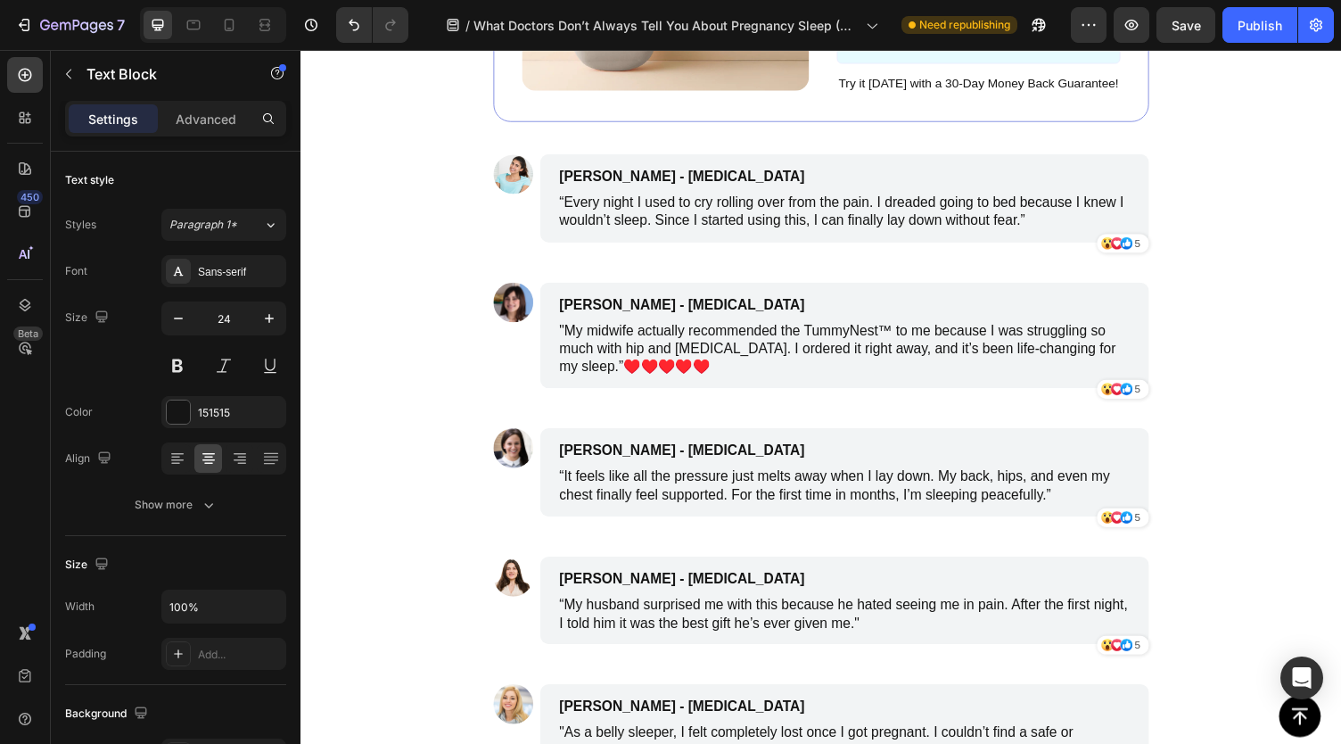
click at [1221, 558] on div "Image ️🎊 Hurry! Sale Ends Soon ️🎊 Text Block 00 DAY 03 HRS 22 MIN 55 SEC Countd…" at bounding box center [836, 299] width 1070 height 1211
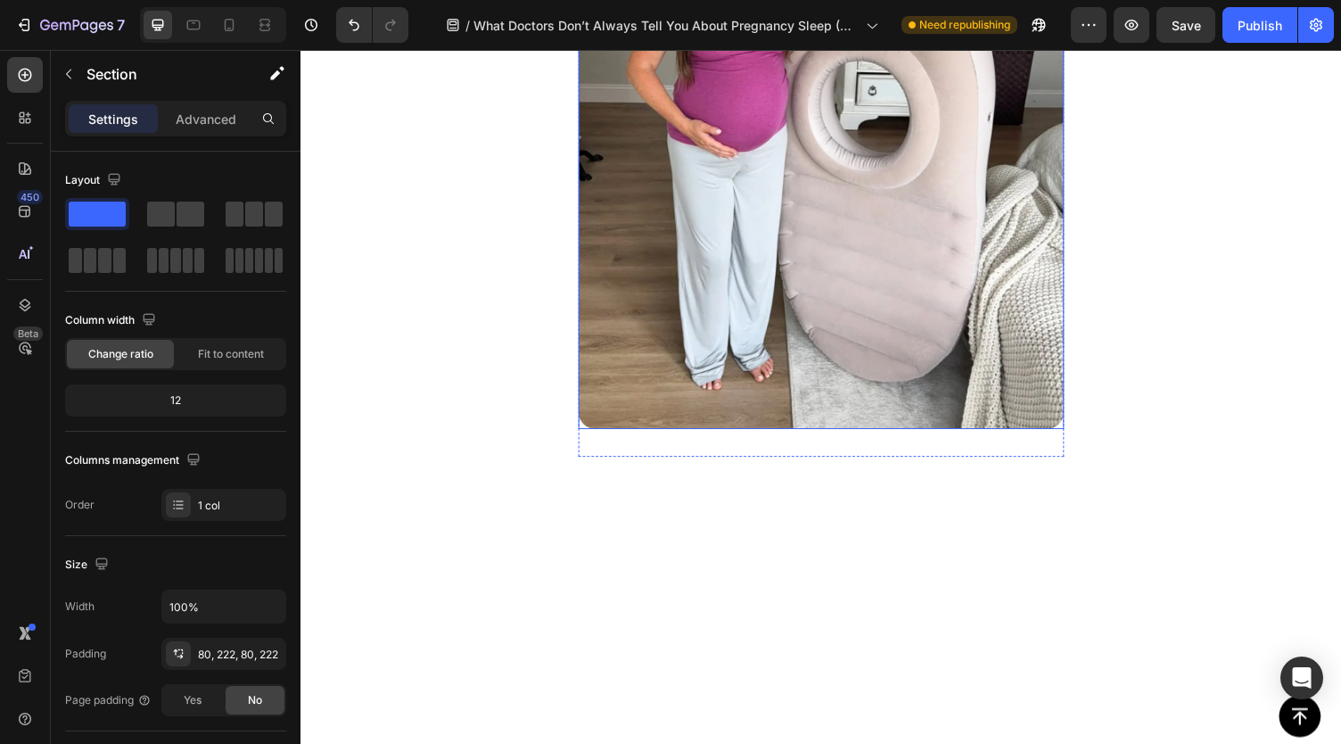
scroll to position [3010, 0]
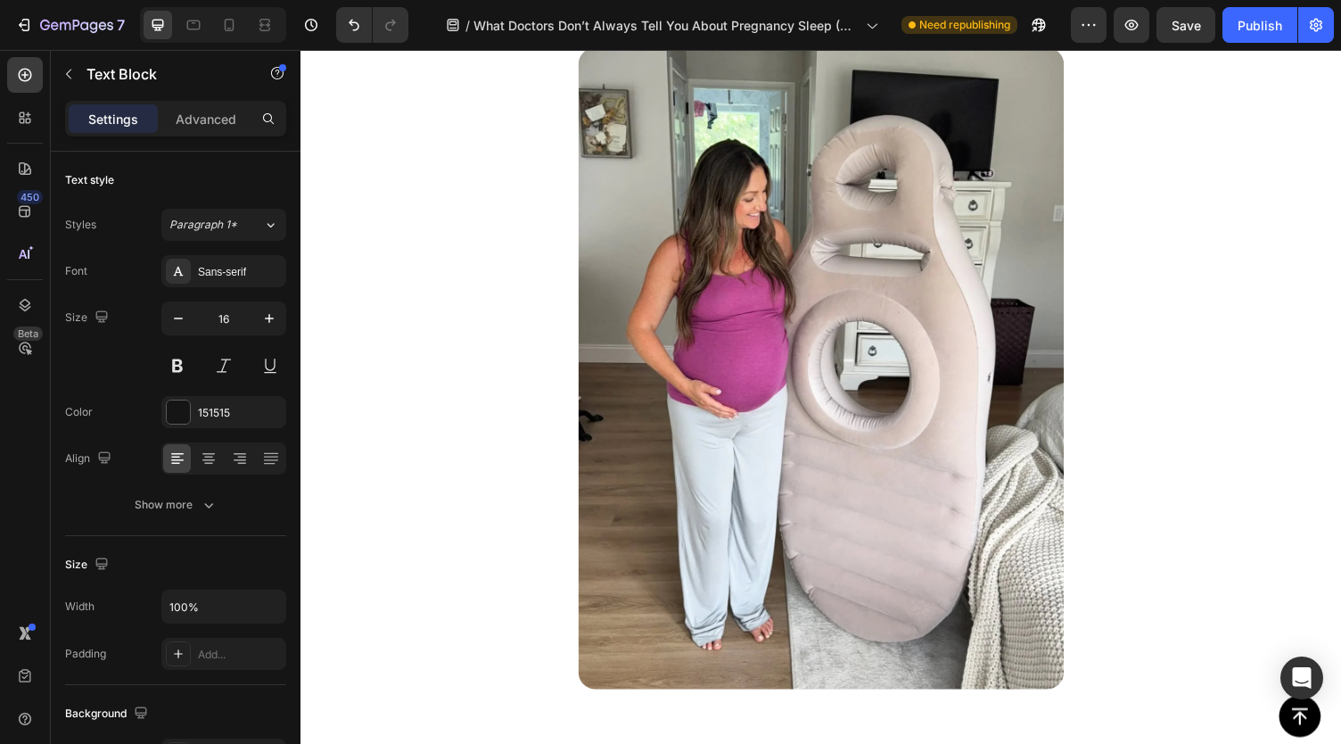
drag, startPoint x: 777, startPoint y: 496, endPoint x: 857, endPoint y: 495, distance: 80.3
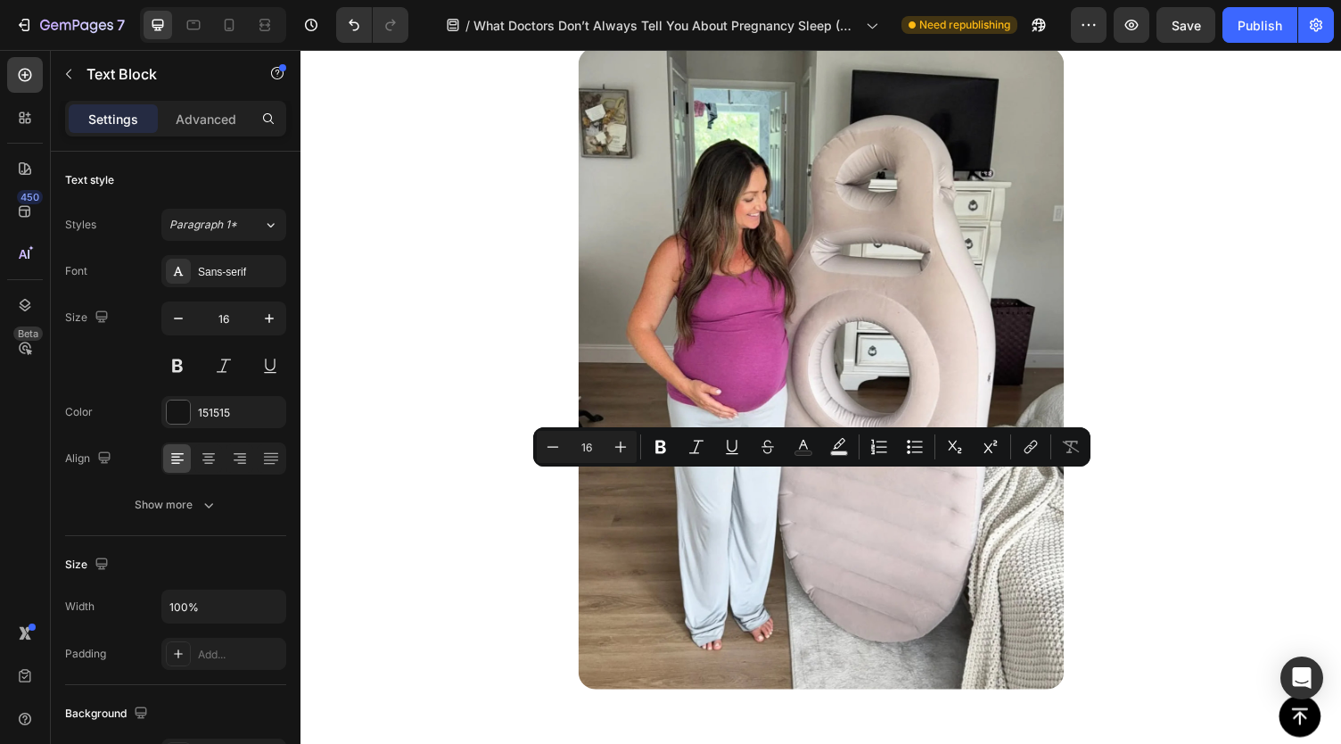
copy p "TummyNest™"
click at [497, 504] on div "Image 5. Comfort Products Can Make All the Difference Text Block This is why ma…" at bounding box center [836, 241] width 1070 height 987
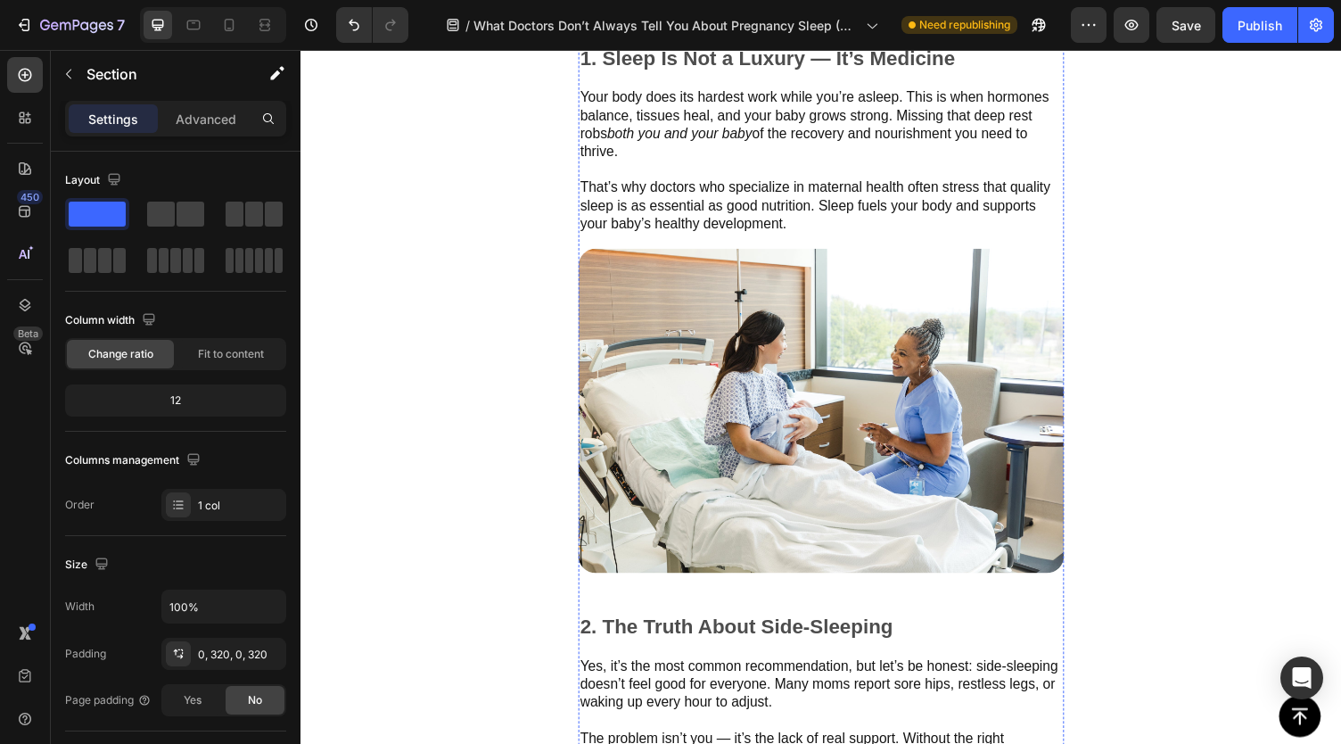
scroll to position [156, 0]
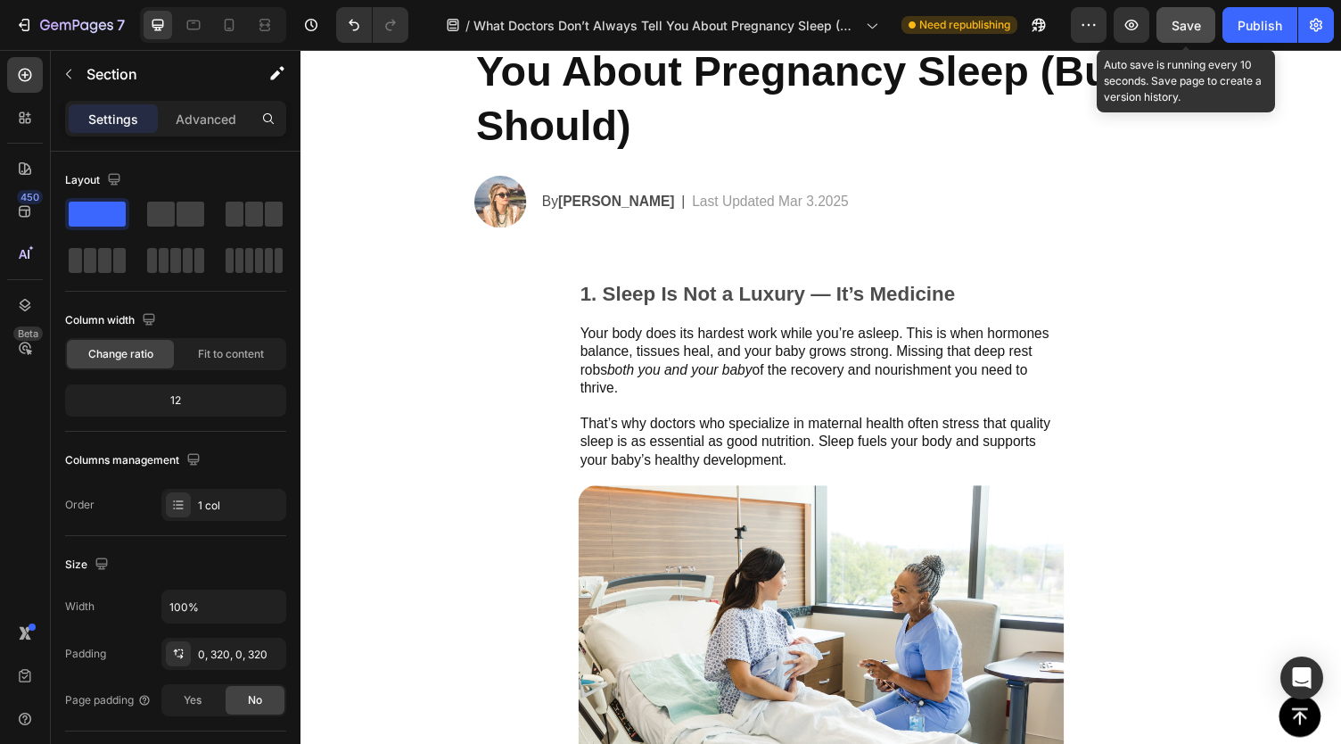
click at [1181, 18] on span "Save" at bounding box center [1186, 25] width 29 height 15
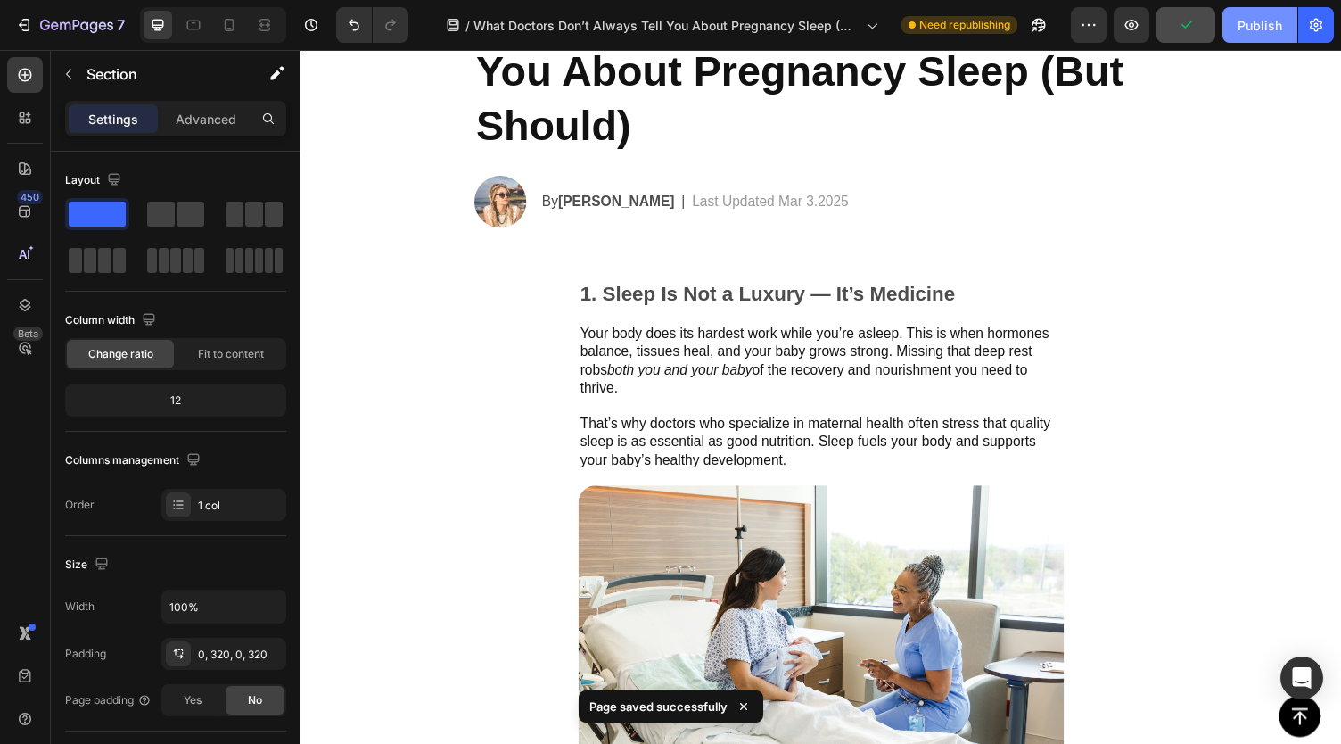
click at [1247, 31] on div "Publish" at bounding box center [1260, 25] width 45 height 19
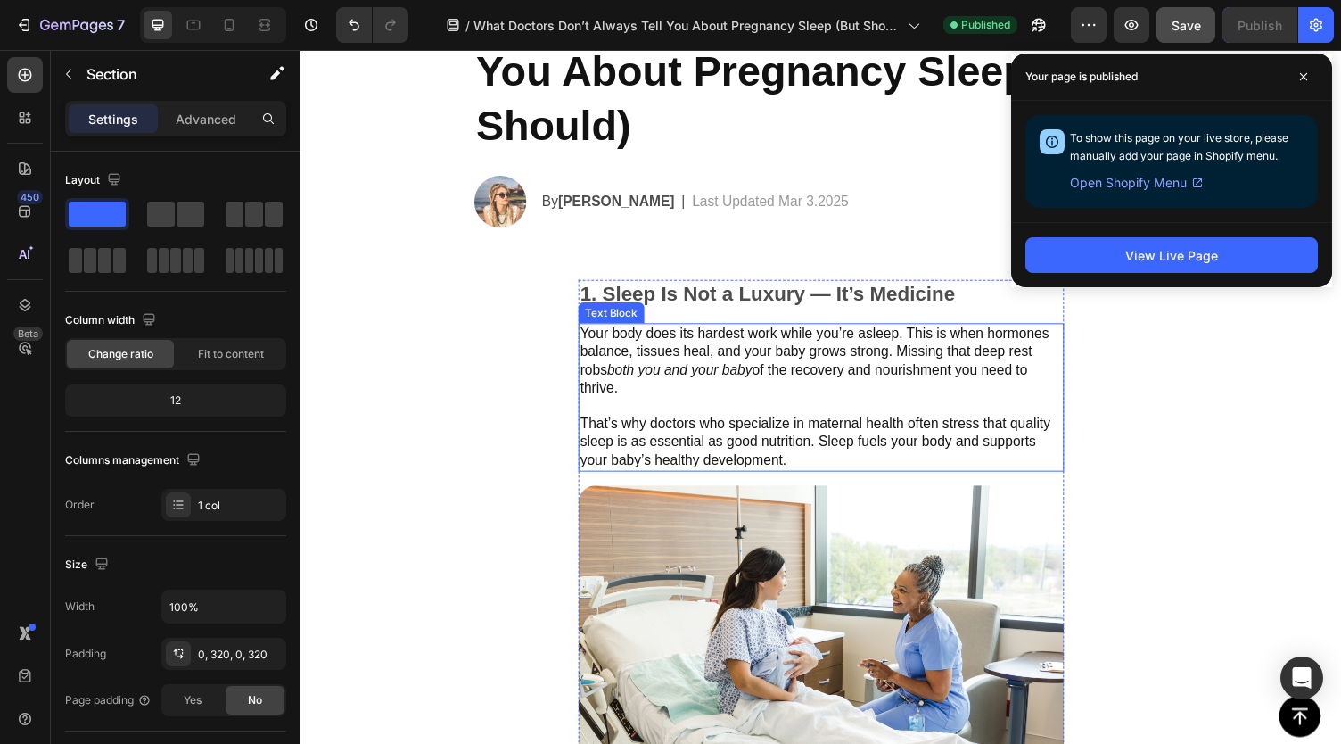
scroll to position [0, 0]
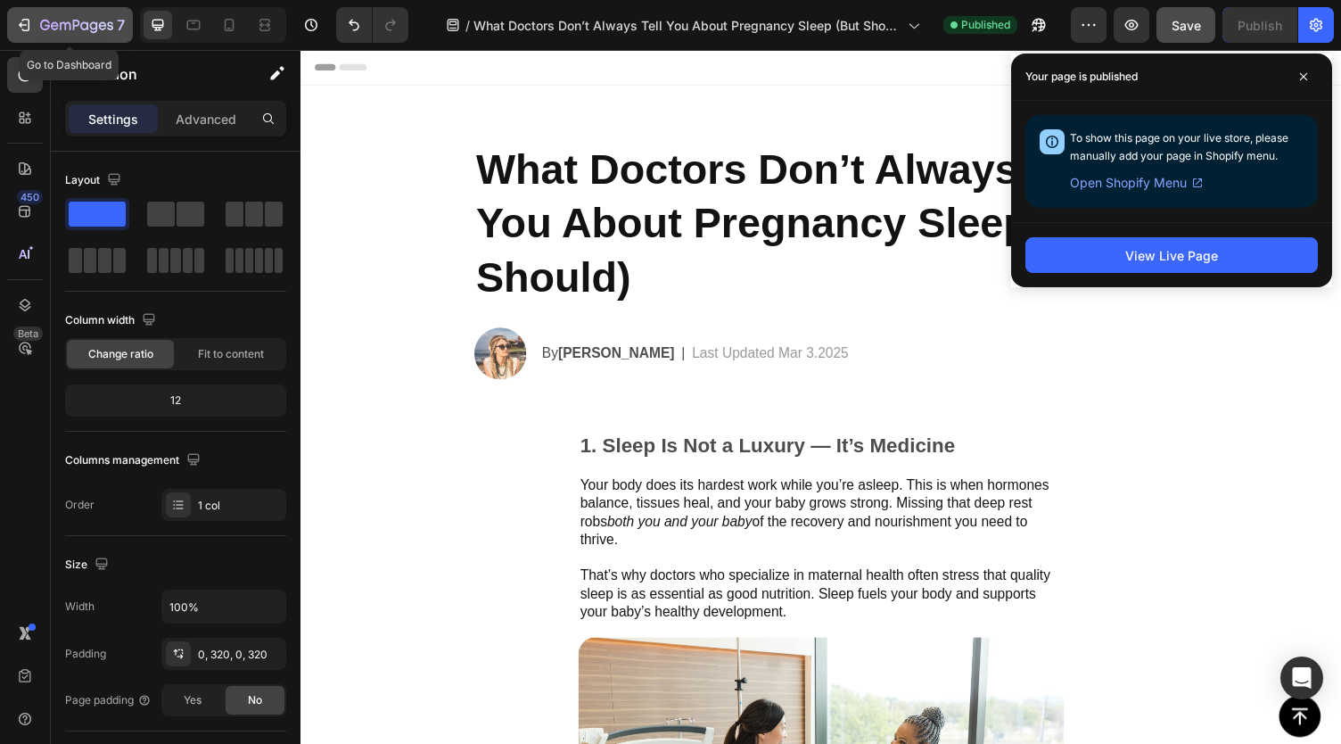
click at [43, 26] on icon "button" at bounding box center [76, 26] width 73 height 15
